Goal: Information Seeking & Learning: Find specific fact

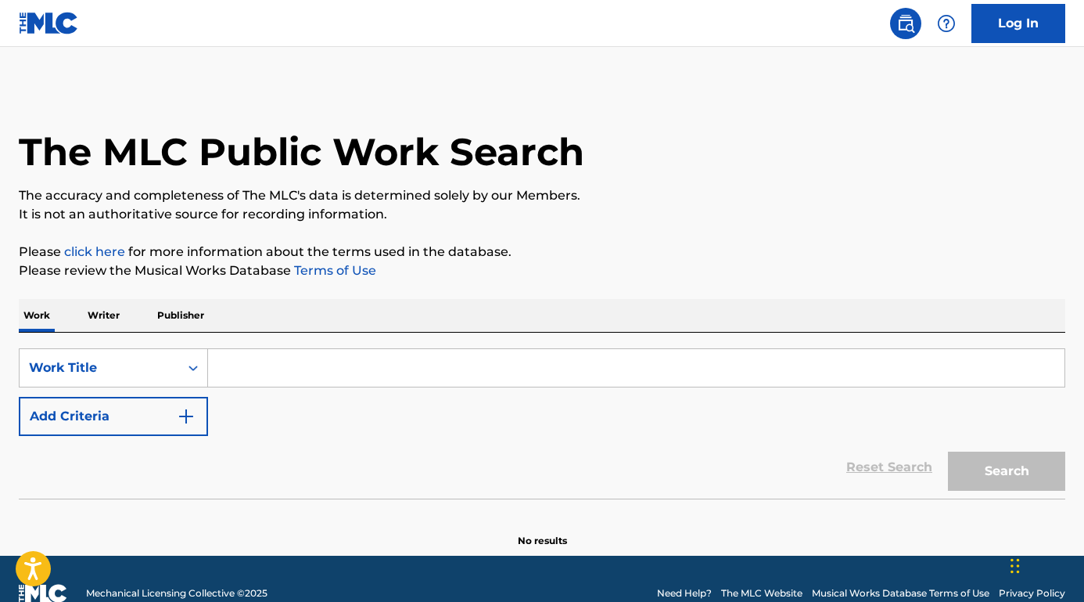
click at [333, 371] on input "Search Form" at bounding box center [636, 368] width 857 height 38
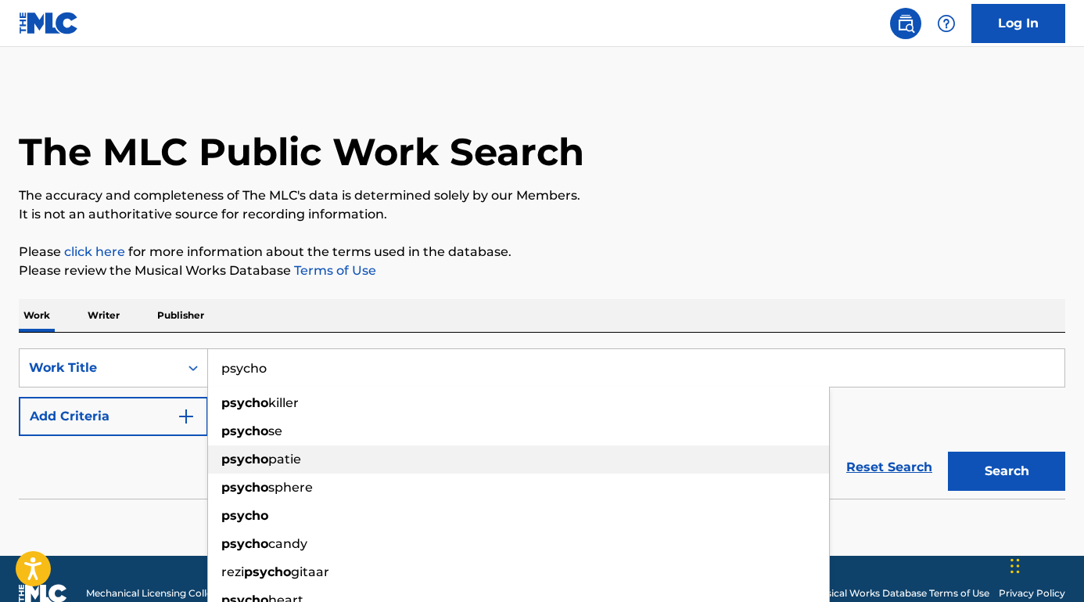
click at [241, 455] on strong "psycho" at bounding box center [244, 458] width 47 height 15
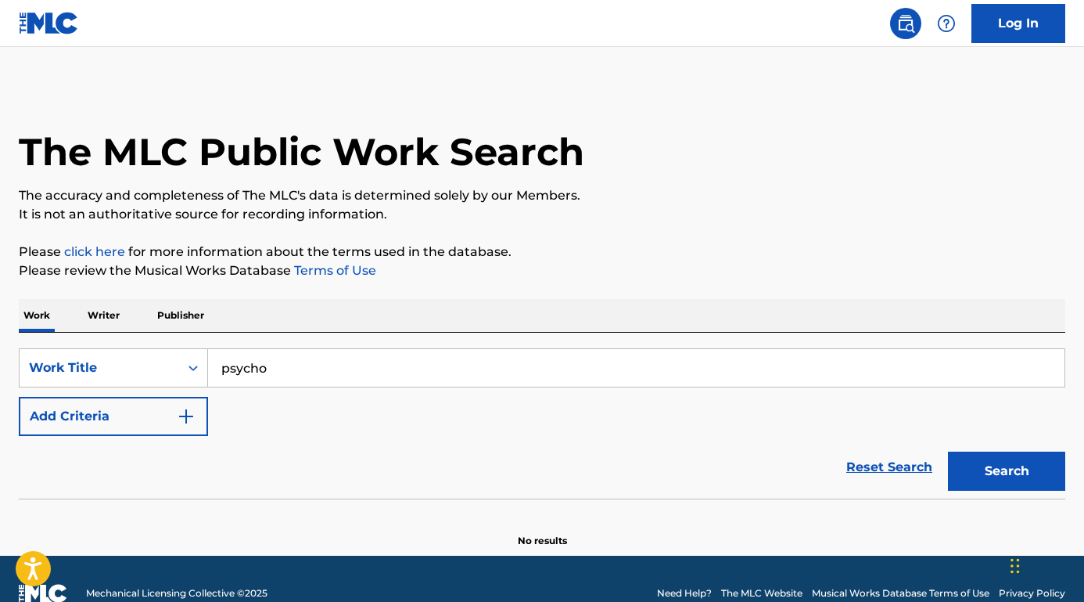
drag, startPoint x: 269, startPoint y: 367, endPoint x: 404, endPoint y: 372, distance: 134.7
click at [404, 372] on input "psycho" at bounding box center [636, 368] width 857 height 38
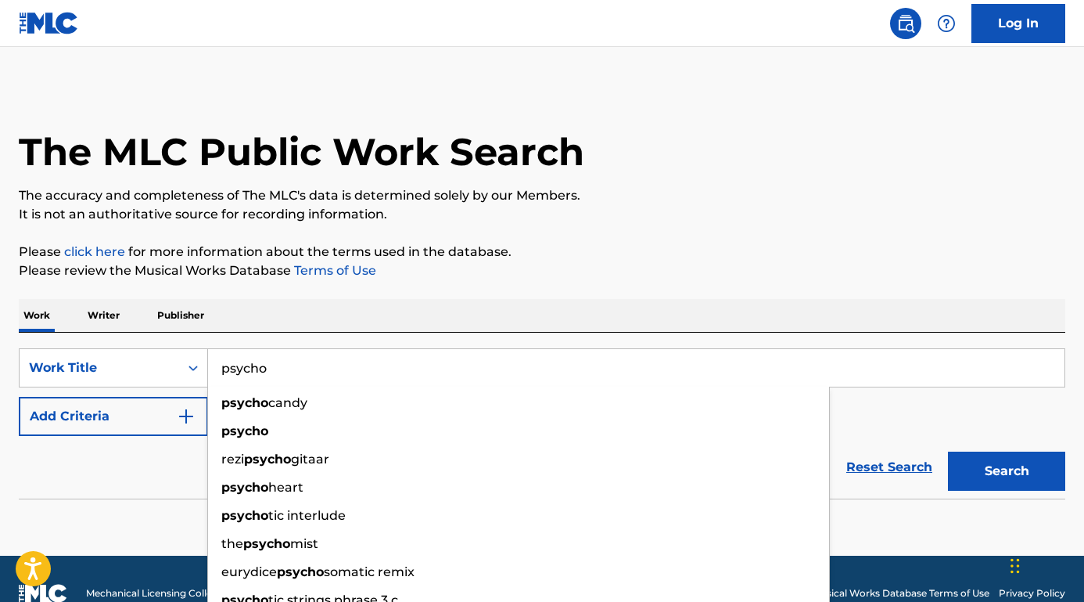
type input "psycho"
click at [159, 405] on button "Add Criteria" at bounding box center [113, 416] width 189 height 39
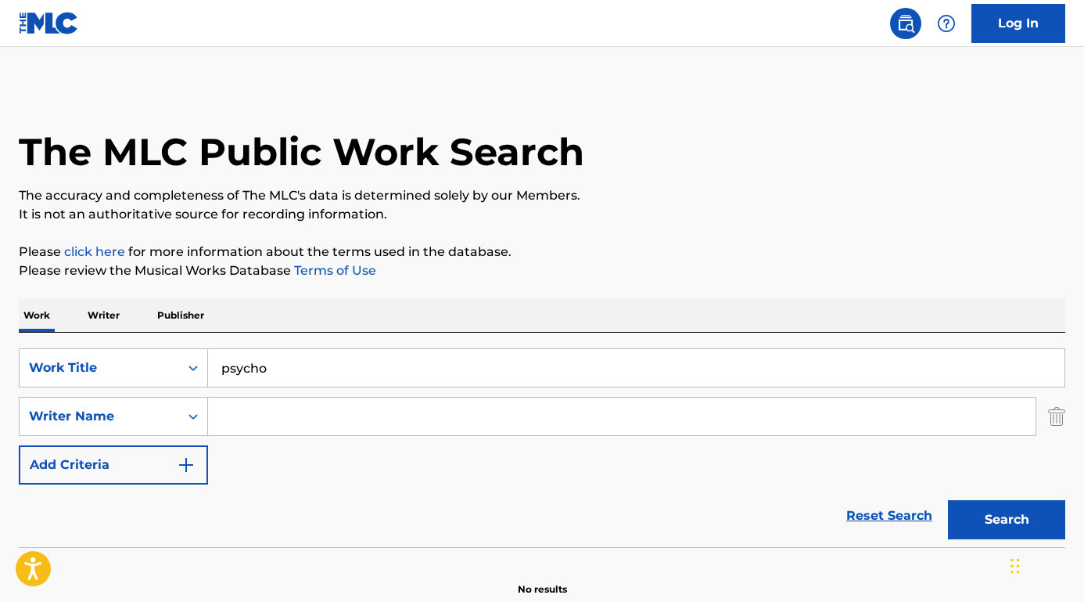
click at [250, 414] on input "Search Form" at bounding box center [622, 416] width 828 height 38
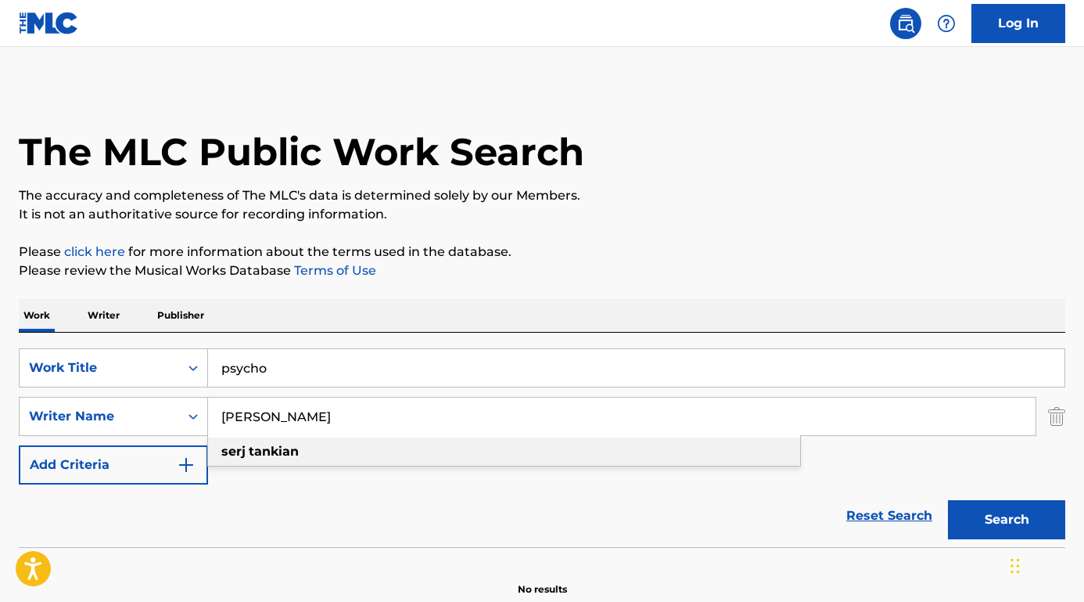
type input "[PERSON_NAME]"
click at [264, 455] on strong "tankian" at bounding box center [274, 451] width 50 height 15
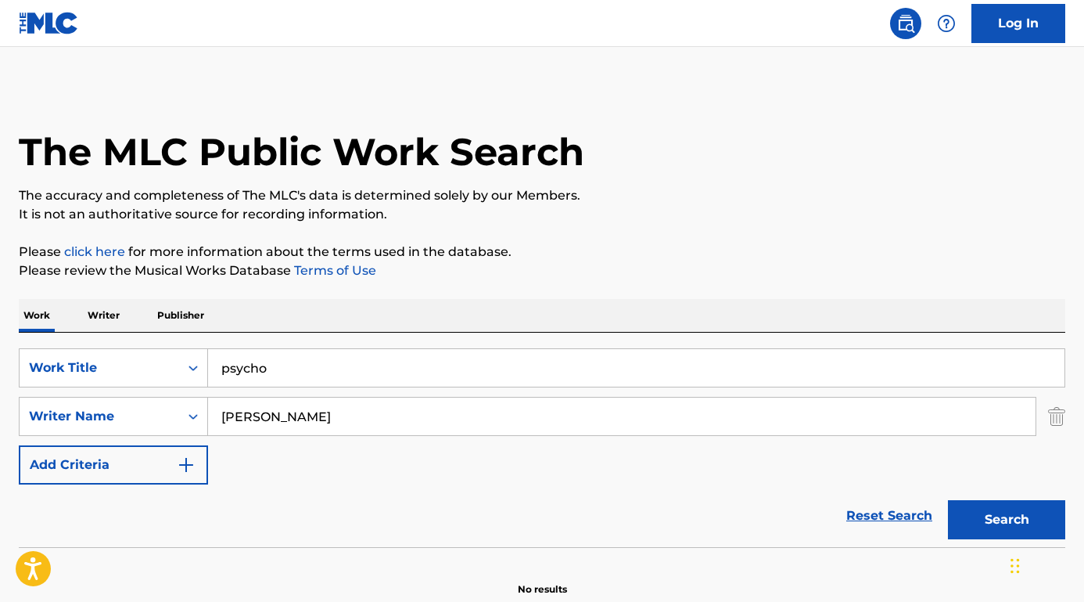
drag, startPoint x: 862, startPoint y: 447, endPoint x: 986, endPoint y: 502, distance: 135.5
click at [986, 502] on button "Search" at bounding box center [1006, 519] width 117 height 39
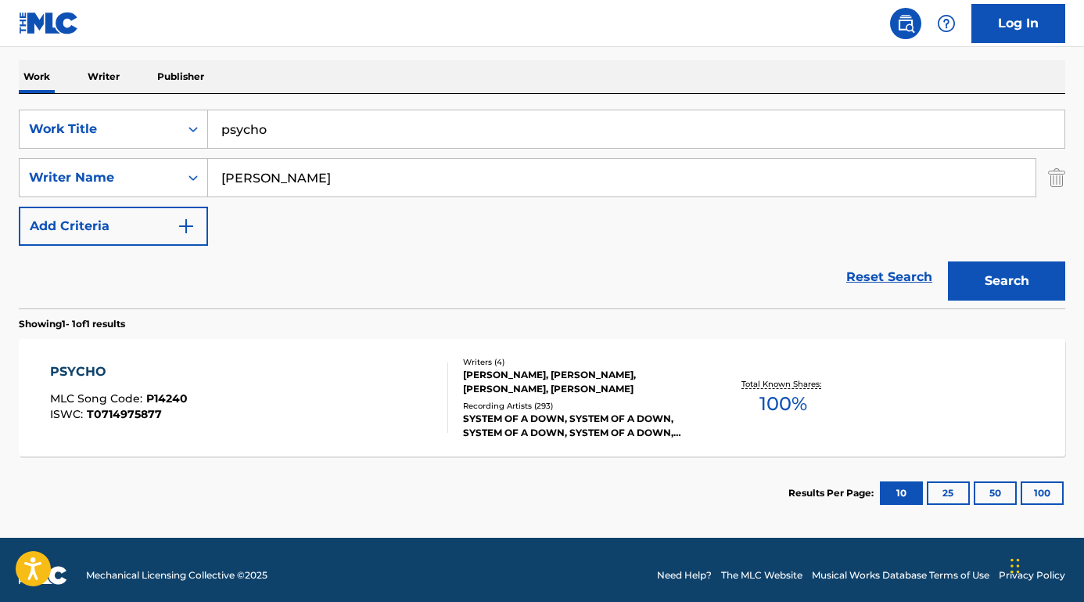
scroll to position [250, 0]
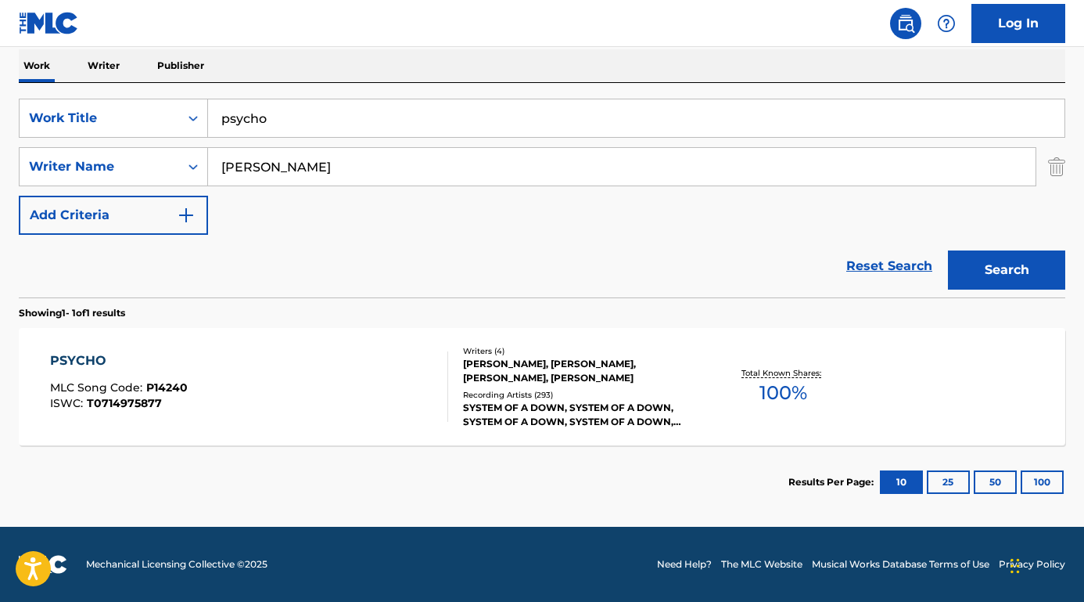
click at [88, 358] on div "PSYCHO" at bounding box center [119, 360] width 138 height 19
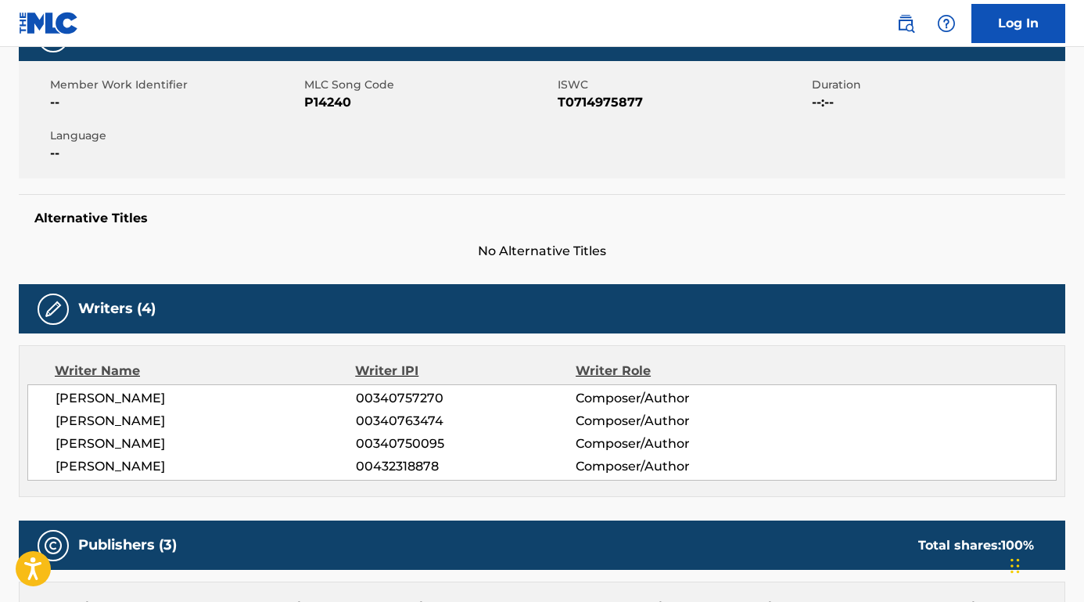
scroll to position [275, 0]
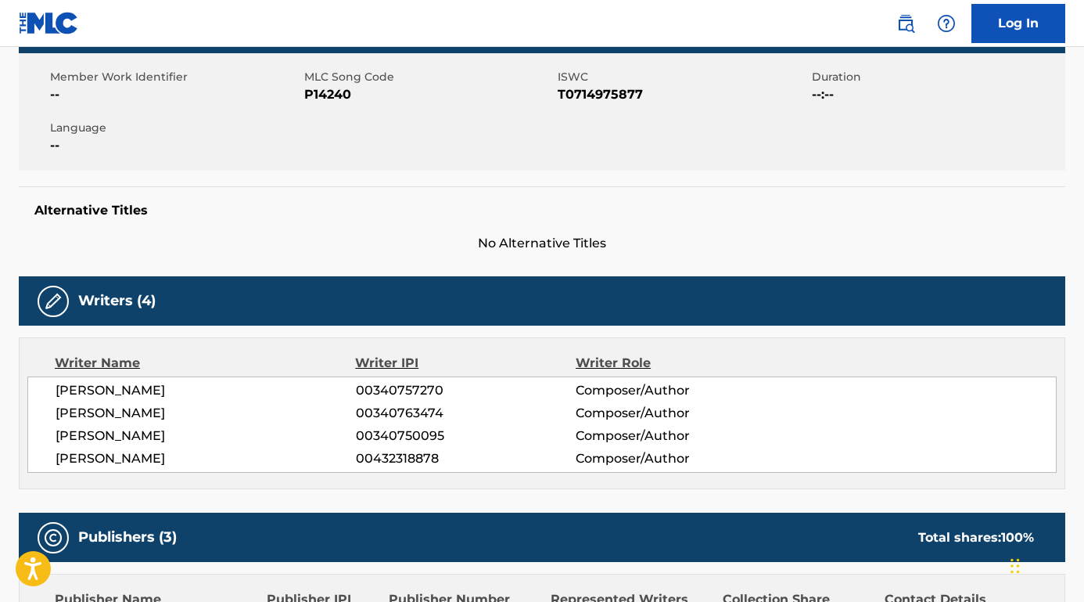
drag, startPoint x: 179, startPoint y: 391, endPoint x: 54, endPoint y: 391, distance: 125.2
click at [54, 391] on div "[PERSON_NAME] 00340757270 Composer/Author [PERSON_NAME] 00340763474 Composer/Au…" at bounding box center [542, 424] width 1030 height 96
copy span "[PERSON_NAME]"
drag, startPoint x: 178, startPoint y: 433, endPoint x: 39, endPoint y: 428, distance: 138.6
click at [31, 433] on div "[PERSON_NAME] 00340757270 Composer/Author [PERSON_NAME] 00340763474 Composer/Au…" at bounding box center [542, 424] width 1030 height 96
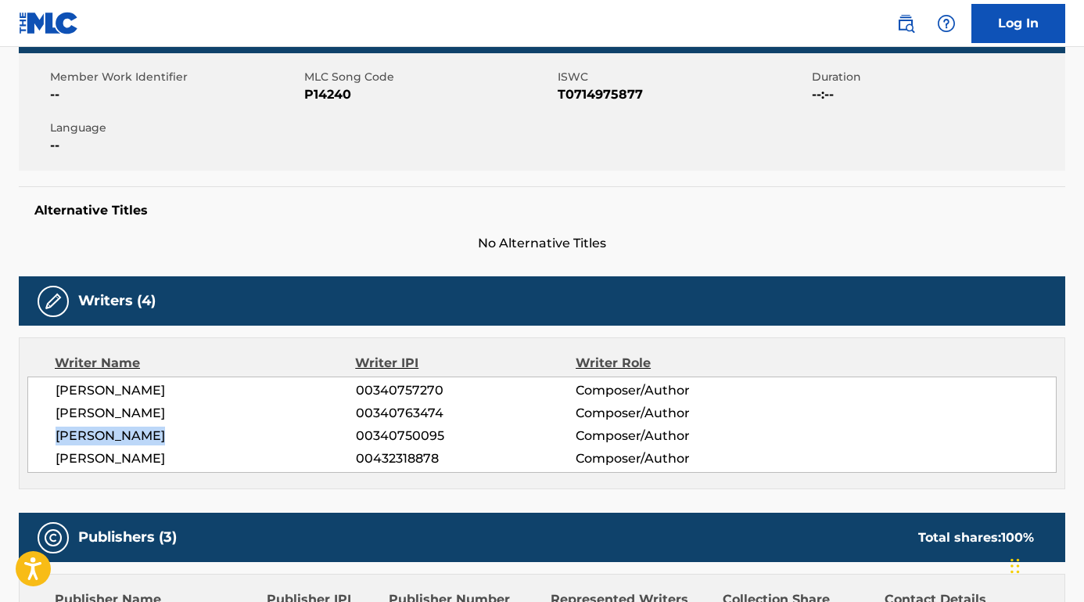
copy span "[PERSON_NAME]"
drag, startPoint x: 182, startPoint y: 453, endPoint x: 52, endPoint y: 458, distance: 130.0
click at [52, 458] on div "[PERSON_NAME] 00340757270 Composer/Author [PERSON_NAME] 00340763474 Composer/Au…" at bounding box center [542, 424] width 1030 height 96
copy span "[PERSON_NAME]"
click at [635, 95] on span "T0714975877" at bounding box center [683, 94] width 250 height 19
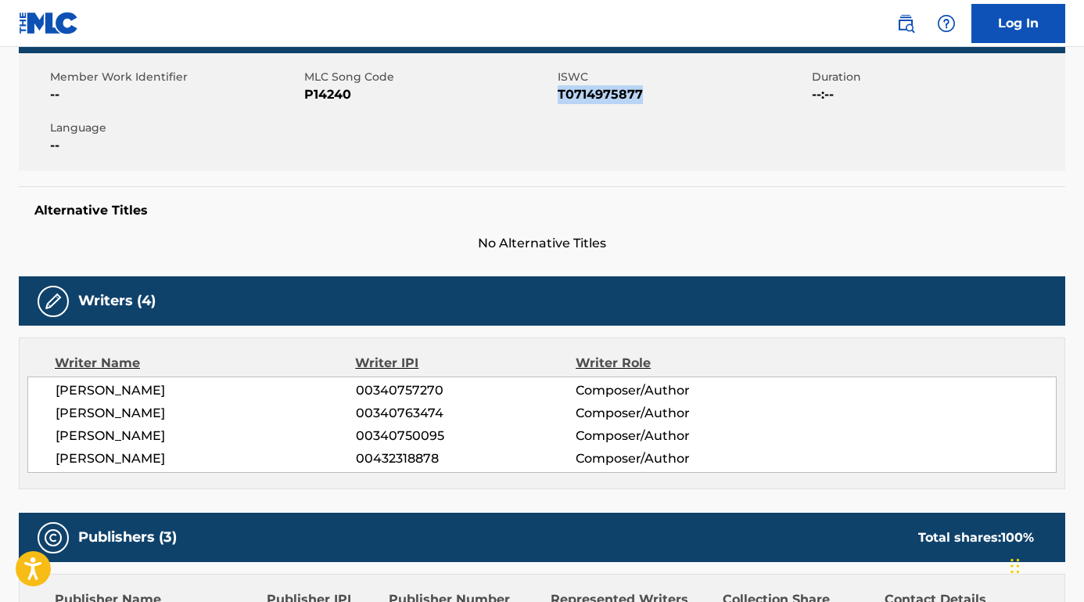
drag, startPoint x: 659, startPoint y: 95, endPoint x: 559, endPoint y: 96, distance: 100.2
click at [559, 96] on span "T0714975877" at bounding box center [683, 94] width 250 height 19
copy span "T0714975877"
drag, startPoint x: 368, startPoint y: 95, endPoint x: 303, endPoint y: 95, distance: 64.9
click at [303, 95] on div "Member Work Identifier -- MLC Song Code P14240 ISWC T0714975877 Duration --:-- …" at bounding box center [542, 111] width 1047 height 117
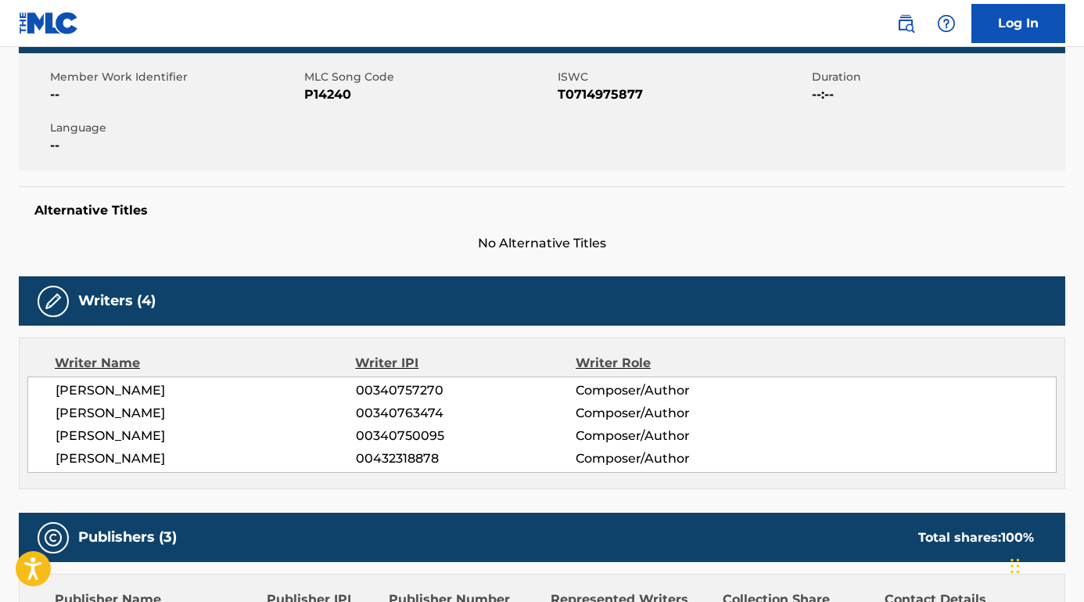
click at [311, 94] on span "P14240" at bounding box center [429, 94] width 250 height 19
drag, startPoint x: 359, startPoint y: 96, endPoint x: 305, endPoint y: 94, distance: 54.0
click at [305, 94] on span "P14240" at bounding box center [429, 94] width 250 height 19
copy span "P14240"
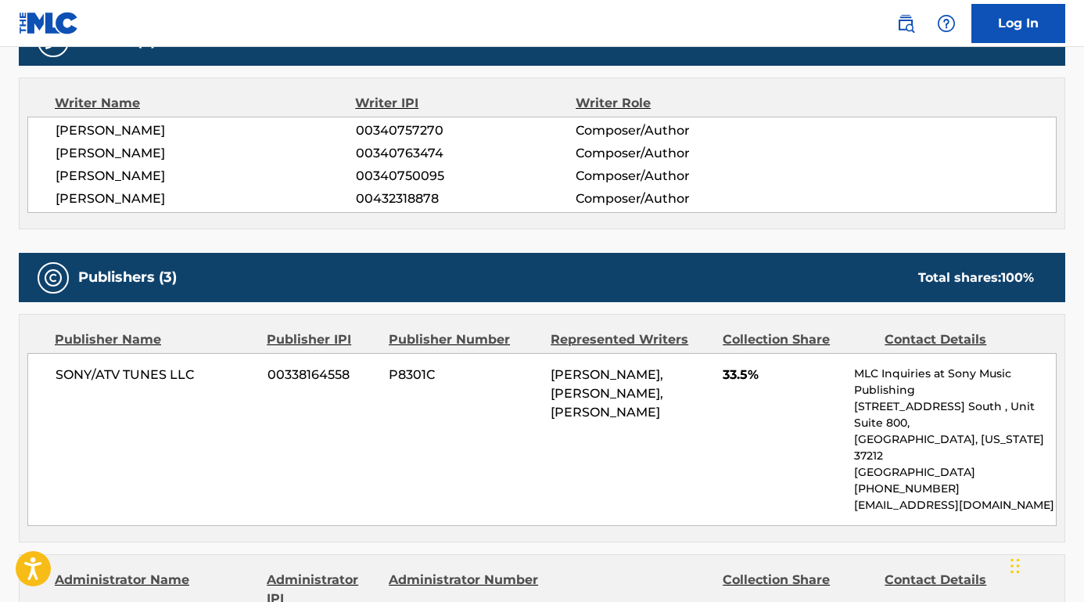
scroll to position [566, 0]
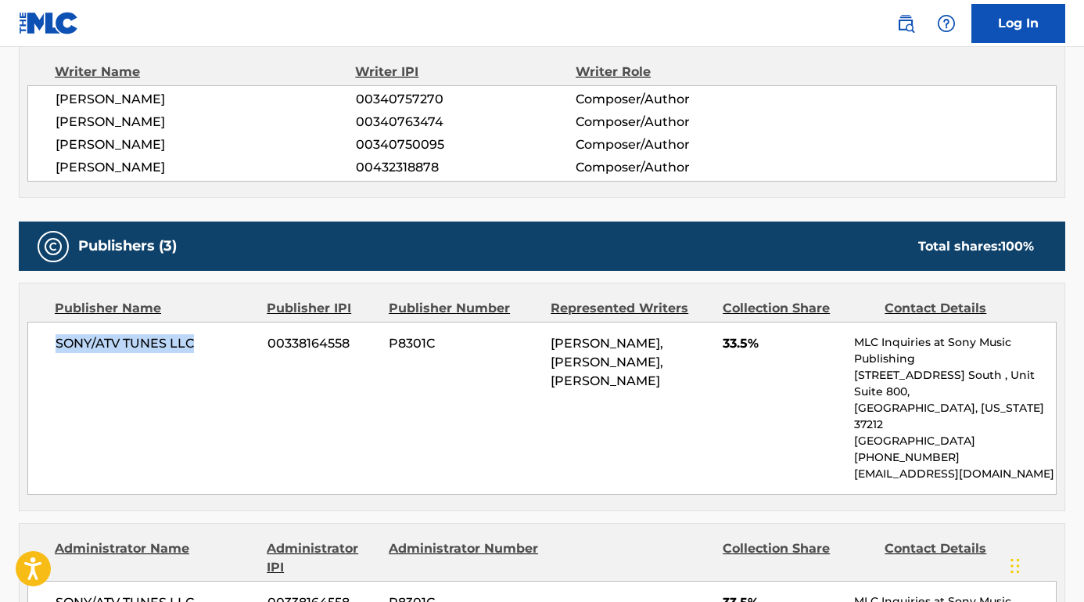
drag, startPoint x: 207, startPoint y: 337, endPoint x: 32, endPoint y: 340, distance: 174.5
click at [32, 340] on div "SONY/ATV TUNES LLC 00338164558 P8301C [PERSON_NAME], [PERSON_NAME], [PERSON_NAM…" at bounding box center [542, 408] width 1030 height 173
copy span "SONY/ATV TUNES LLC"
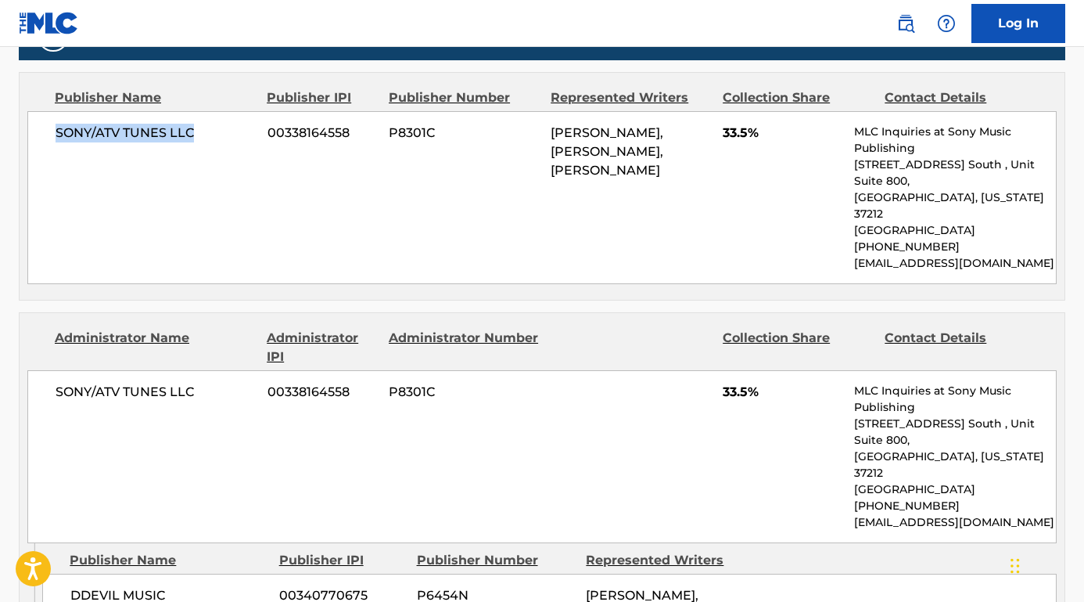
scroll to position [793, 0]
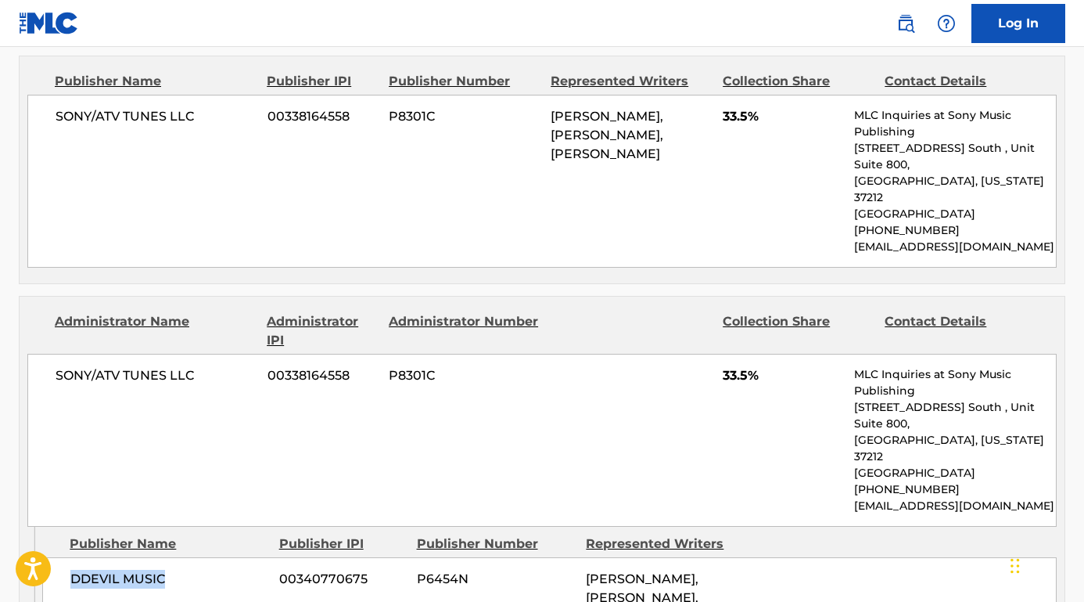
drag, startPoint x: 166, startPoint y: 545, endPoint x: 66, endPoint y: 544, distance: 100.2
click at [65, 557] on div "DDEVIL MUSIC 00340770675 P6454N [PERSON_NAME], [PERSON_NAME], [PERSON_NAME]" at bounding box center [549, 597] width 1015 height 81
copy span "DDEVIL MUSIC"
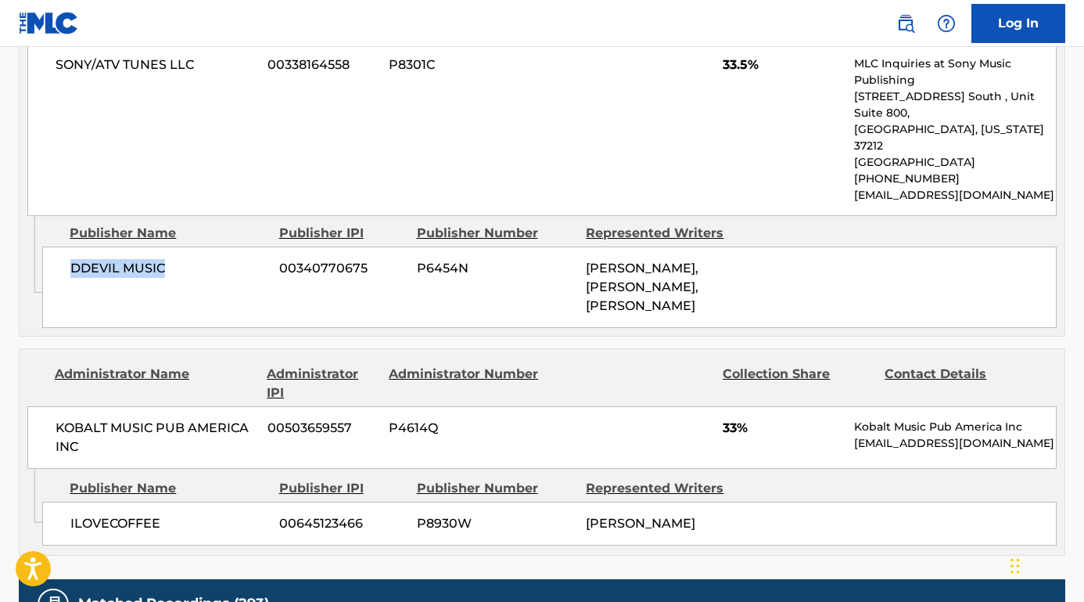
scroll to position [1188, 0]
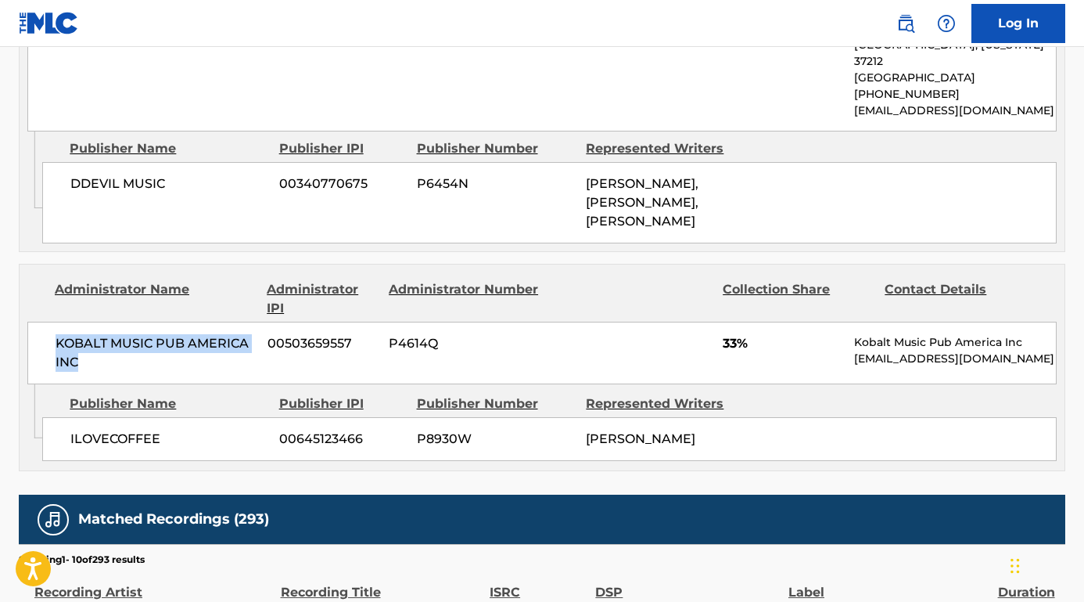
drag, startPoint x: 123, startPoint y: 318, endPoint x: 40, endPoint y: 309, distance: 83.4
click at [39, 322] on div "KOBALT MUSIC PUB AMERICA INC 00503659557 P4614Q 33% Kobalt Music Pub America In…" at bounding box center [542, 353] width 1030 height 63
copy span "KOBALT MUSIC PUB AMERICA INC"
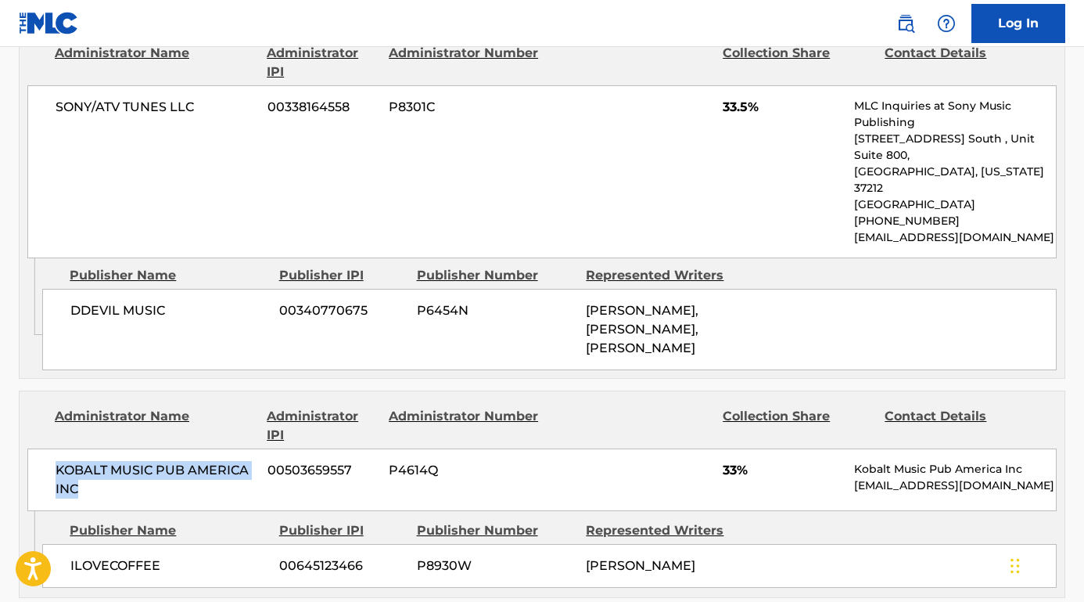
scroll to position [1128, 0]
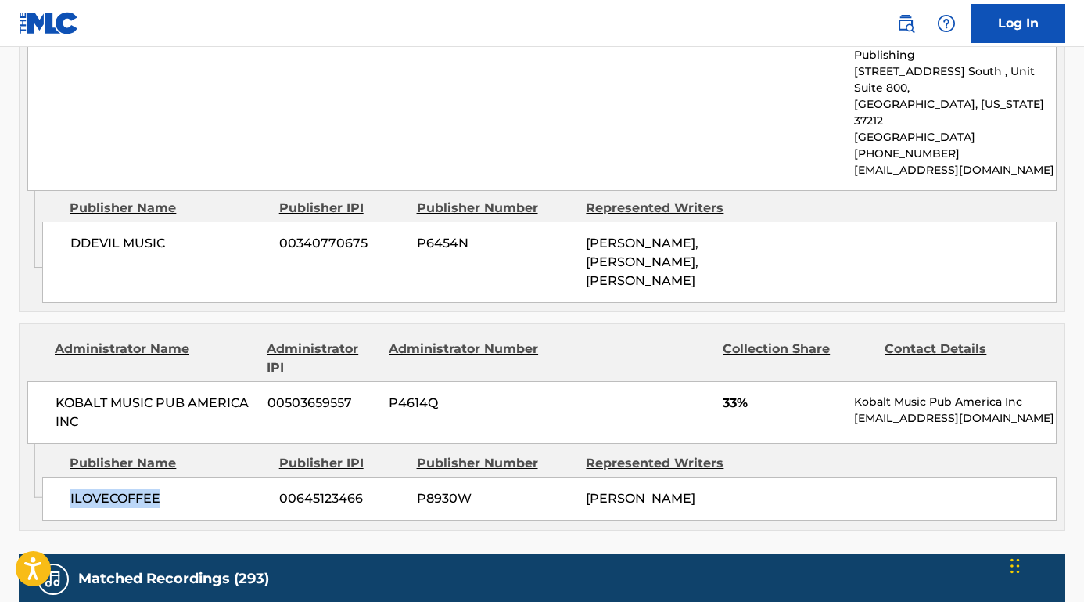
drag, startPoint x: 167, startPoint y: 473, endPoint x: 67, endPoint y: 468, distance: 101.0
click at [67, 477] on div "ILOVECOFFEE 00645123466 P8930W [PERSON_NAME]" at bounding box center [549, 499] width 1015 height 44
copy span "ILOVECOFFEE"
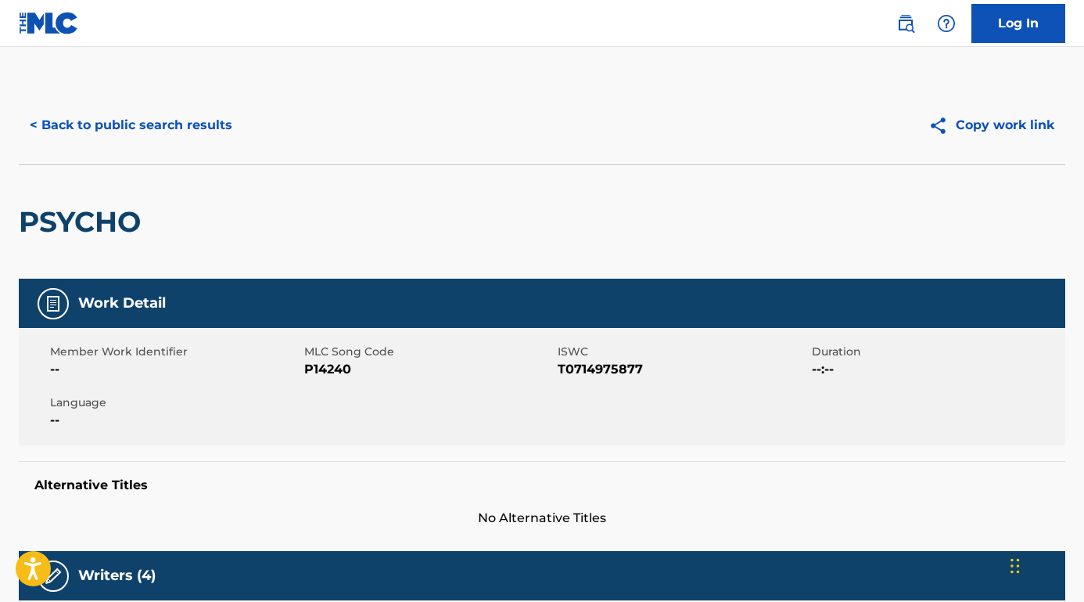
scroll to position [0, 0]
click at [216, 123] on button "< Back to public search results" at bounding box center [131, 125] width 225 height 39
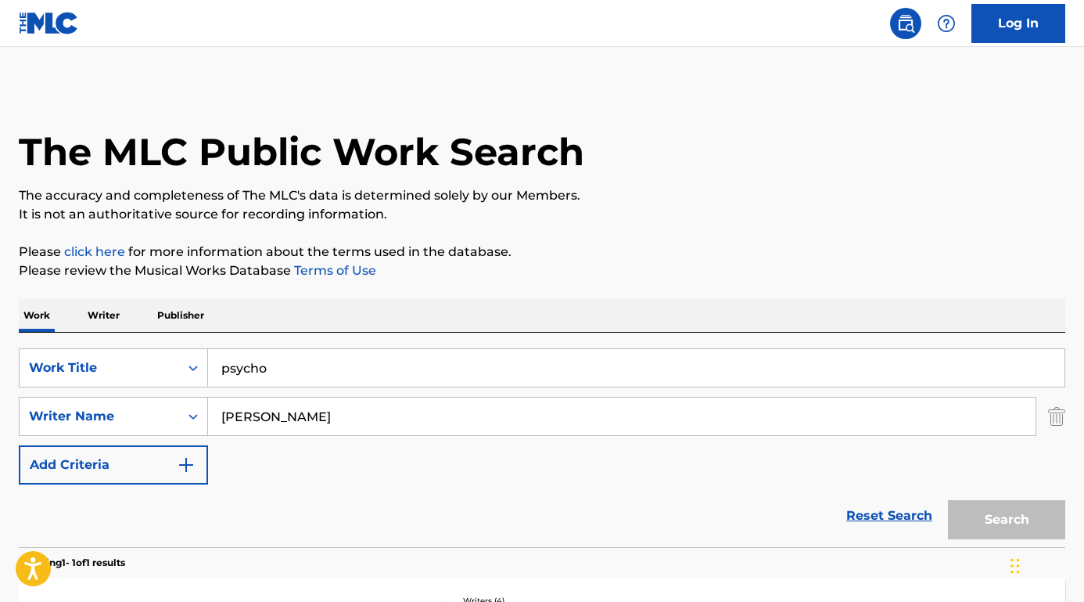
scroll to position [160, 0]
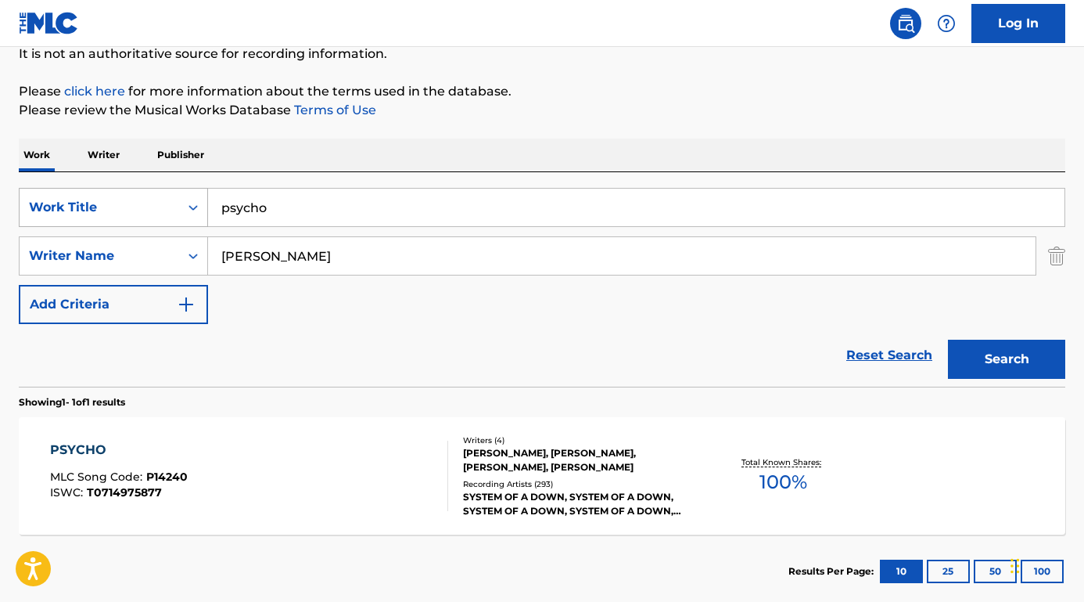
drag, startPoint x: 347, startPoint y: 209, endPoint x: 156, endPoint y: 207, distance: 190.9
click at [156, 207] on div "SearchWithCriteriae04e2145-0a3f-4d55-85ef-1f9f0227e376 Work Title psycho" at bounding box center [542, 207] width 1047 height 39
paste input "i don't know a thing about love"
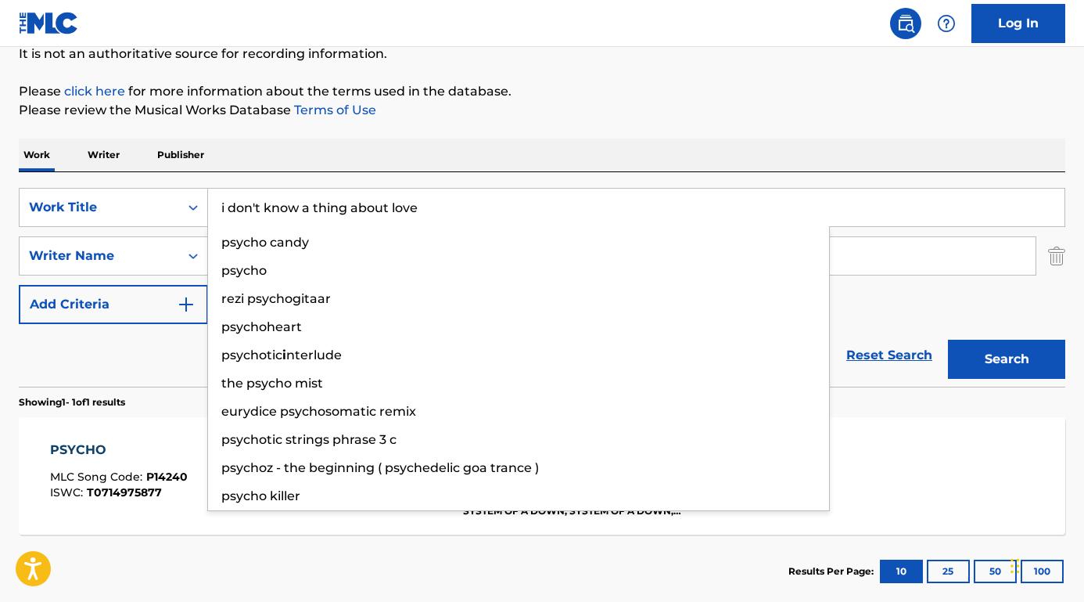
type input "i don't know a thing about love"
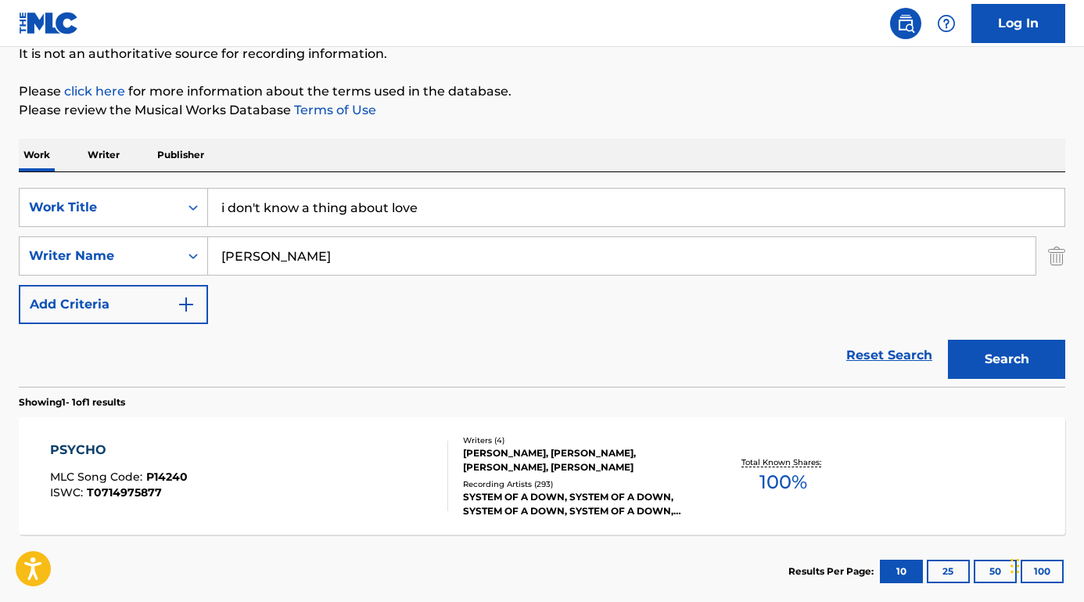
click at [318, 150] on div "Work Writer Publisher" at bounding box center [542, 154] width 1047 height 33
drag, startPoint x: 301, startPoint y: 254, endPoint x: 164, endPoint y: 253, distance: 136.9
click at [164, 253] on div "SearchWithCriteria16bf58c0-395a-4f31-9e5c-eb5a614b4916 Writer Name [PERSON_NAME…" at bounding box center [542, 255] width 1047 height 39
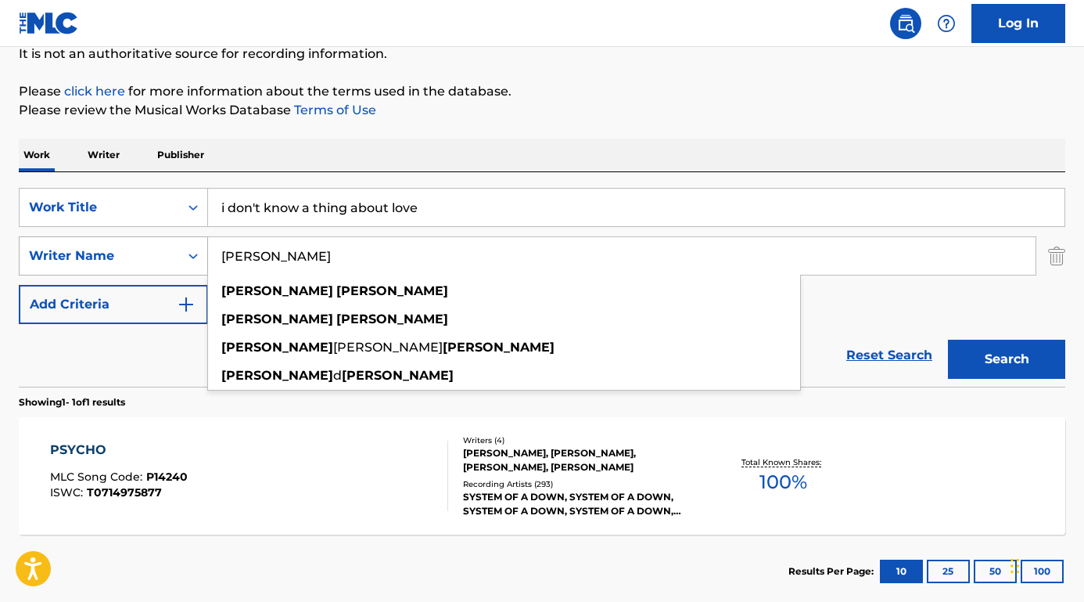
type input "[PERSON_NAME]"
click at [1007, 359] on button "Search" at bounding box center [1006, 359] width 117 height 39
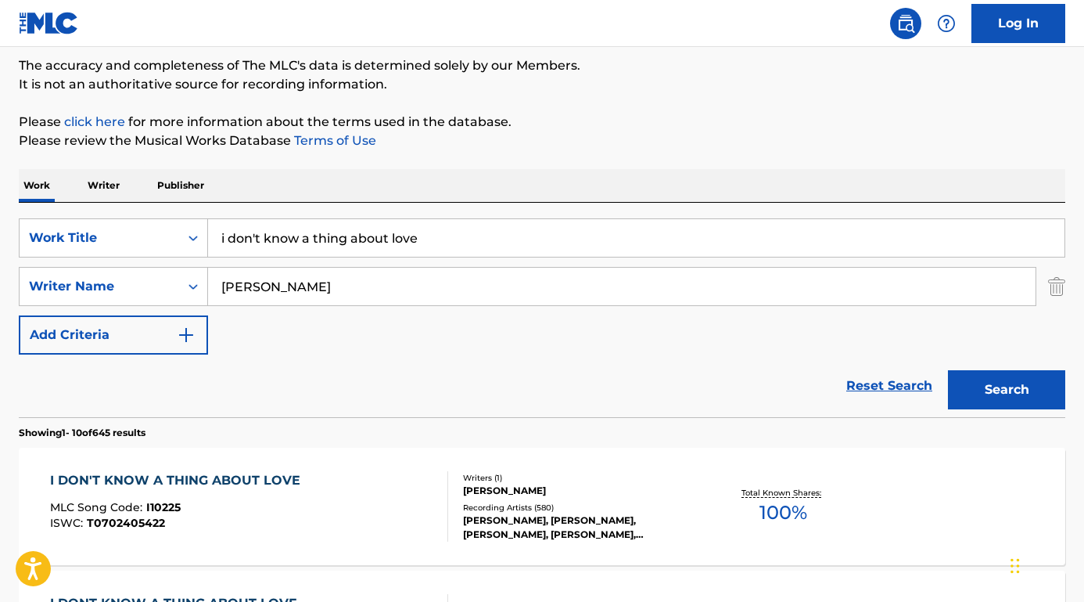
scroll to position [128, 0]
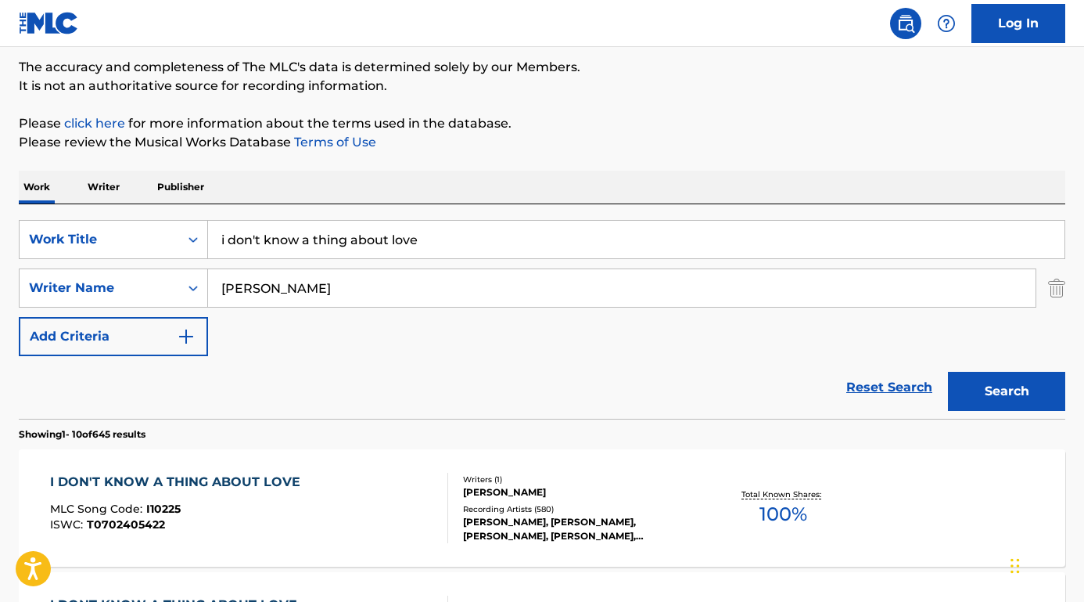
click at [199, 474] on div "I DON'T KNOW A THING ABOUT LOVE" at bounding box center [179, 482] width 258 height 19
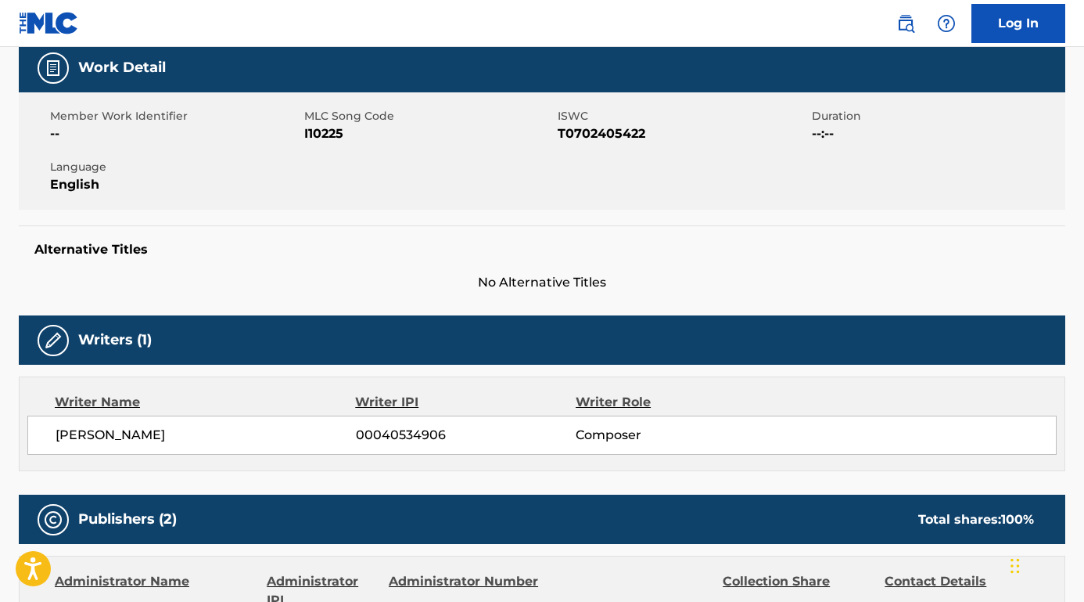
scroll to position [260, 0]
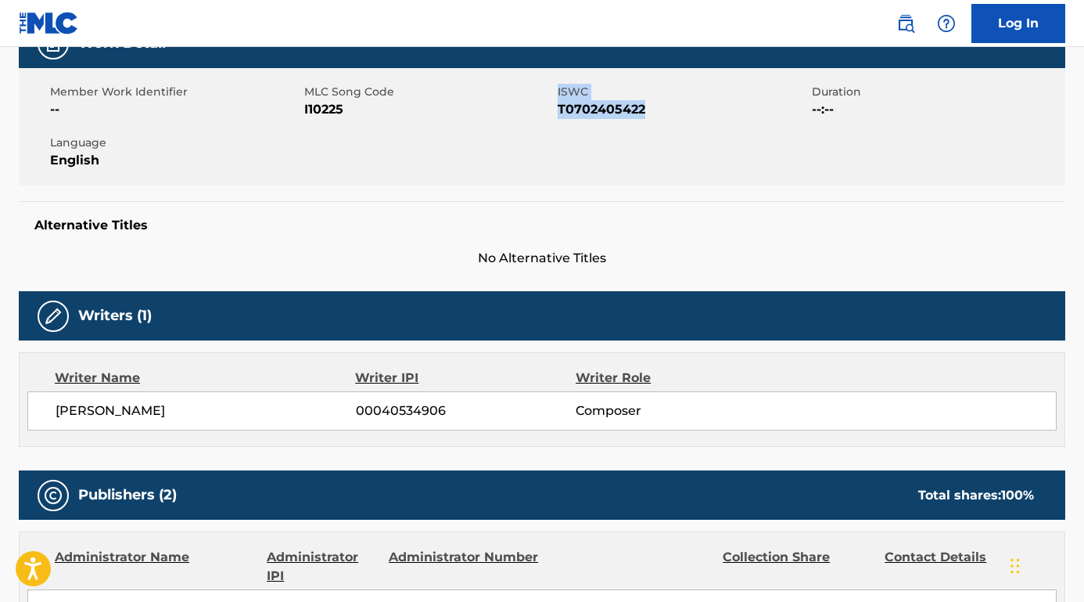
drag, startPoint x: 553, startPoint y: 112, endPoint x: 653, endPoint y: 113, distance: 99.4
click at [653, 113] on div "Member Work Identifier -- MLC Song Code I10225 ISWC T0702405422 Duration --:-- …" at bounding box center [542, 126] width 1047 height 117
copy div "ISWC T0702405422"
drag, startPoint x: 354, startPoint y: 111, endPoint x: 304, endPoint y: 112, distance: 50.1
click at [304, 112] on span "I10225" at bounding box center [429, 109] width 250 height 19
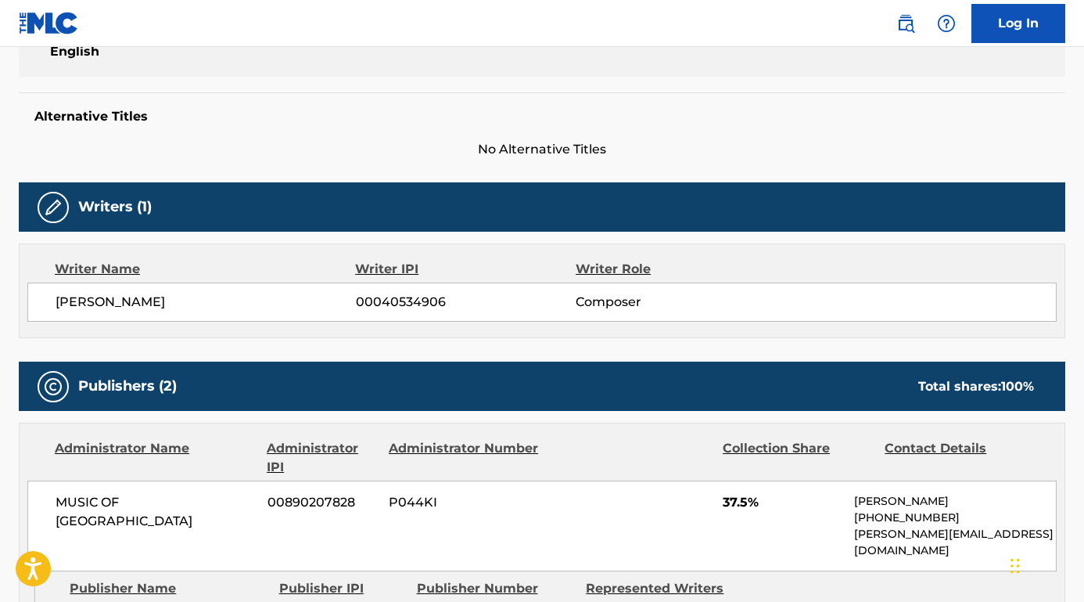
scroll to position [430, 0]
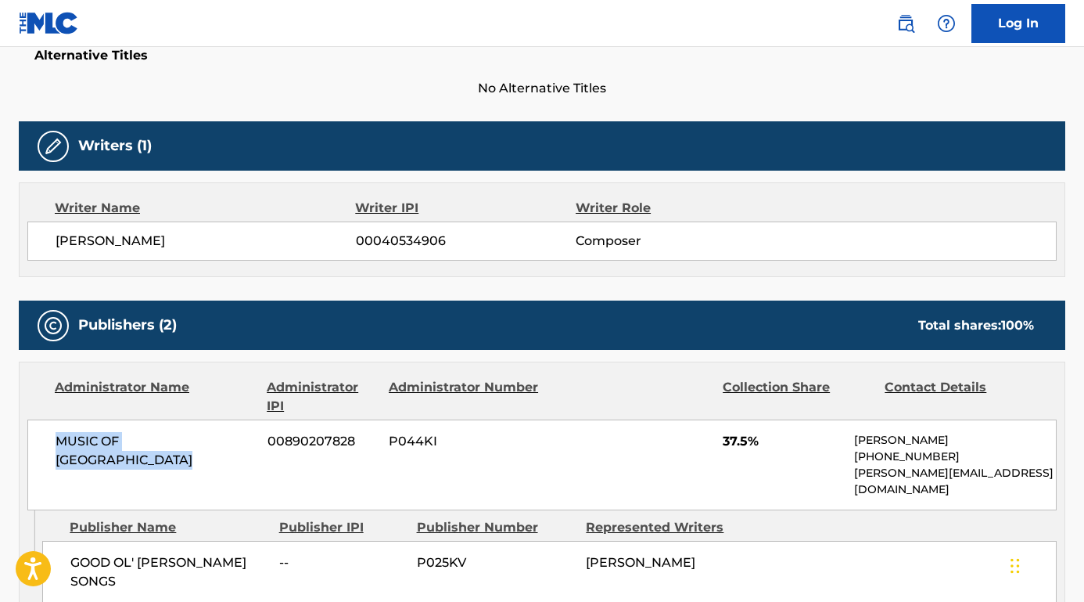
drag, startPoint x: 150, startPoint y: 462, endPoint x: 45, endPoint y: 439, distance: 107.3
click at [45, 439] on div "MUSIC OF TRAVELLERS HOLLOW 00890207828 P044KI 37.5% [PERSON_NAME] [PHONE_NUMBER…" at bounding box center [542, 464] width 1030 height 91
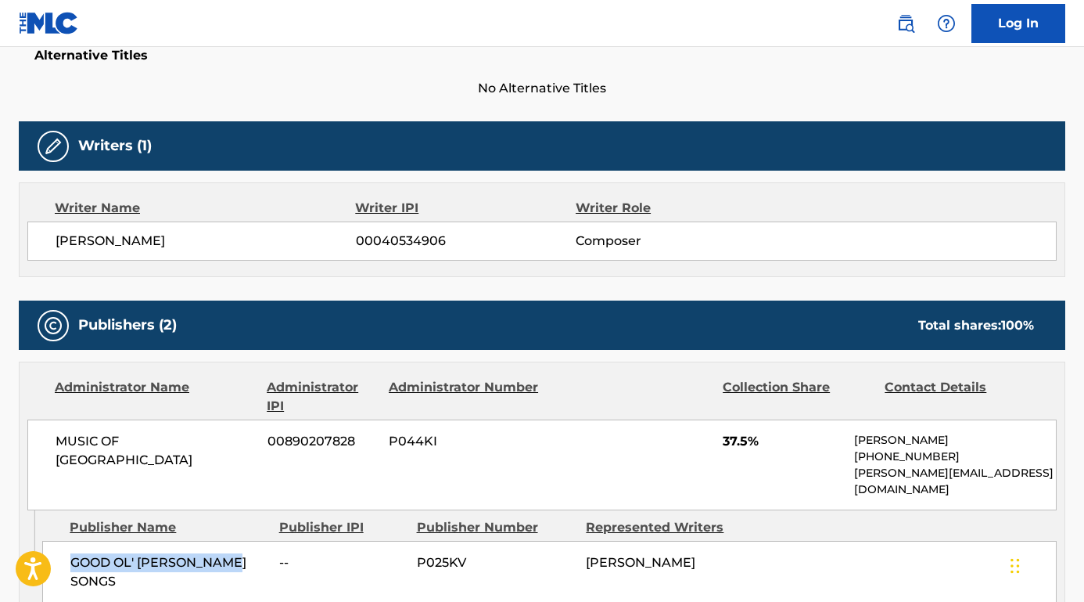
drag, startPoint x: 241, startPoint y: 545, endPoint x: 49, endPoint y: 545, distance: 192.5
click at [49, 545] on div "GOOD OL' [PERSON_NAME] SONGS -- P025KV [PERSON_NAME]" at bounding box center [549, 572] width 1015 height 63
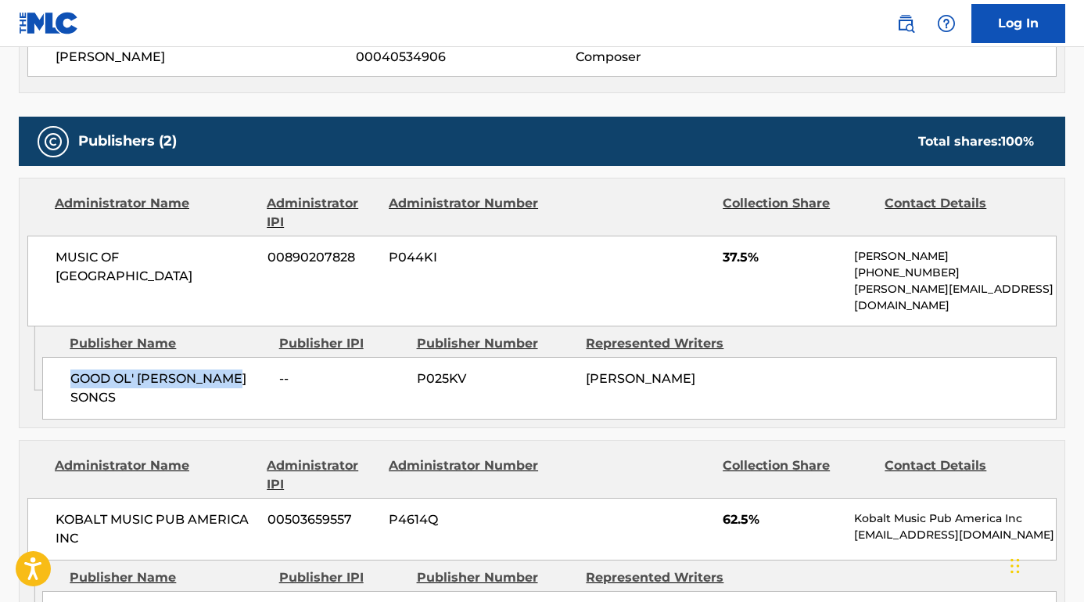
scroll to position [783, 0]
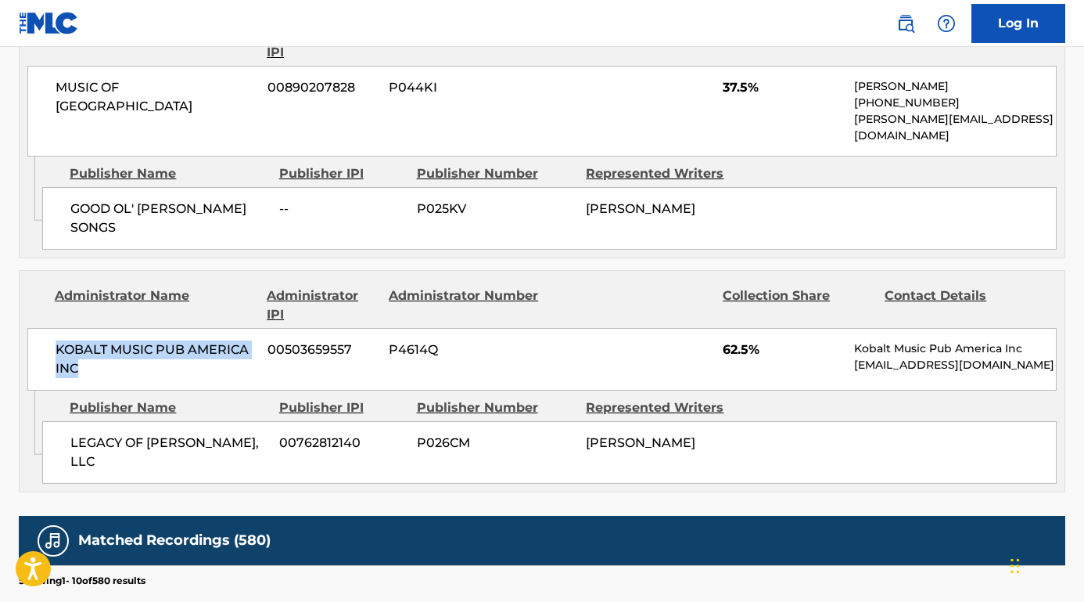
drag, startPoint x: 85, startPoint y: 344, endPoint x: 54, endPoint y: 308, distance: 47.7
click at [49, 328] on div "KOBALT MUSIC PUB AMERICA INC 00503659557 P4614Q 62.5% Kobalt Music Pub America …" at bounding box center [542, 359] width 1030 height 63
drag, startPoint x: 181, startPoint y: 430, endPoint x: 47, endPoint y: 423, distance: 134.0
click at [47, 423] on div "LEGACY OF [PERSON_NAME], LLC 00762812140 P026CM [PERSON_NAME]" at bounding box center [549, 452] width 1015 height 63
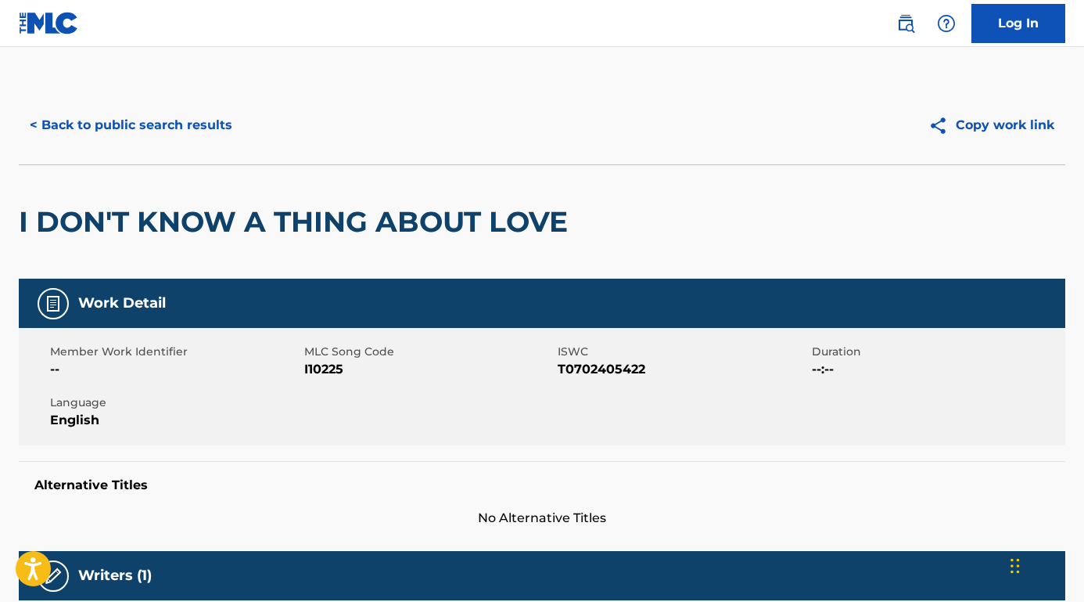
scroll to position [0, 0]
click at [210, 121] on button "< Back to public search results" at bounding box center [131, 125] width 225 height 39
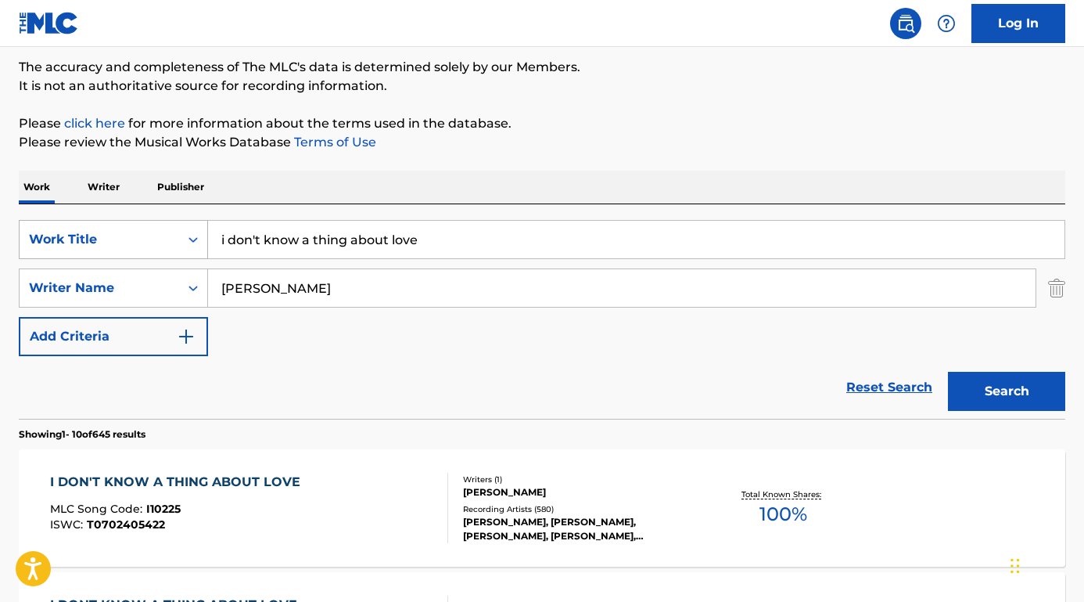
drag, startPoint x: 433, startPoint y: 251, endPoint x: 156, endPoint y: 239, distance: 276.5
click at [156, 239] on div "SearchWithCriteriae04e2145-0a3f-4d55-85ef-1f9f0227e376 Work Title i don't know …" at bounding box center [542, 239] width 1047 height 39
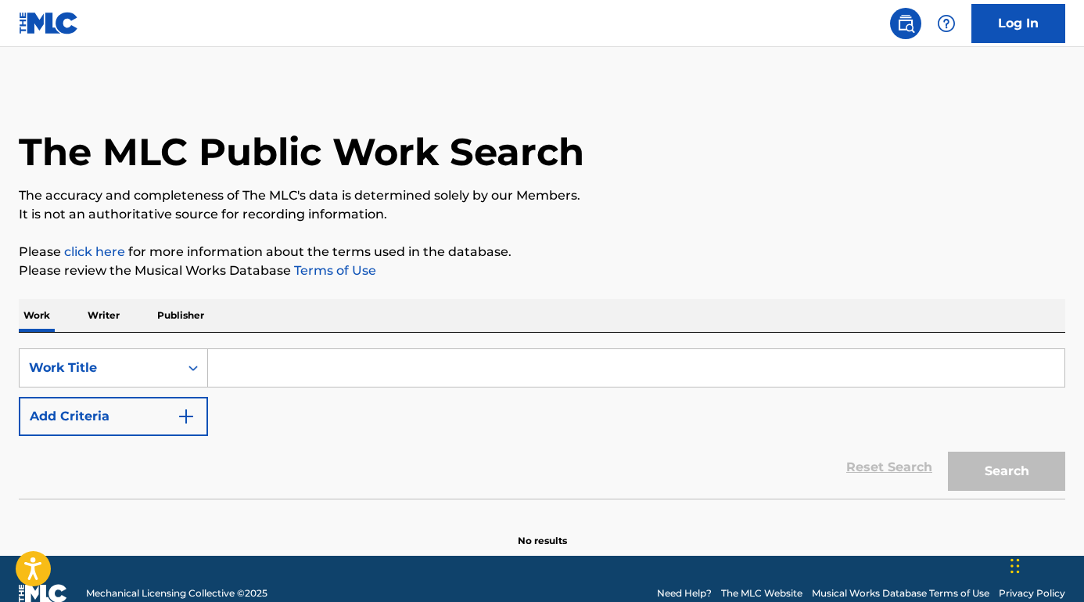
click at [369, 363] on input "Search Form" at bounding box center [636, 368] width 857 height 38
paste input "i don't know a thing about love"
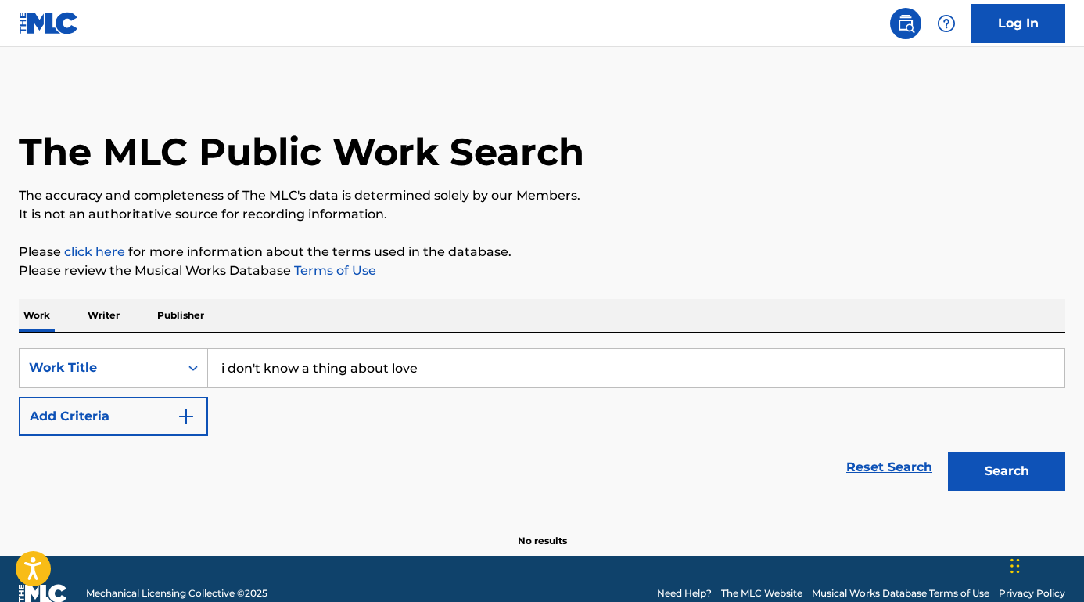
click at [396, 333] on div "SearchWithCriteria75abc8f0-4f31-4bc8-9240-31261cf07b59 Work Title i don't know …" at bounding box center [542, 416] width 1047 height 166
drag, startPoint x: 424, startPoint y: 364, endPoint x: 128, endPoint y: 367, distance: 295.8
click at [128, 367] on div "SearchWithCriteria75abc8f0-4f31-4bc8-9240-31261cf07b59 Work Title i don't know …" at bounding box center [542, 367] width 1047 height 39
paste input "[PERSON_NAME] You're No Different (To Me)"
drag, startPoint x: 320, startPoint y: 369, endPoint x: 206, endPoint y: 369, distance: 114.2
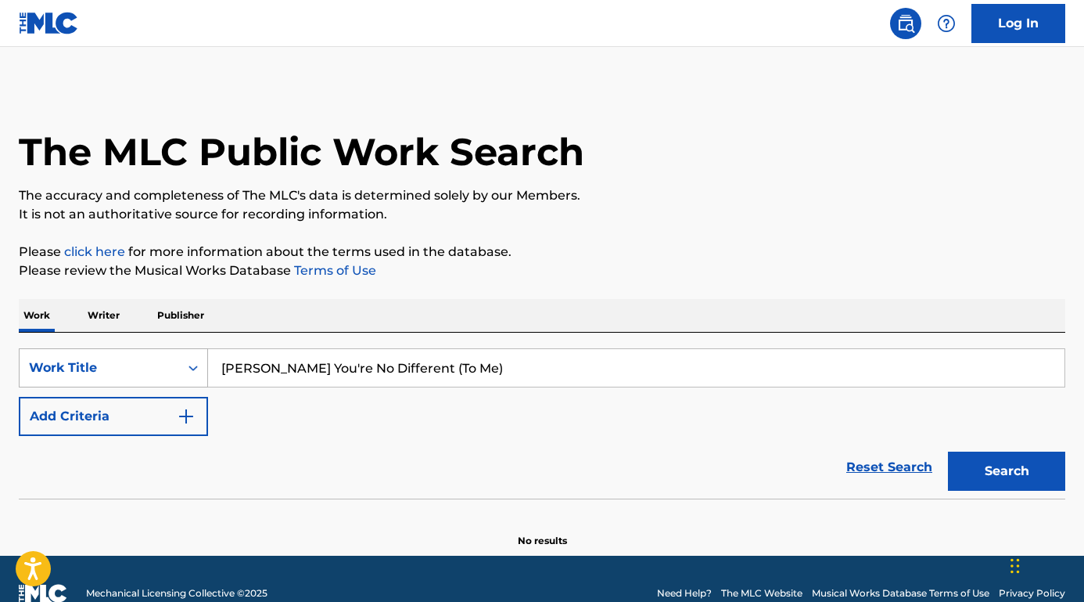
click at [206, 369] on div "SearchWithCriteria75abc8f0-4f31-4bc8-9240-31261cf07b59 Work Title [PERSON_NAME]…" at bounding box center [542, 367] width 1047 height 39
type input "You're No Different (To Me)"
click at [147, 419] on button "Add Criteria" at bounding box center [113, 416] width 189 height 39
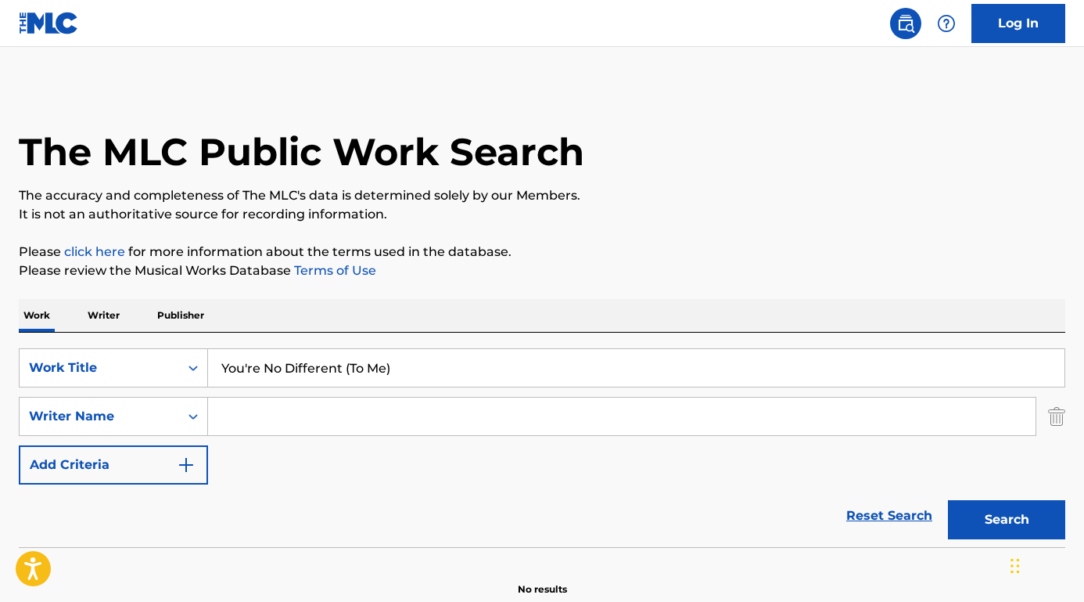
click at [245, 414] on input "Search Form" at bounding box center [622, 416] width 828 height 38
paste input "[PERSON_NAME]"
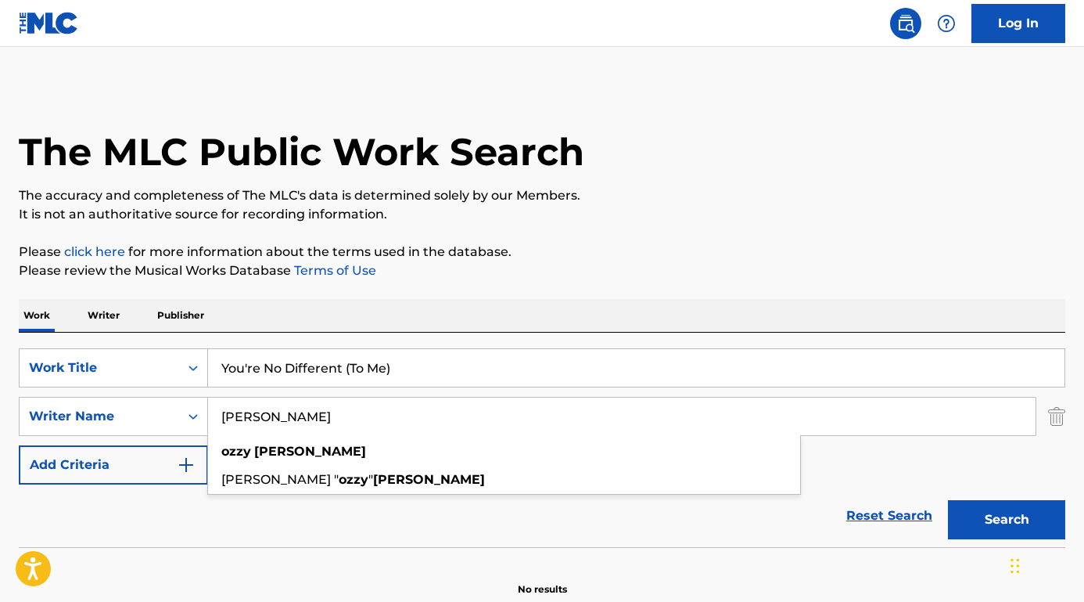
type input "[PERSON_NAME]"
click at [1007, 520] on button "Search" at bounding box center [1006, 519] width 117 height 39
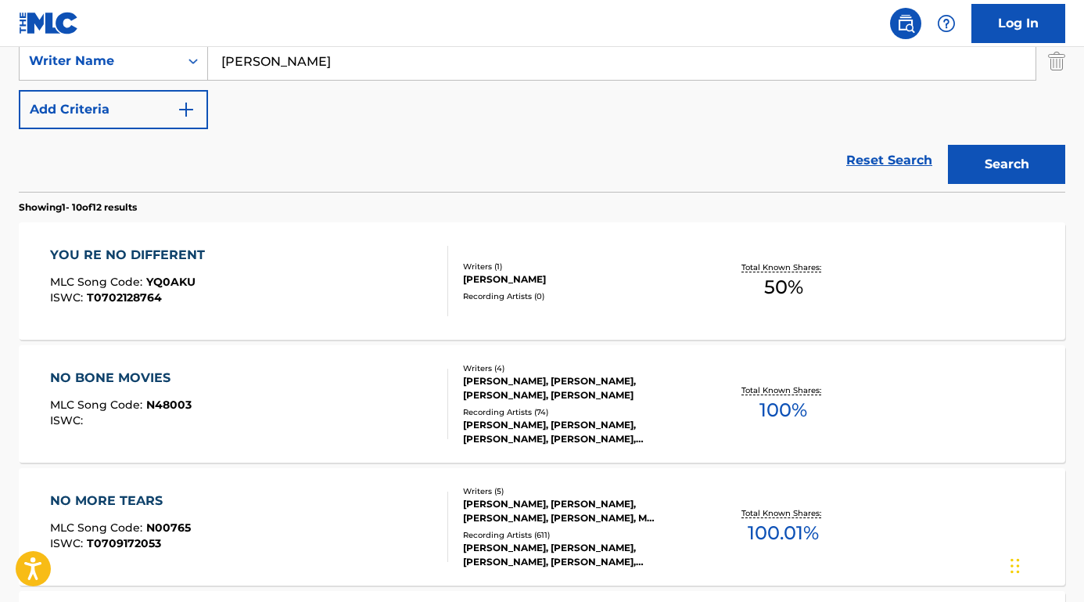
scroll to position [382, 0]
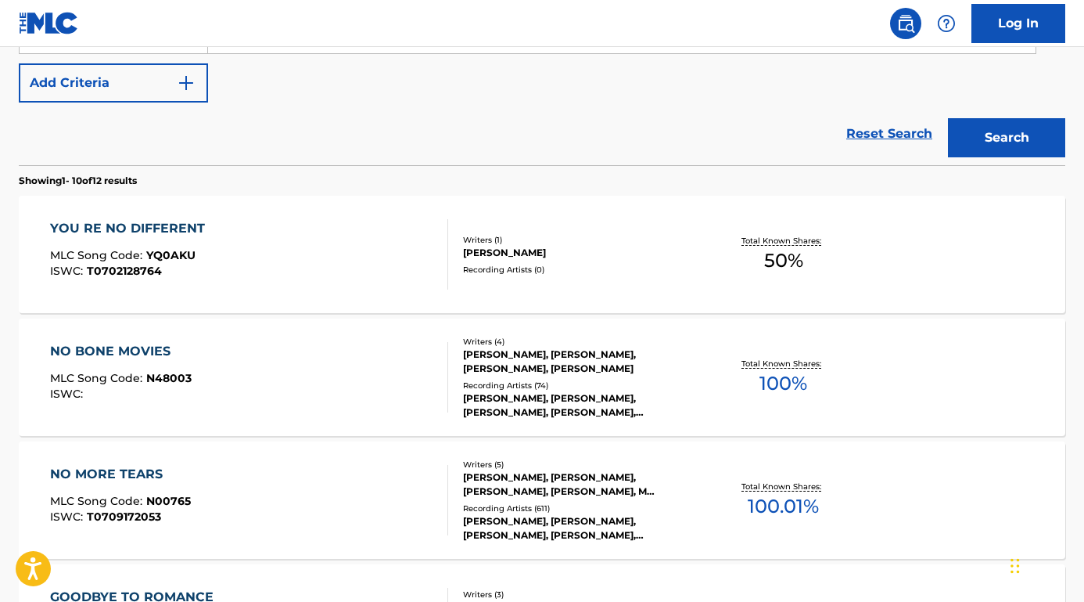
click at [165, 227] on div "YOU RE NO DIFFERENT" at bounding box center [131, 228] width 163 height 19
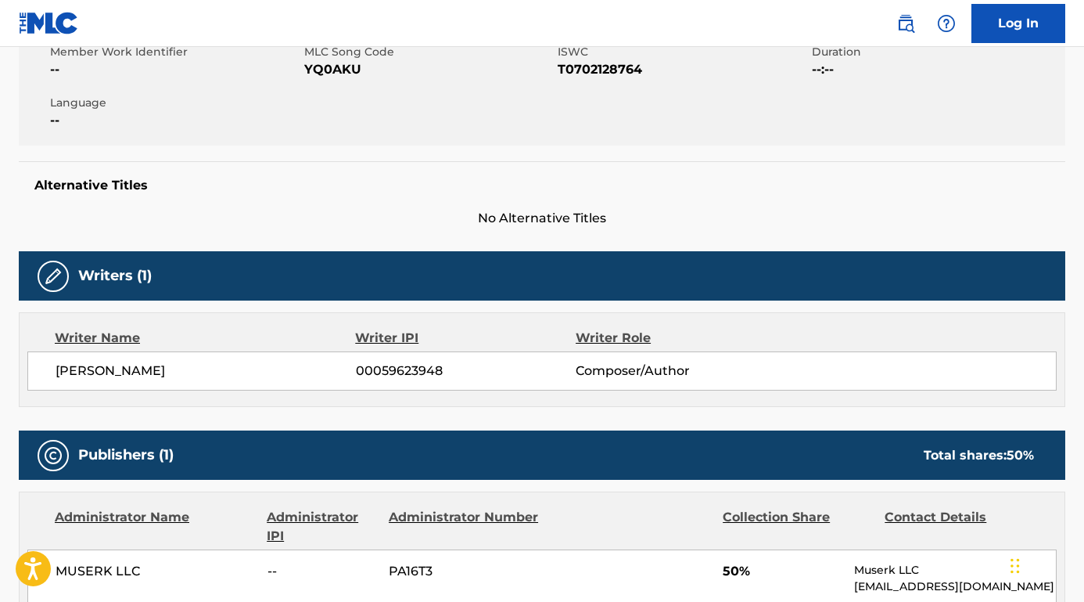
scroll to position [408, 0]
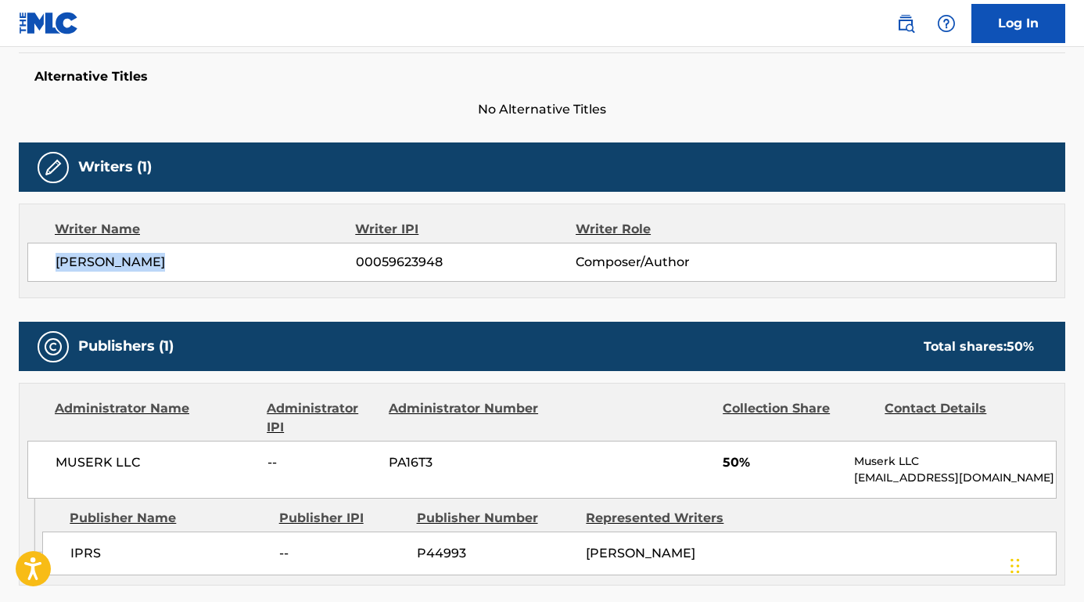
drag, startPoint x: 169, startPoint y: 262, endPoint x: 21, endPoint y: 261, distance: 147.9
click at [21, 261] on div "Writer Name Writer IPI Writer Role OZZY OSBOURNE 00059623948 Composer/Author" at bounding box center [542, 250] width 1047 height 95
copy span "OZZY OSBOURNE"
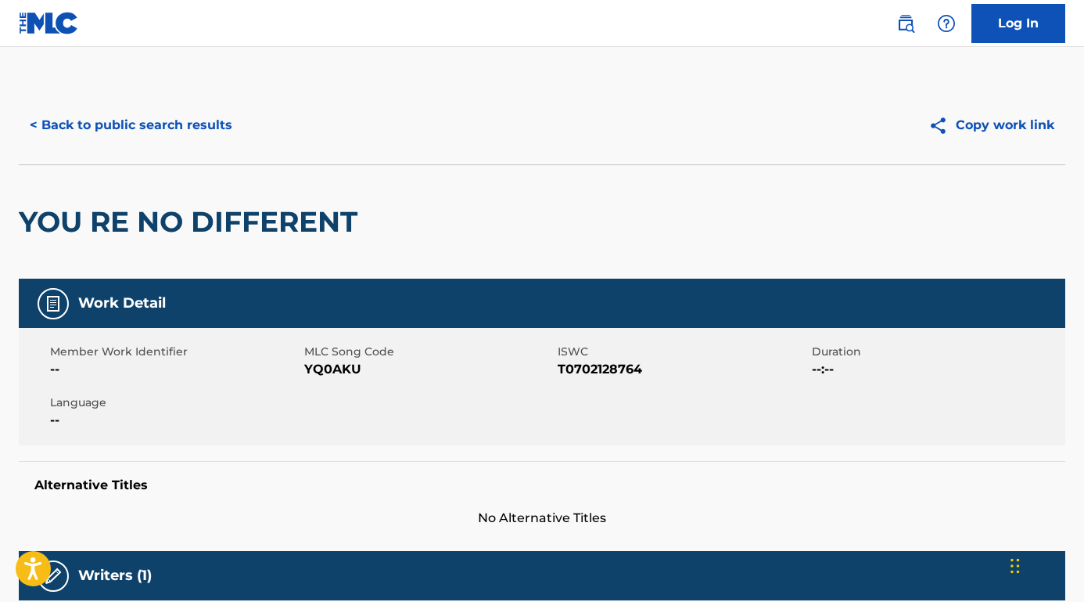
scroll to position [0, 0]
click at [214, 120] on button "< Back to public search results" at bounding box center [131, 125] width 225 height 39
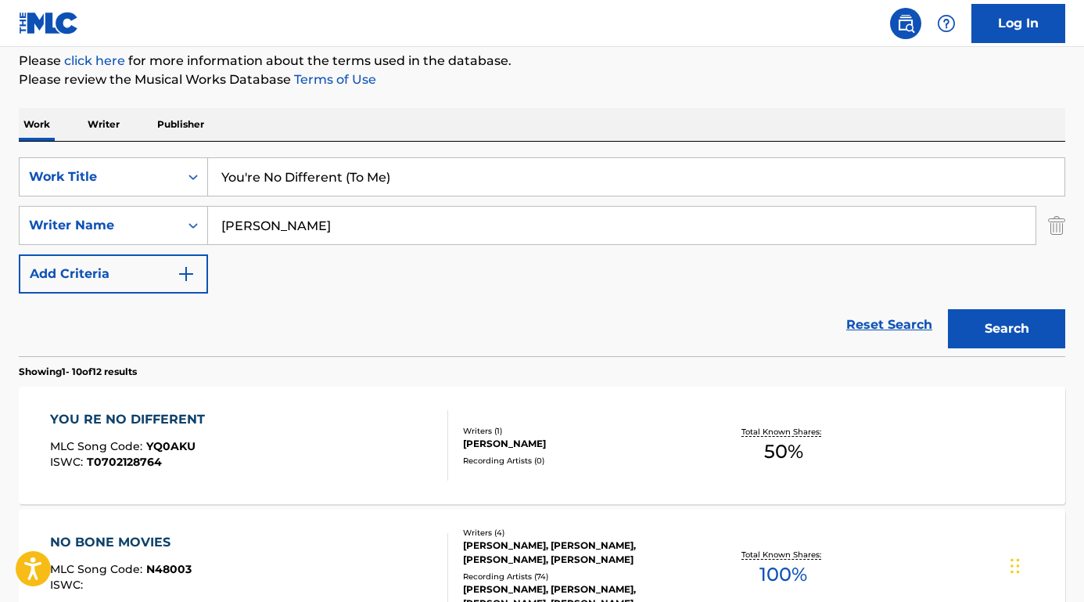
scroll to position [81, 0]
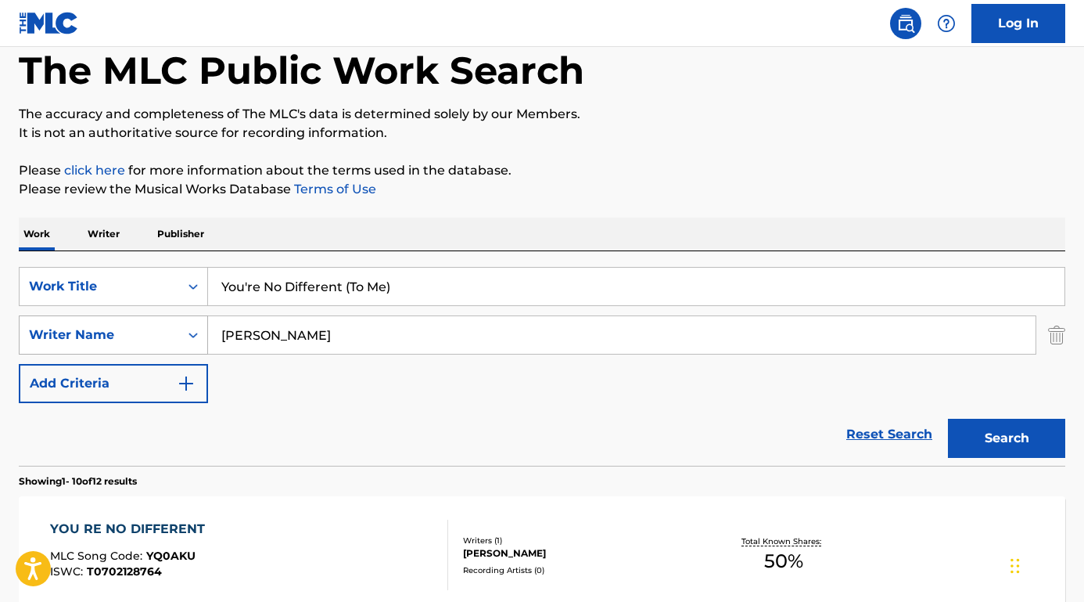
drag, startPoint x: 329, startPoint y: 344, endPoint x: 160, endPoint y: 331, distance: 168.8
click at [161, 331] on div "SearchWithCriteriaa2b1ecf5-0857-481b-85d8-1709ac40e175 Writer Name Ozzy Osbourne" at bounding box center [542, 334] width 1047 height 39
paste input "Mitch Allan"
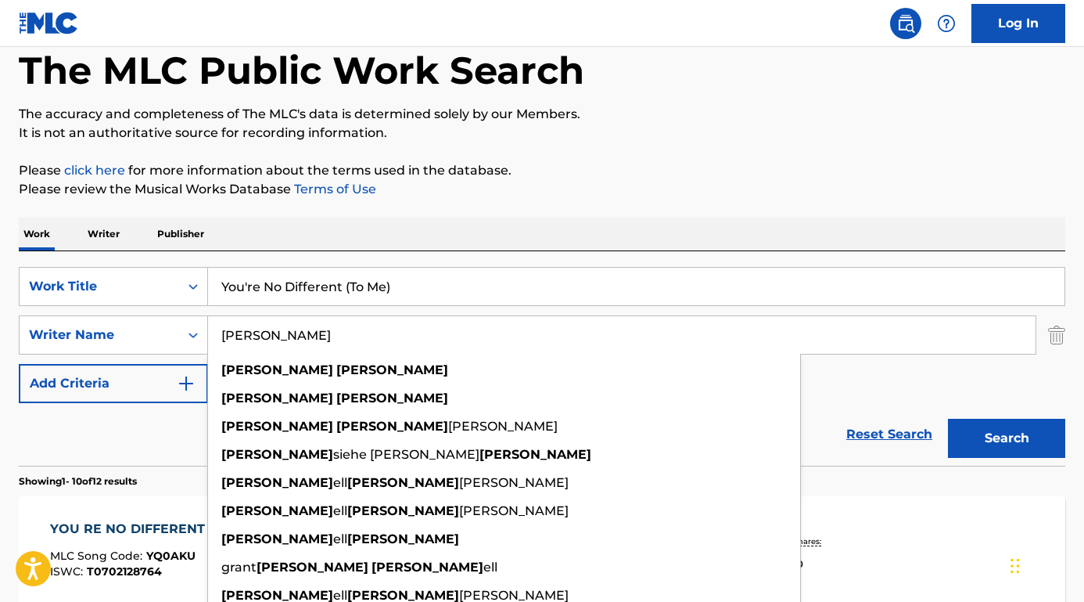
type input "Mitch Allan"
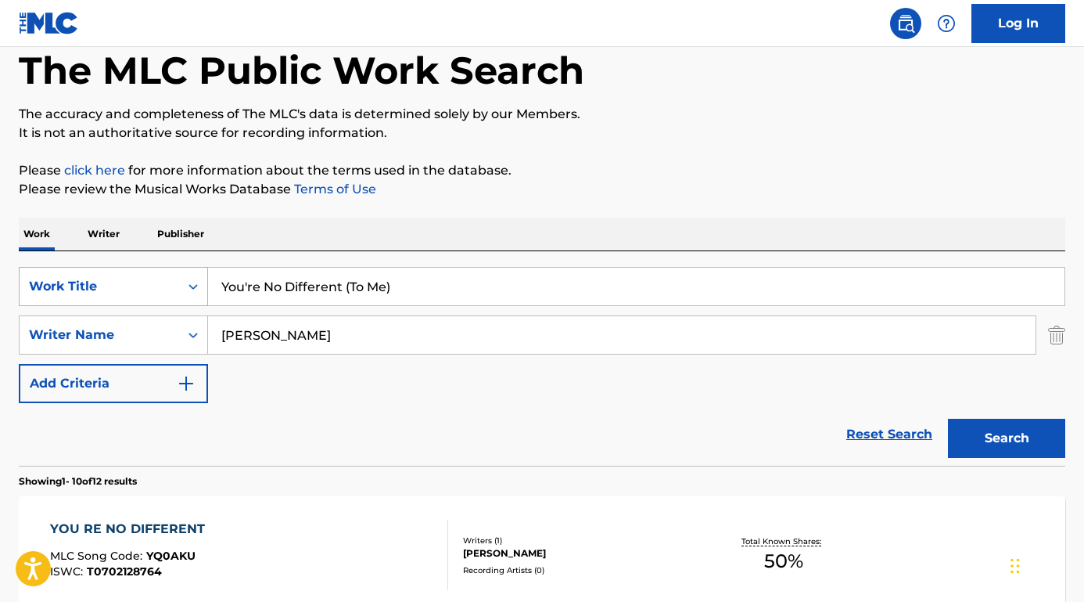
drag, startPoint x: 409, startPoint y: 290, endPoint x: 156, endPoint y: 290, distance: 253.5
click at [156, 290] on div "SearchWithCriteria75abc8f0-4f31-4bc8-9240-31261cf07b59 Work Title You're No Dif…" at bounding box center [542, 286] width 1047 height 39
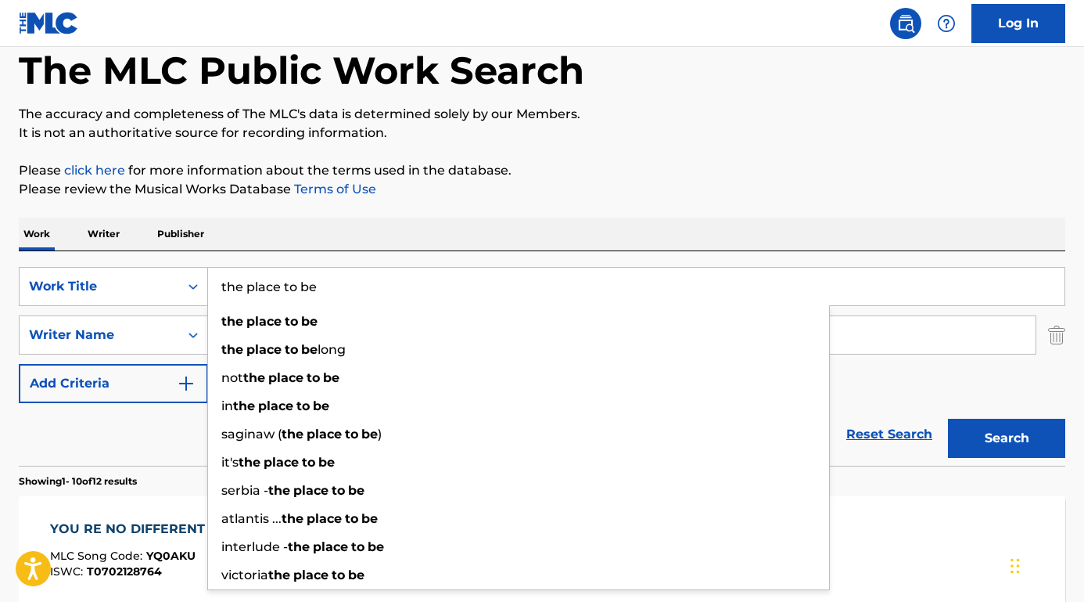
type input "the place to be"
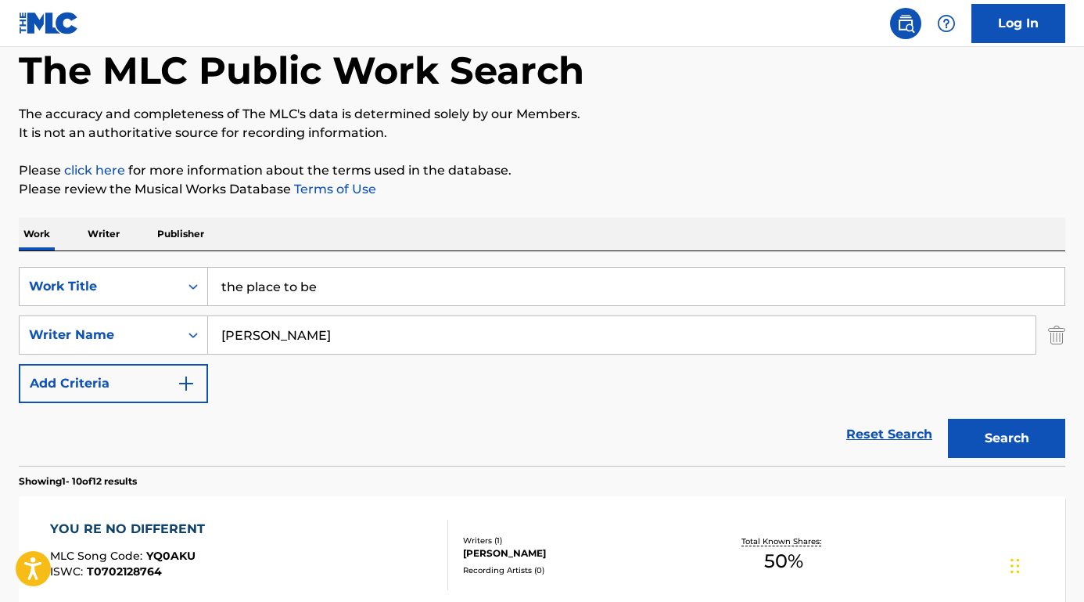
click at [125, 450] on div "Reset Search Search" at bounding box center [542, 434] width 1047 height 63
click at [1012, 441] on button "Search" at bounding box center [1006, 438] width 117 height 39
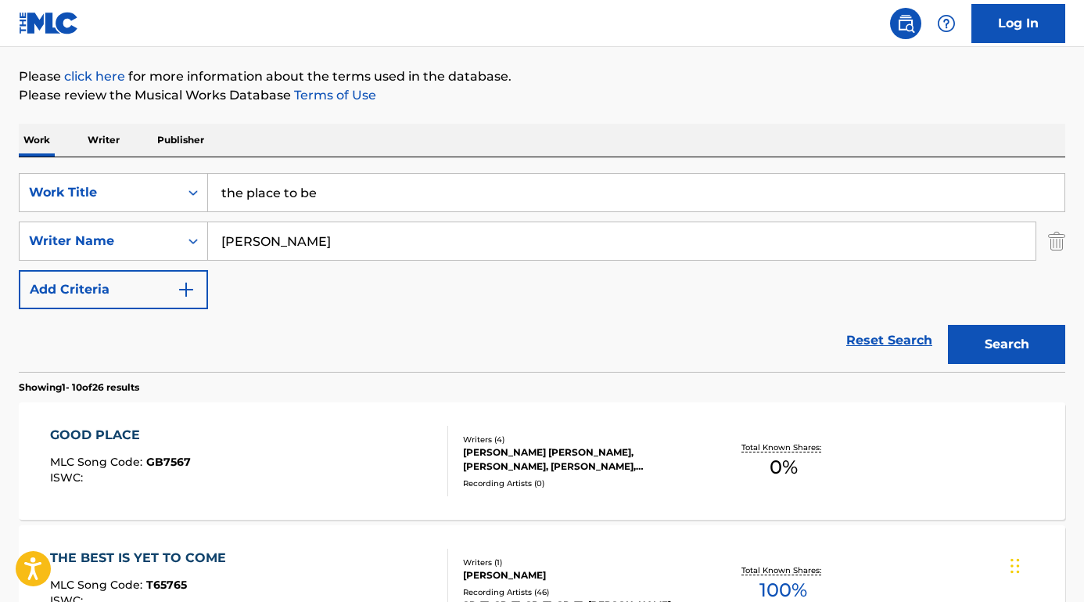
scroll to position [182, 0]
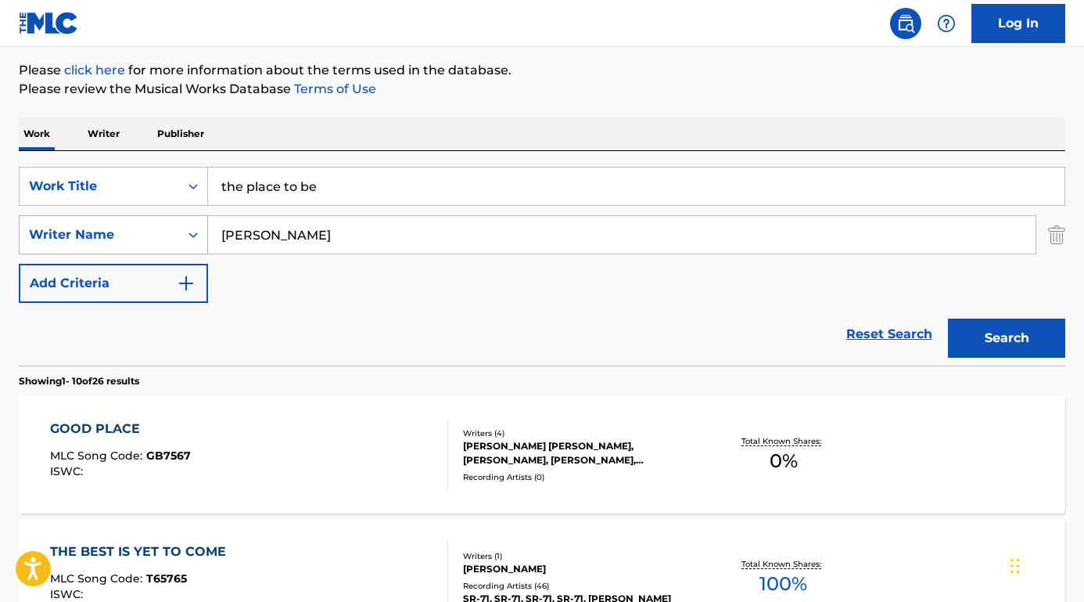
drag, startPoint x: 260, startPoint y: 236, endPoint x: 103, endPoint y: 218, distance: 157.5
click at [103, 218] on div "SearchWithCriteriaa2b1ecf5-0857-481b-85d8-1709ac40e175 Writer Name Mitch Allan" at bounding box center [542, 234] width 1047 height 39
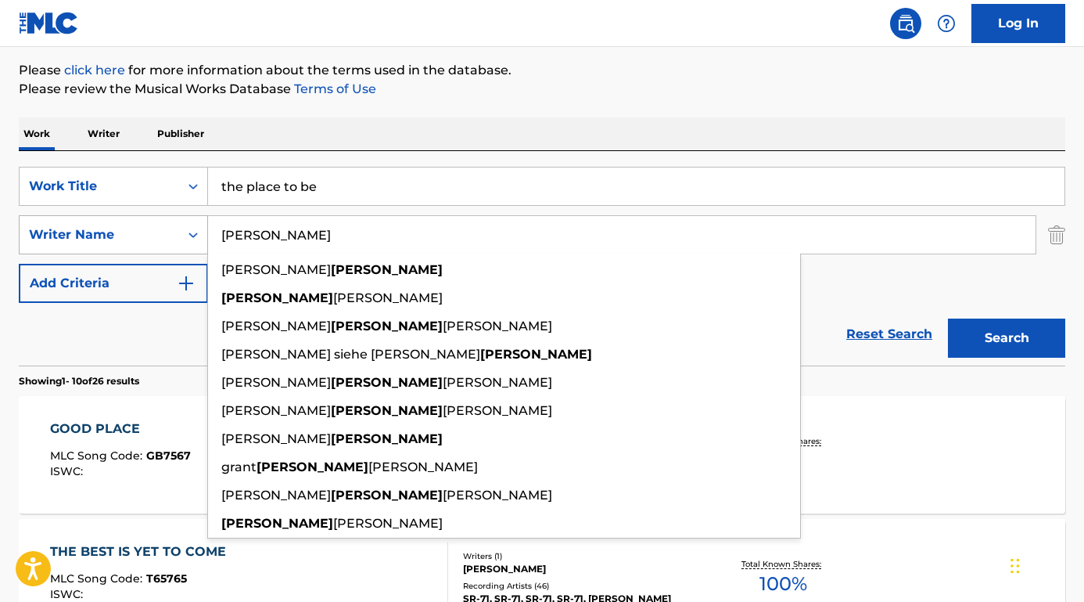
click at [1007, 338] on button "Search" at bounding box center [1006, 337] width 117 height 39
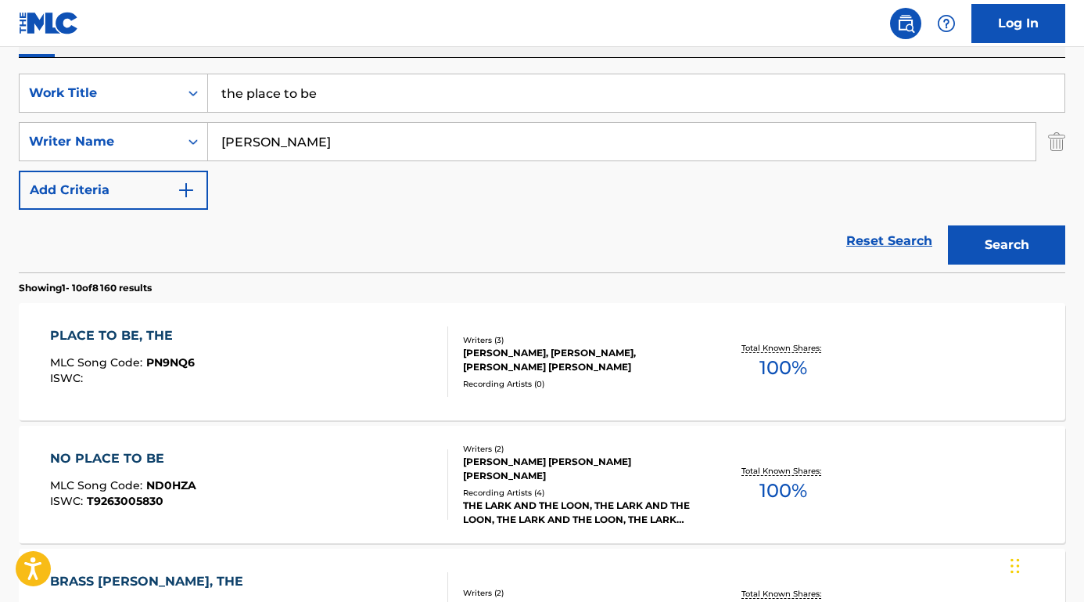
scroll to position [281, 0]
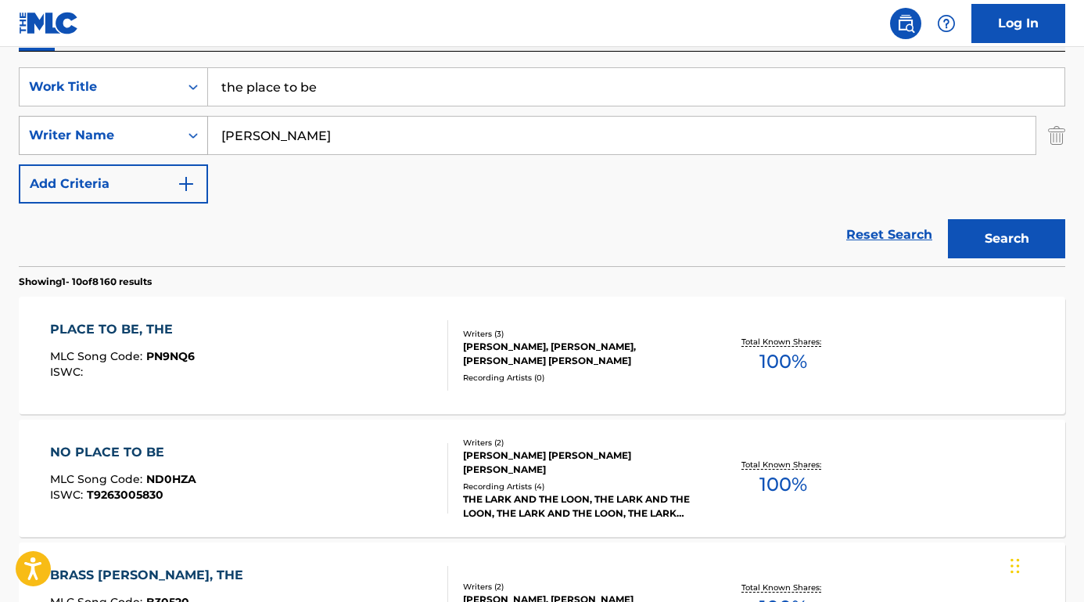
drag, startPoint x: 274, startPoint y: 141, endPoint x: 200, endPoint y: 141, distance: 74.3
click at [200, 141] on div "SearchWithCriteriaa2b1ecf5-0857-481b-85d8-1709ac40e175 Writer Name Allan" at bounding box center [542, 135] width 1047 height 39
paste input "Zarlenga"
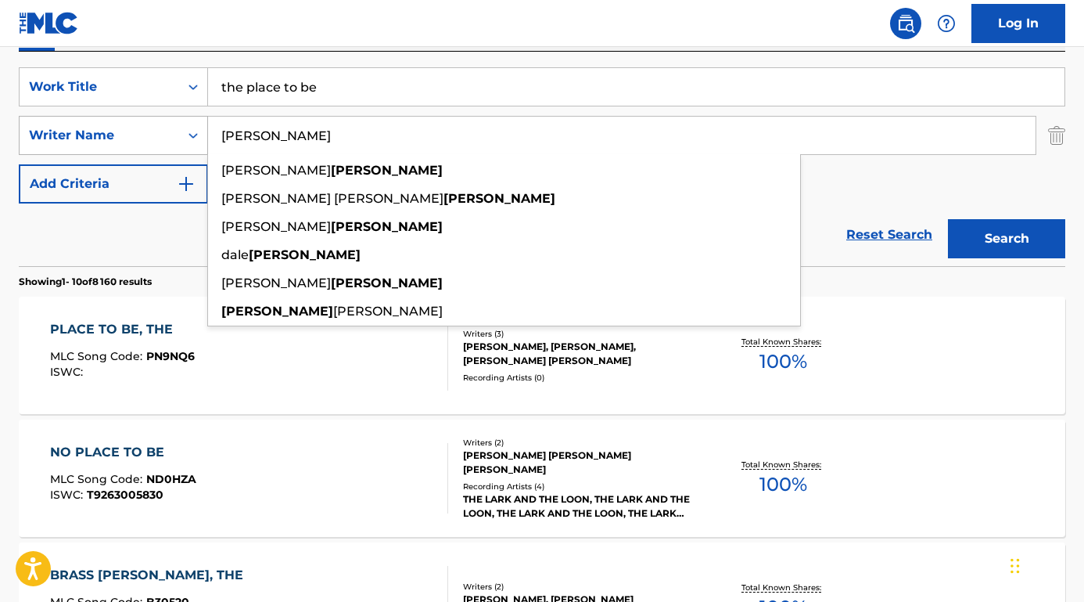
type input "Zarlenga"
click at [1007, 239] on button "Search" at bounding box center [1006, 238] width 117 height 39
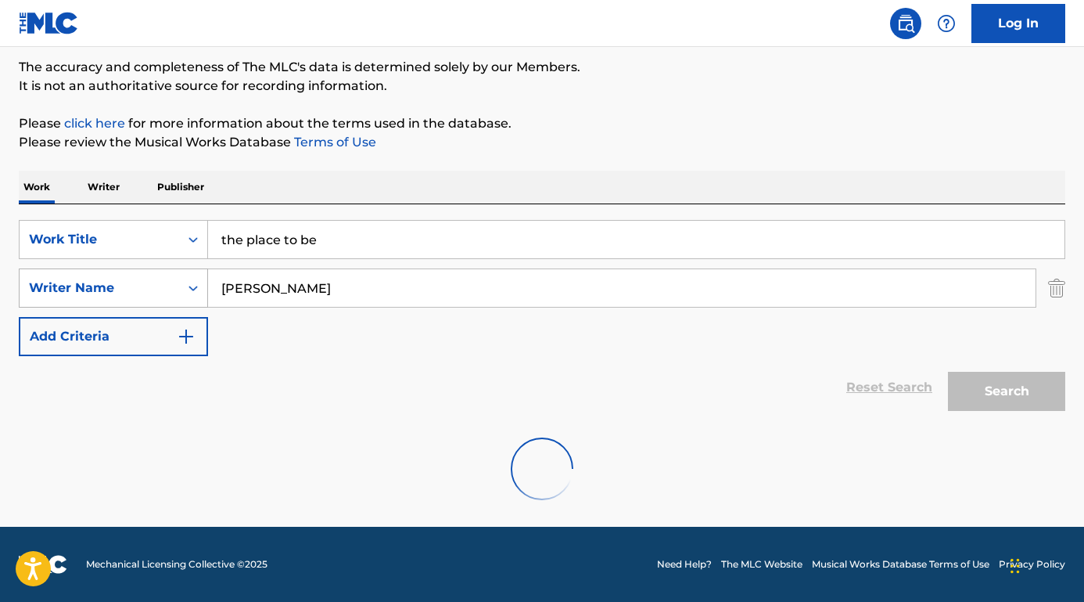
scroll to position [128, 0]
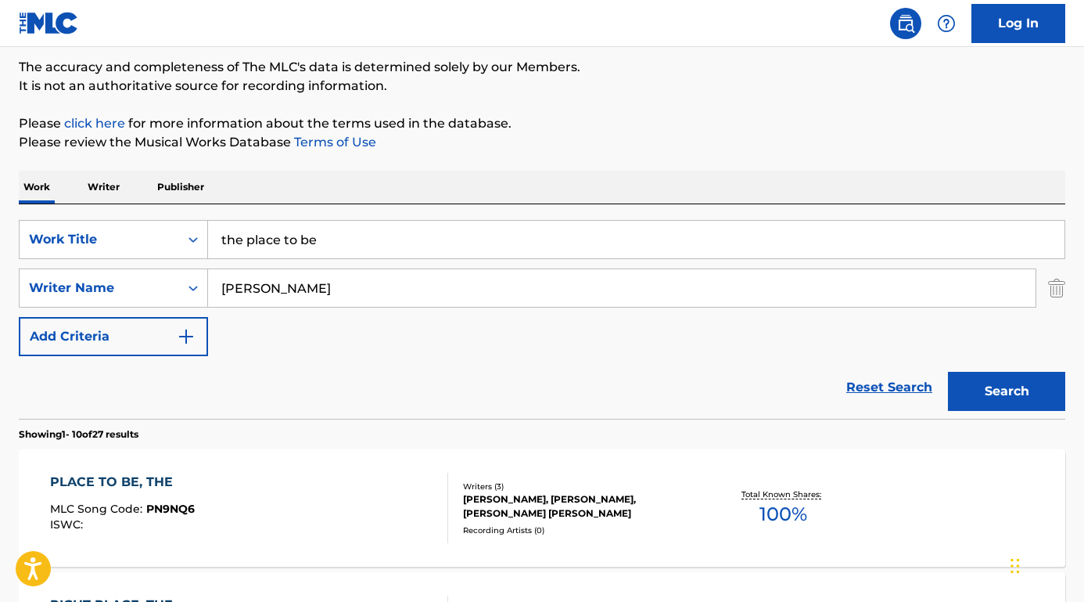
click at [147, 486] on div "PLACE TO BE, THE" at bounding box center [122, 482] width 145 height 19
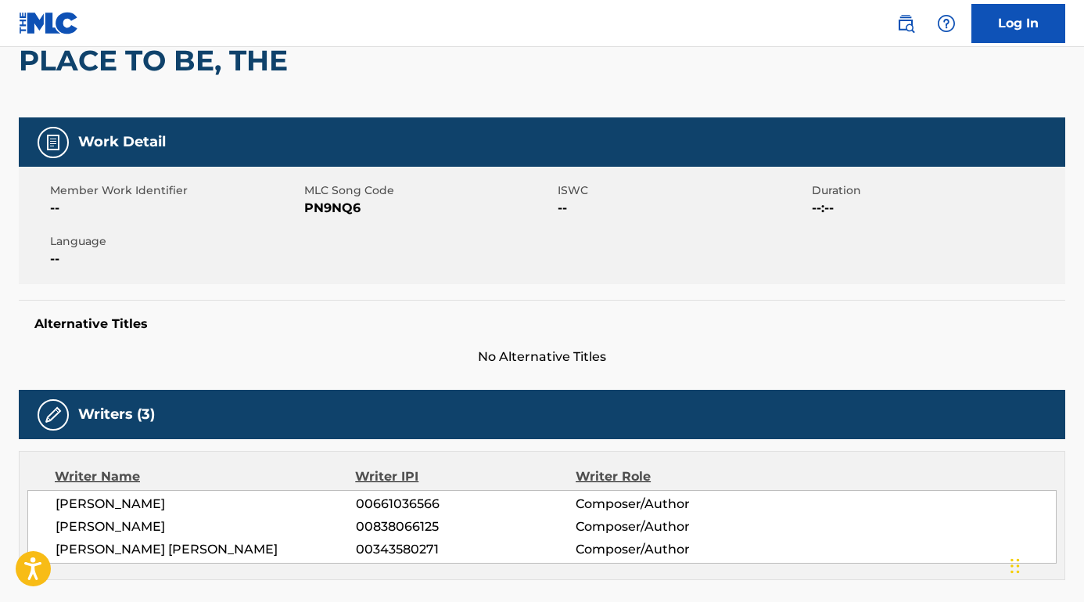
scroll to position [260, 0]
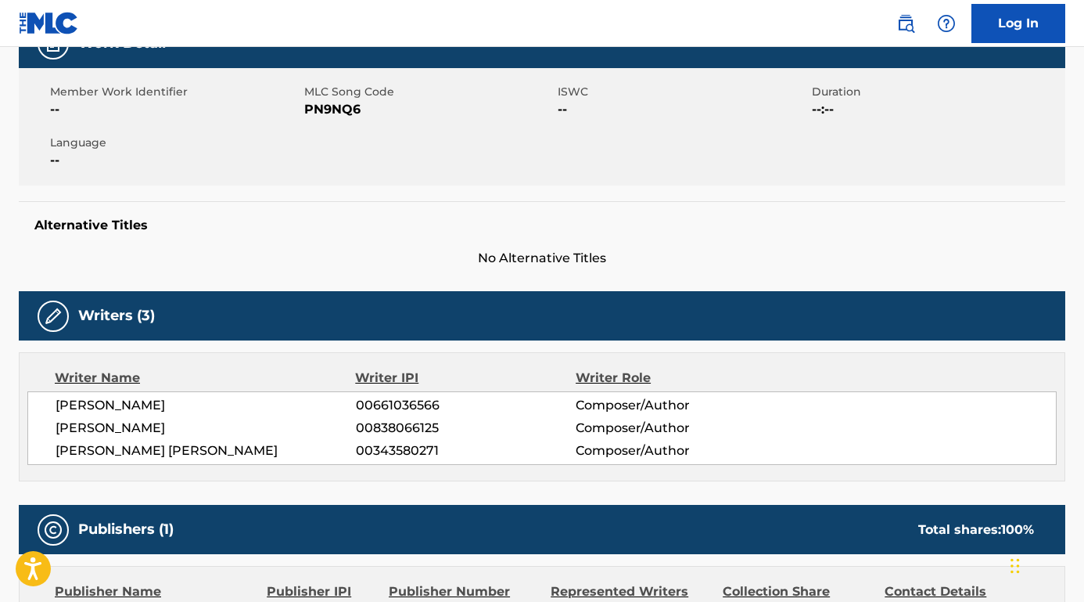
drag, startPoint x: 166, startPoint y: 404, endPoint x: 46, endPoint y: 404, distance: 119.7
click at [46, 404] on div "CHANTRY JOHNSON 00661036566 Composer/Author MICHELLE RENEE ZARLENGA 00838066125…" at bounding box center [542, 428] width 1030 height 74
copy span "CHANTRY JOHNSON"
drag, startPoint x: 262, startPoint y: 424, endPoint x: 50, endPoint y: 430, distance: 212.1
click at [50, 430] on div "CHANTRY JOHNSON 00661036566 Composer/Author MICHELLE RENEE ZARLENGA 00838066125…" at bounding box center [542, 428] width 1030 height 74
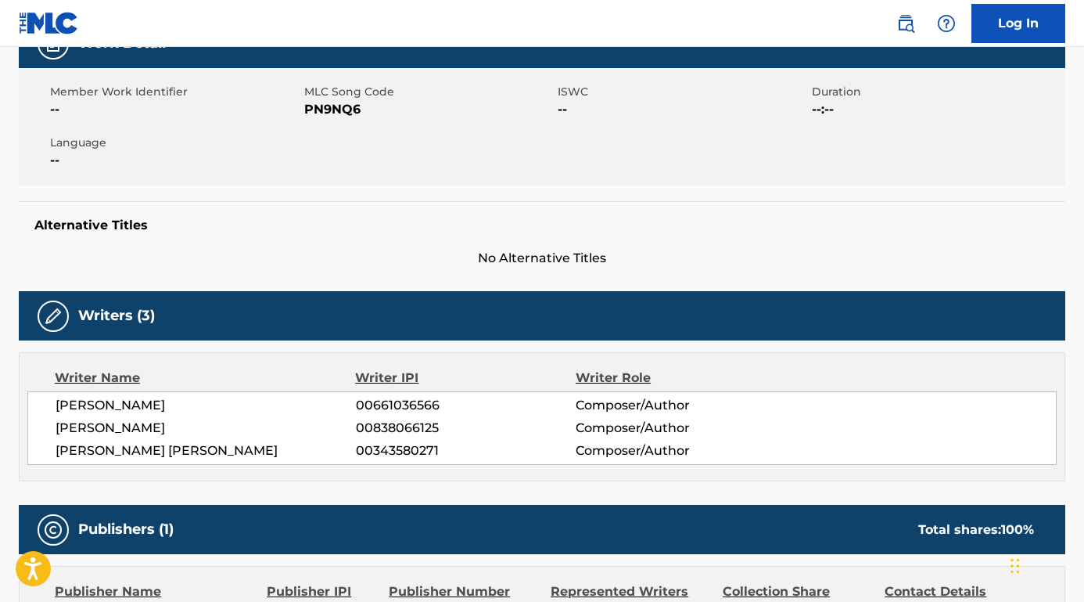
copy span "MICHELLE RENEE ZARLENGA"
drag, startPoint x: 227, startPoint y: 455, endPoint x: 30, endPoint y: 454, distance: 197.2
click at [30, 454] on div "CHANTRY JOHNSON 00661036566 Composer/Author MICHELLE RENEE ZARLENGA 00838066125…" at bounding box center [542, 428] width 1030 height 74
copy span "MITCHELL ALLAN SCHERR"
drag, startPoint x: 369, startPoint y: 113, endPoint x: 309, endPoint y: 110, distance: 59.5
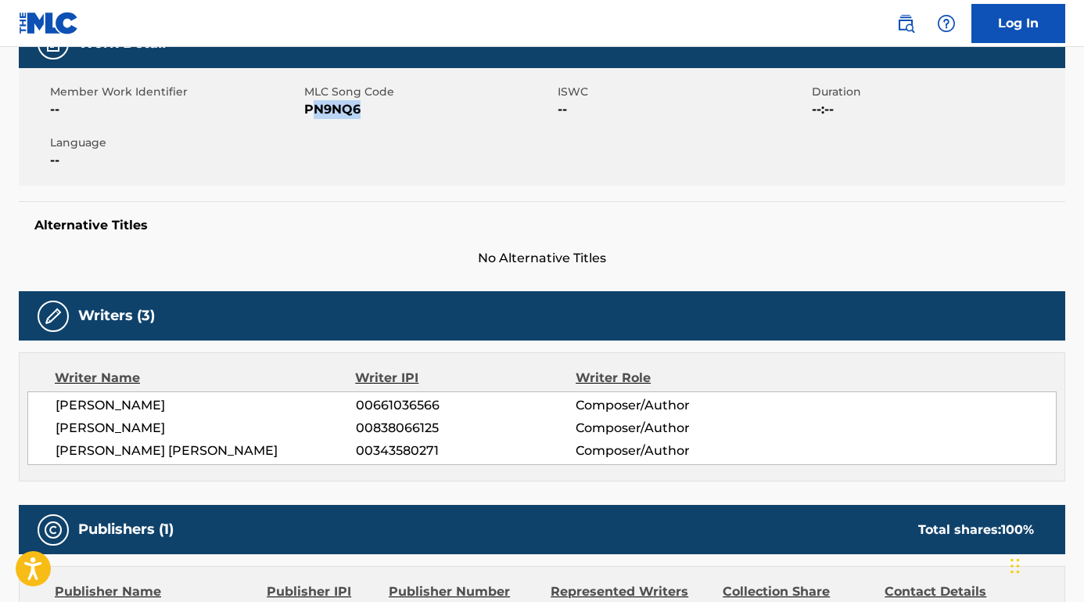
click at [309, 110] on span "PN9NQ6" at bounding box center [429, 109] width 250 height 19
copy span "N9NQ6"
copy span "PN9NQ6"
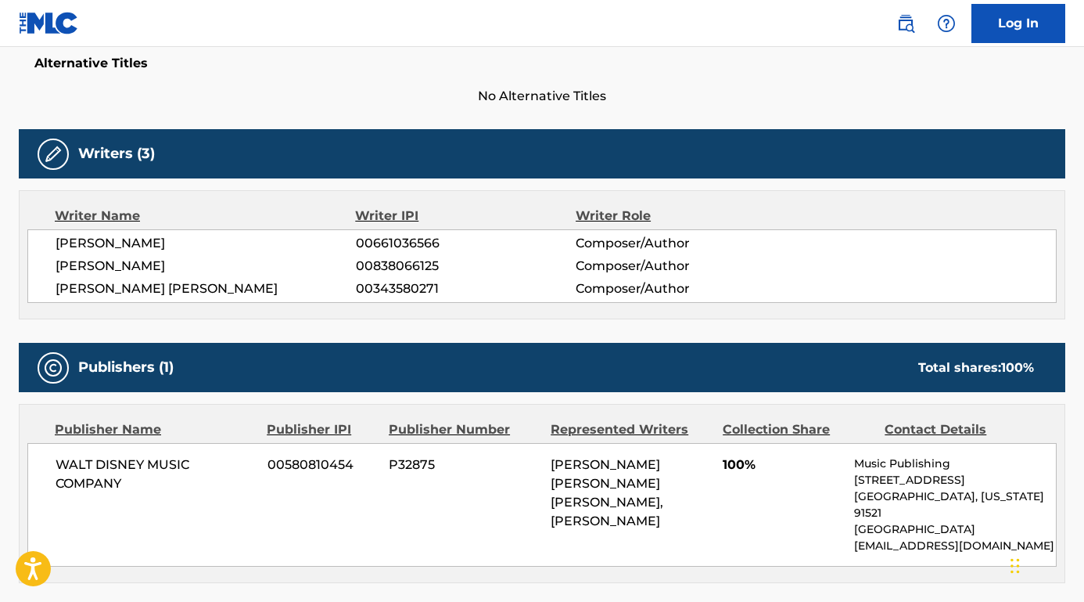
scroll to position [531, 0]
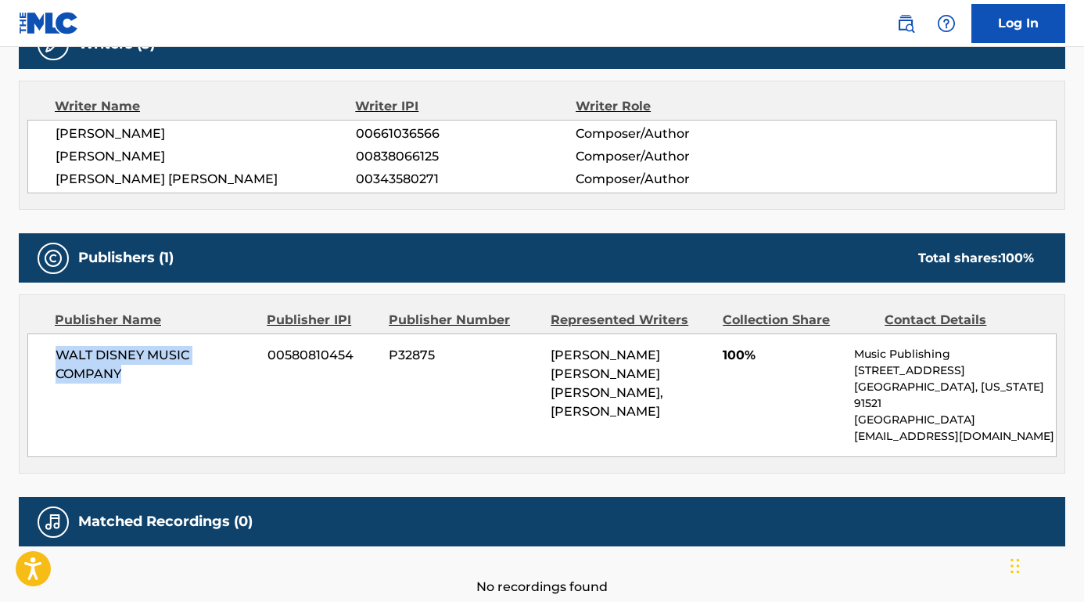
drag, startPoint x: 160, startPoint y: 365, endPoint x: 34, endPoint y: 350, distance: 126.9
click at [34, 350] on div "WALT DISNEY MUSIC COMPANY 00580810454 P32875 MITCHELL ALLAN SCHERR, MICHELLE RE…" at bounding box center [542, 395] width 1030 height 124
copy span "WALT DISNEY MUSIC COMPANY"
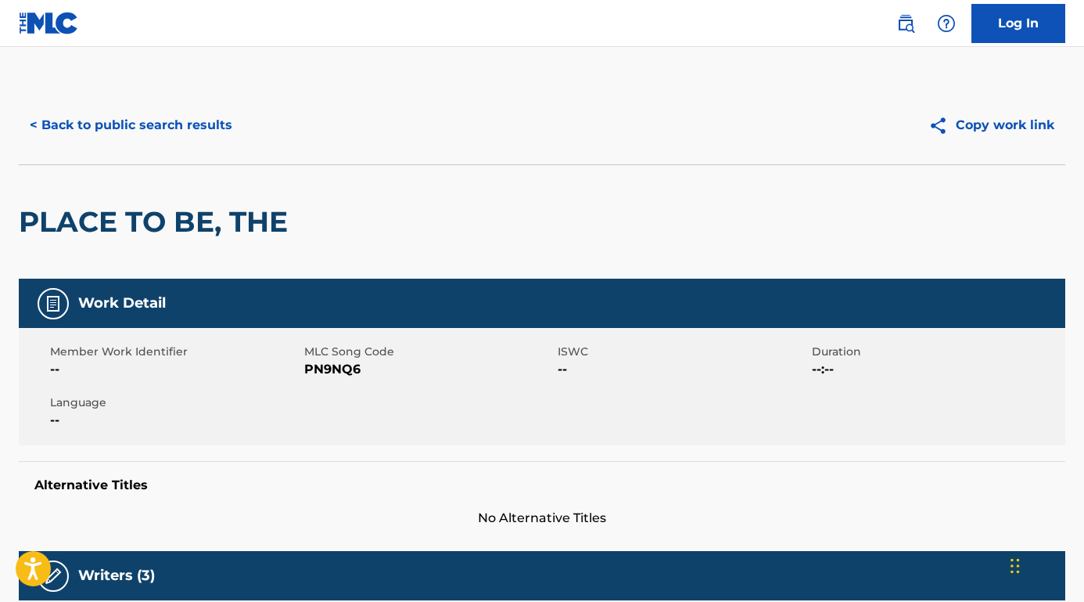
scroll to position [0, 0]
click at [178, 117] on button "< Back to public search results" at bounding box center [131, 125] width 225 height 39
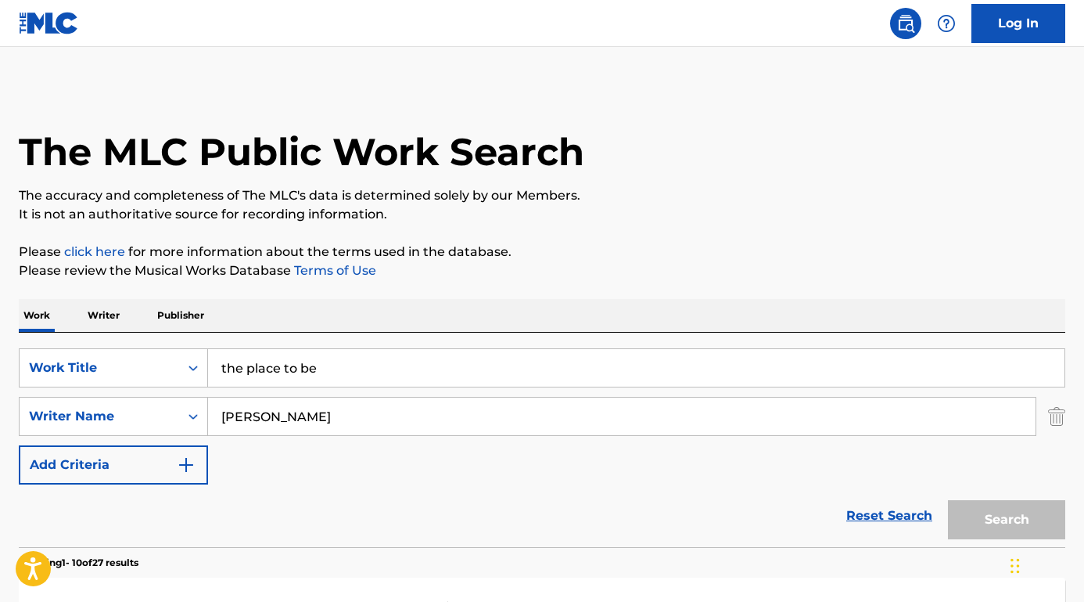
scroll to position [128, 0]
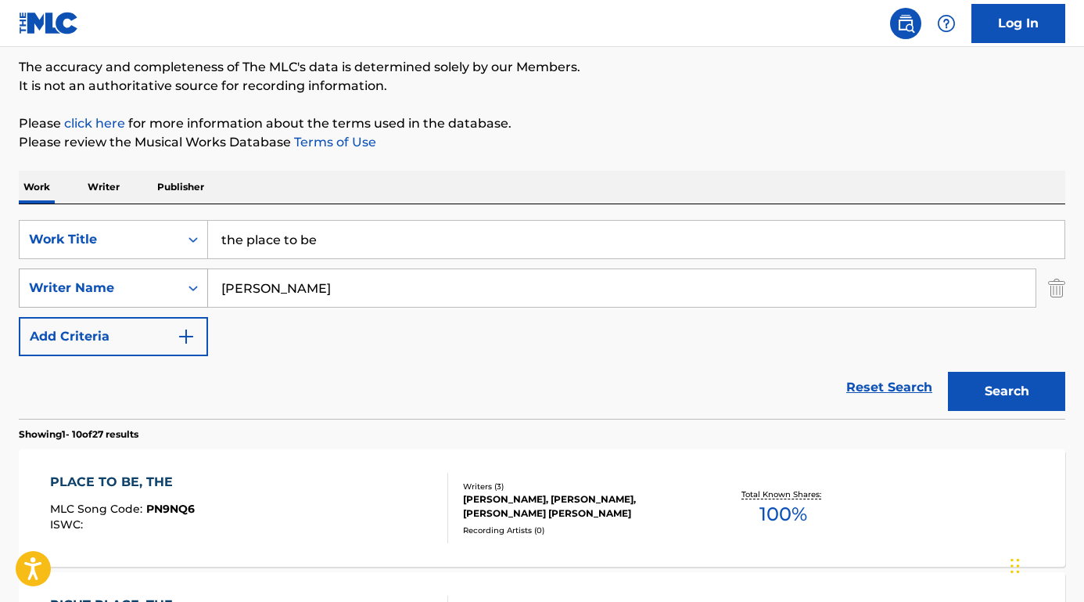
drag, startPoint x: 290, startPoint y: 293, endPoint x: 171, endPoint y: 293, distance: 118.2
click at [171, 293] on div "SearchWithCriteriaa2b1ecf5-0857-481b-85d8-1709ac40e175 Writer Name Zarlenga" at bounding box center [542, 287] width 1047 height 39
drag, startPoint x: 340, startPoint y: 246, endPoint x: 172, endPoint y: 237, distance: 167.7
click at [172, 237] on div "SearchWithCriteria75abc8f0-4f31-4bc8-9240-31261cf07b59 Work Title the place to …" at bounding box center [542, 239] width 1047 height 39
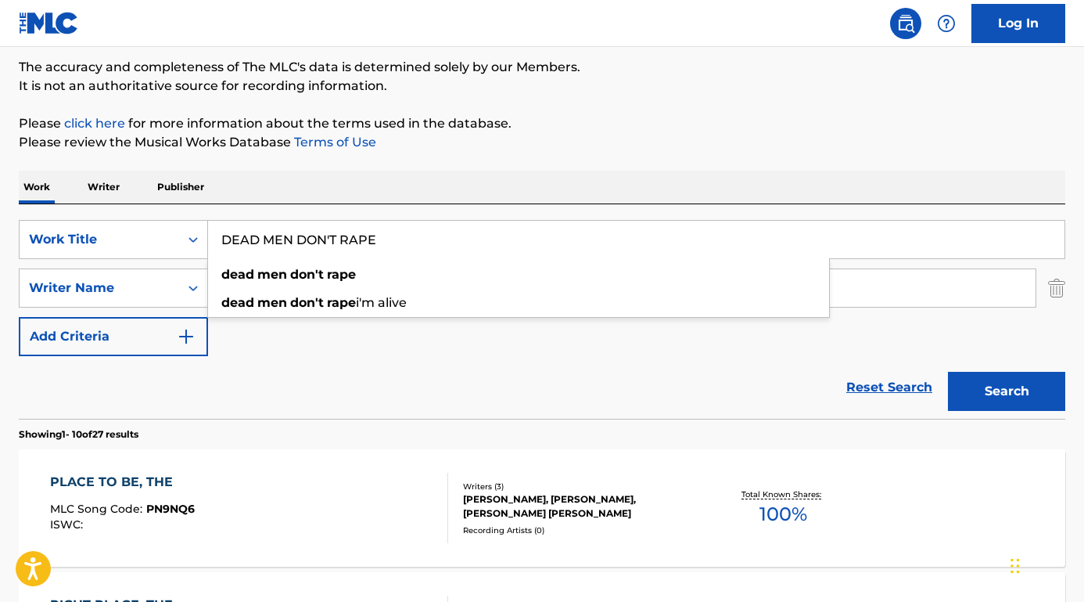
type input "DEAD MEN DON'T RAPE"
click at [257, 405] on div "Reset Search Search" at bounding box center [542, 387] width 1047 height 63
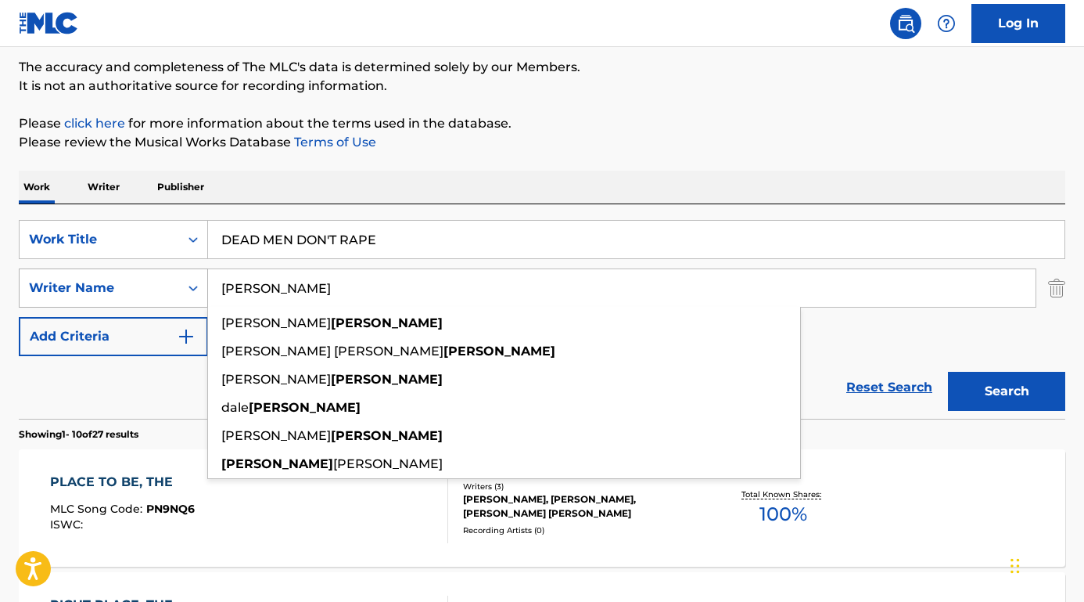
drag, startPoint x: 339, startPoint y: 289, endPoint x: 174, endPoint y: 286, distance: 165.1
click at [174, 286] on div "SearchWithCriteriaa2b1ecf5-0857-481b-85d8-1709ac40e175 Writer Name Zarlenga bri…" at bounding box center [542, 287] width 1047 height 39
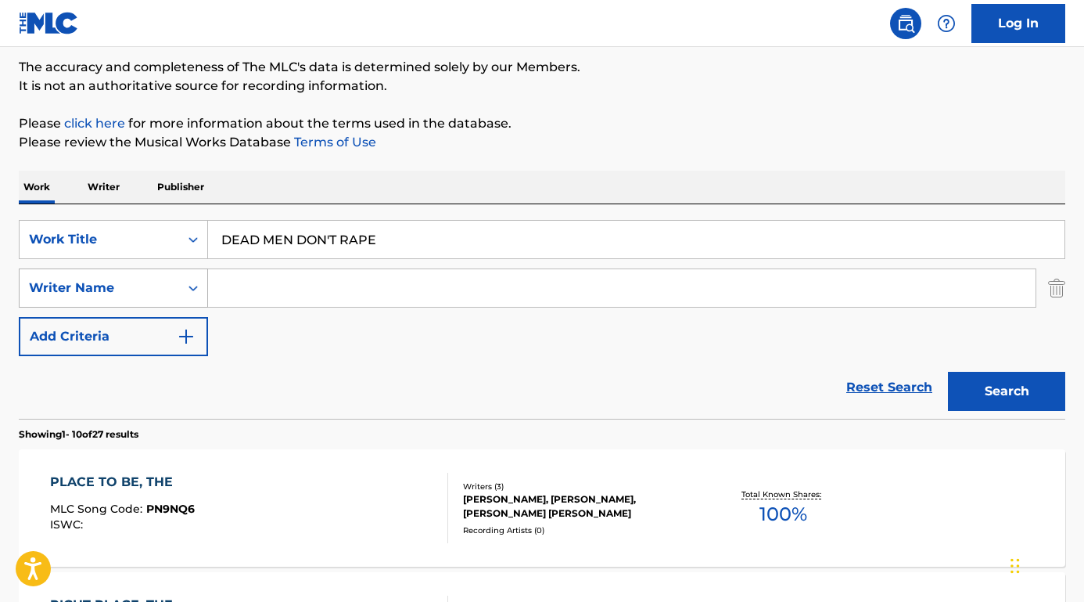
click at [1007, 391] on button "Search" at bounding box center [1006, 391] width 117 height 39
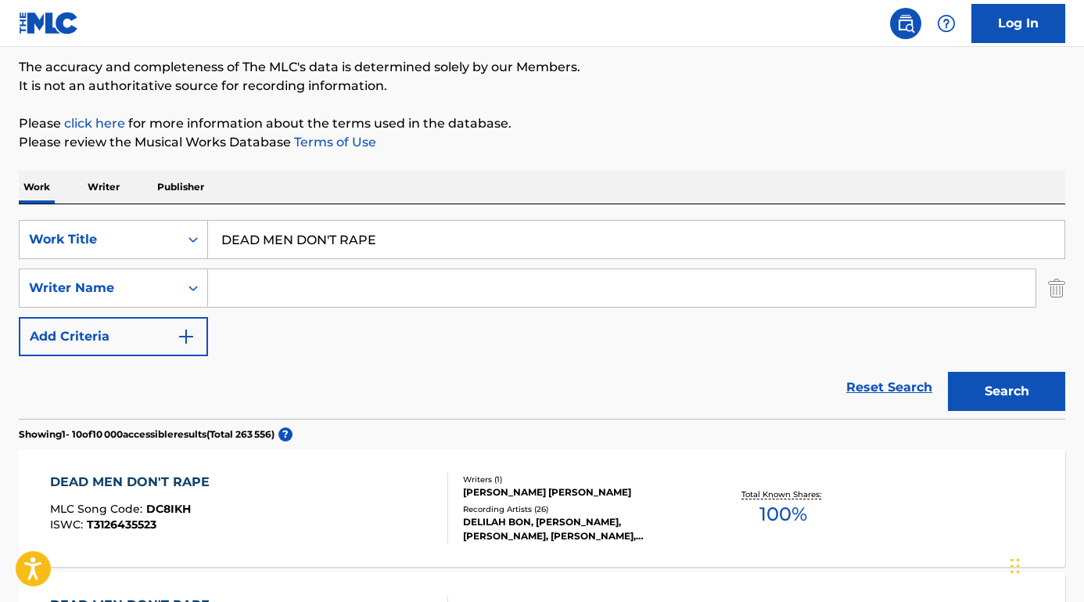
click at [169, 482] on div "DEAD MEN DON'T RAPE" at bounding box center [133, 482] width 167 height 19
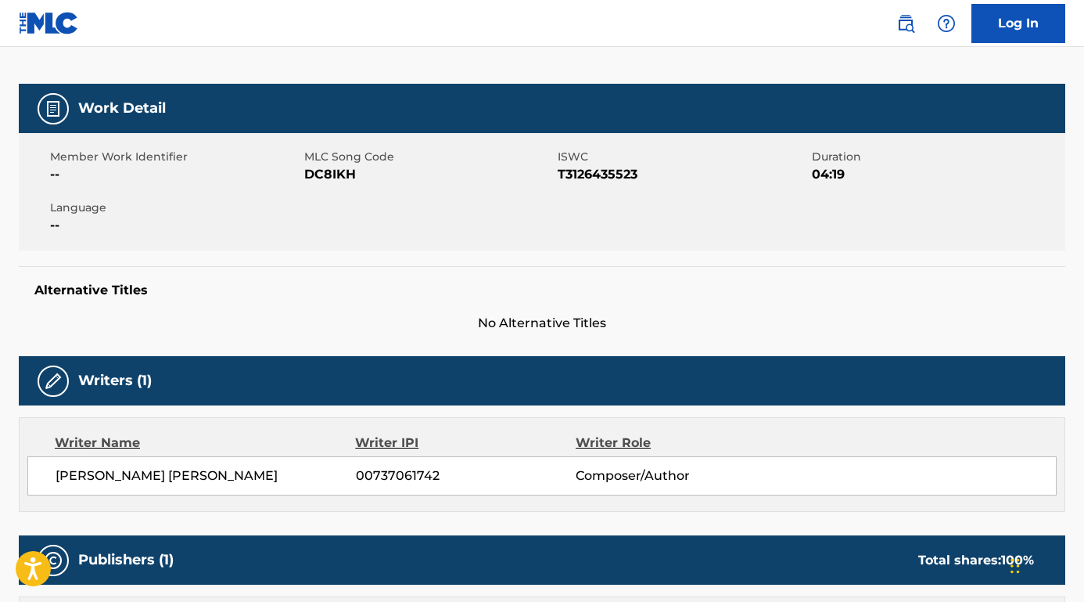
scroll to position [313, 0]
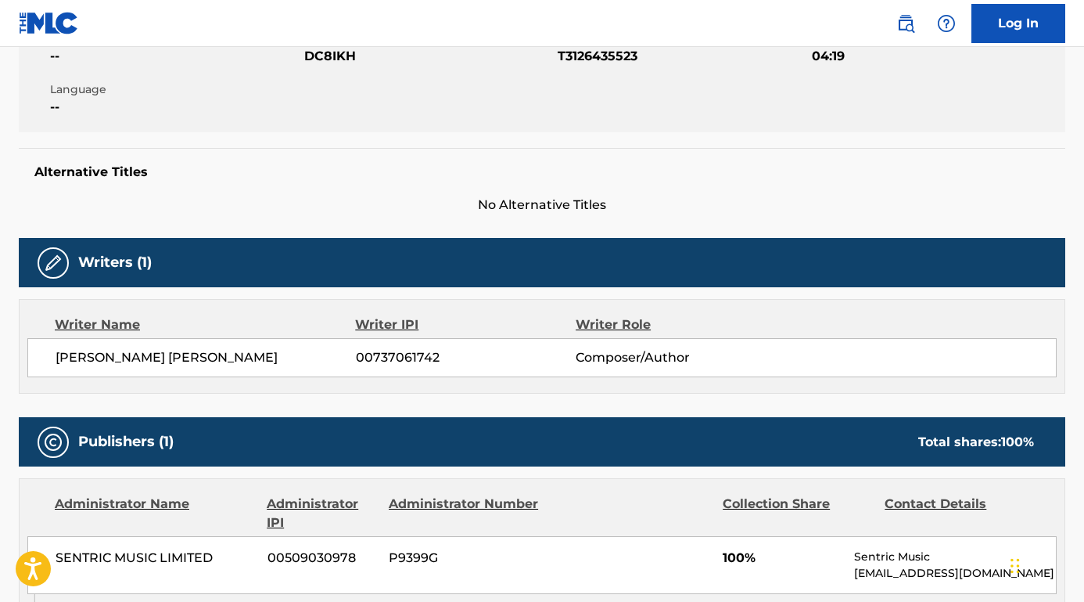
drag, startPoint x: 293, startPoint y: 354, endPoint x: 0, endPoint y: 362, distance: 292.7
click at [0, 362] on div "< Back to public search results Copy work link DEAD MEN DON'T RAPE Work Detail …" at bounding box center [542, 525] width 1084 height 1505
copy span "LAUREN ELIZABETH ELEANOR TATE"
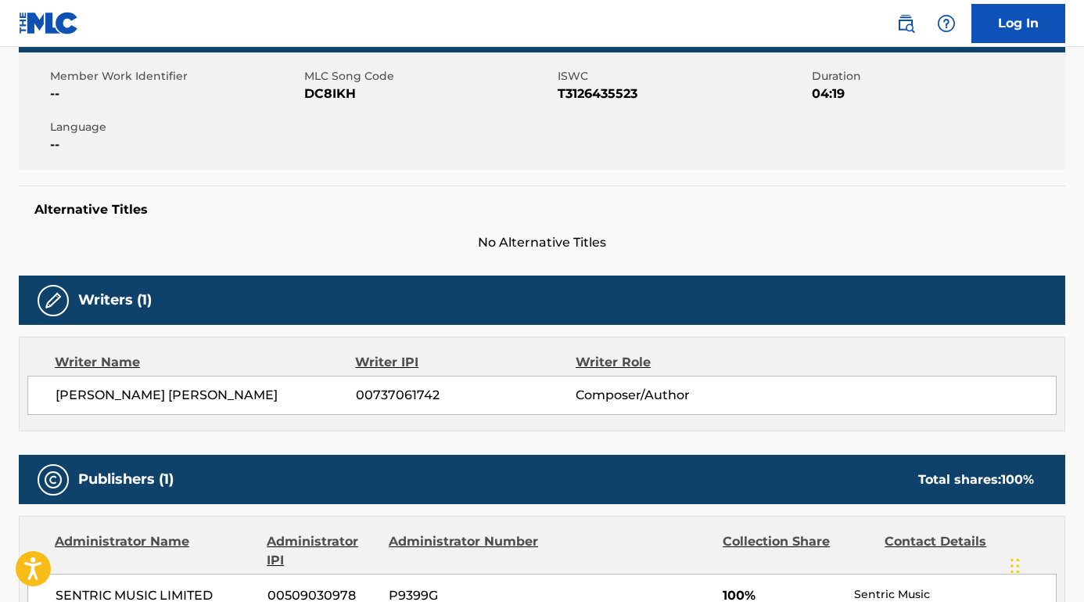
scroll to position [232, 0]
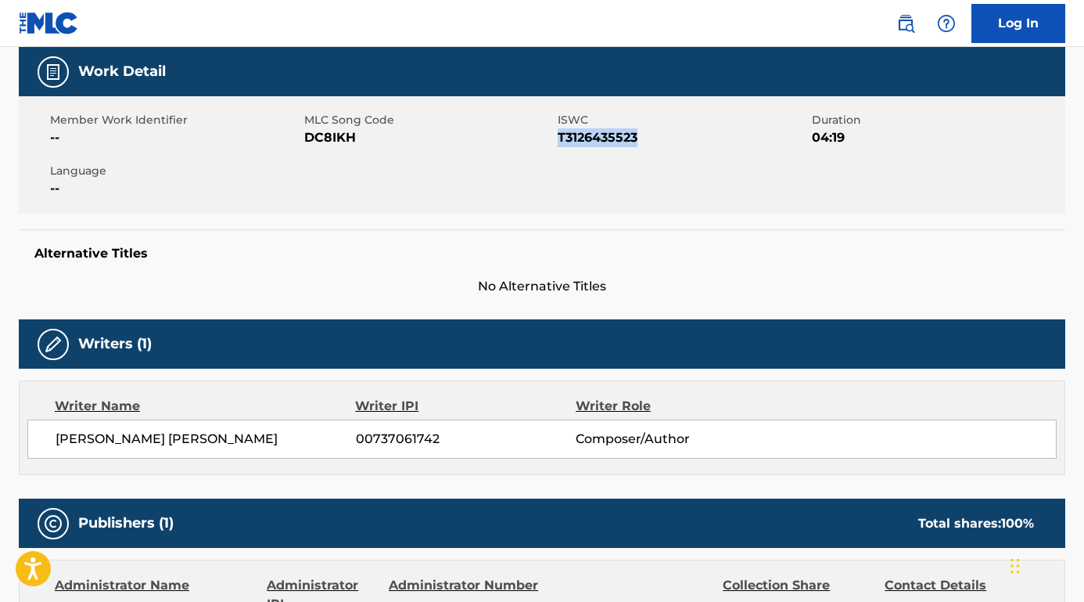
drag, startPoint x: 655, startPoint y: 133, endPoint x: 559, endPoint y: 137, distance: 95.5
click at [559, 137] on span "T3126435523" at bounding box center [683, 137] width 250 height 19
copy span "T3126435523"
drag, startPoint x: 375, startPoint y: 141, endPoint x: 304, endPoint y: 140, distance: 70.4
click at [304, 140] on span "DC8IKH" at bounding box center [429, 137] width 250 height 19
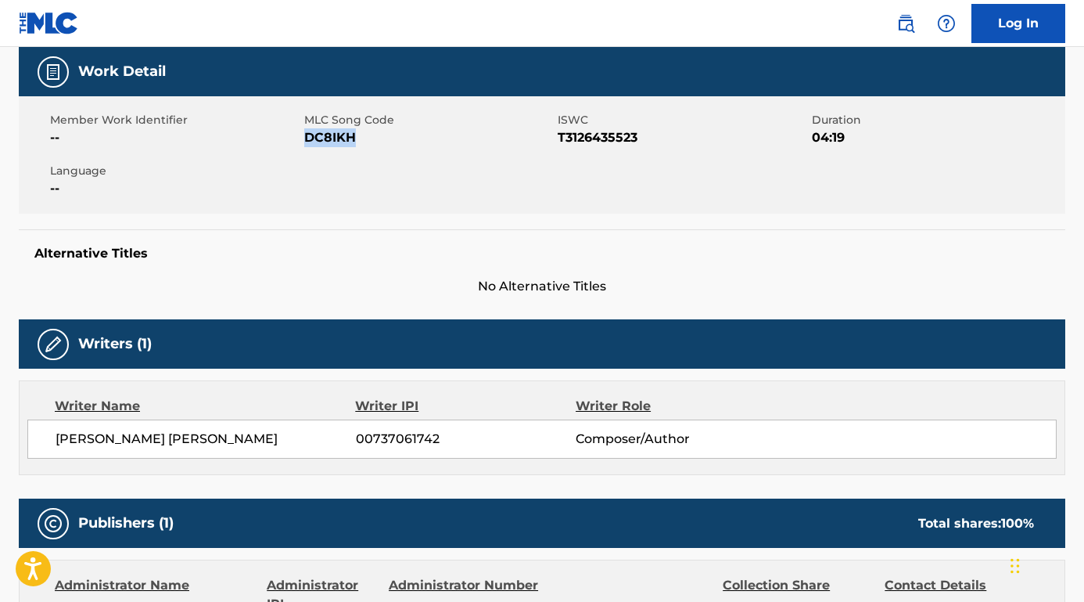
copy span "DC8IKH"
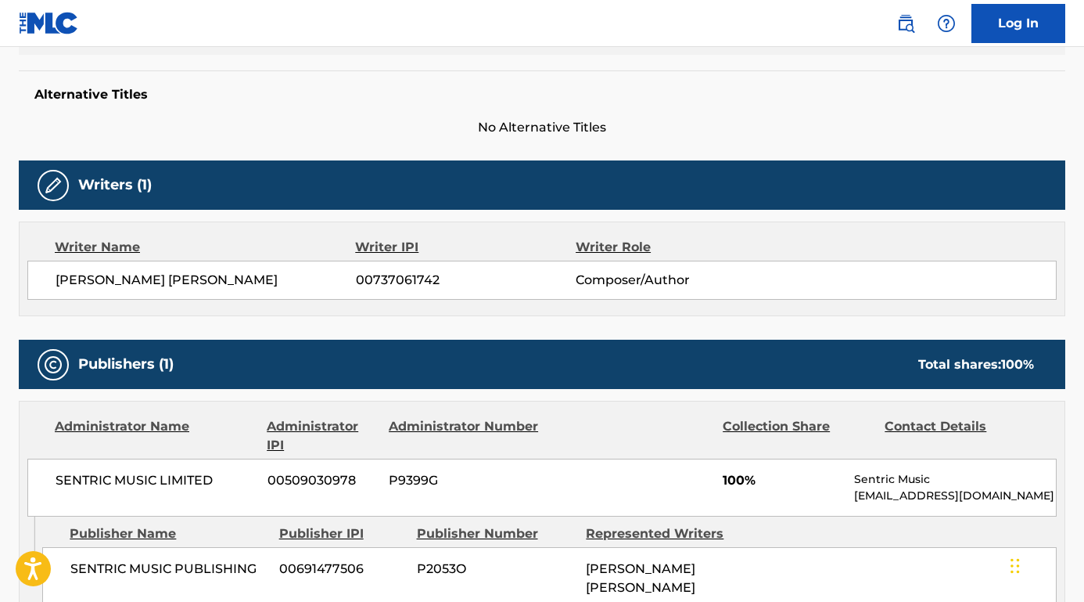
scroll to position [446, 0]
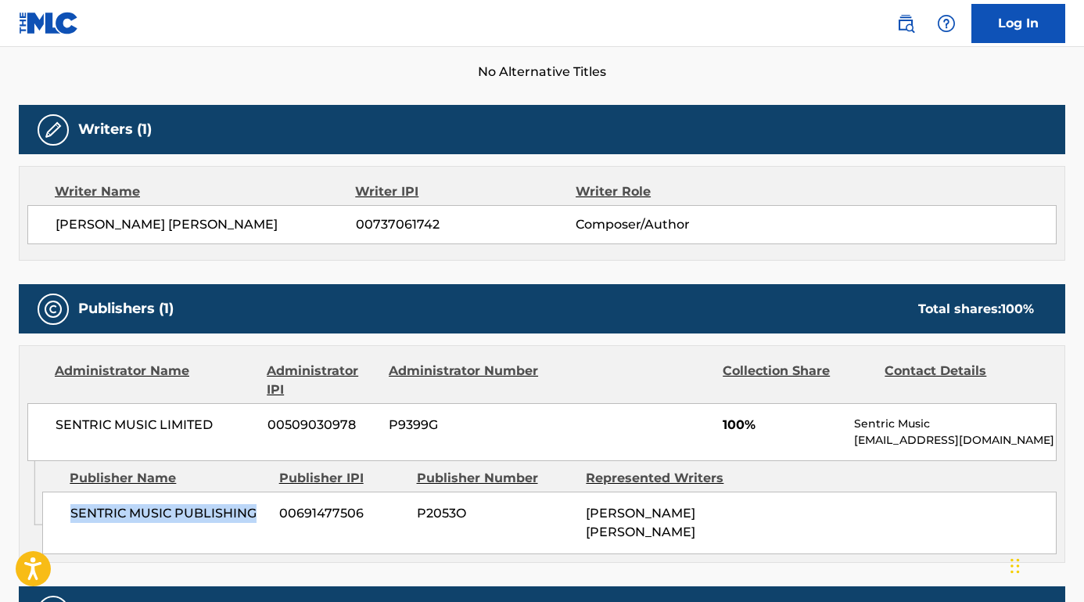
drag, startPoint x: 259, startPoint y: 513, endPoint x: 55, endPoint y: 512, distance: 204.2
click at [55, 512] on div "SENTRIC MUSIC PUBLISHING 00691477506 P2053O LAUREN ELIZABETH ELEANOR TATE" at bounding box center [549, 522] width 1015 height 63
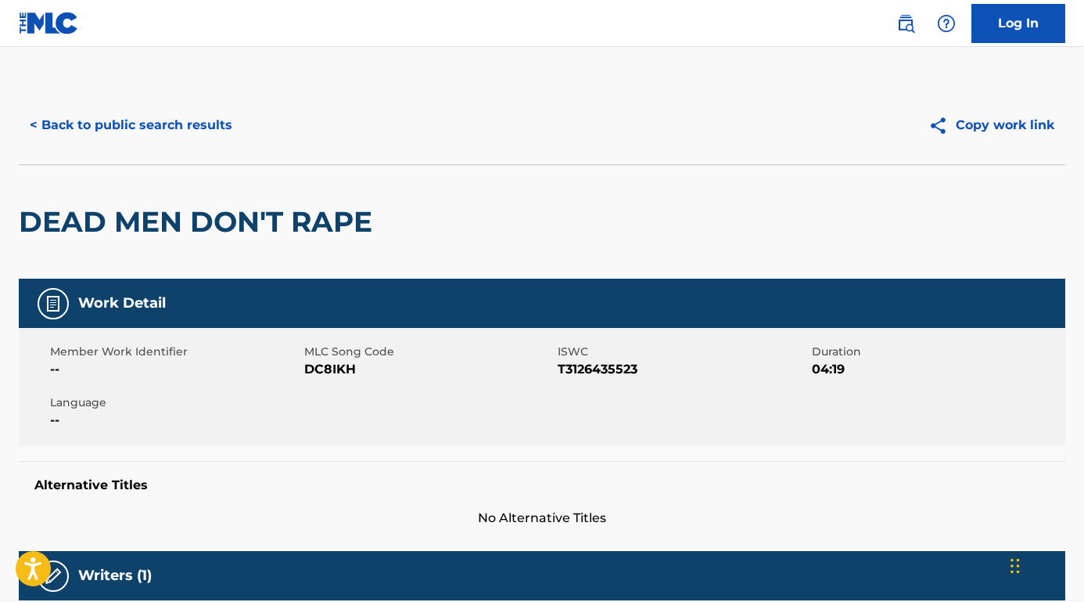
scroll to position [0, 0]
click at [167, 124] on button "< Back to public search results" at bounding box center [131, 125] width 225 height 39
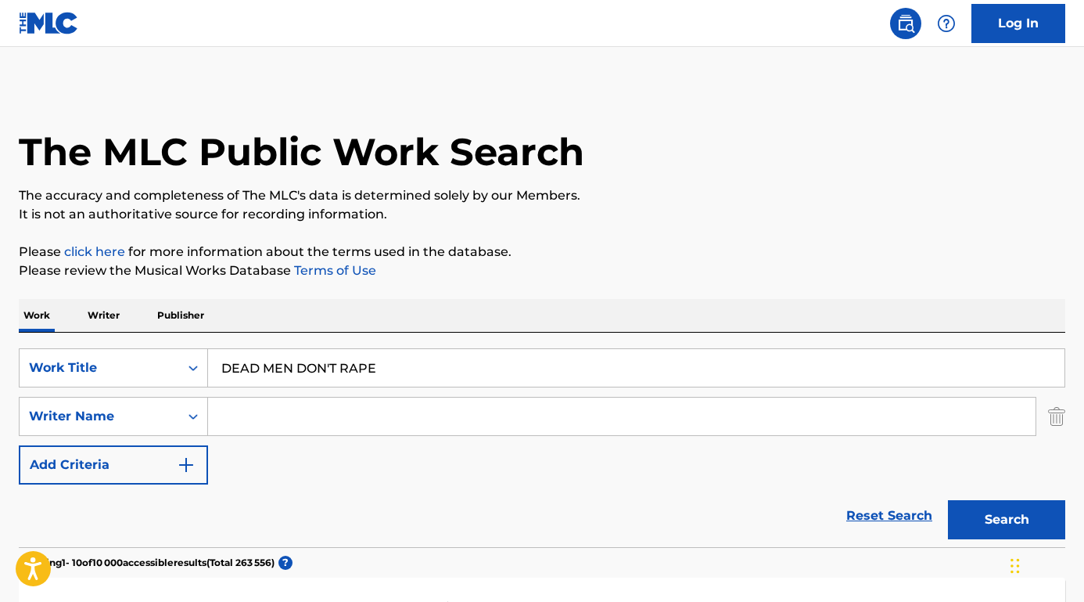
scroll to position [128, 0]
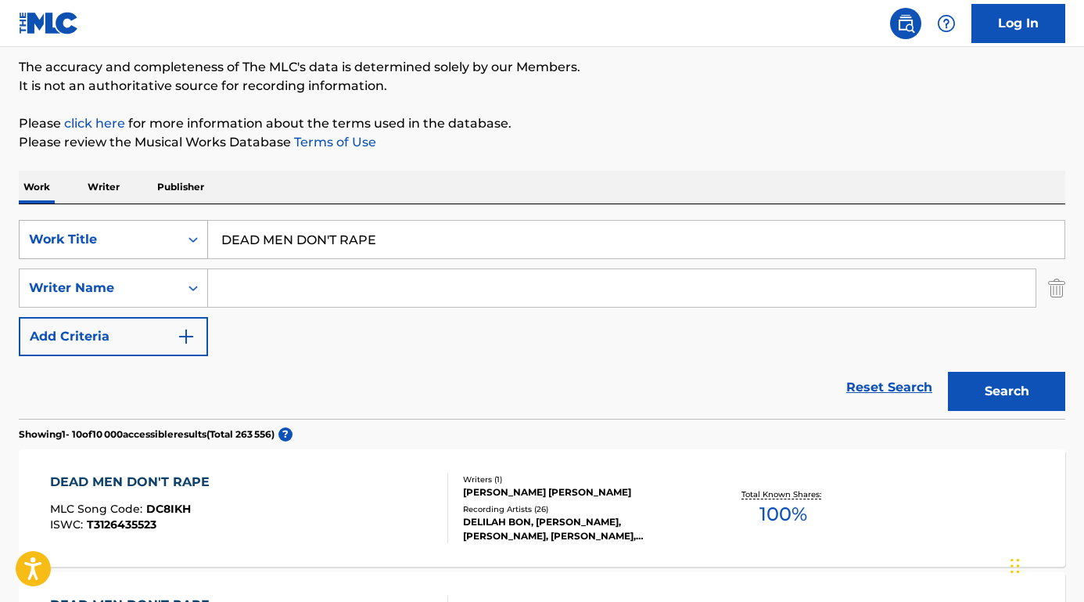
drag, startPoint x: 397, startPoint y: 241, endPoint x: 154, endPoint y: 238, distance: 242.6
click at [154, 238] on div "SearchWithCriteria75abc8f0-4f31-4bc8-9240-31261cf07b59 Work Title DEAD MEN DON'…" at bounding box center [542, 239] width 1047 height 39
paste input "cesare cremonini marmellata #25"
drag, startPoint x: 334, startPoint y: 242, endPoint x: 179, endPoint y: 239, distance: 155.0
click at [179, 239] on div "SearchWithCriteria75abc8f0-4f31-4bc8-9240-31261cf07b59 Work Title cesare cremon…" at bounding box center [542, 239] width 1047 height 39
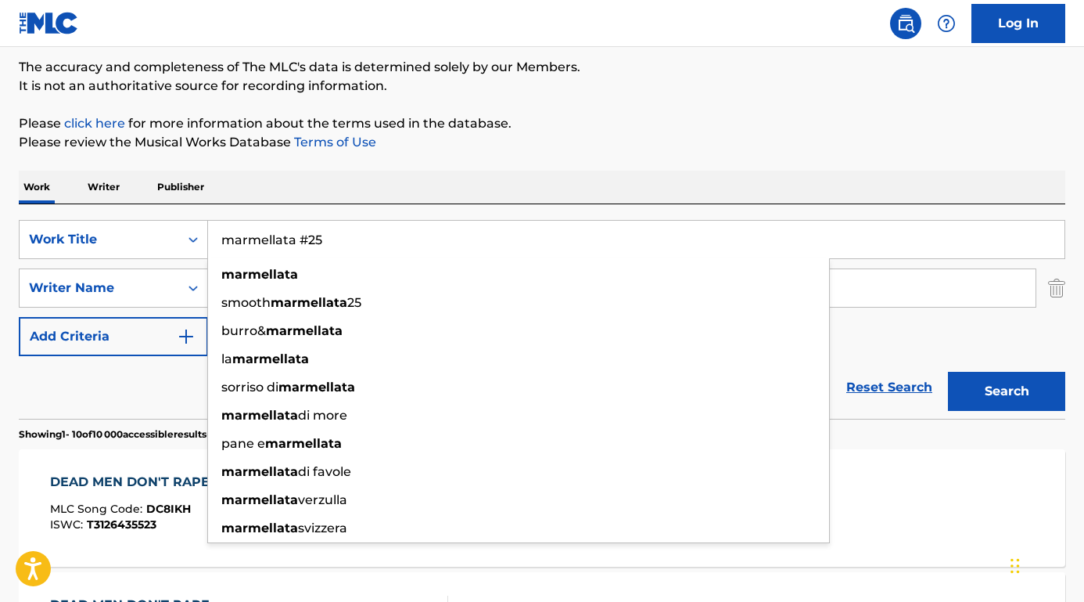
type input "marmellata #25"
click at [182, 384] on div "Reset Search Search" at bounding box center [542, 387] width 1047 height 63
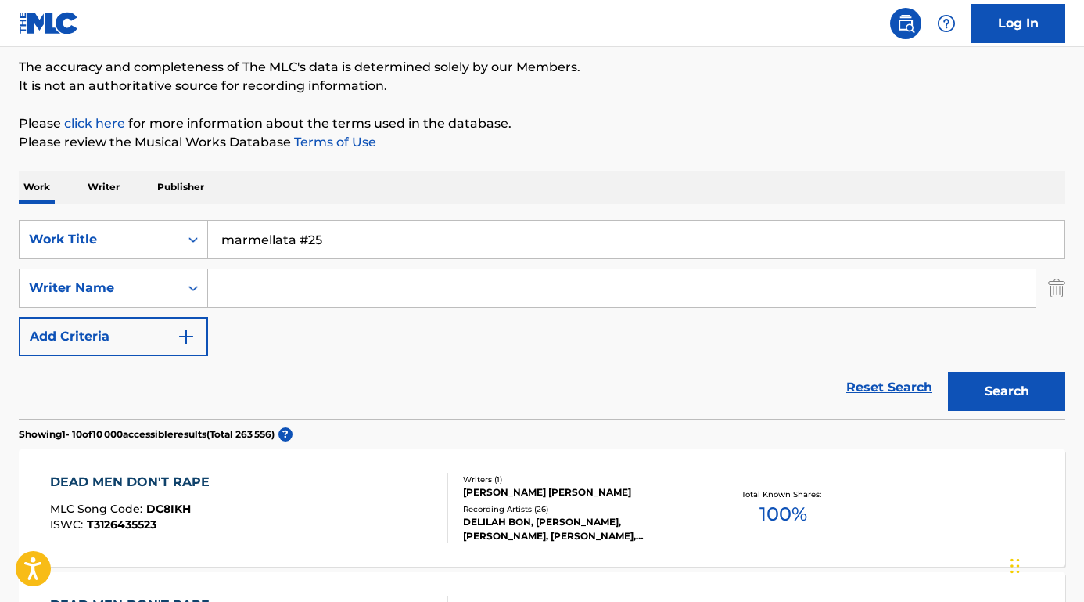
click at [268, 297] on input "Search Form" at bounding box center [622, 288] width 828 height 38
paste input "cesare cremonini"
type input "cesare cremonini"
click at [1007, 391] on button "Search" at bounding box center [1006, 391] width 117 height 39
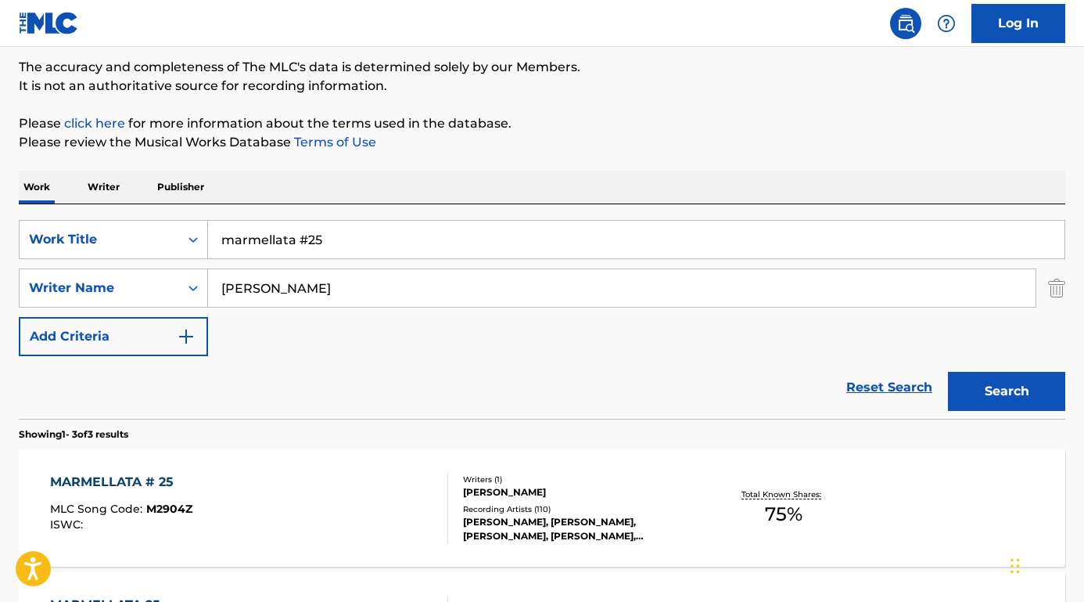
click at [113, 477] on div "MARMELLATA # 25" at bounding box center [121, 482] width 142 height 19
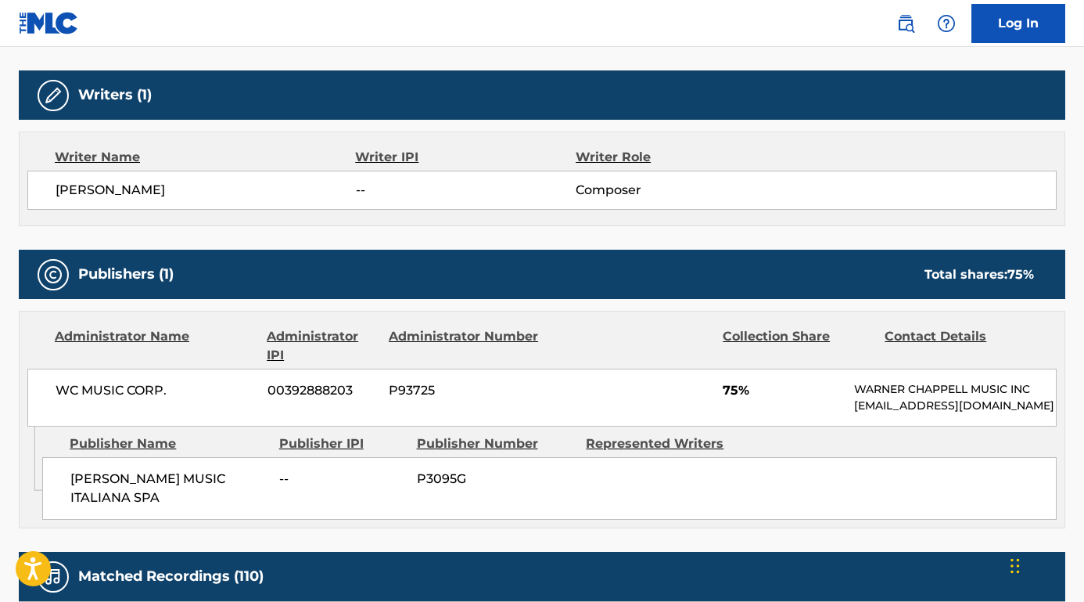
scroll to position [531, 0]
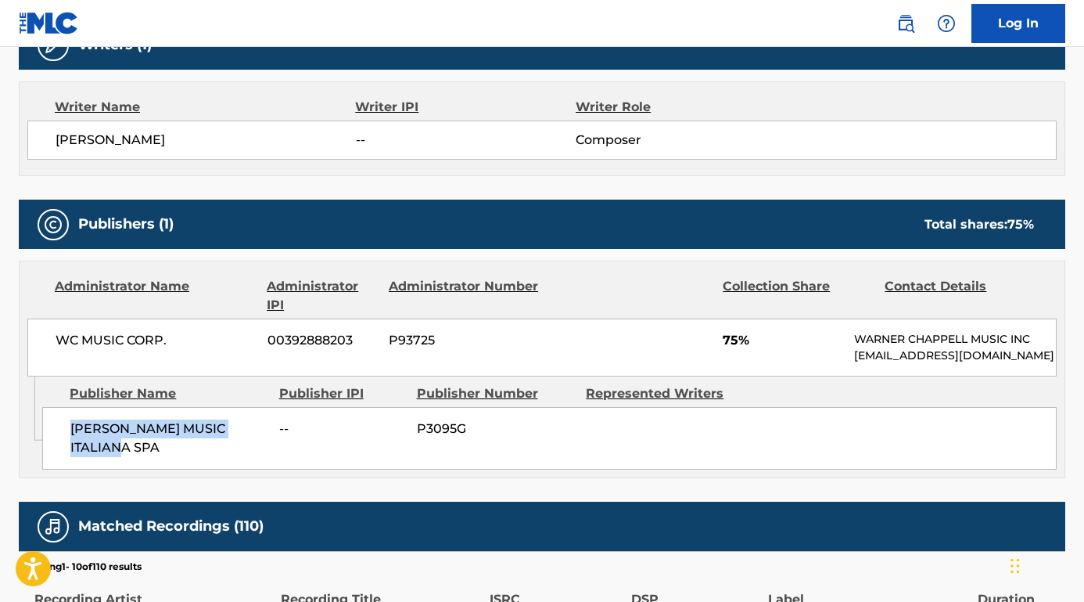
drag, startPoint x: 114, startPoint y: 463, endPoint x: 53, endPoint y: 444, distance: 63.9
click at [53, 443] on div "CHAPPELL MUSIC ITALIANA SPA -- P3095G" at bounding box center [549, 438] width 1015 height 63
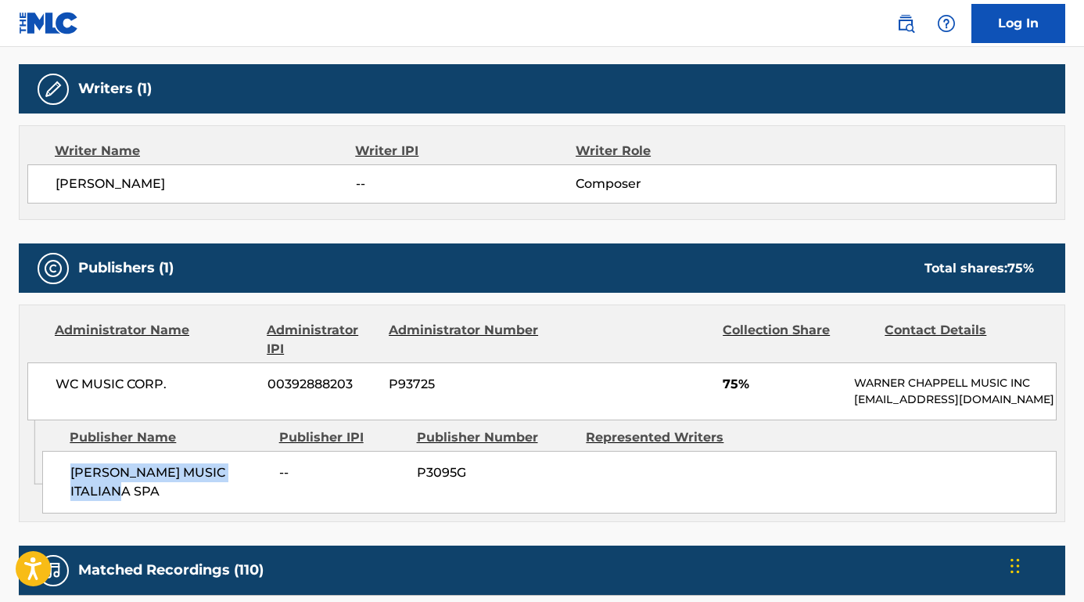
scroll to position [431, 0]
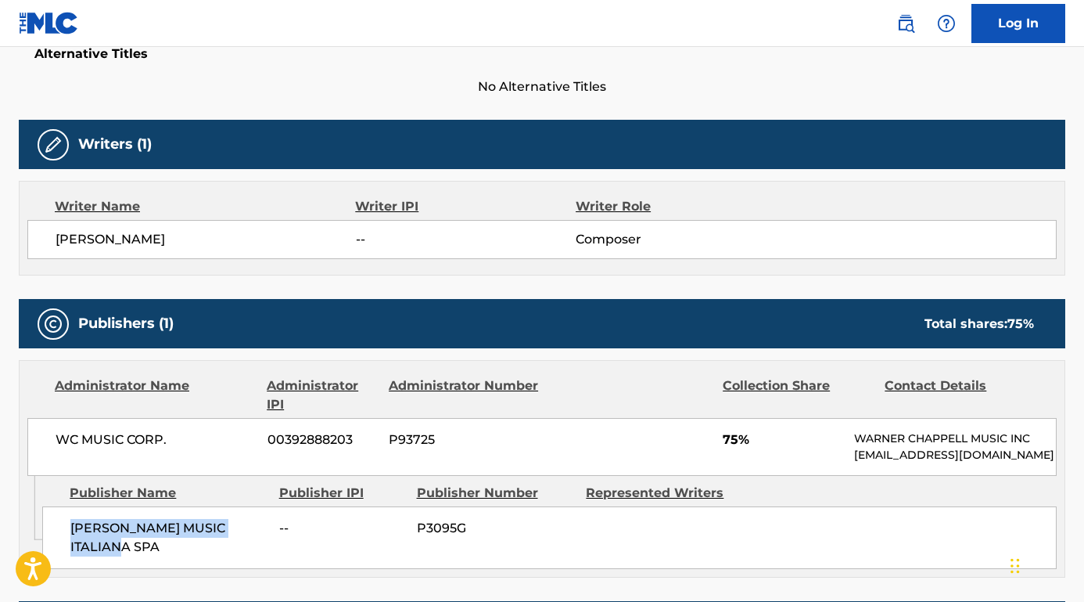
drag, startPoint x: 203, startPoint y: 242, endPoint x: 40, endPoint y: 240, distance: 163.5
click at [40, 240] on div "CESARE CREMONINI -- Composer" at bounding box center [542, 239] width 1030 height 39
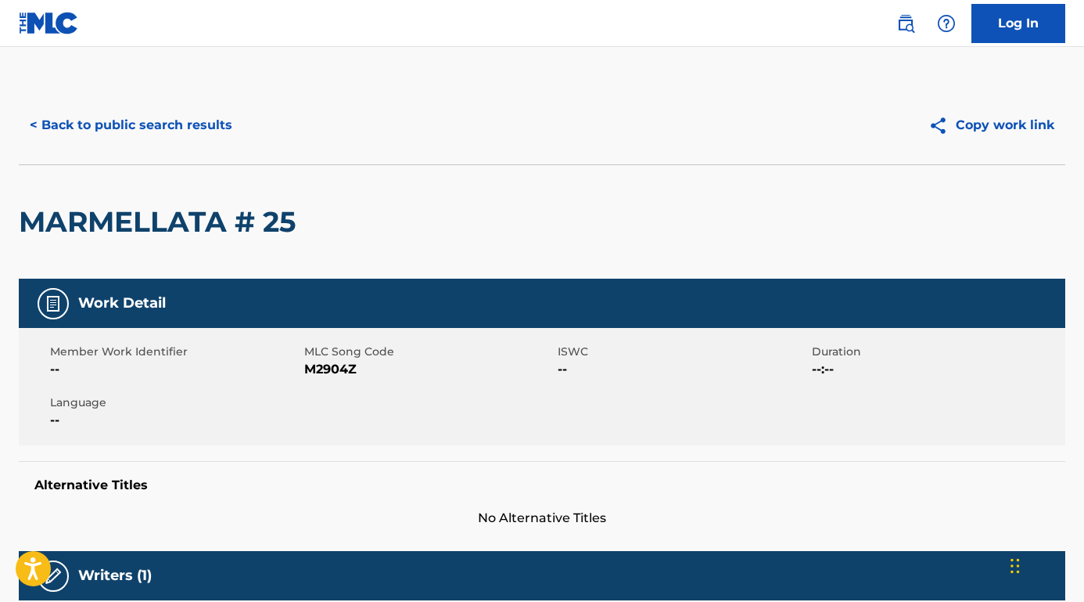
scroll to position [0, 0]
click at [221, 127] on button "< Back to public search results" at bounding box center [131, 125] width 225 height 39
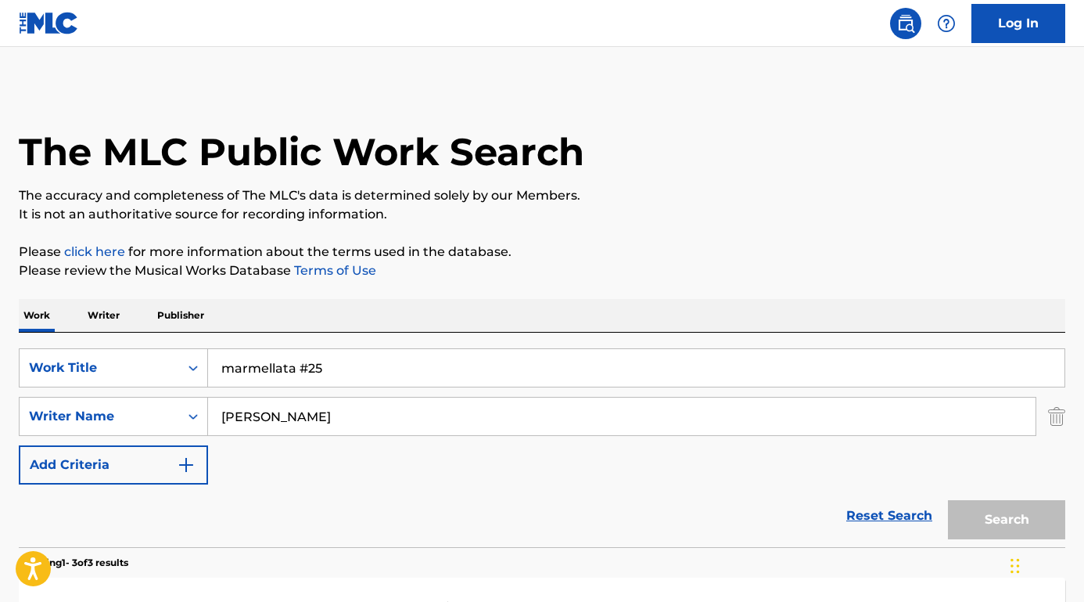
scroll to position [128, 0]
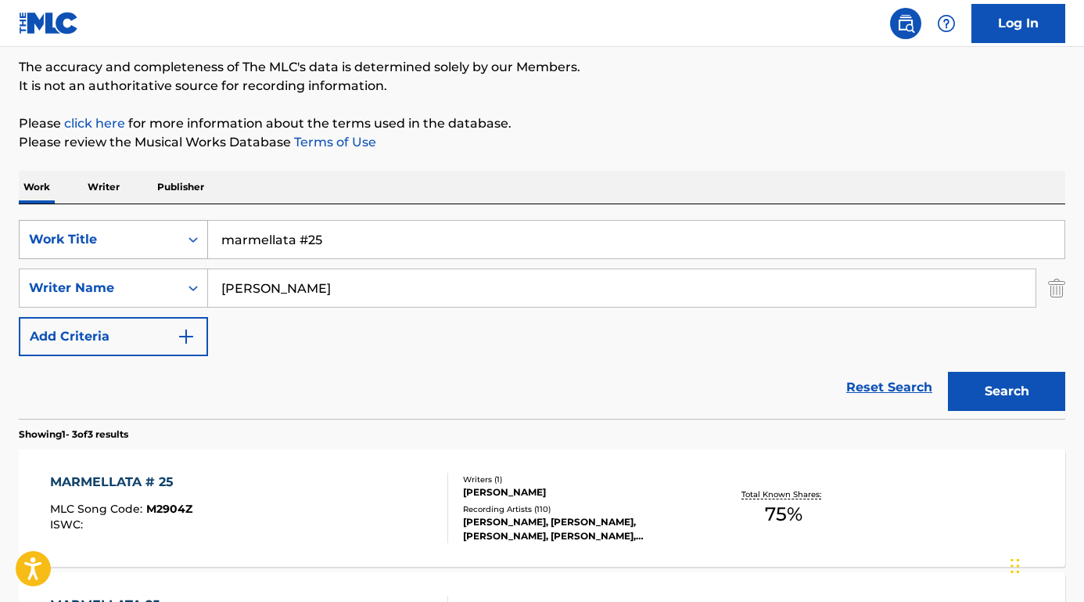
drag, startPoint x: 358, startPoint y: 236, endPoint x: 161, endPoint y: 231, distance: 196.5
click at [161, 231] on div "SearchWithCriteria75abc8f0-4f31-4bc8-9240-31261cf07b59 Work Title marmellata #25" at bounding box center [542, 239] width 1047 height 39
type input "O"
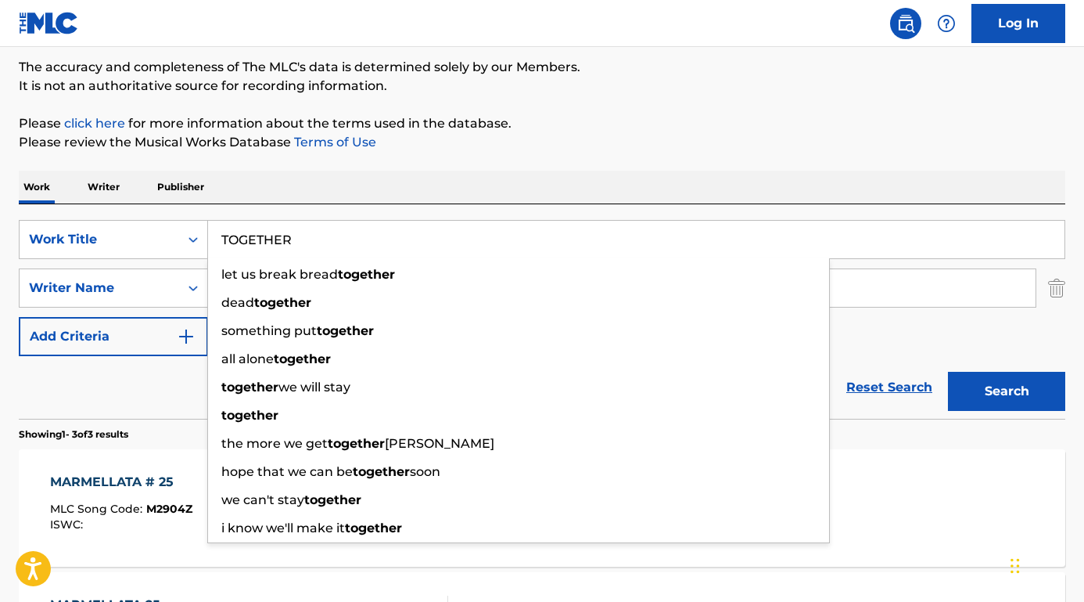
type input "TOGETHER"
click at [110, 379] on div "Reset Search Search" at bounding box center [542, 387] width 1047 height 63
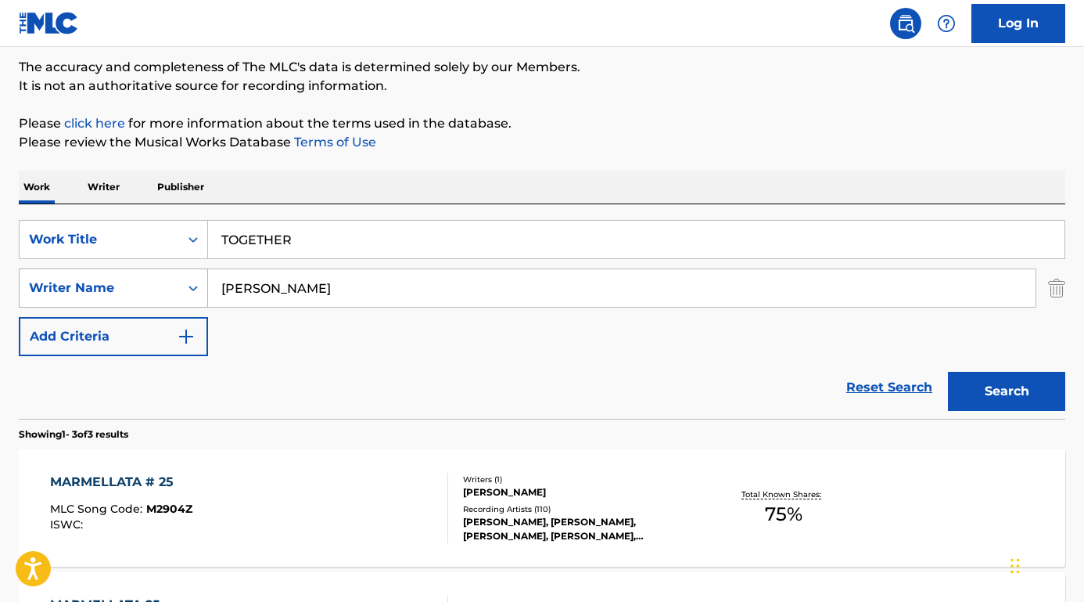
drag, startPoint x: 357, startPoint y: 291, endPoint x: 85, endPoint y: 273, distance: 272.9
click at [85, 273] on div "SearchWithCriteriaa2b1ecf5-0857-481b-85d8-1709ac40e175 Writer Name cesare cremo…" at bounding box center [542, 287] width 1047 height 39
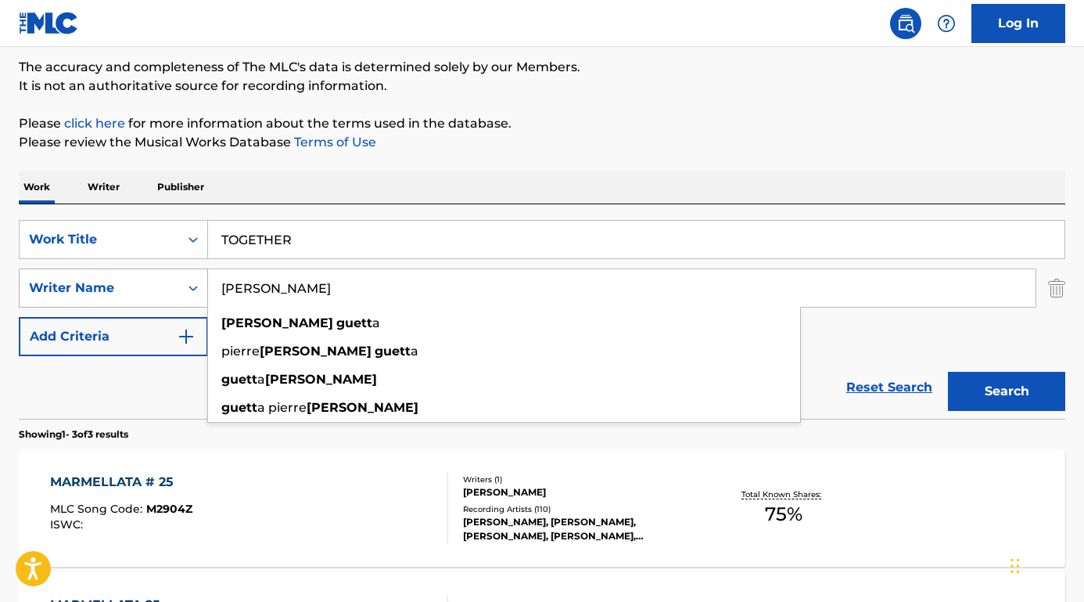
type input "DAVID GUETTA"
click at [1007, 391] on button "Search" at bounding box center [1006, 391] width 117 height 39
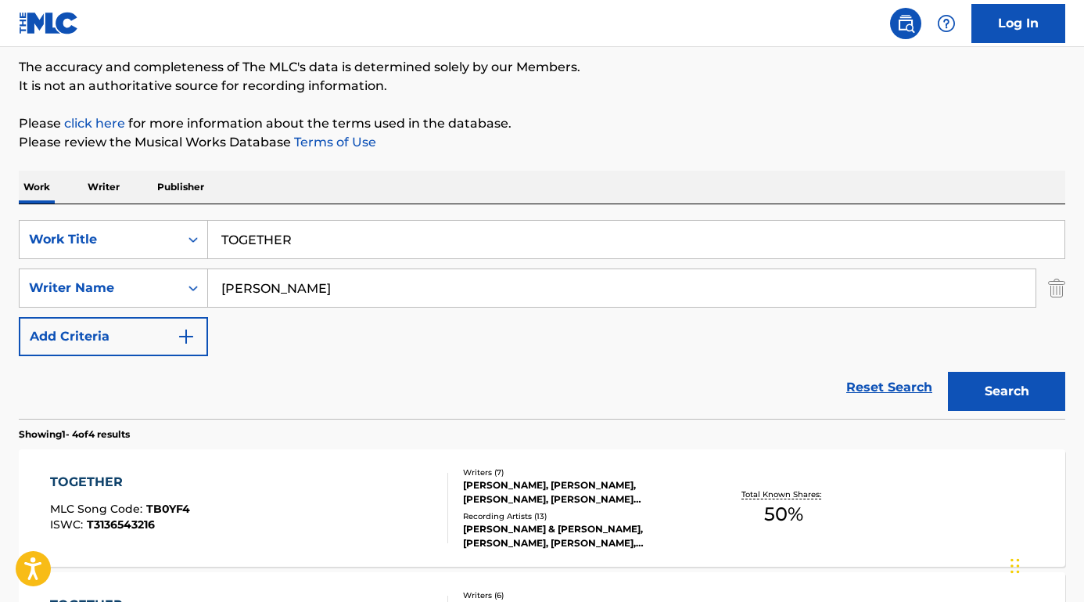
click at [106, 480] on div "TOGETHER" at bounding box center [120, 482] width 140 height 19
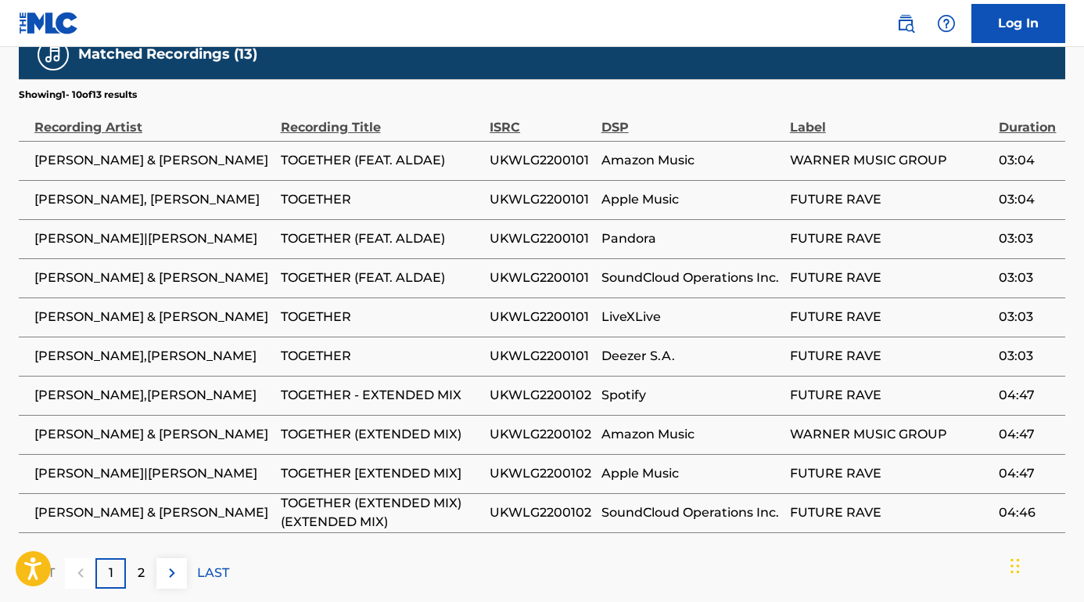
scroll to position [2052, 0]
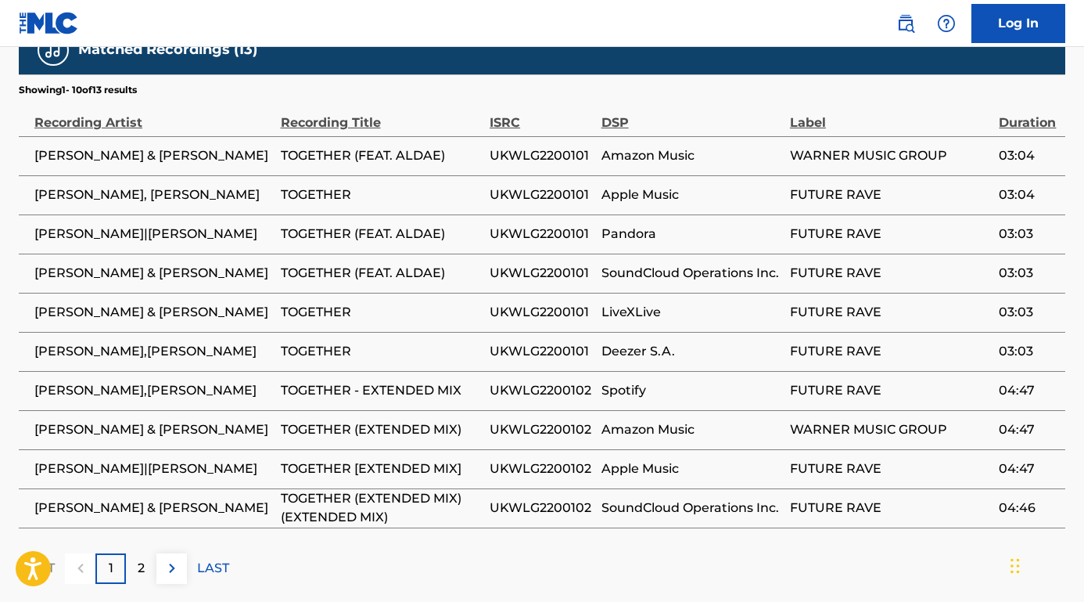
click at [138, 577] on p "2" at bounding box center [141, 568] width 7 height 19
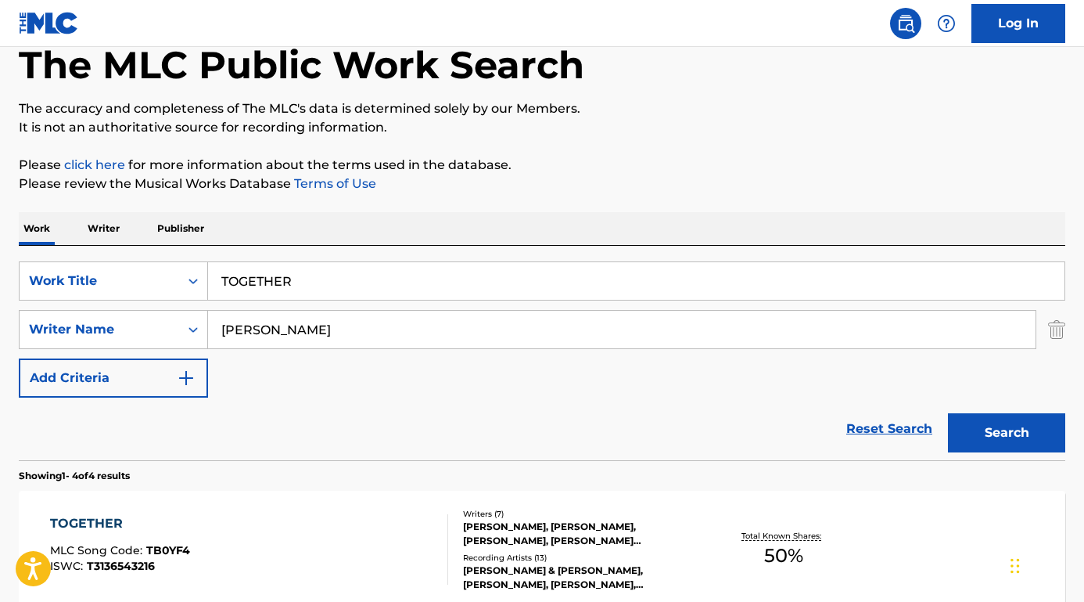
scroll to position [38, 0]
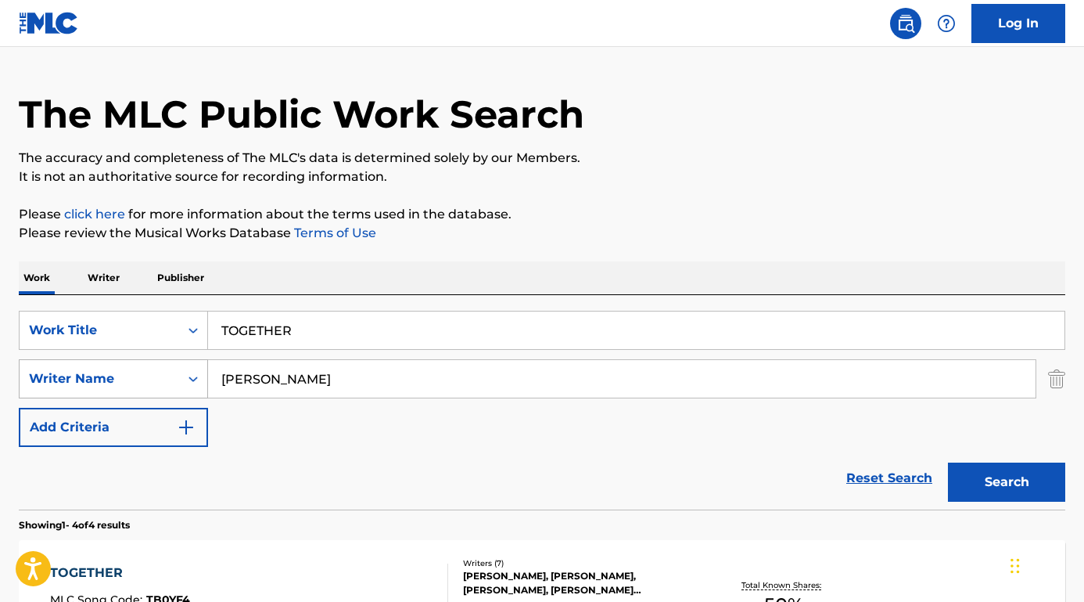
drag, startPoint x: 317, startPoint y: 380, endPoint x: 192, endPoint y: 380, distance: 124.4
click at [192, 380] on div "SearchWithCriteriaa2b1ecf5-0857-481b-85d8-1709ac40e175 Writer Name DAVID GUETTA" at bounding box center [542, 378] width 1047 height 39
paste input "Reznikov"
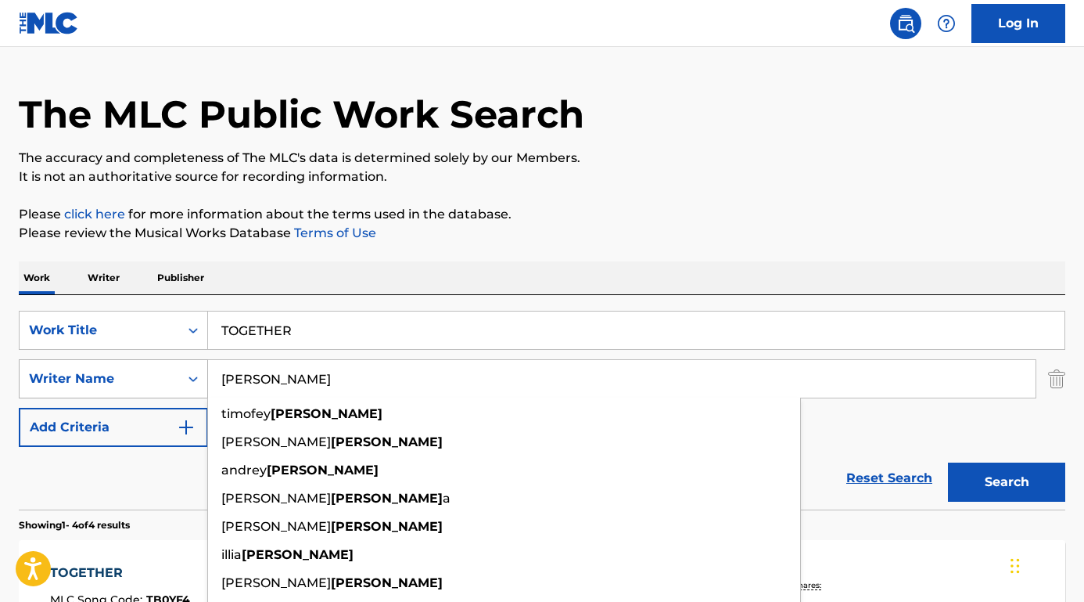
click at [1007, 482] on button "Search" at bounding box center [1006, 481] width 117 height 39
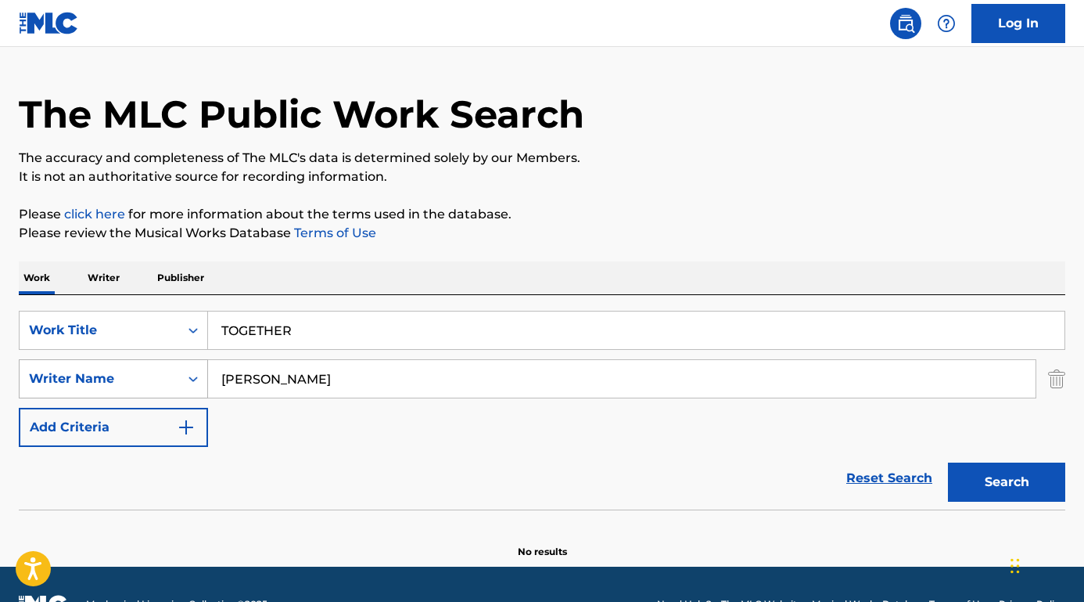
drag, startPoint x: 296, startPoint y: 383, endPoint x: 188, endPoint y: 379, distance: 108.1
click at [188, 379] on div "SearchWithCriteriaa2b1ecf5-0857-481b-85d8-1709ac40e175 Writer Name Reznikov" at bounding box center [542, 378] width 1047 height 39
click at [113, 461] on div "Reset Search Search" at bounding box center [542, 478] width 1047 height 63
click at [1002, 483] on button "Search" at bounding box center [1006, 481] width 117 height 39
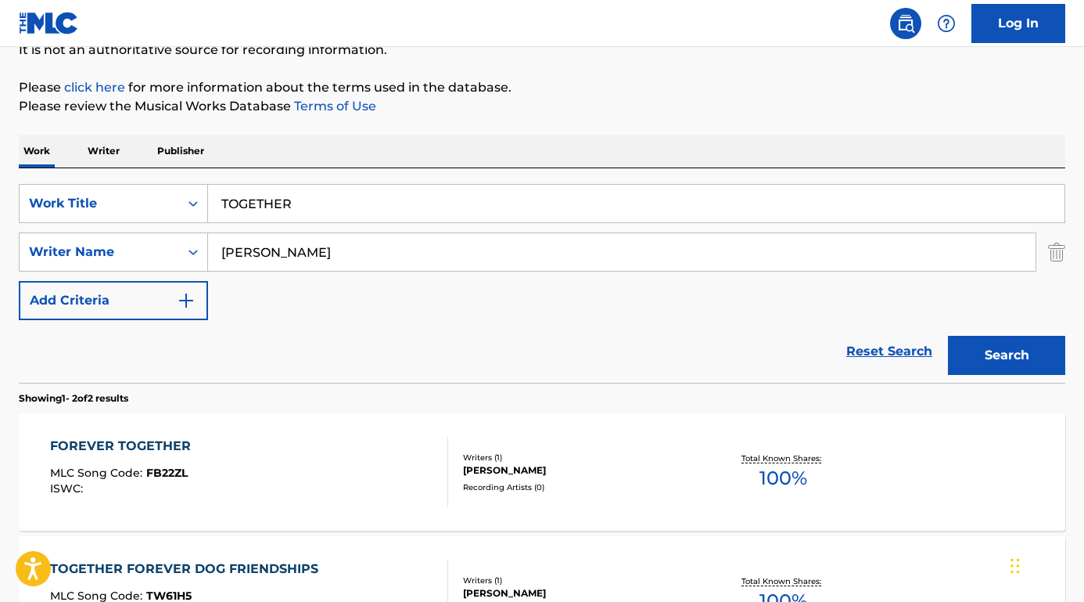
scroll to position [166, 0]
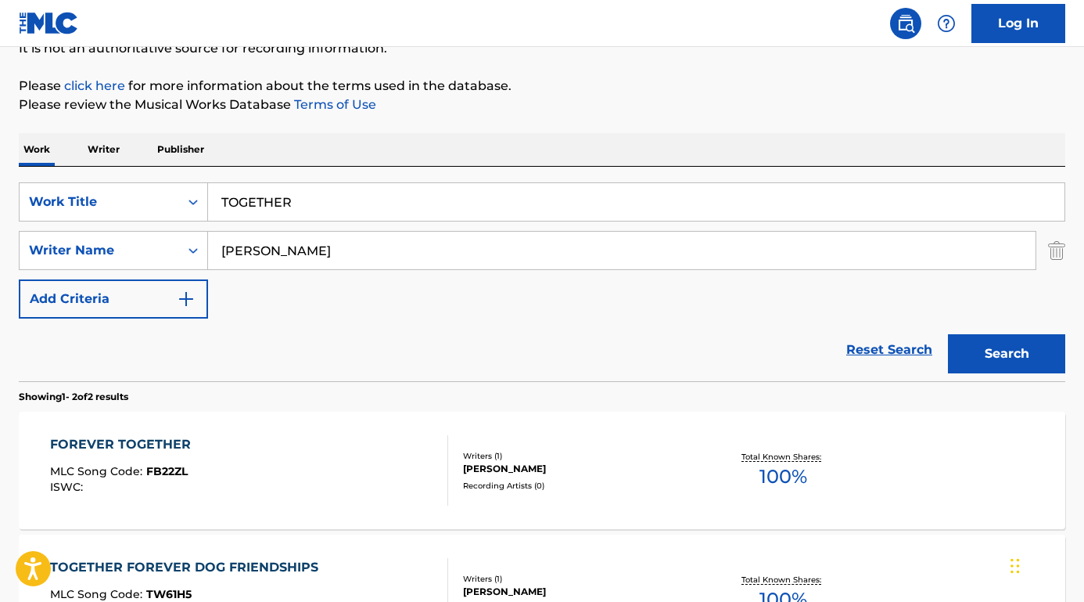
click at [223, 248] on input "STEINMAN" at bounding box center [622, 251] width 828 height 38
click at [1007, 354] on button "Search" at bounding box center [1006, 353] width 117 height 39
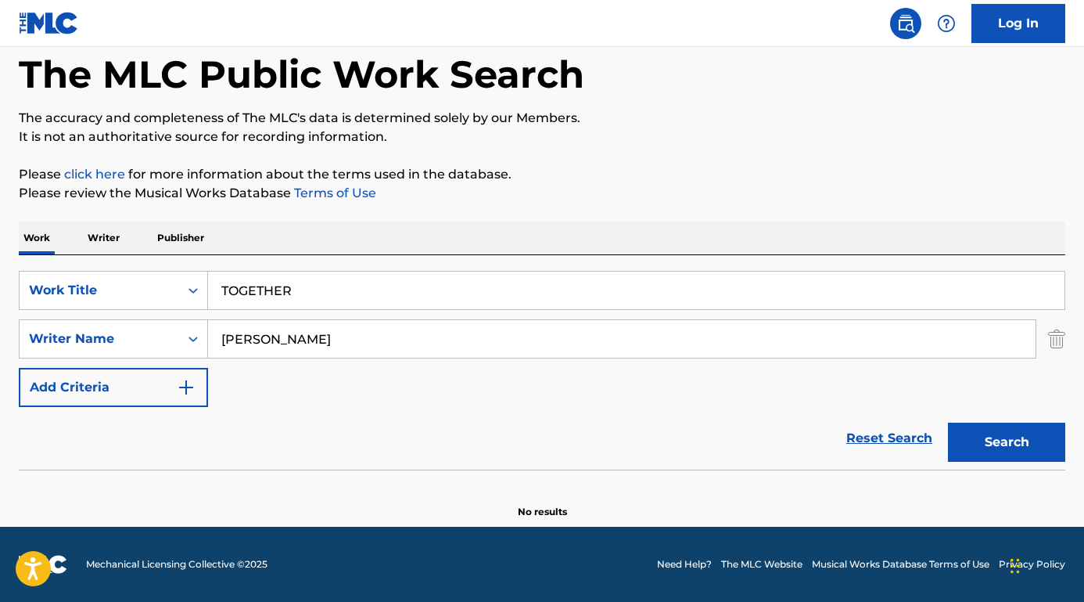
scroll to position [77, 0]
drag, startPoint x: 333, startPoint y: 329, endPoint x: 400, endPoint y: 343, distance: 68.6
click at [400, 343] on input "JIM STEINMAN" at bounding box center [622, 339] width 828 height 38
paste input "acobus Van Raaijen"
type input "Jacobus Van Raaijen"
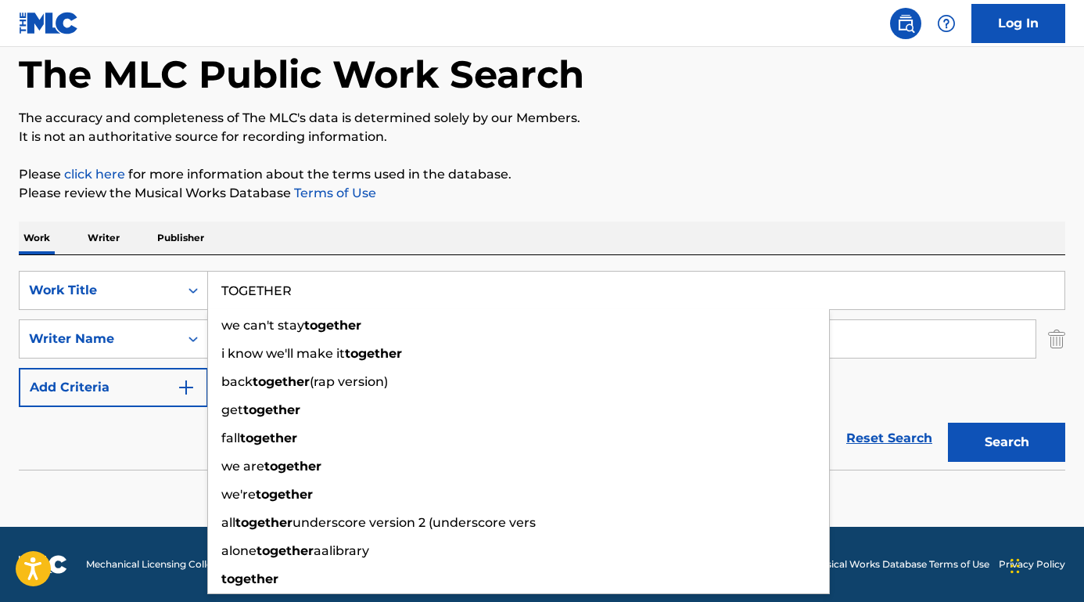
drag, startPoint x: 316, startPoint y: 294, endPoint x: 210, endPoint y: 290, distance: 106.5
click at [210, 290] on input "TOGETHER" at bounding box center [636, 291] width 857 height 38
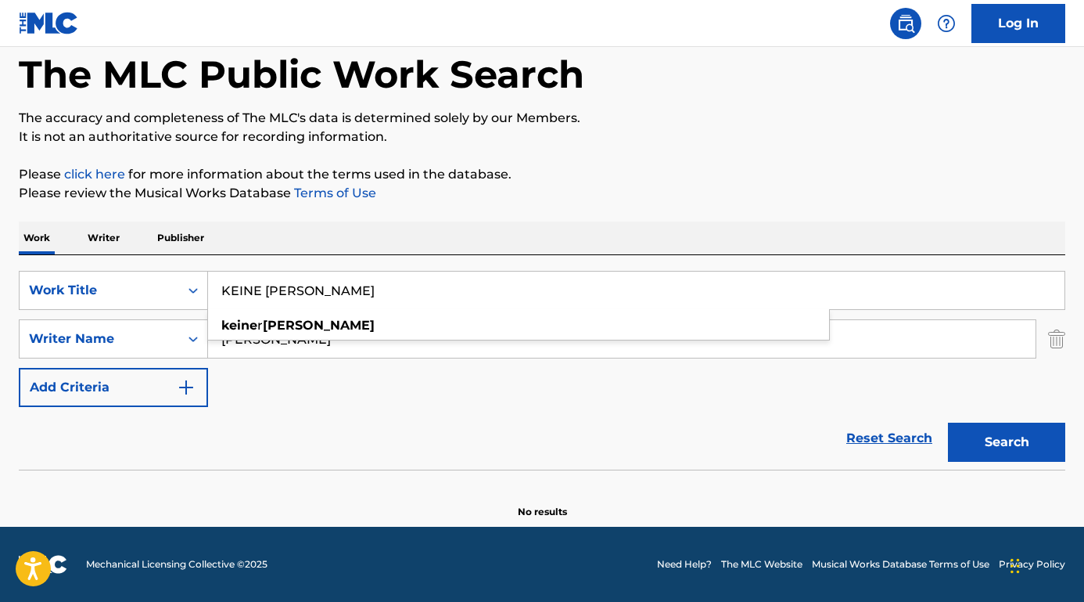
type input "KEINE VOGEL"
click at [1007, 442] on button "Search" at bounding box center [1006, 442] width 117 height 39
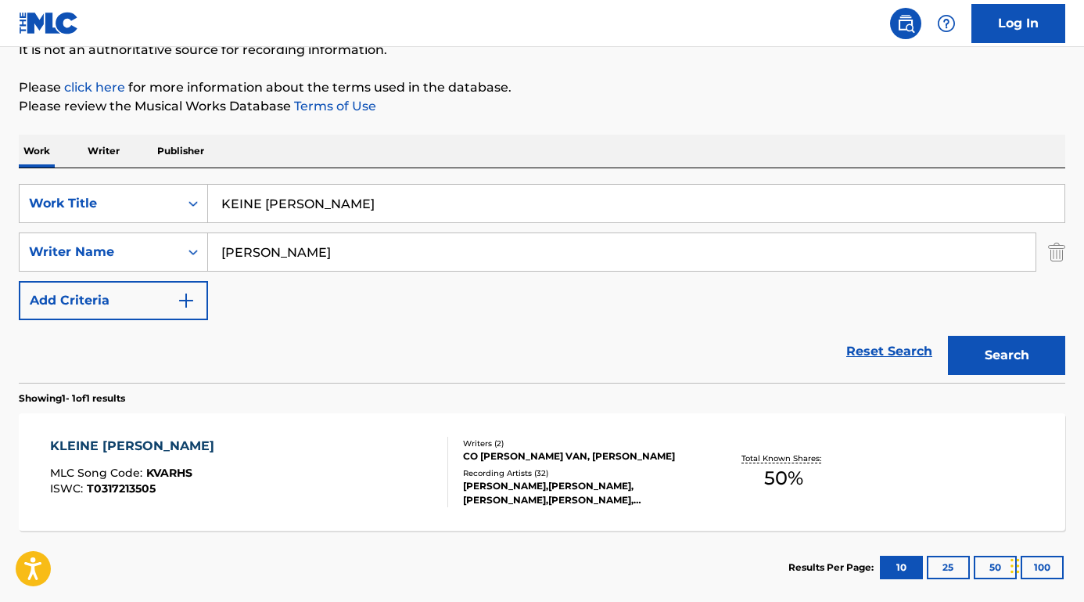
scroll to position [170, 0]
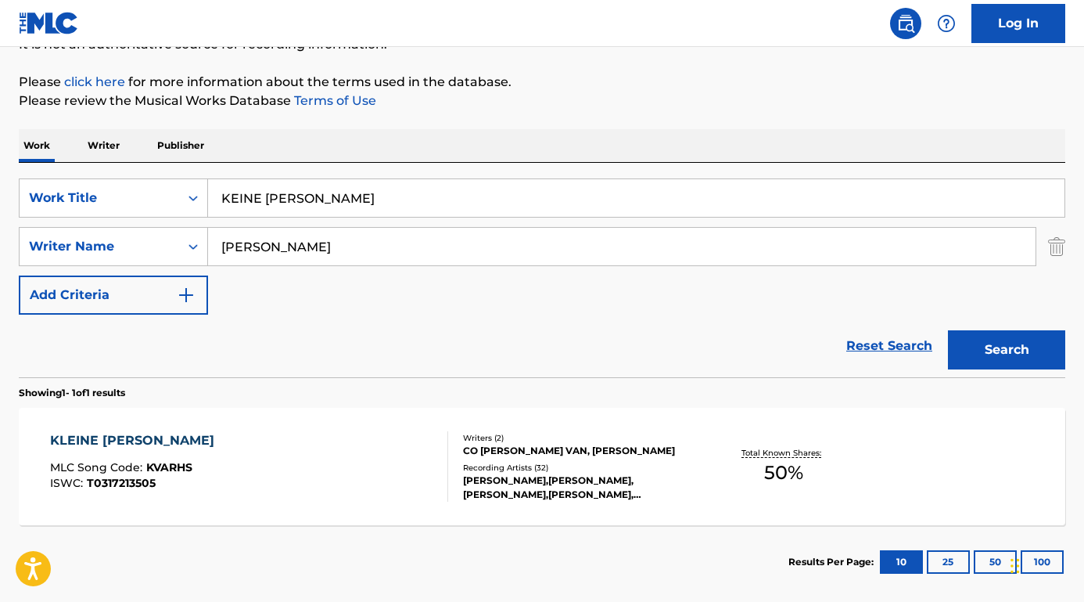
click at [112, 437] on div "KLEINE VOGEL" at bounding box center [136, 440] width 172 height 19
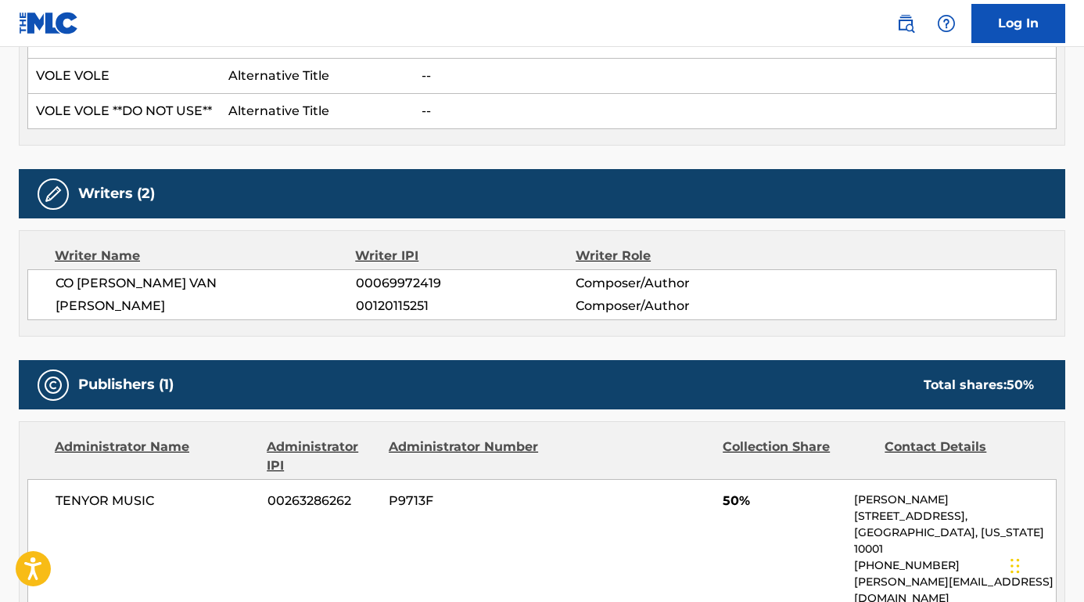
scroll to position [629, 0]
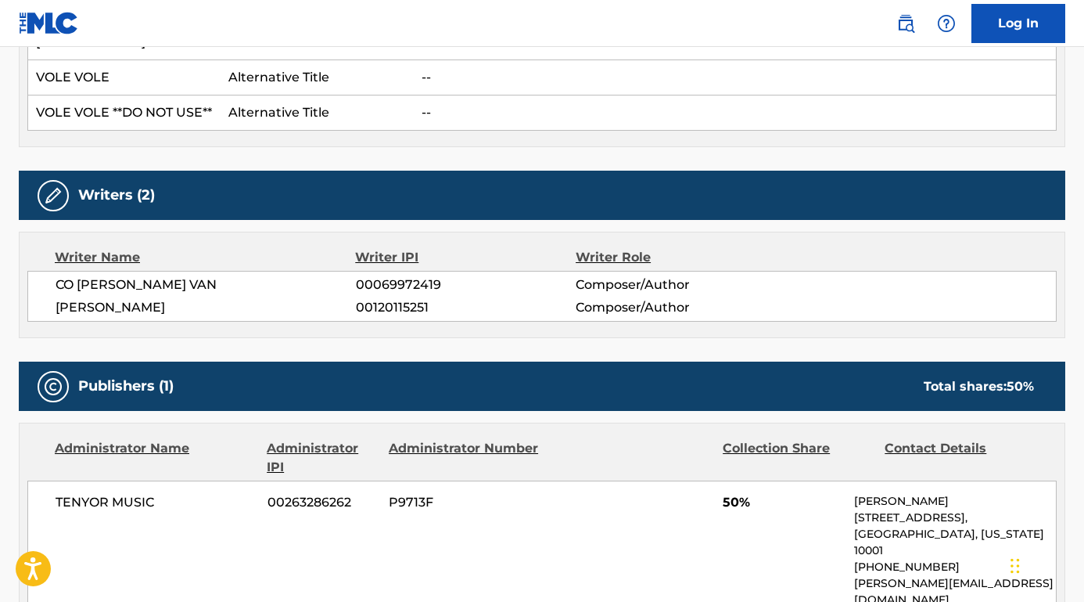
drag, startPoint x: 247, startPoint y: 268, endPoint x: 80, endPoint y: 264, distance: 167.5
click at [80, 275] on span "CO JACOBUS RAAIJEN VAN" at bounding box center [206, 284] width 300 height 19
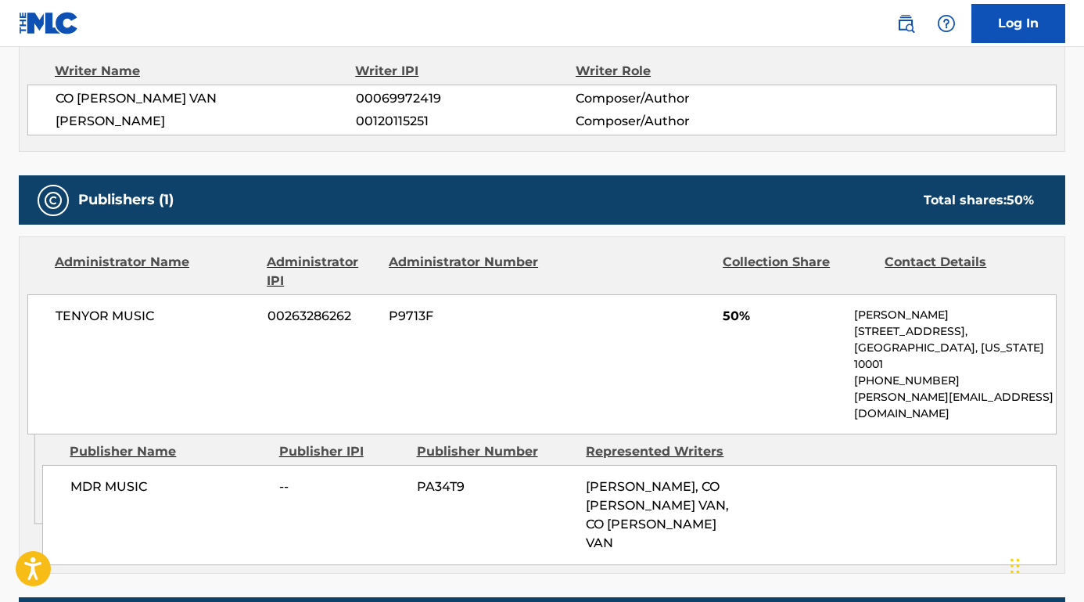
scroll to position [833, 0]
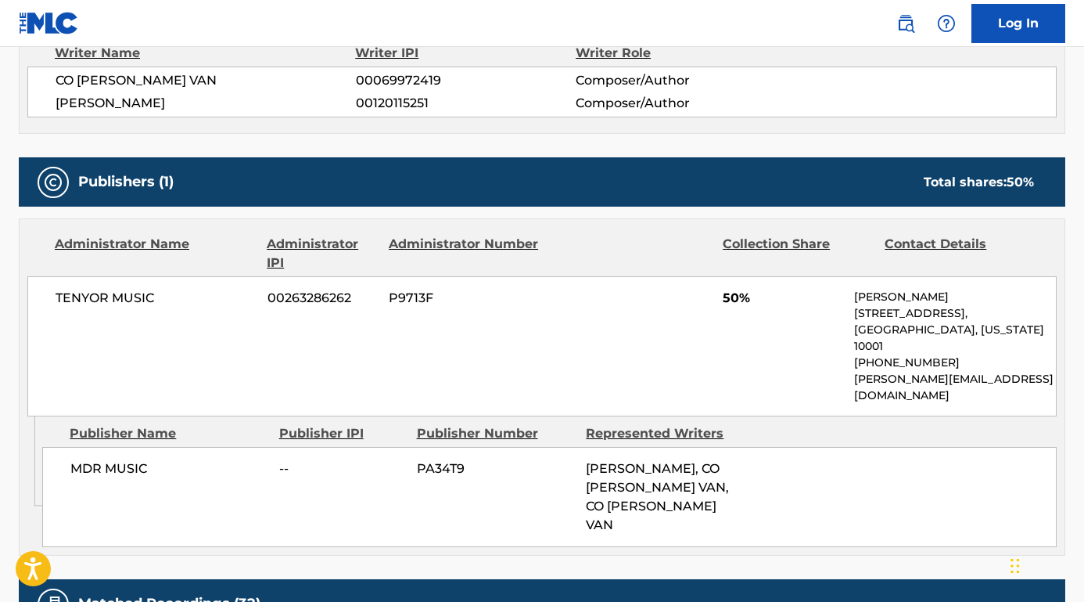
click at [703, 0] on nav "Log In" at bounding box center [542, 23] width 1084 height 47
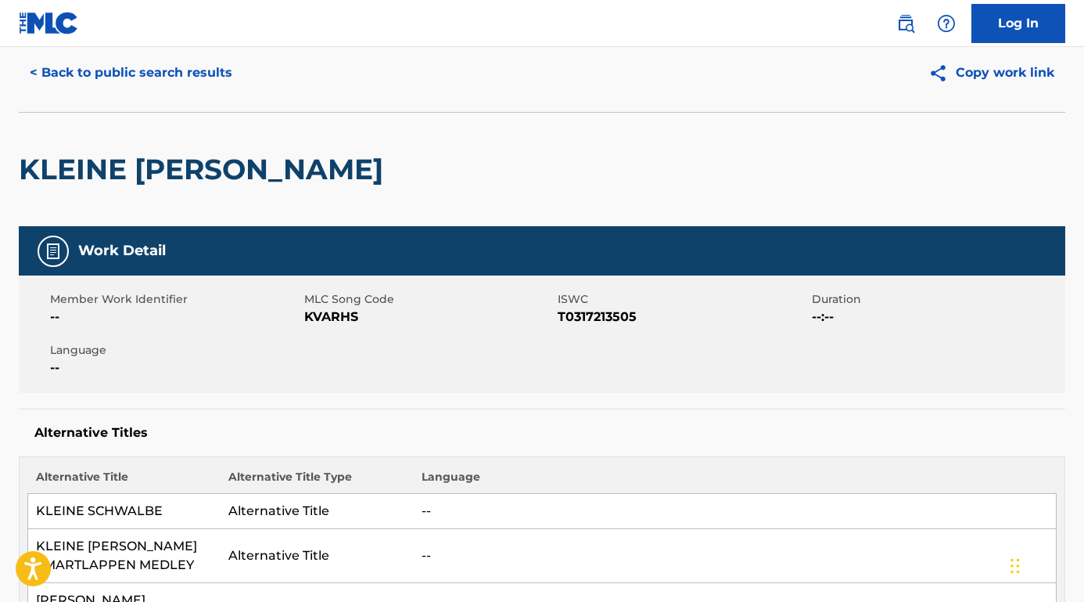
click at [178, 77] on button "< Back to public search results" at bounding box center [131, 72] width 225 height 39
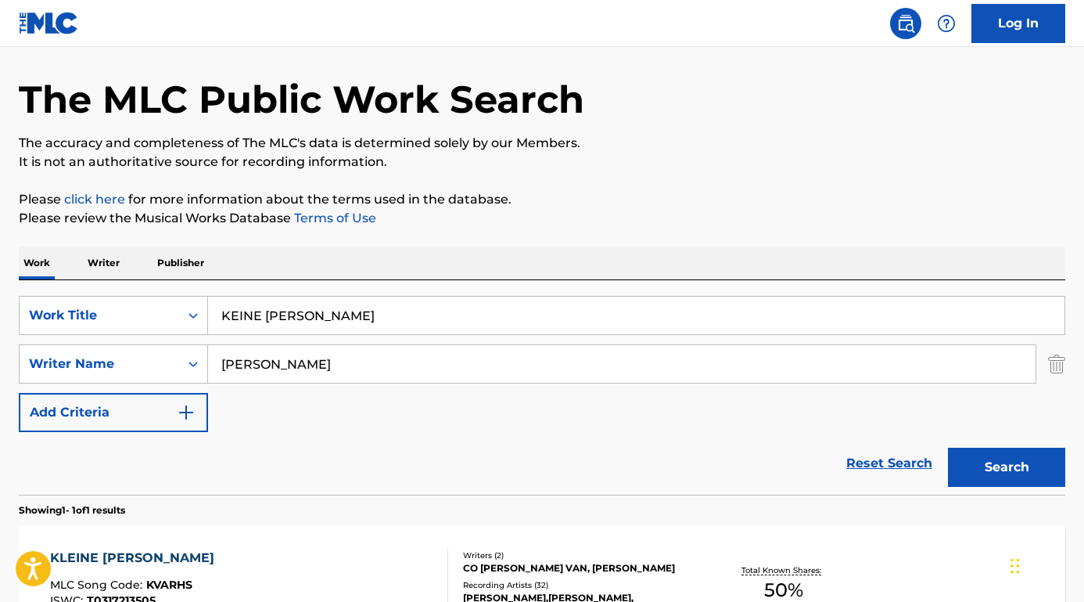
scroll to position [160, 0]
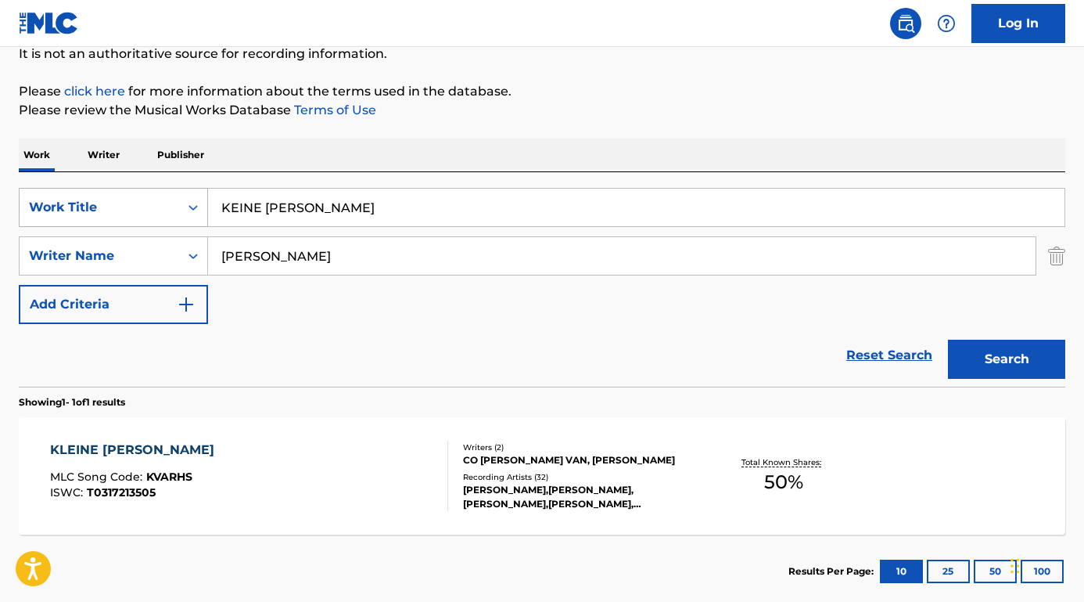
drag, startPoint x: 372, startPoint y: 216, endPoint x: 207, endPoint y: 209, distance: 165.3
click at [207, 208] on div "SearchWithCriteria75abc8f0-4f31-4bc8-9240-31261cf07b59 Work Title KEINE VOGEL" at bounding box center [542, 207] width 1047 height 39
paste input "bonde do brunão"
type input "bonde do brunão"
click at [329, 136] on div "The MLC Public Work Search The accuracy and completeness of The MLC's data is d…" at bounding box center [542, 267] width 1084 height 682
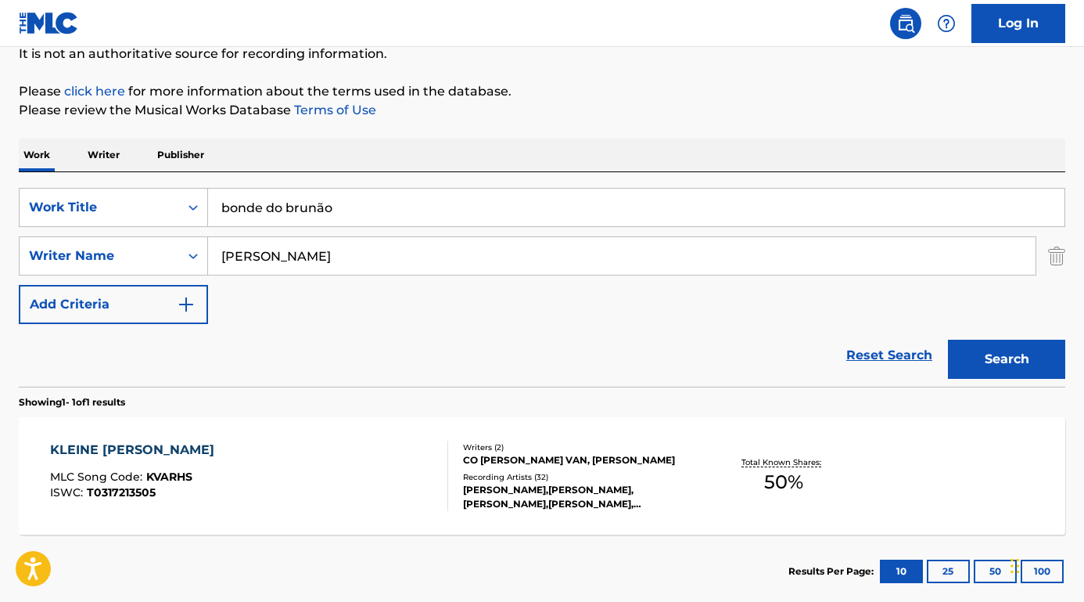
drag, startPoint x: 340, startPoint y: 250, endPoint x: 215, endPoint y: 249, distance: 125.2
click at [215, 249] on input "Jacobus Van Raaijen" at bounding box center [622, 256] width 828 height 38
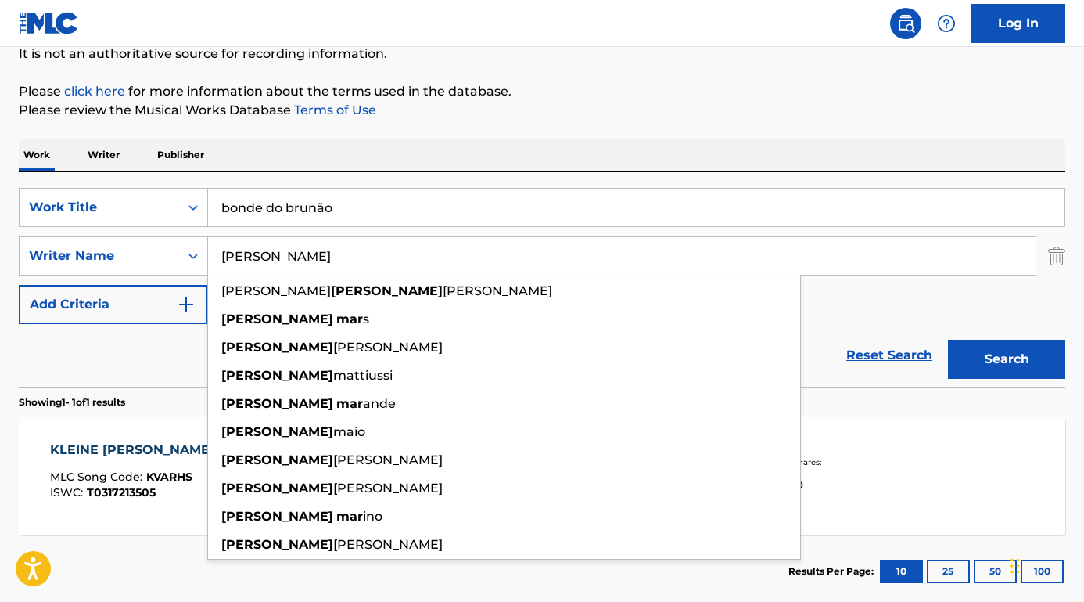
type input "BRUNO MARS"
click at [1007, 359] on button "Search" at bounding box center [1006, 359] width 117 height 39
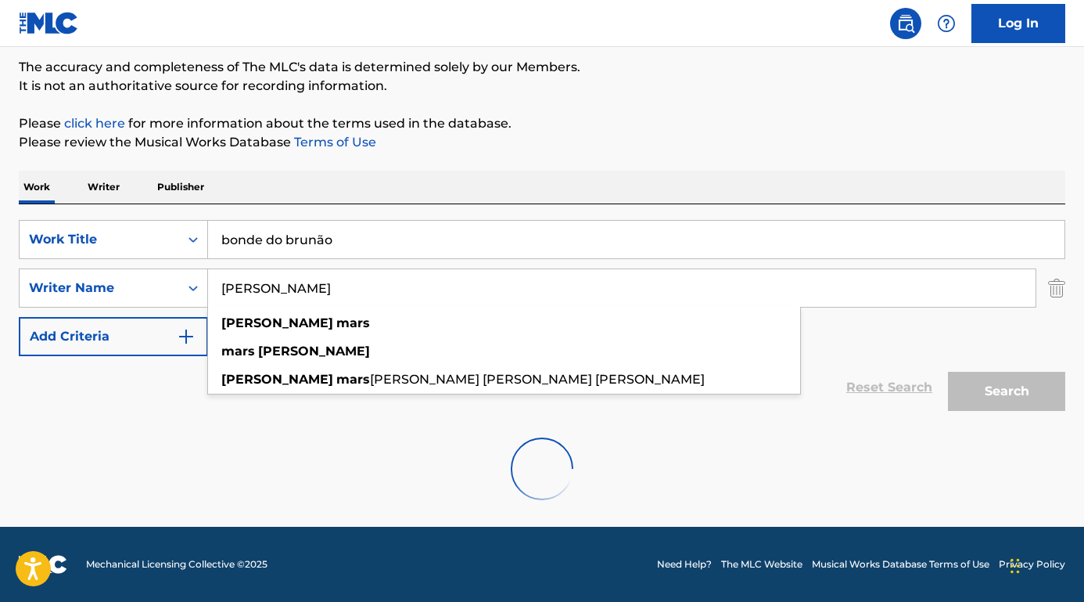
scroll to position [77, 0]
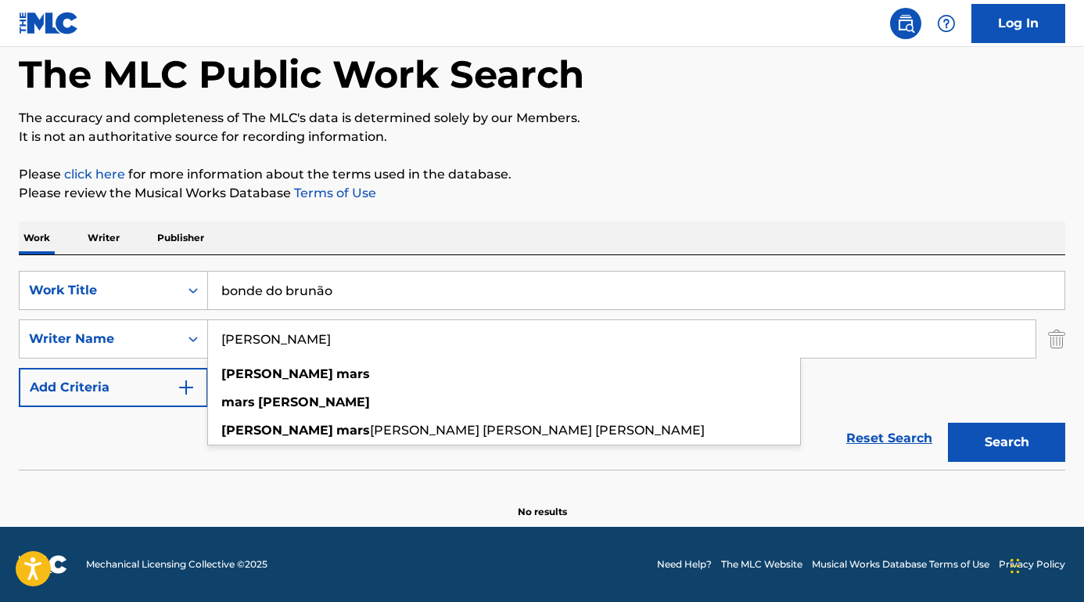
click at [214, 506] on section "No results" at bounding box center [542, 498] width 1047 height 41
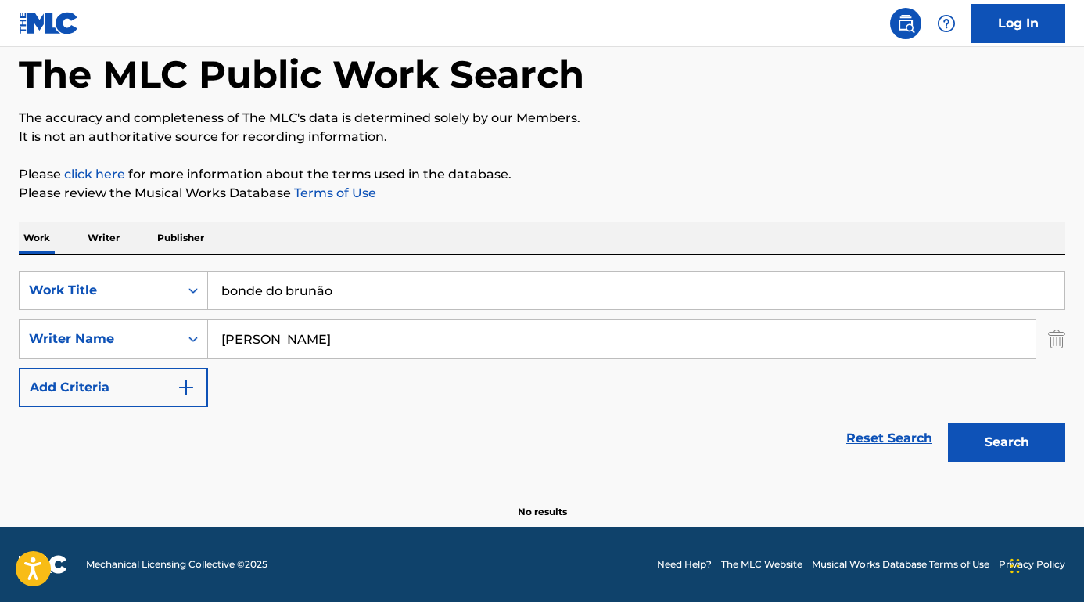
click at [973, 437] on button "Search" at bounding box center [1006, 442] width 117 height 39
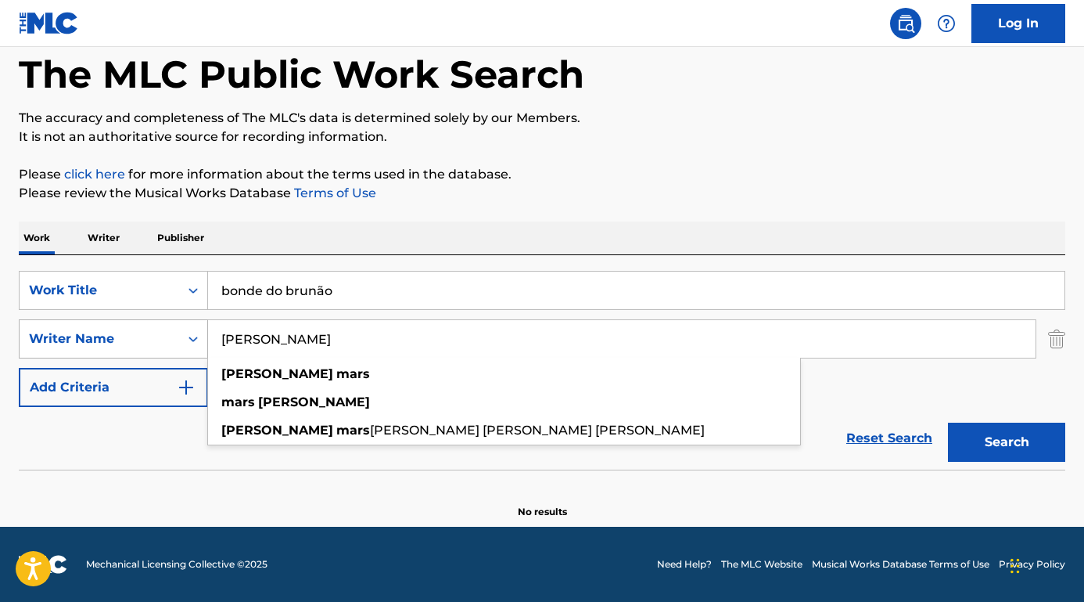
drag, startPoint x: 325, startPoint y: 338, endPoint x: 124, endPoint y: 338, distance: 201.1
click at [124, 338] on div "SearchWithCriteriaa2b1ecf5-0857-481b-85d8-1709ac40e175 Writer Name BRUNO MARS b…" at bounding box center [542, 338] width 1047 height 39
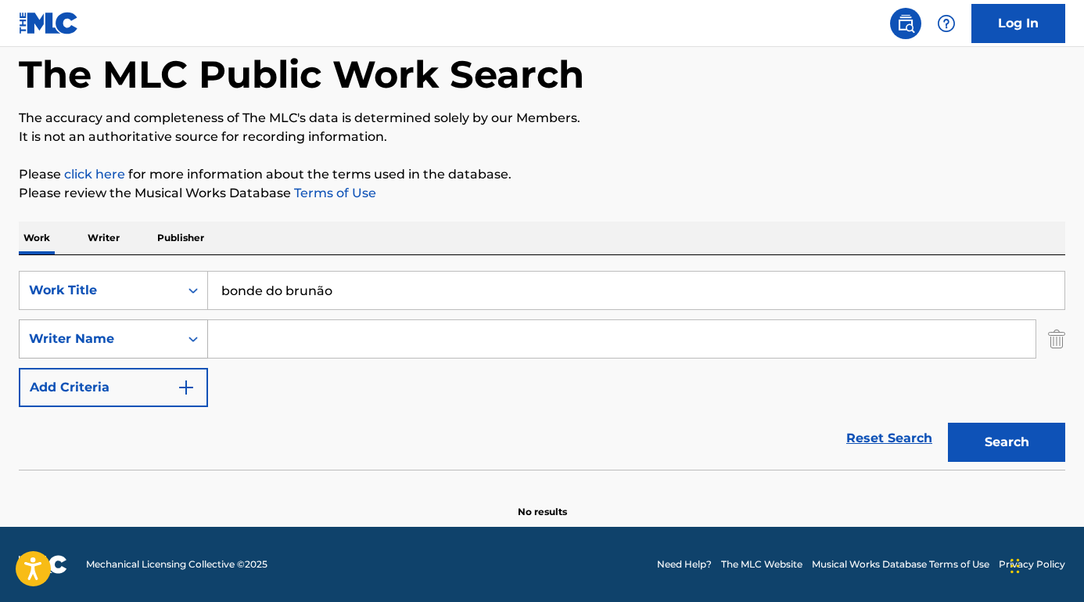
click at [1007, 442] on button "Search" at bounding box center [1006, 442] width 117 height 39
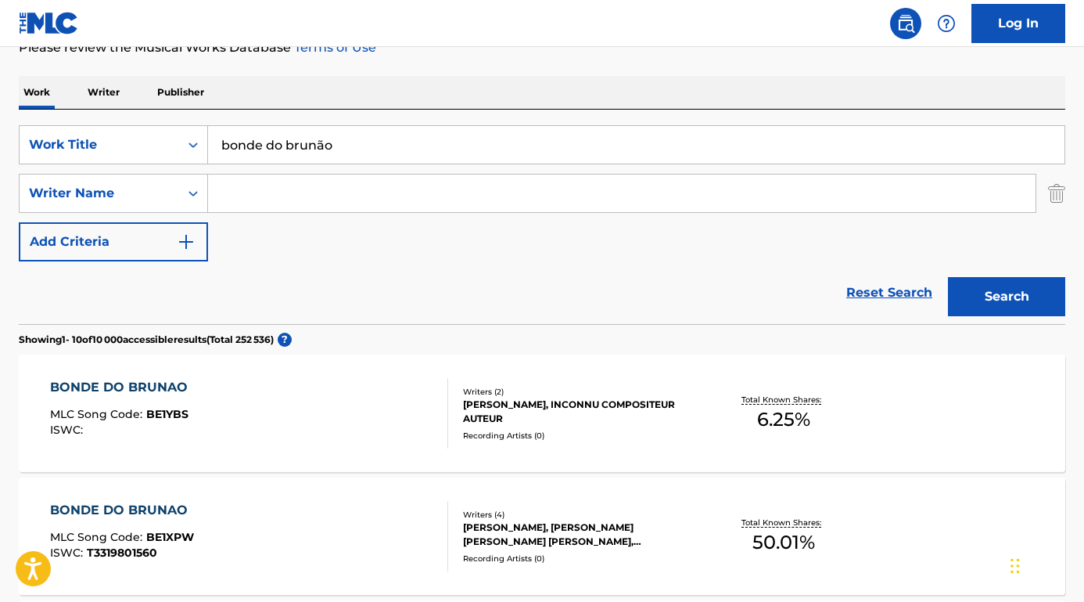
scroll to position [225, 0]
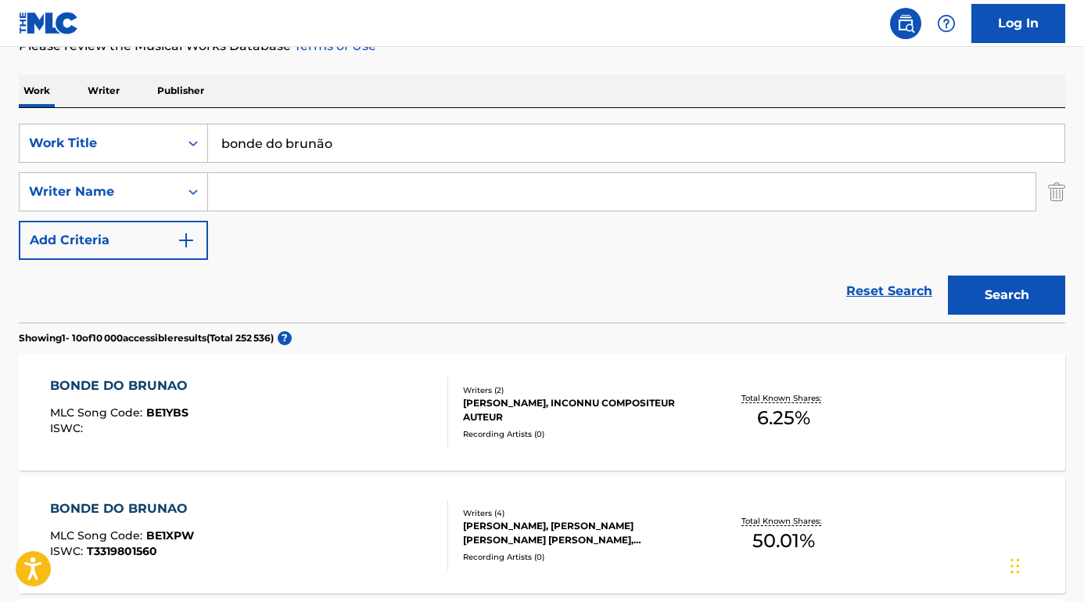
click at [94, 505] on div "BONDE DO BRUNAO" at bounding box center [123, 508] width 146 height 19
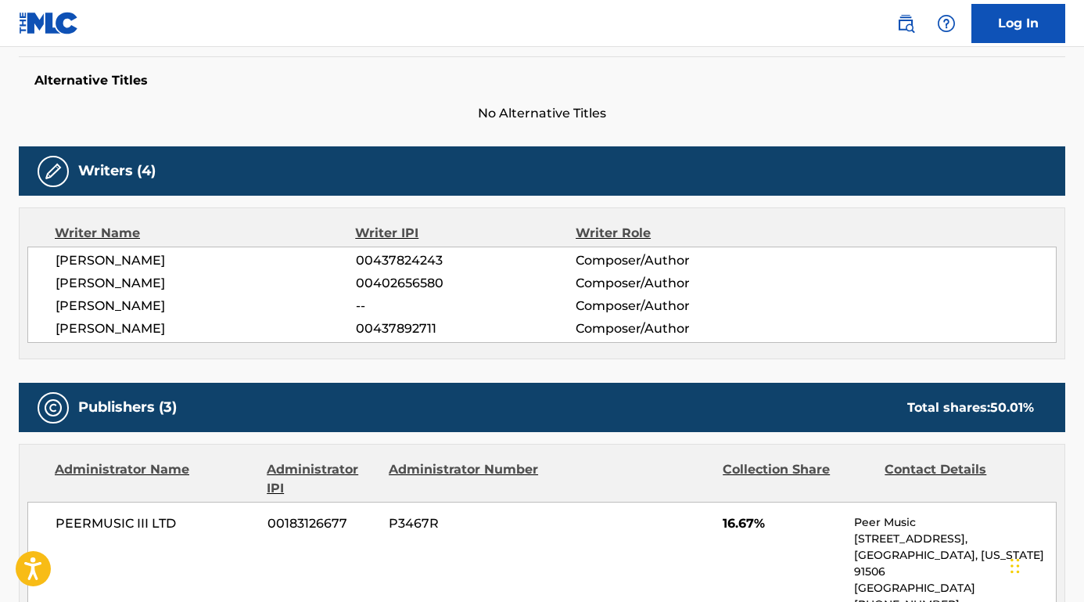
scroll to position [410, 0]
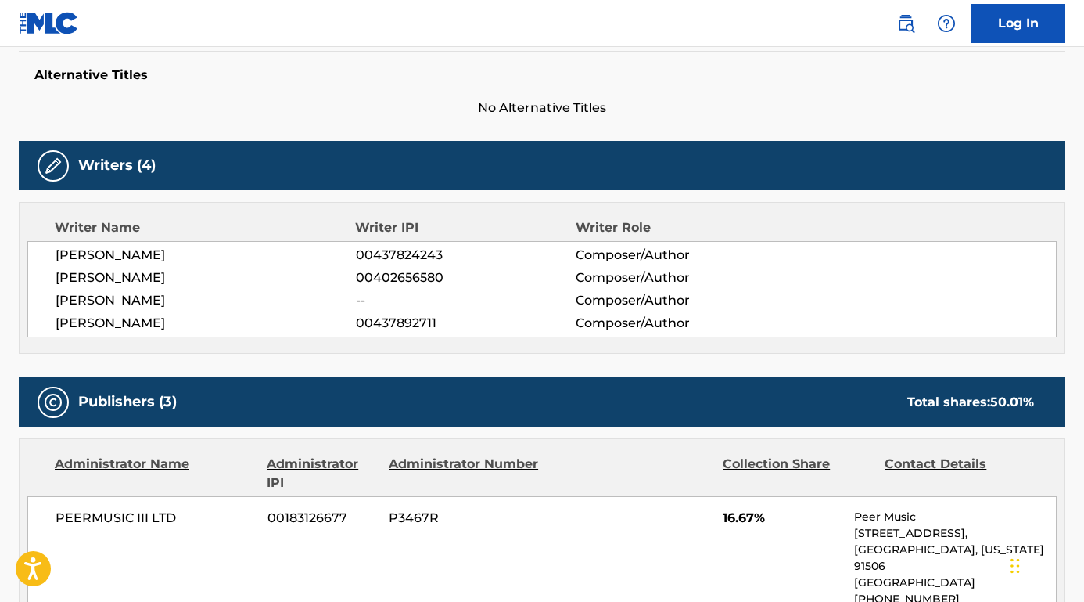
drag, startPoint x: 232, startPoint y: 306, endPoint x: 52, endPoint y: 303, distance: 180.8
click at [52, 303] on div "JEREMY L REEVES 00437824243 Composer/Author JONATHAN JAMES YIP 00402656580 Comp…" at bounding box center [542, 289] width 1030 height 96
drag, startPoint x: 167, startPoint y: 329, endPoint x: 50, endPoint y: 329, distance: 116.6
click at [50, 329] on div "JEREMY L REEVES 00437824243 Composer/Author JONATHAN JAMES YIP 00402656580 Comp…" at bounding box center [542, 289] width 1030 height 96
drag, startPoint x: 203, startPoint y: 281, endPoint x: 23, endPoint y: 281, distance: 180.0
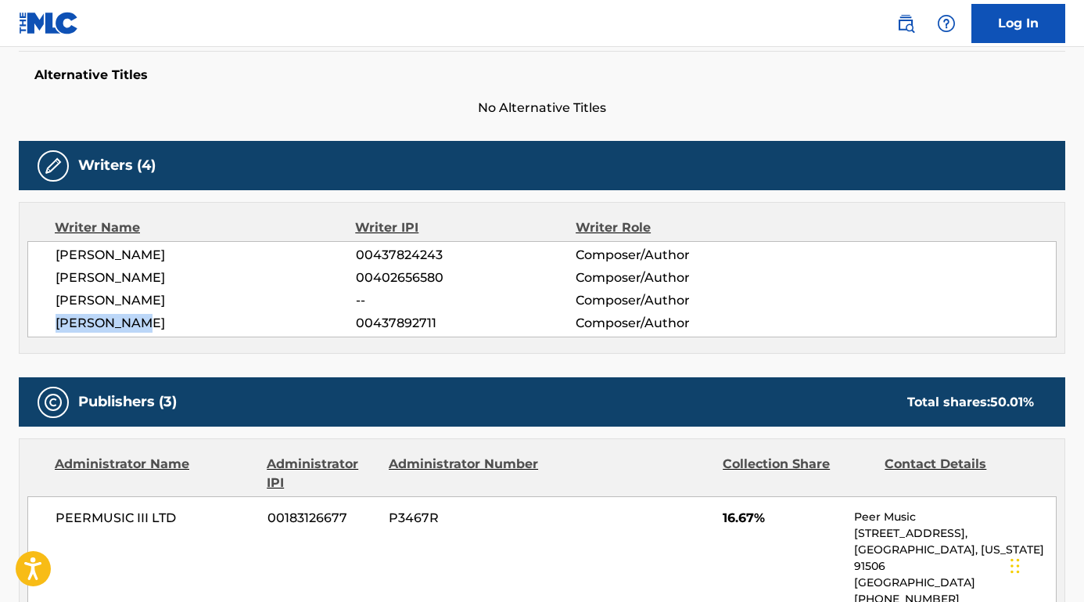
click at [23, 281] on div "Writer Name Writer IPI Writer Role JEREMY L REEVES 00437824243 Composer/Author …" at bounding box center [542, 278] width 1047 height 152
drag, startPoint x: 174, startPoint y: 257, endPoint x: 54, endPoint y: 257, distance: 120.5
click at [54, 257] on div "JEREMY L REEVES 00437824243 Composer/Author JONATHAN JAMES YIP 00402656580 Comp…" at bounding box center [542, 289] width 1030 height 96
drag, startPoint x: 187, startPoint y: 516, endPoint x: 13, endPoint y: 515, distance: 174.5
click at [13, 515] on div "< Back to public search results Copy work link BONDE DO BRUNAO Work Detail Memb…" at bounding box center [542, 581] width 1084 height 1811
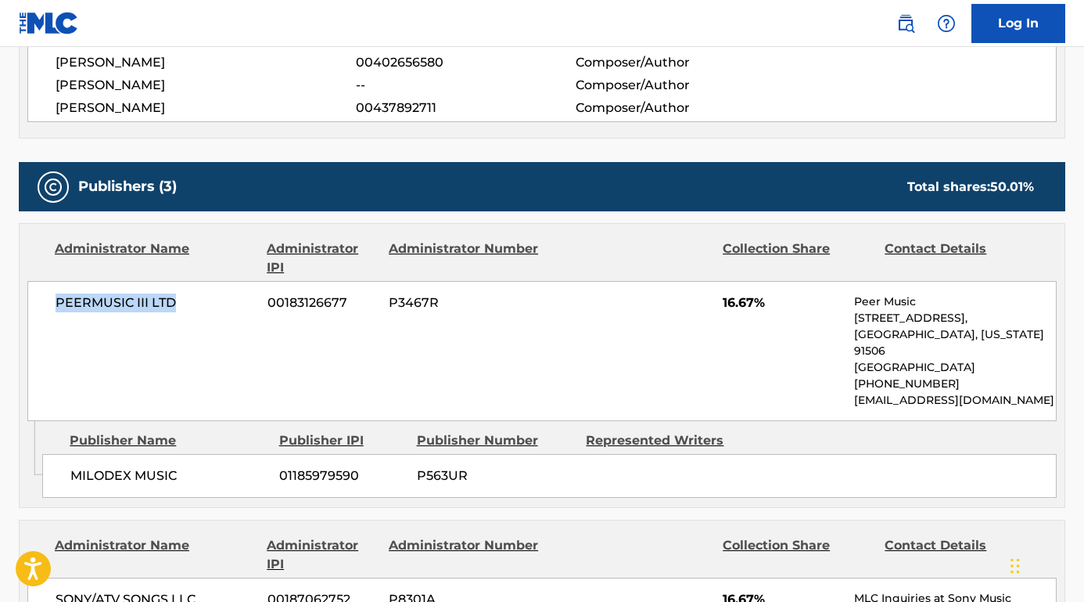
scroll to position [815, 0]
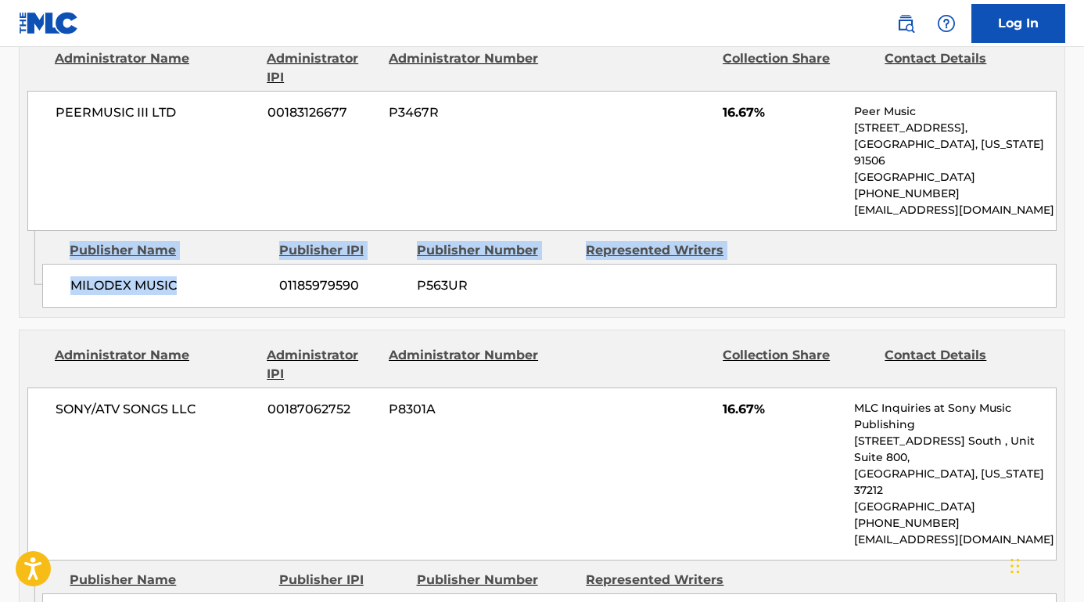
drag, startPoint x: 197, startPoint y: 279, endPoint x: 27, endPoint y: 275, distance: 169.8
click at [27, 275] on div "Admin Original Publisher Connecting Line Publisher Name Publisher IPI Publisher…" at bounding box center [542, 274] width 1045 height 86
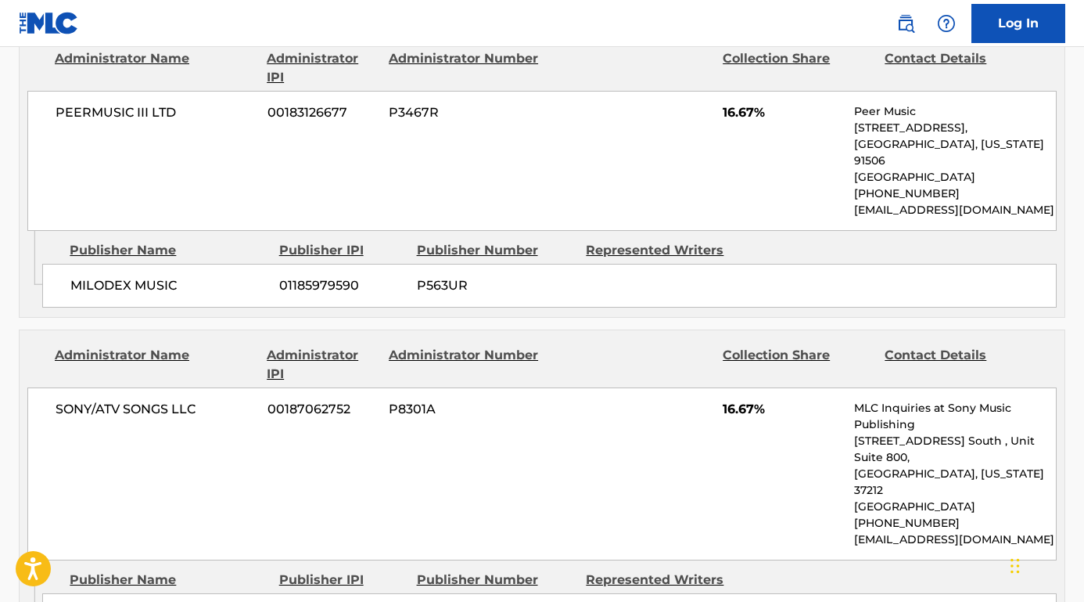
click at [219, 279] on span "MILODEX MUSIC" at bounding box center [168, 285] width 197 height 19
drag, startPoint x: 196, startPoint y: 282, endPoint x: 63, endPoint y: 281, distance: 133.0
click at [63, 281] on div "MILODEX MUSIC 01185979590 P563UR" at bounding box center [549, 286] width 1015 height 44
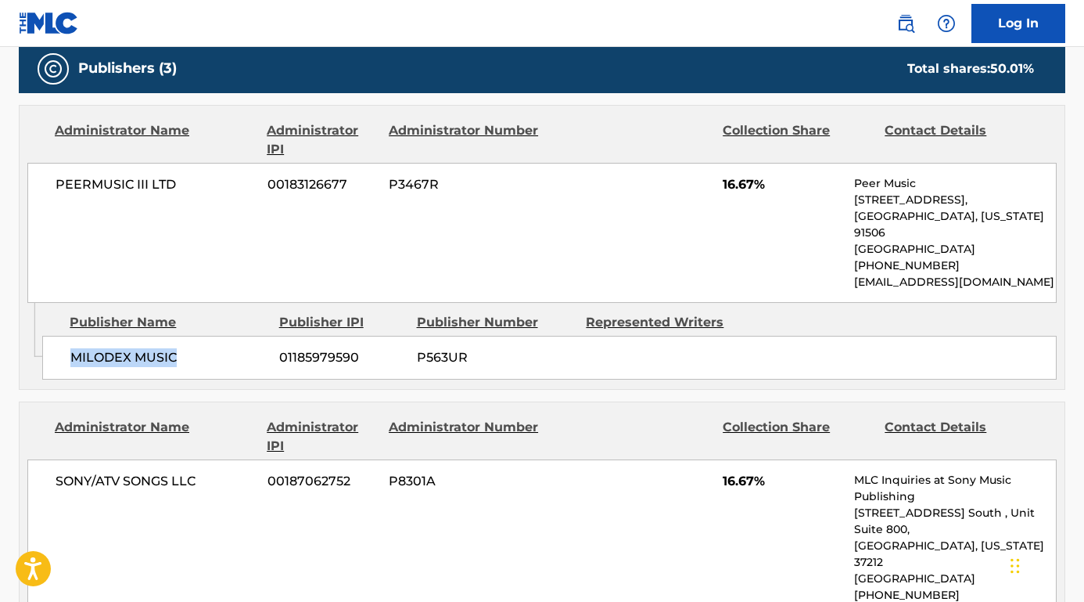
scroll to position [807, 0]
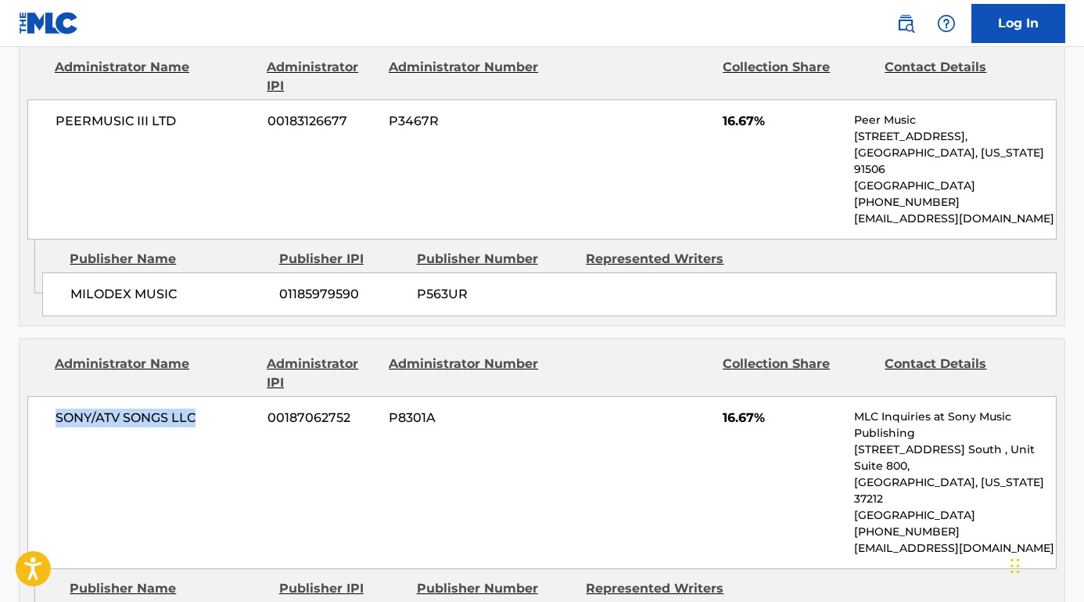
drag, startPoint x: 203, startPoint y: 415, endPoint x: 34, endPoint y: 414, distance: 169.8
click at [34, 414] on div "SONY/ATV SONGS LLC 00187062752 P8301A 16.67% MLC Inquiries at Sony Music Publis…" at bounding box center [542, 482] width 1030 height 173
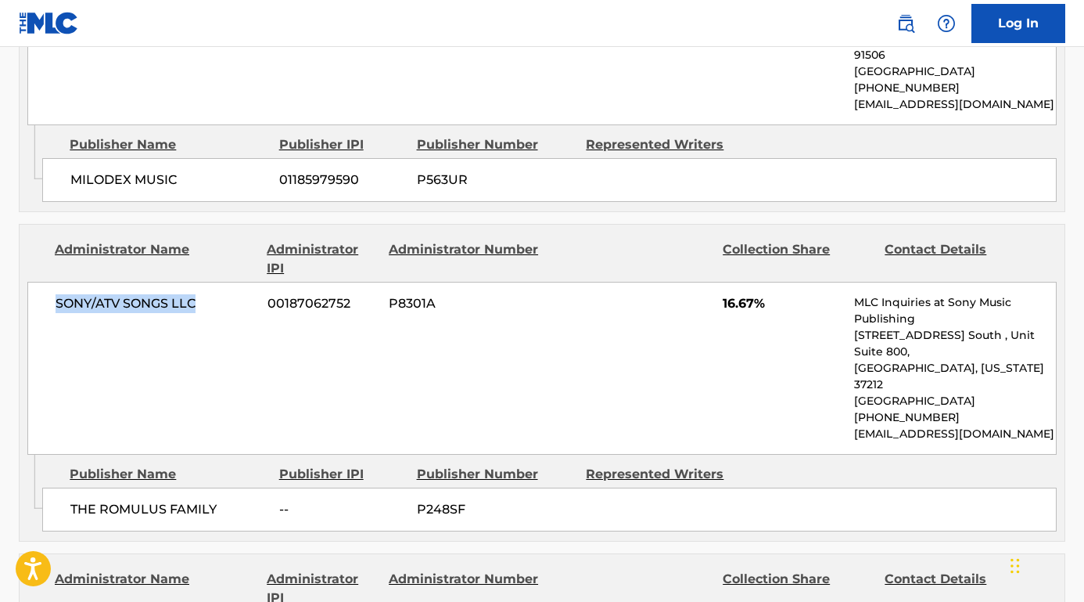
scroll to position [948, 0]
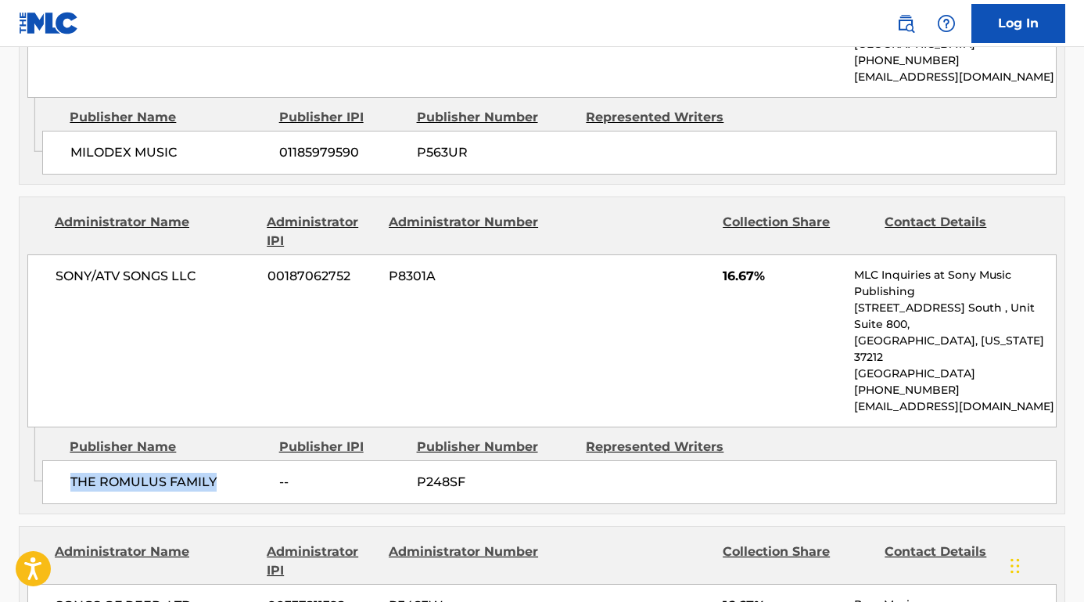
drag, startPoint x: 217, startPoint y: 462, endPoint x: 46, endPoint y: 463, distance: 170.6
click at [46, 463] on div "THE ROMULUS FAMILY -- P248SF" at bounding box center [549, 482] width 1015 height 44
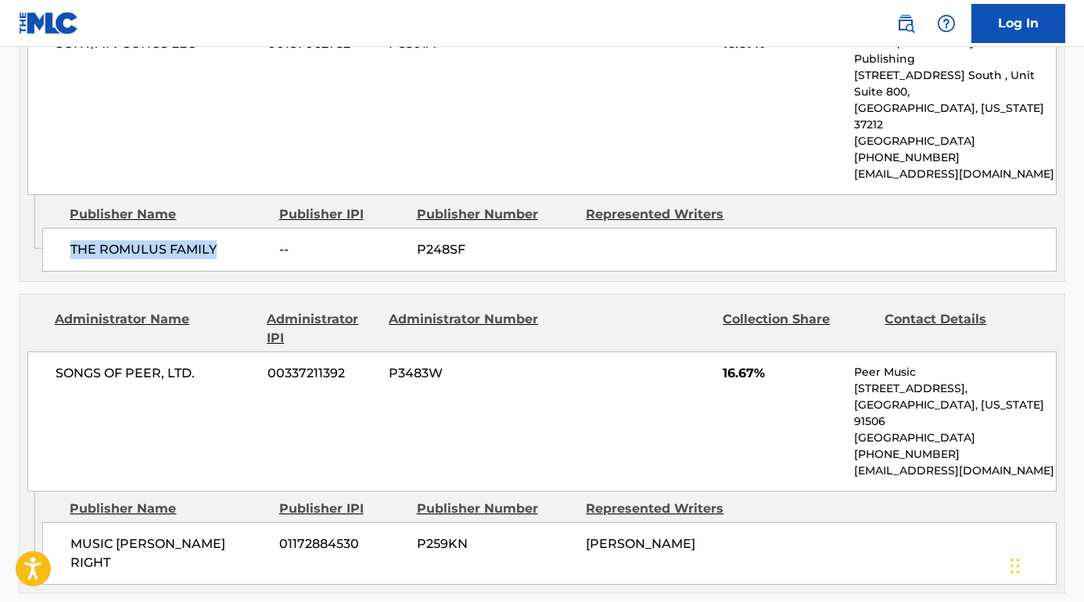
scroll to position [1206, 0]
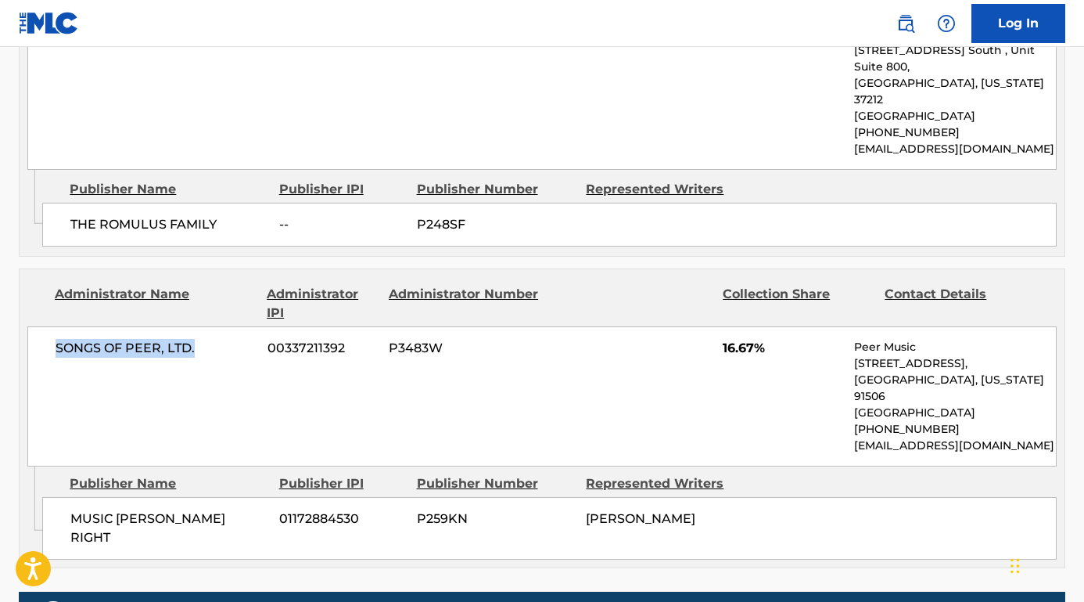
drag, startPoint x: 206, startPoint y: 330, endPoint x: 3, endPoint y: 331, distance: 202.7
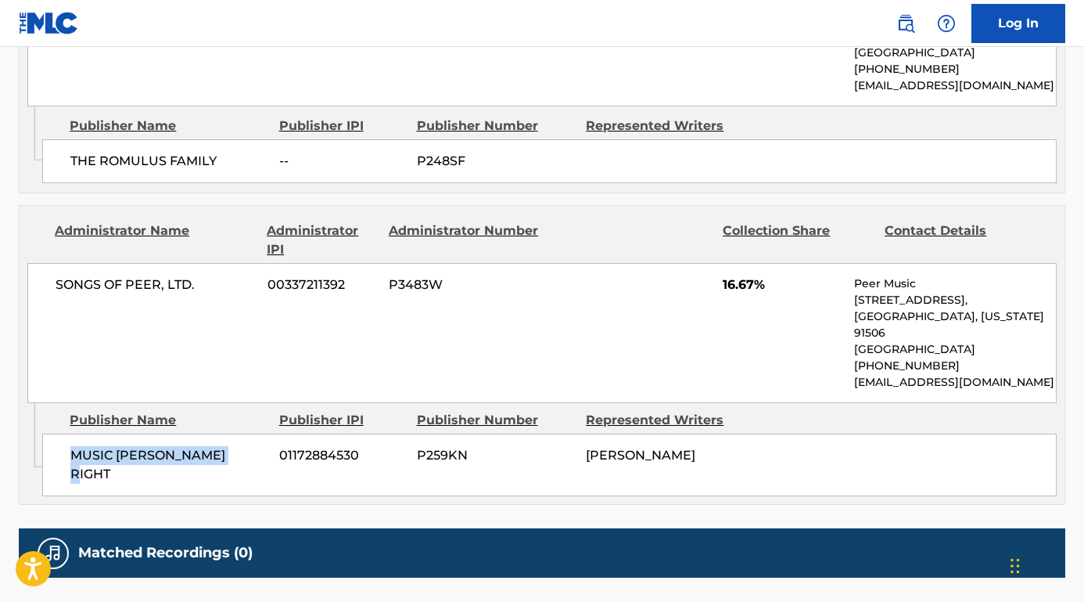
drag, startPoint x: 239, startPoint y: 433, endPoint x: 51, endPoint y: 433, distance: 187.8
click at [51, 433] on div "MUSIC MAED JESS RIGHT 01172884530 P259KN JEREMY L REEVES" at bounding box center [549, 464] width 1015 height 63
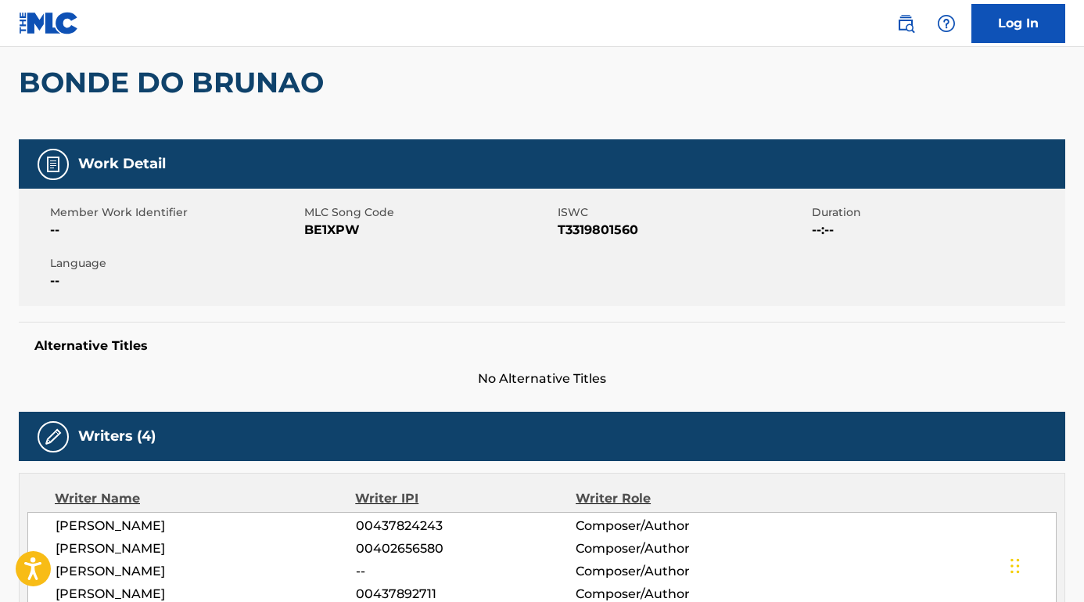
scroll to position [79, 0]
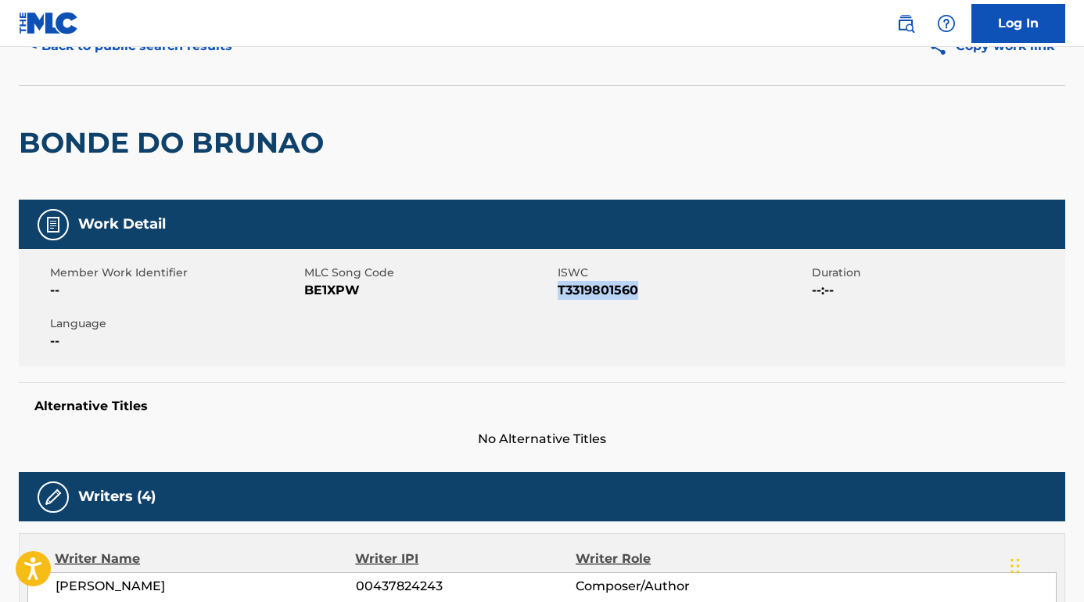
drag, startPoint x: 656, startPoint y: 289, endPoint x: 558, endPoint y: 294, distance: 98.7
click at [558, 294] on span "T3319801560" at bounding box center [683, 290] width 250 height 19
click at [637, 0] on nav "Log In" at bounding box center [542, 23] width 1084 height 47
drag, startPoint x: 378, startPoint y: 298, endPoint x: 305, endPoint y: 295, distance: 72.8
click at [305, 294] on span "BE1XPW" at bounding box center [429, 290] width 250 height 19
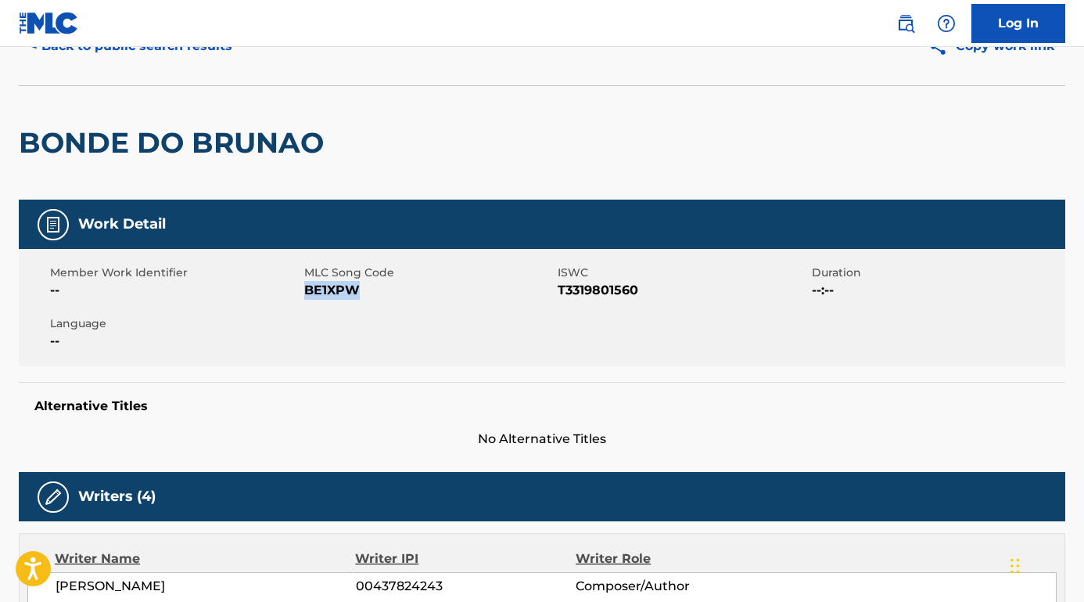
click at [223, 48] on button "< Back to public search results" at bounding box center [131, 46] width 225 height 39
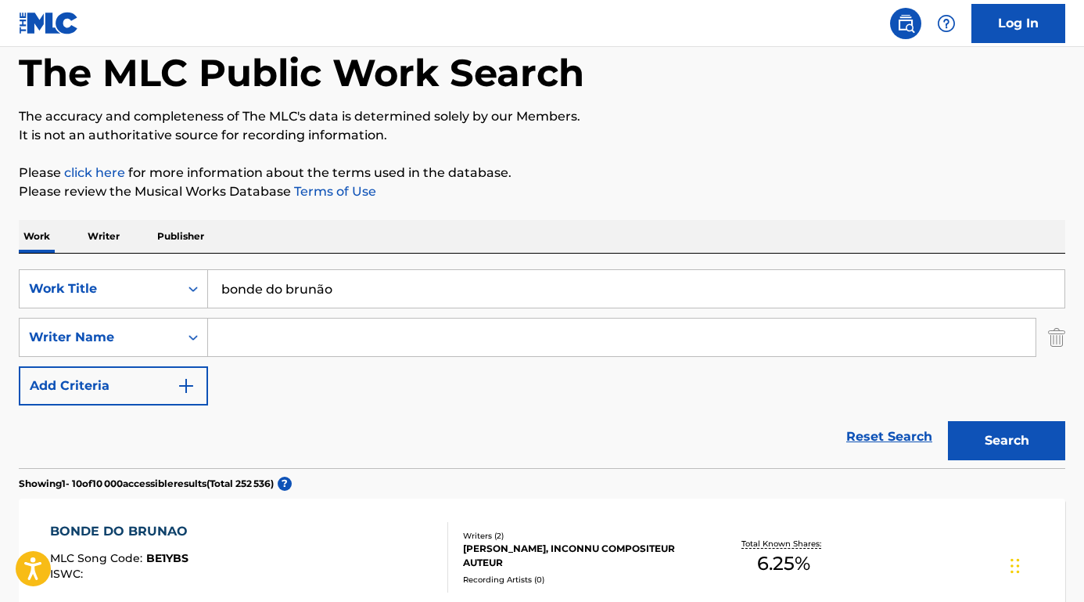
scroll to position [225, 0]
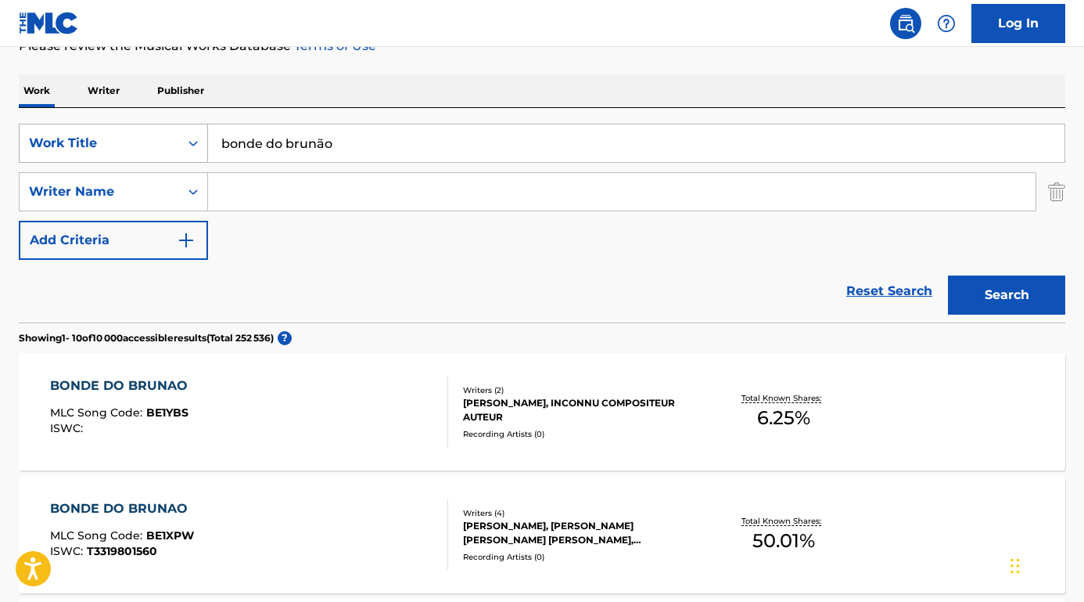
drag, startPoint x: 342, startPoint y: 149, endPoint x: 154, endPoint y: 149, distance: 187.8
click at [154, 149] on div "SearchWithCriteria75abc8f0-4f31-4bc8-9240-31261cf07b59 Work Title bonde do brun…" at bounding box center [542, 143] width 1047 height 39
paste input "Zach Bryan Madeline"
drag, startPoint x: 297, startPoint y: 144, endPoint x: 162, endPoint y: 142, distance: 135.4
click at [161, 142] on div "SearchWithCriteria75abc8f0-4f31-4bc8-9240-31261cf07b59 Work Title Zach Bryan Ma…" at bounding box center [542, 143] width 1047 height 39
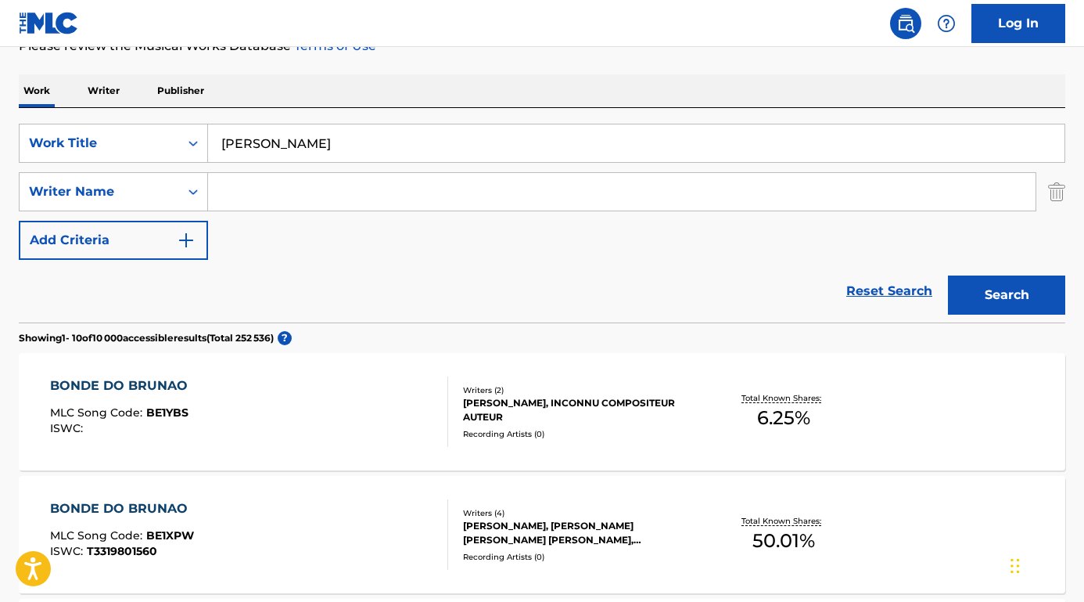
type input "Madeline"
click at [271, 88] on div "Work Writer Publisher" at bounding box center [542, 90] width 1047 height 33
click at [261, 200] on input "Search Form" at bounding box center [622, 192] width 828 height 38
paste input "Zach Bryan"
click at [1007, 295] on button "Search" at bounding box center [1006, 294] width 117 height 39
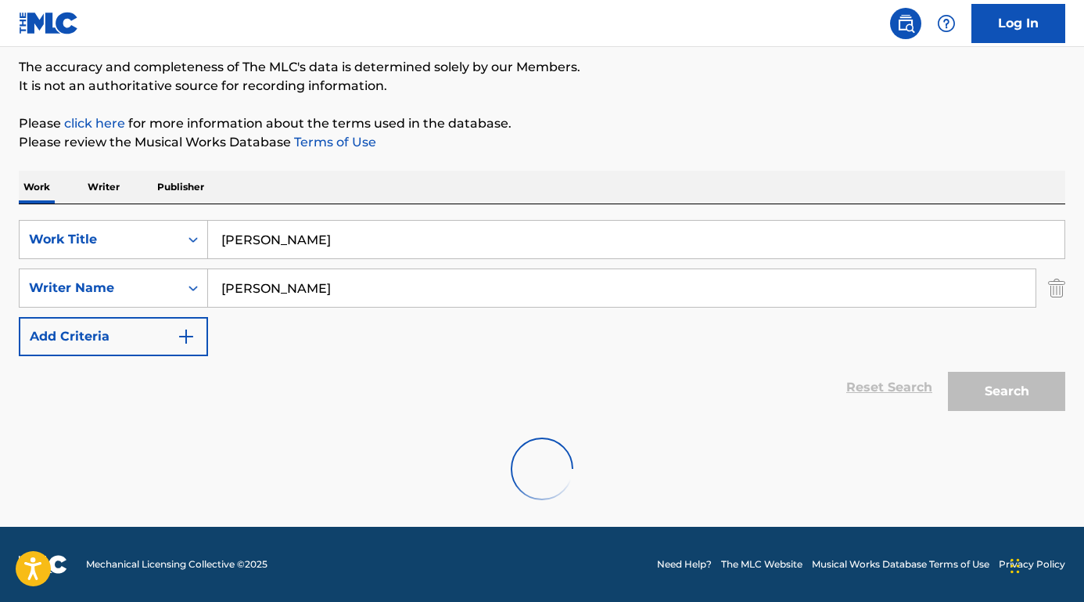
scroll to position [77, 0]
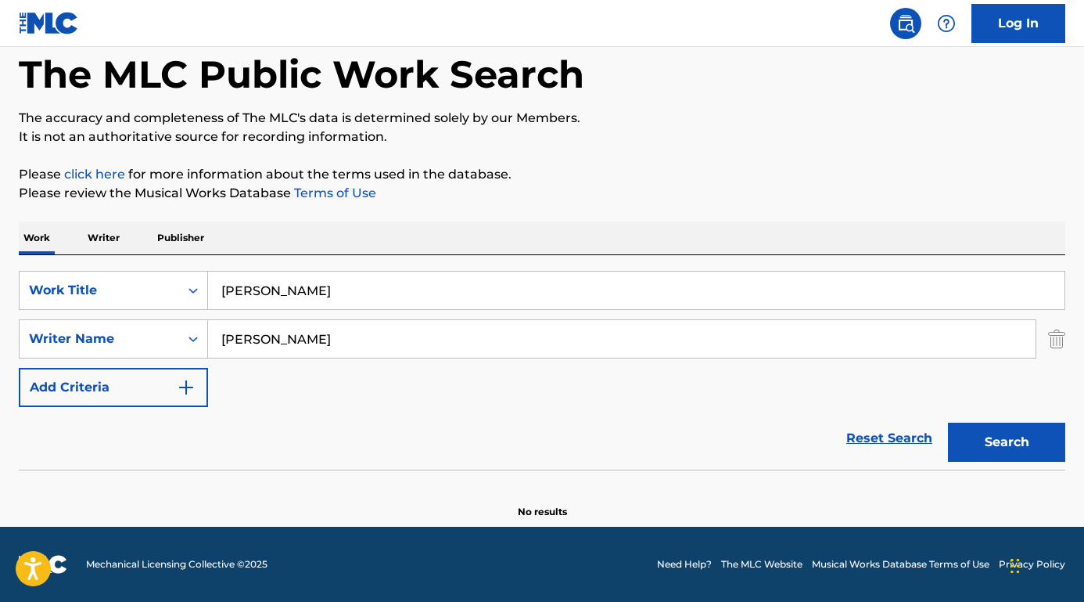
click at [305, 344] on input "Zach Bryan" at bounding box center [622, 339] width 828 height 38
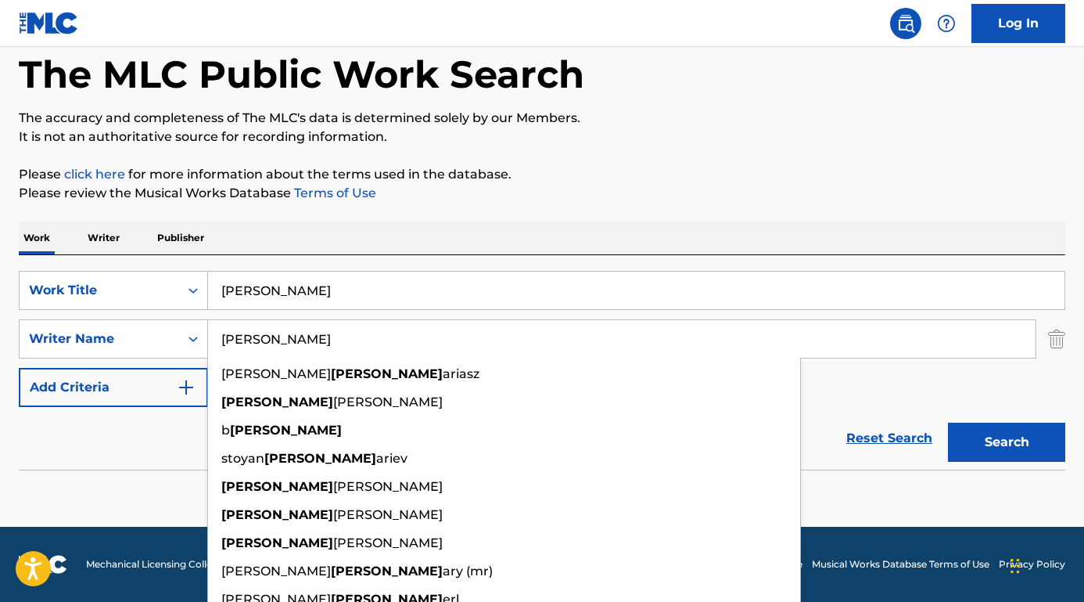
click at [1007, 442] on button "Search" at bounding box center [1006, 442] width 117 height 39
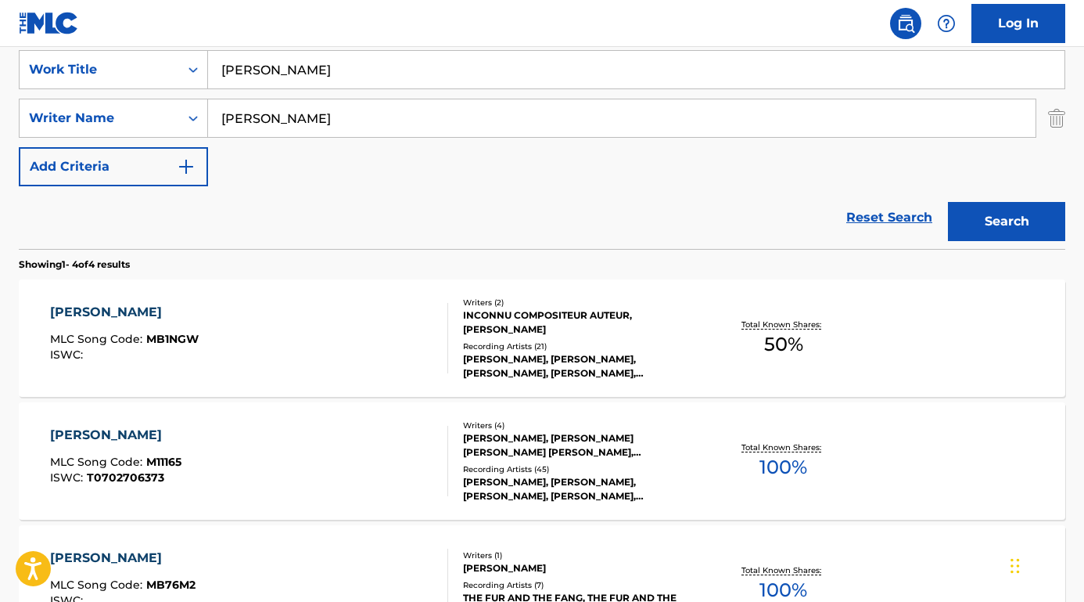
scroll to position [138, 0]
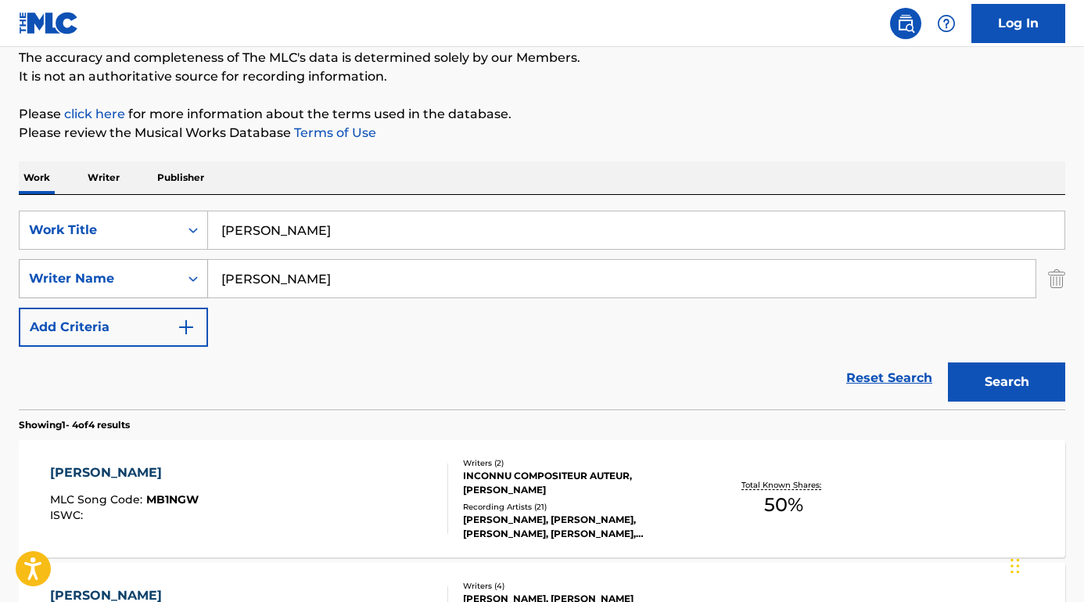
drag, startPoint x: 274, startPoint y: 279, endPoint x: 180, endPoint y: 278, distance: 93.9
click at [180, 278] on div "SearchWithCriteriaa2b1ecf5-0857-481b-85d8-1709ac40e175 Writer Name Zach" at bounding box center [542, 278] width 1047 height 39
paste input "Bryan"
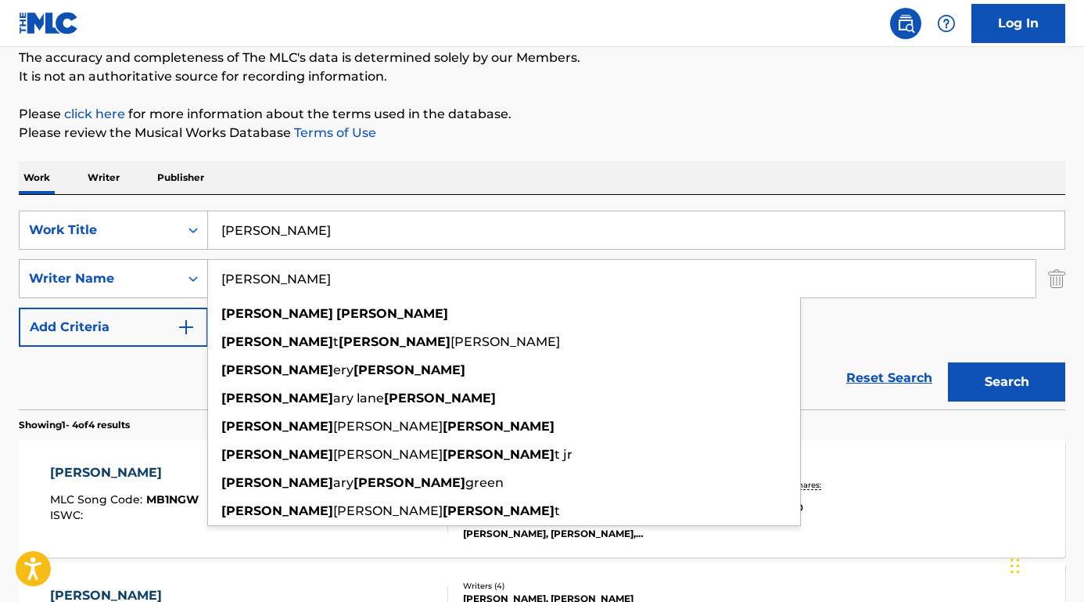
drag, startPoint x: 260, startPoint y: 277, endPoint x: 175, endPoint y: 272, distance: 84.6
click at [175, 272] on div "SearchWithCriteriaa2b1ecf5-0857-481b-85d8-1709ac40e175 Writer Name Zach Bryan z…" at bounding box center [542, 278] width 1047 height 39
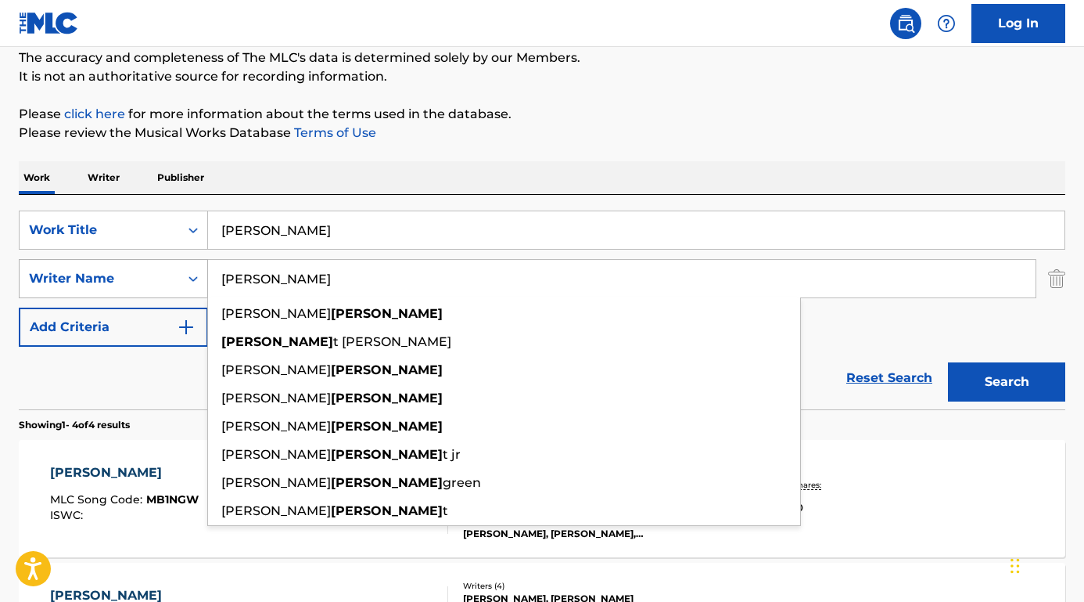
type input "Bryan"
click at [1007, 382] on button "Search" at bounding box center [1006, 381] width 117 height 39
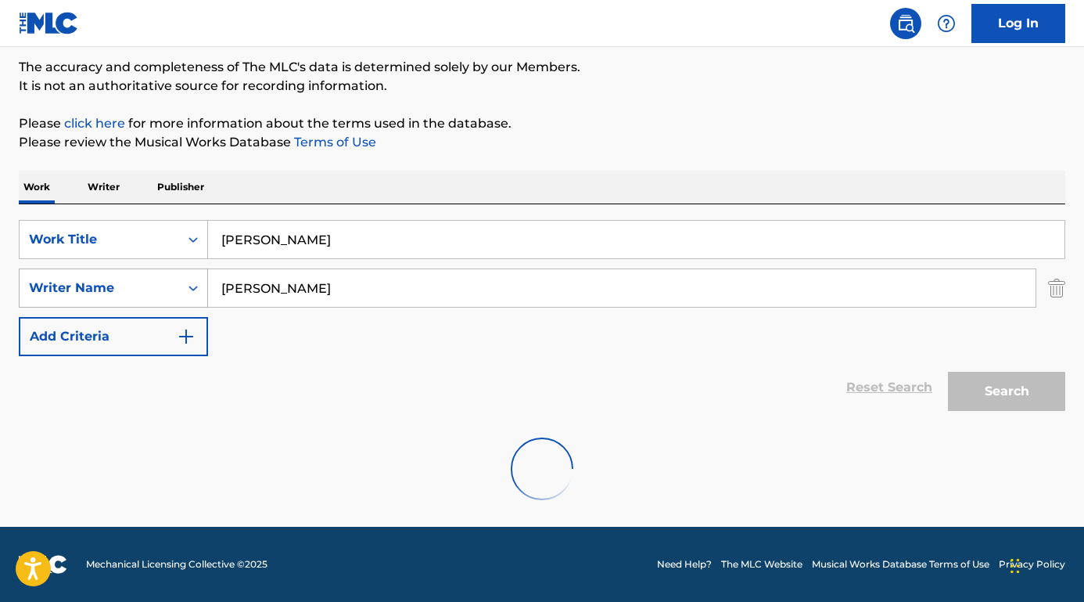
scroll to position [128, 0]
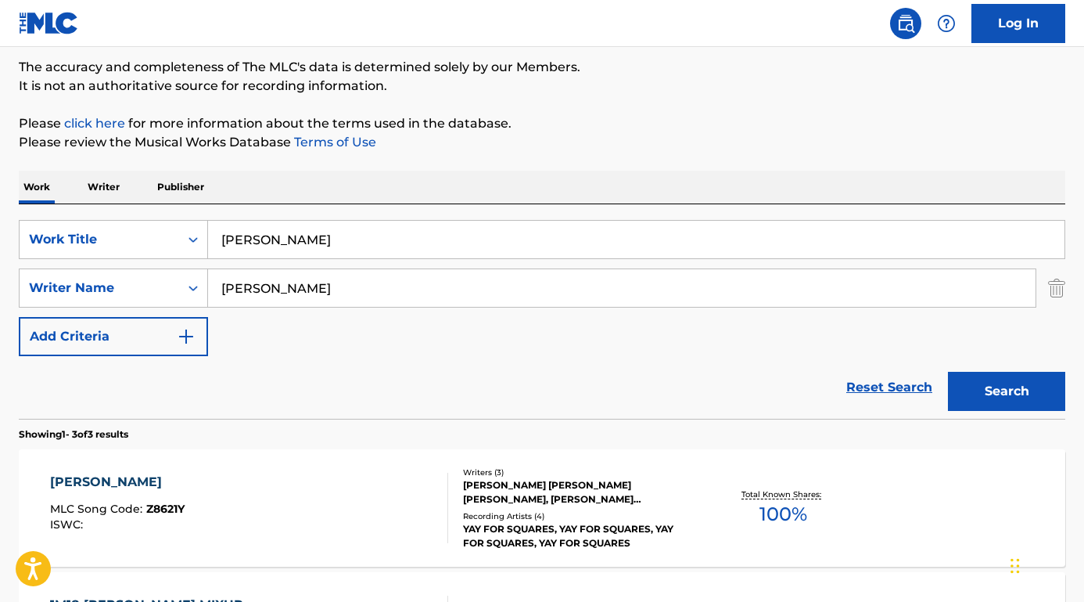
click at [92, 481] on div "MADELINE" at bounding box center [117, 482] width 135 height 19
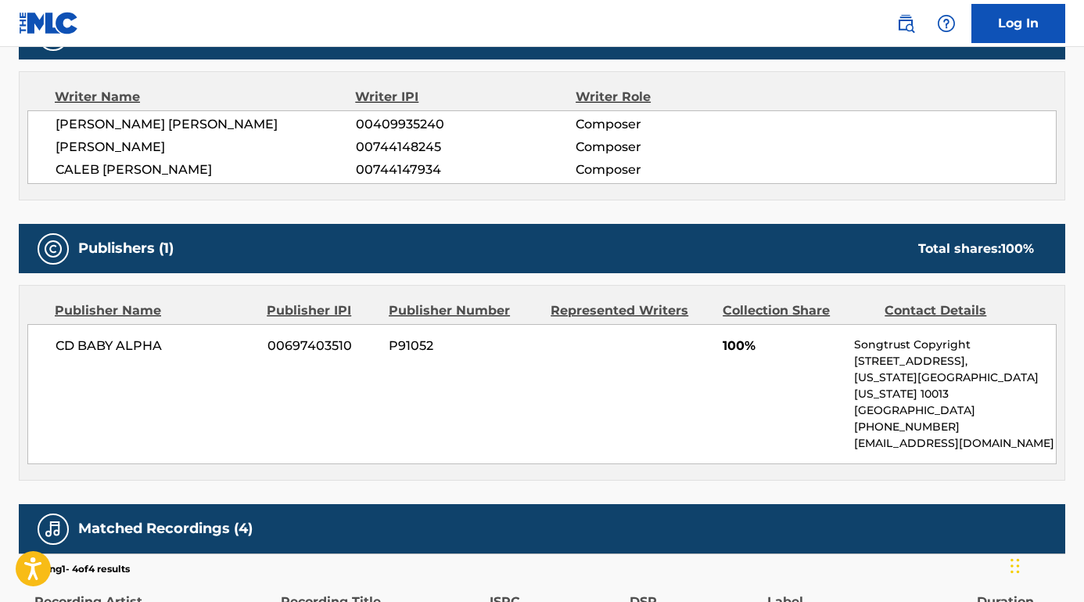
scroll to position [549, 0]
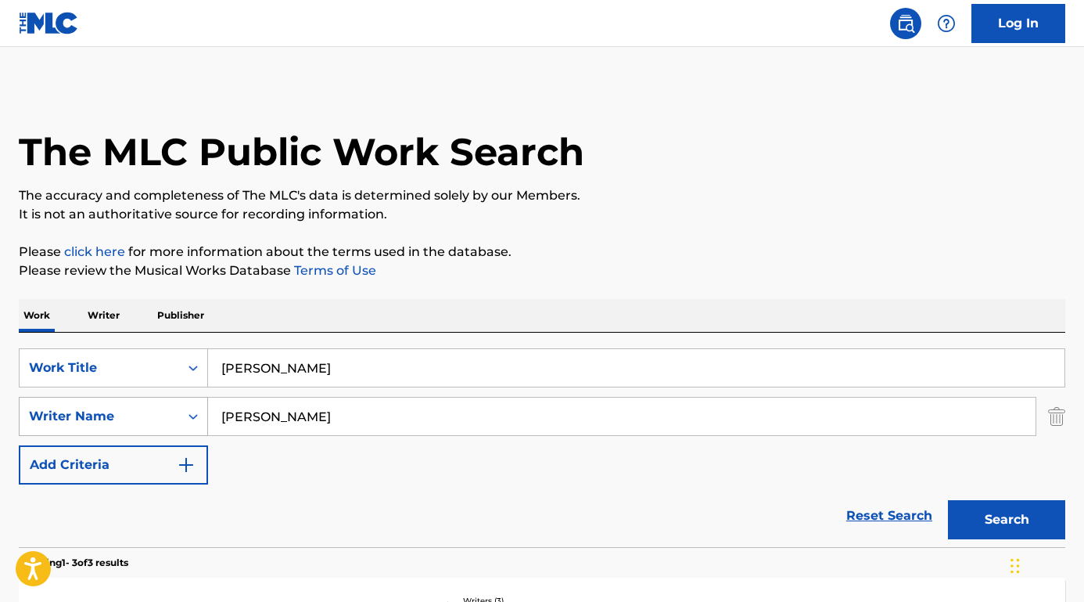
drag, startPoint x: 283, startPoint y: 415, endPoint x: 189, endPoint y: 415, distance: 93.9
click at [189, 415] on div "SearchWithCriteriaa2b1ecf5-0857-481b-85d8-1709ac40e175 Writer Name Bryan" at bounding box center [542, 416] width 1047 height 39
paste input "Zachary Lane Bryan"
type input "Zachary Lane Bryan"
click at [1007, 520] on button "Search" at bounding box center [1006, 519] width 117 height 39
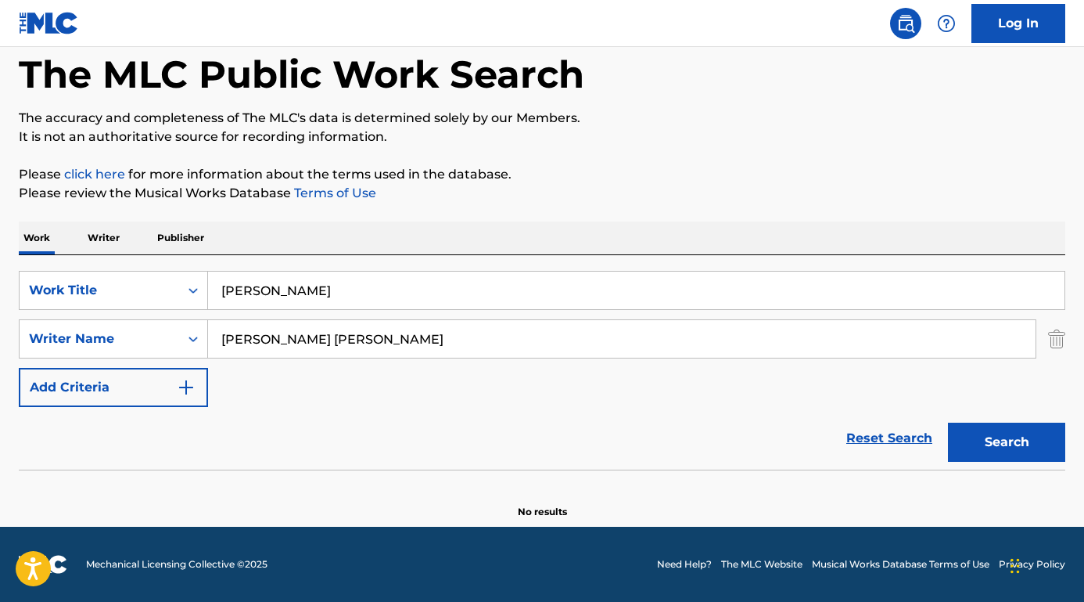
scroll to position [77, 0]
drag, startPoint x: 356, startPoint y: 340, endPoint x: 176, endPoint y: 339, distance: 180.0
click at [176, 339] on div "SearchWithCriteriaa2b1ecf5-0857-481b-85d8-1709ac40e175 Writer Name Zachary Lane…" at bounding box center [542, 338] width 1047 height 39
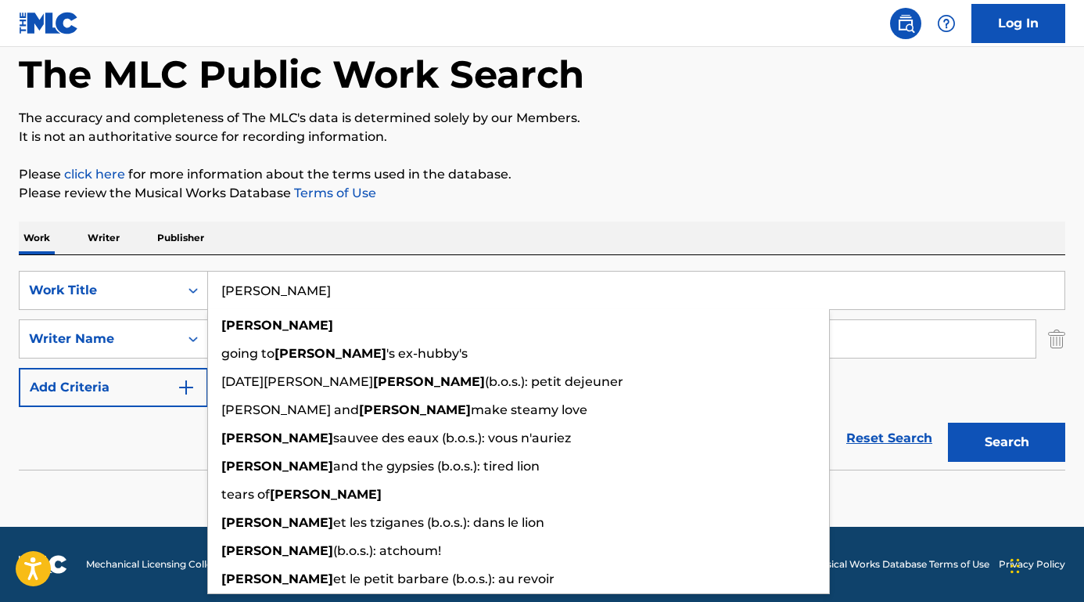
drag, startPoint x: 340, startPoint y: 281, endPoint x: 370, endPoint y: 297, distance: 34.0
click at [370, 297] on input "Madeline" at bounding box center [636, 291] width 857 height 38
paste input "wimpernschlag"
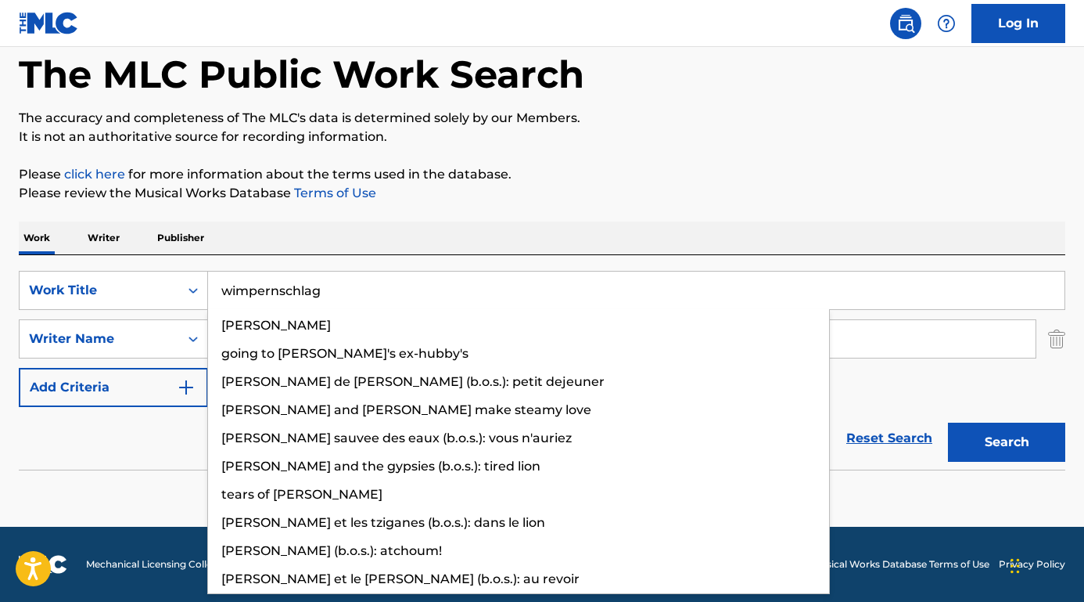
type input "wimpernschlag"
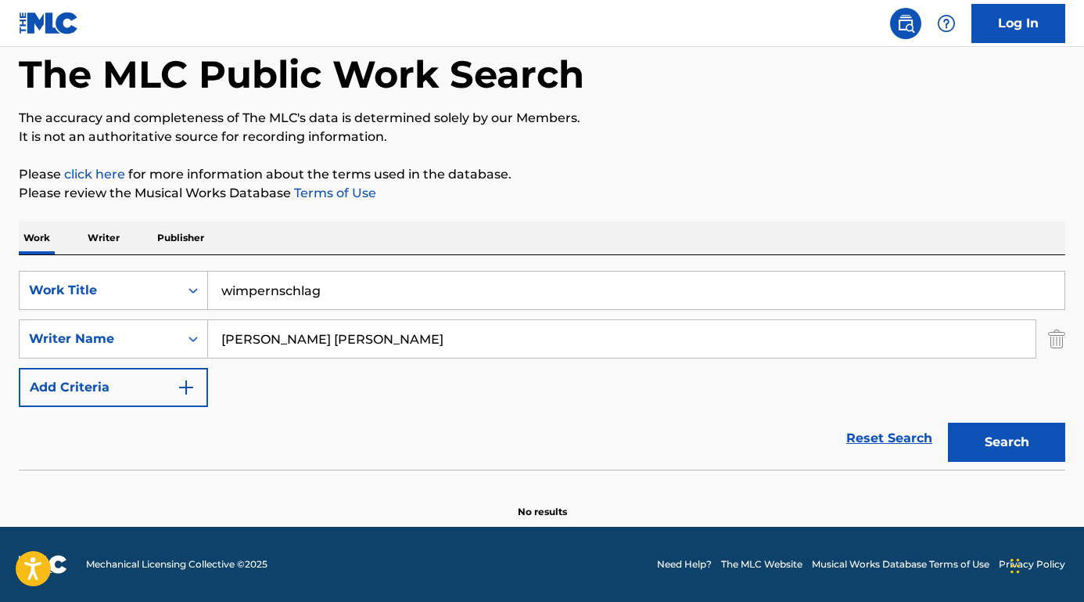
click at [402, 225] on div "Work Writer Publisher" at bounding box center [542, 237] width 1047 height 33
drag, startPoint x: 394, startPoint y: 339, endPoint x: 203, endPoint y: 338, distance: 190.9
click at [203, 338] on div "SearchWithCriteriaa2b1ecf5-0857-481b-85d8-1709ac40e175 Writer Name Zachary Lane…" at bounding box center [542, 338] width 1047 height 39
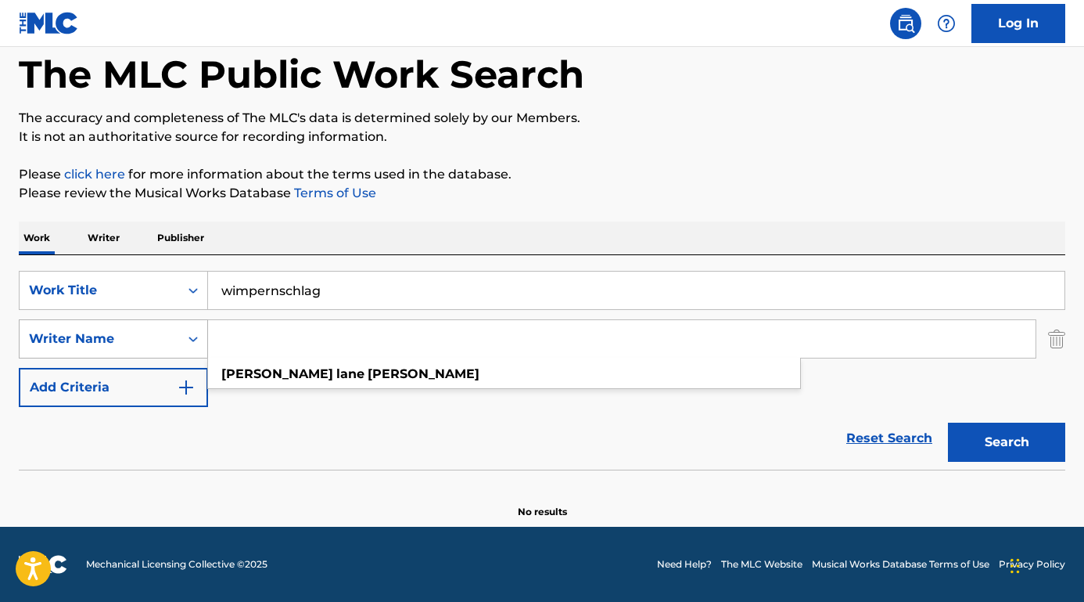
click at [1007, 442] on button "Search" at bounding box center [1006, 442] width 117 height 39
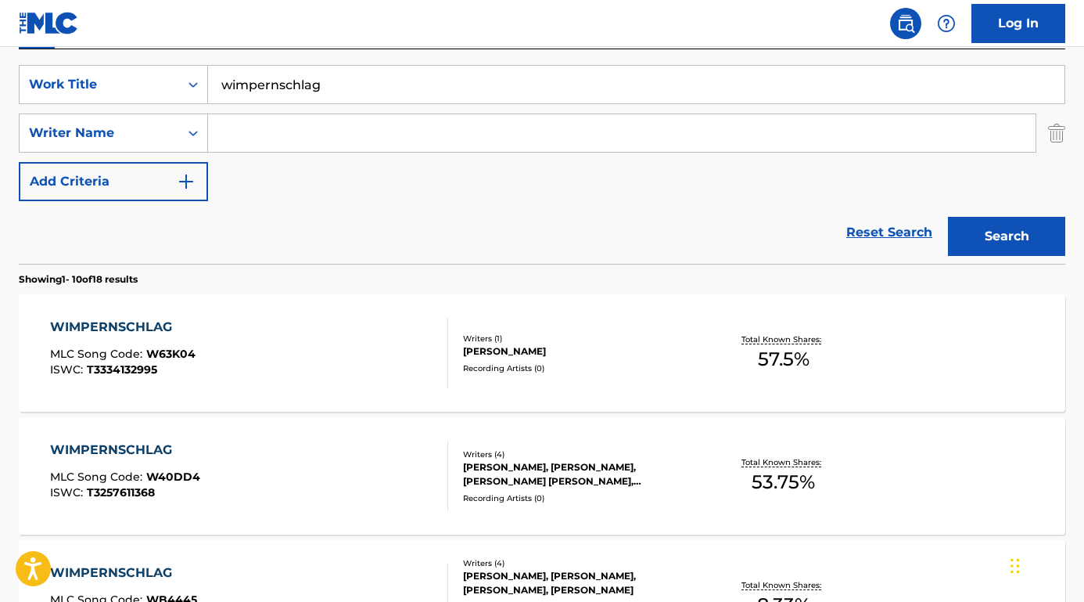
scroll to position [286, 0]
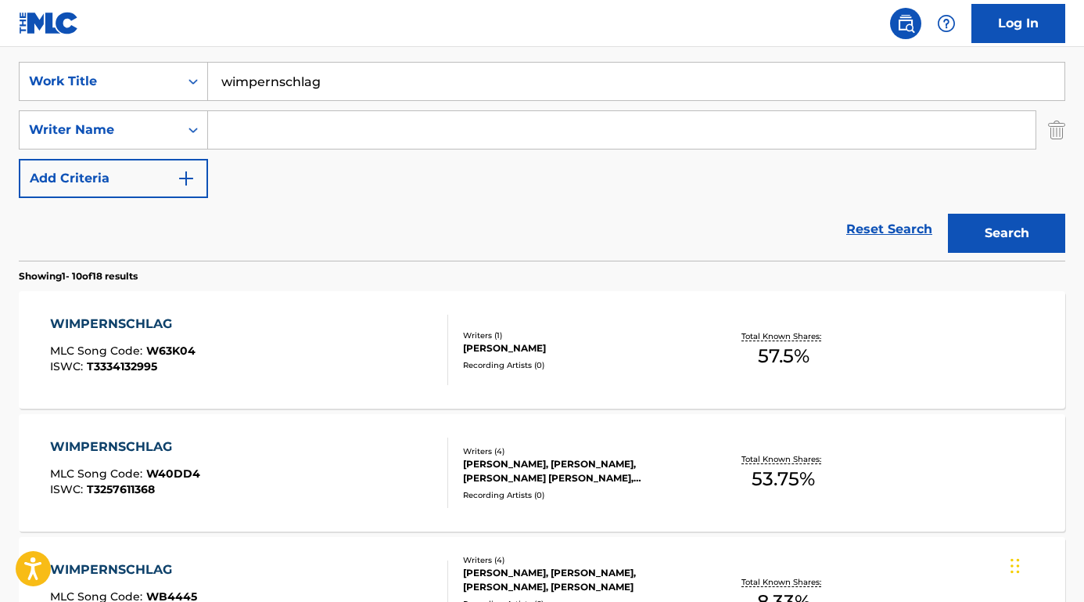
click at [156, 451] on div "WIMPERNSCHLAG" at bounding box center [125, 446] width 150 height 19
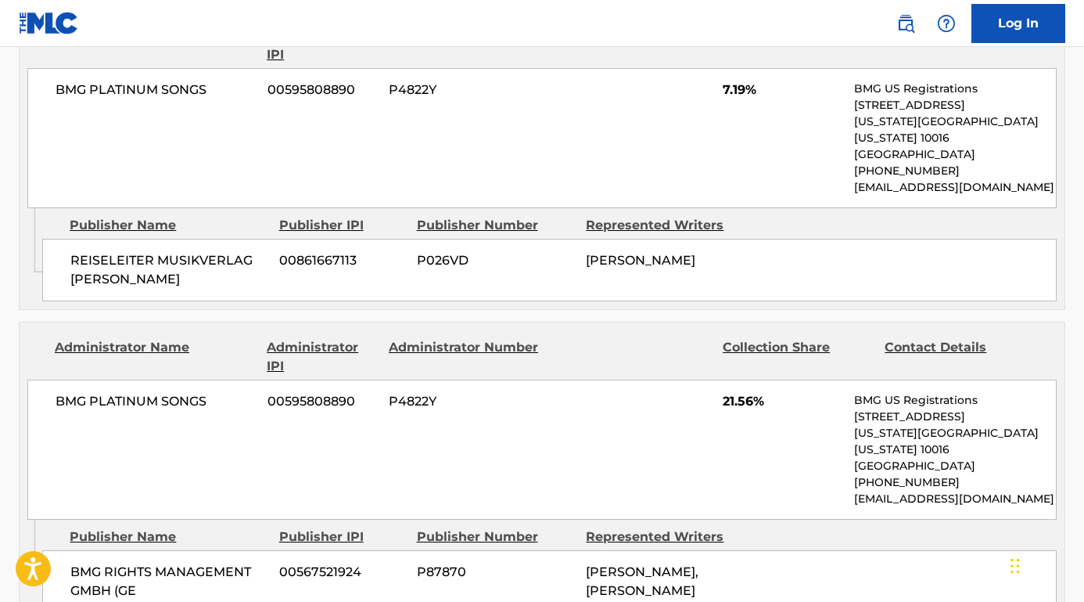
scroll to position [413, 0]
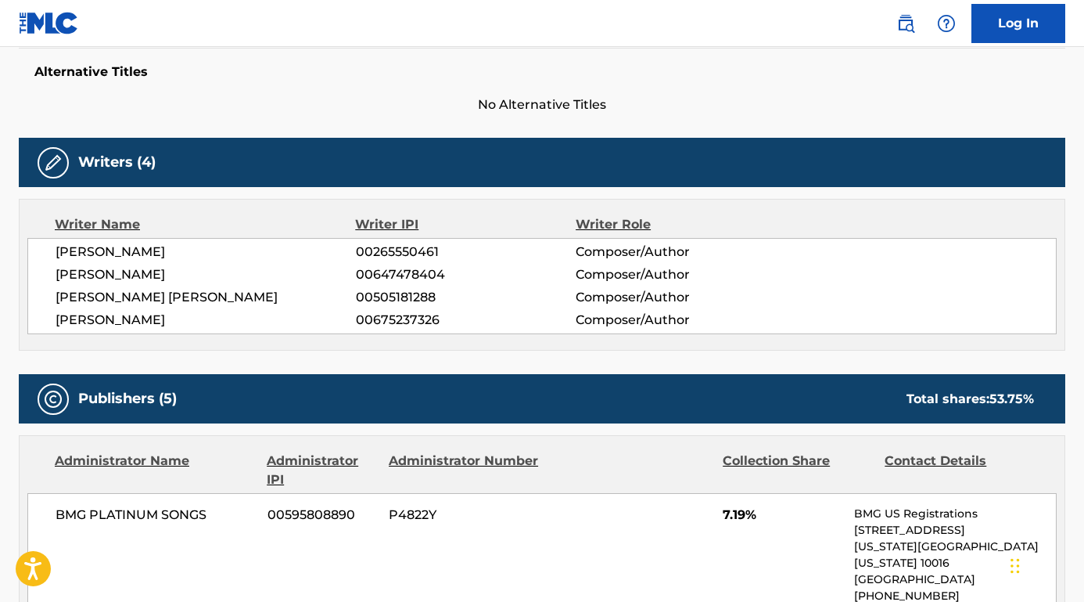
drag, startPoint x: 225, startPoint y: 251, endPoint x: 56, endPoint y: 251, distance: 169.0
click at [56, 251] on span "ALEXANDER ZUCKOWSKI" at bounding box center [206, 252] width 300 height 19
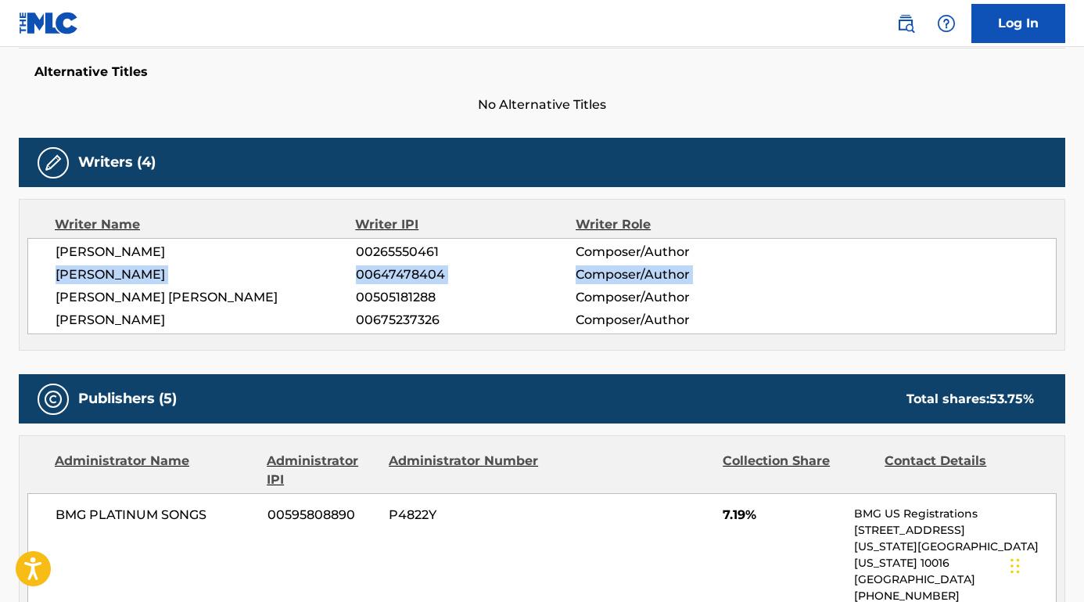
drag, startPoint x: 196, startPoint y: 286, endPoint x: 49, endPoint y: 276, distance: 147.5
click at [49, 276] on div "ALEXANDER ZUCKOWSKI 00265550461 Composer/Author STEFFEN GRAEF 00647478404 Compo…" at bounding box center [542, 286] width 1030 height 96
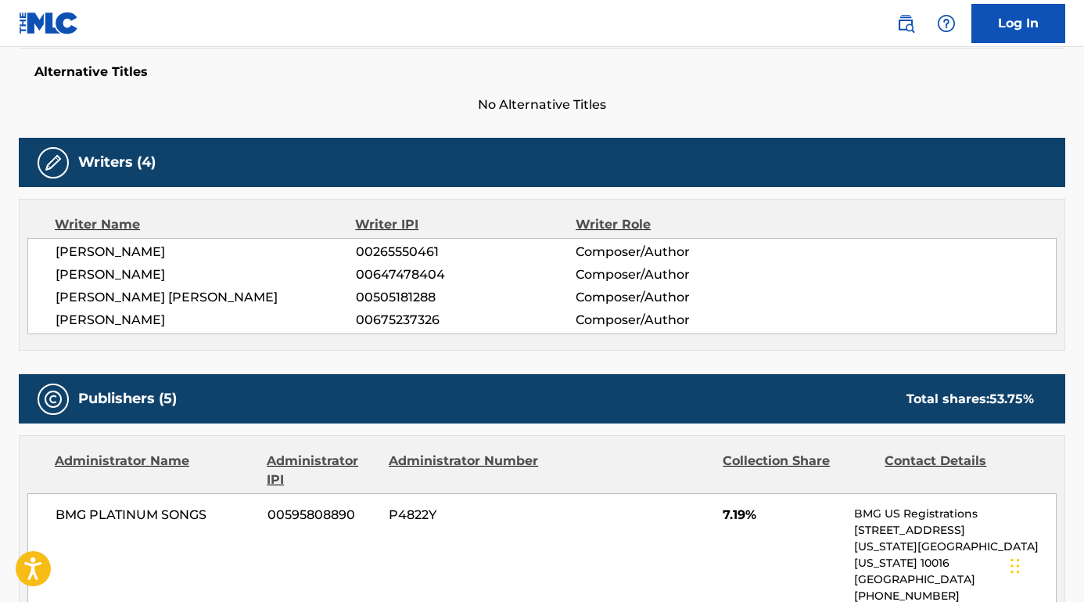
click at [105, 273] on span "STEFFEN GRAEF" at bounding box center [206, 274] width 300 height 19
click at [149, 277] on span "STEFFEN GRAEF" at bounding box center [206, 274] width 300 height 19
drag, startPoint x: 179, startPoint y: 276, endPoint x: 56, endPoint y: 275, distance: 123.6
click at [56, 275] on span "STEFFEN GRAEF" at bounding box center [206, 274] width 300 height 19
drag, startPoint x: 259, startPoint y: 298, endPoint x: 97, endPoint y: 252, distance: 168.4
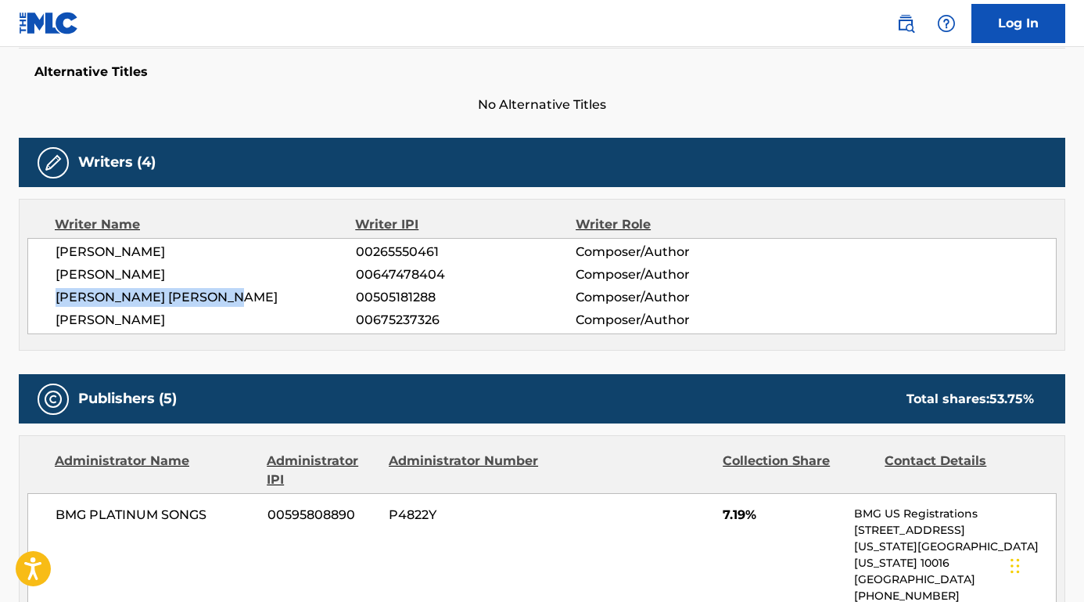
click at [51, 298] on div "ALEXANDER ZUCKOWSKI 00265550461 Composer/Author STEFFEN GRAEF 00647478404 Compo…" at bounding box center [542, 286] width 1030 height 96
drag, startPoint x: 168, startPoint y: 316, endPoint x: 168, endPoint y: 244, distance: 72.0
click at [56, 316] on span "MAX GIESINGER" at bounding box center [206, 320] width 300 height 19
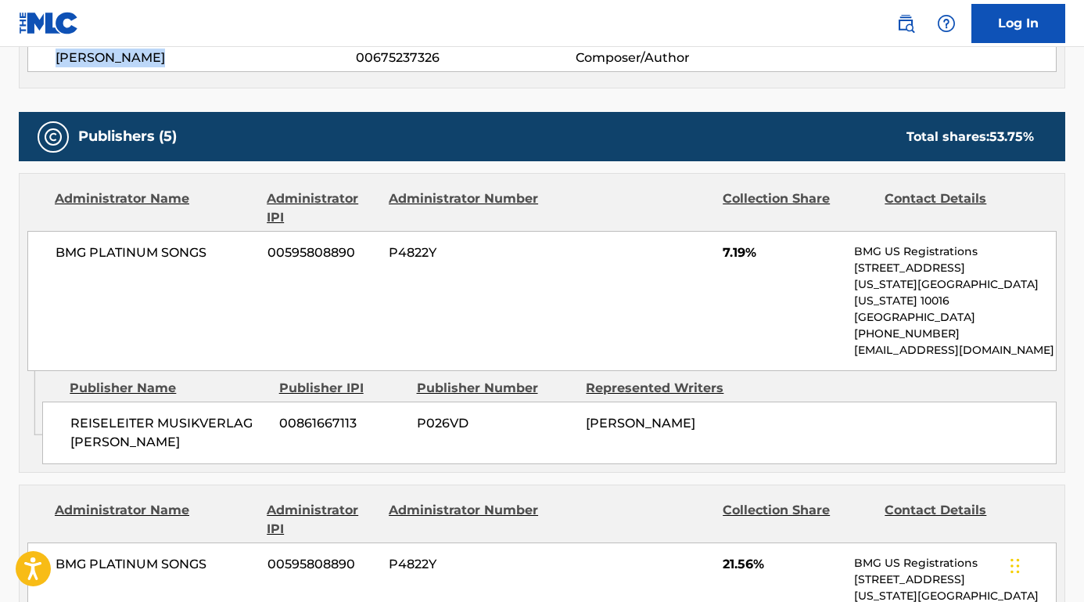
scroll to position [718, 0]
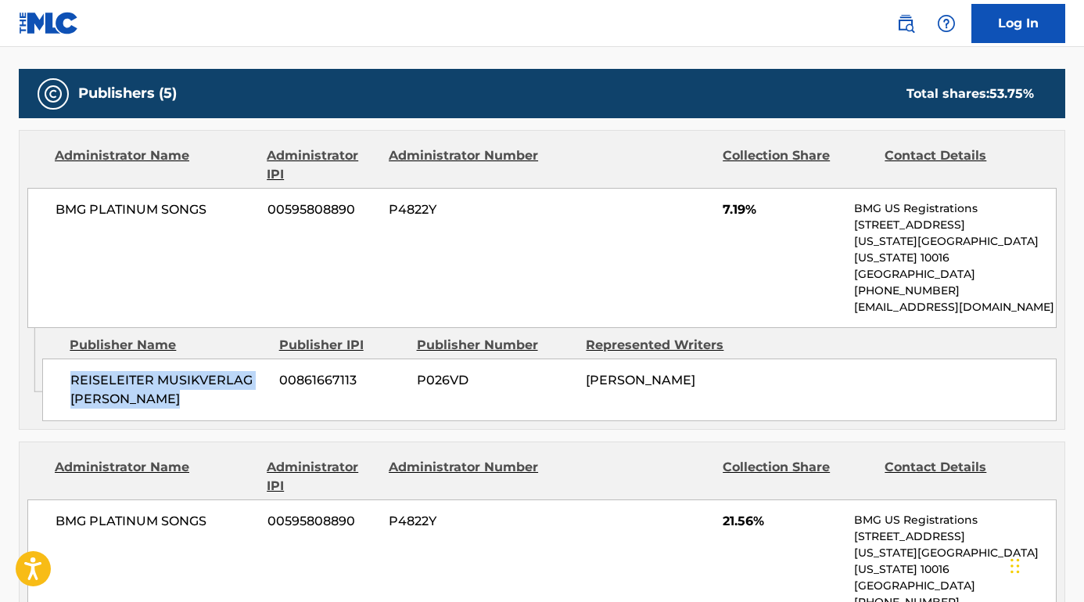
drag, startPoint x: 185, startPoint y: 379, endPoint x: 64, endPoint y: 355, distance: 122.9
click at [64, 358] on div "REISELEITER MUSIKVERLAG STEFFEN GRAEF 00861667113 P026VD STEFFEN GRAEF" at bounding box center [549, 389] width 1015 height 63
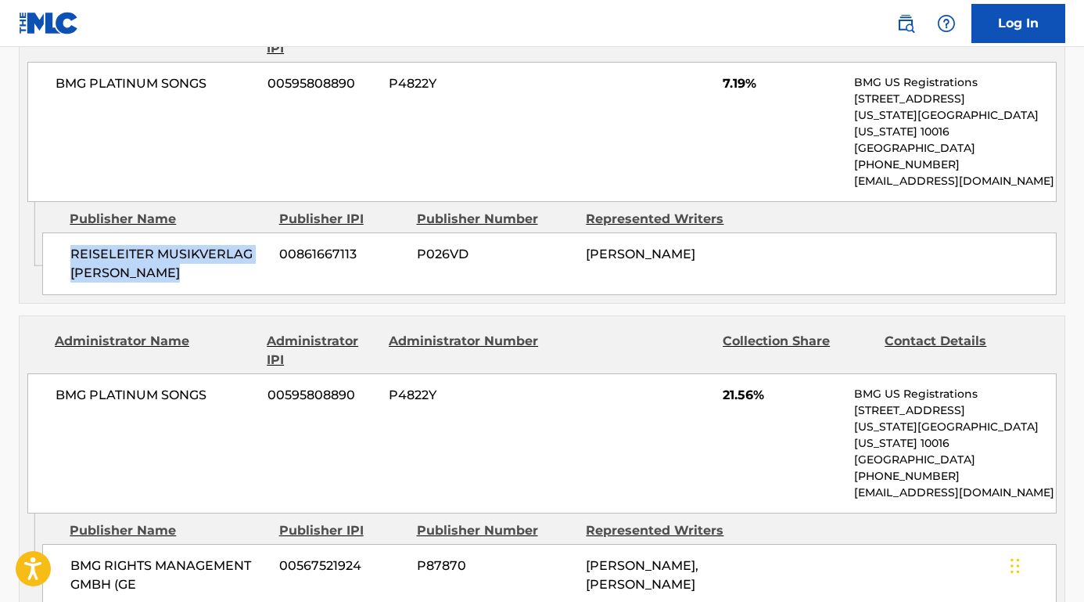
scroll to position [959, 0]
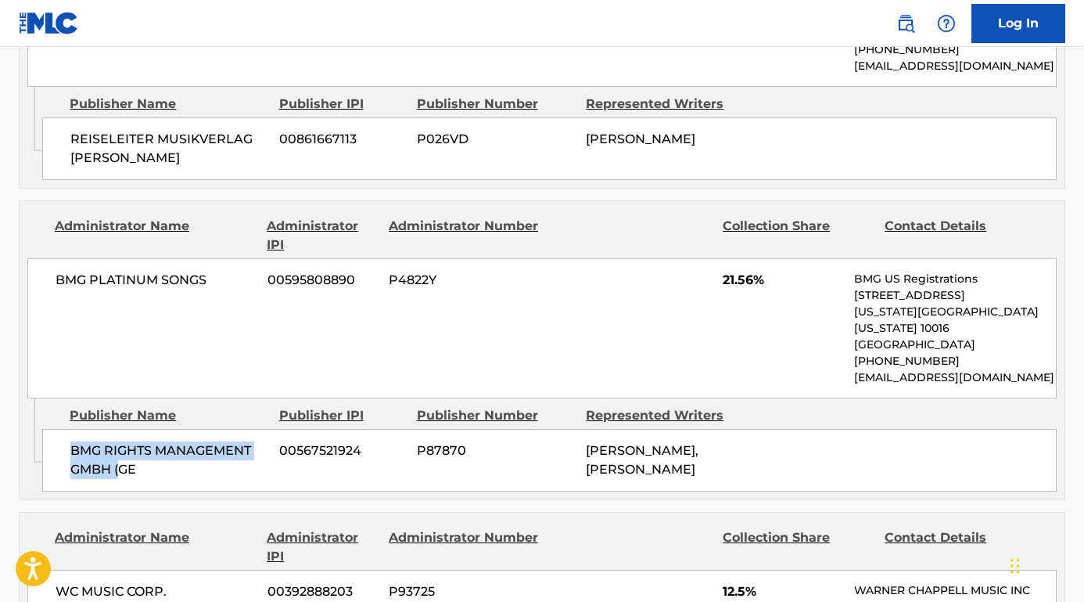
drag, startPoint x: 117, startPoint y: 430, endPoint x: 63, endPoint y: 412, distance: 56.9
click at [63, 429] on div "BMG RIGHTS MANAGEMENT GMBH (GE 00567521924 P87870 MAX GIESINGER, STEFFEN GRAEF" at bounding box center [549, 460] width 1015 height 63
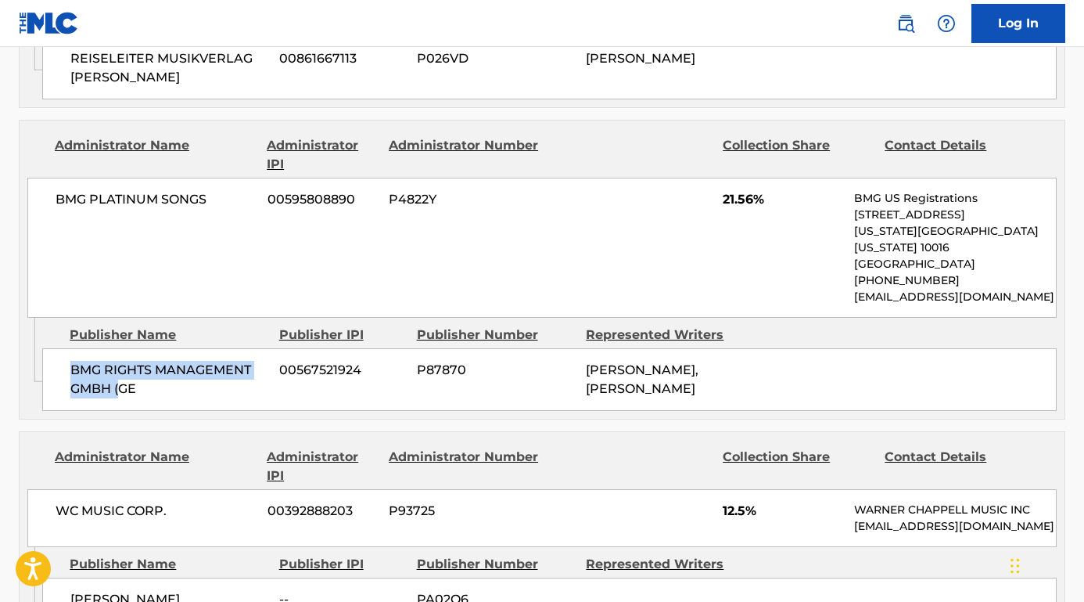
scroll to position [1092, 0]
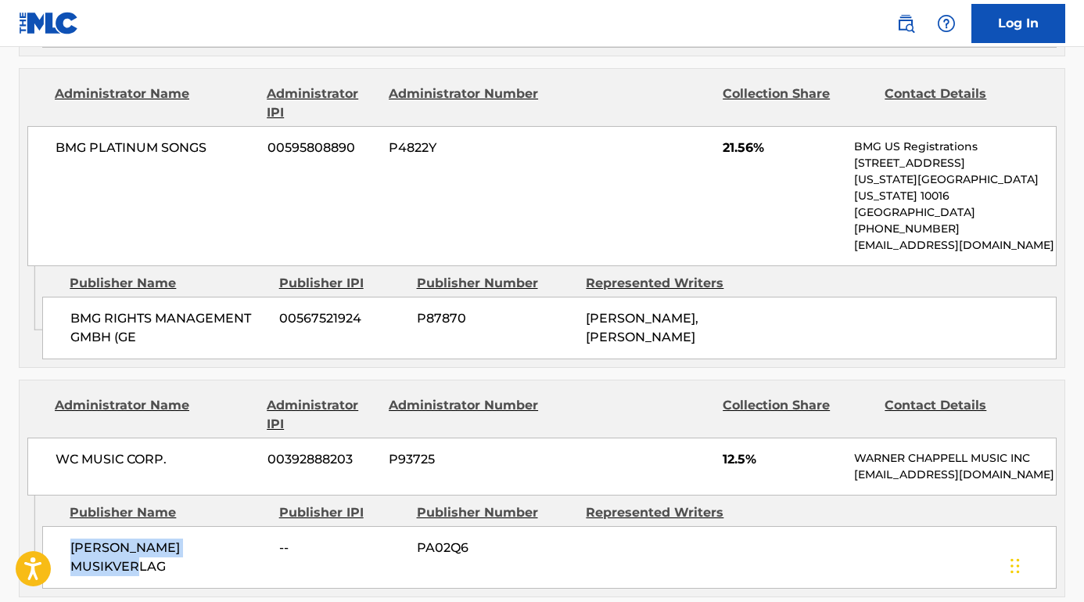
drag, startPoint x: 250, startPoint y: 527, endPoint x: 61, endPoint y: 527, distance: 189.4
click at [61, 527] on div "JOE WALTER MUSIKVERLAG -- PA02Q6" at bounding box center [549, 557] width 1015 height 63
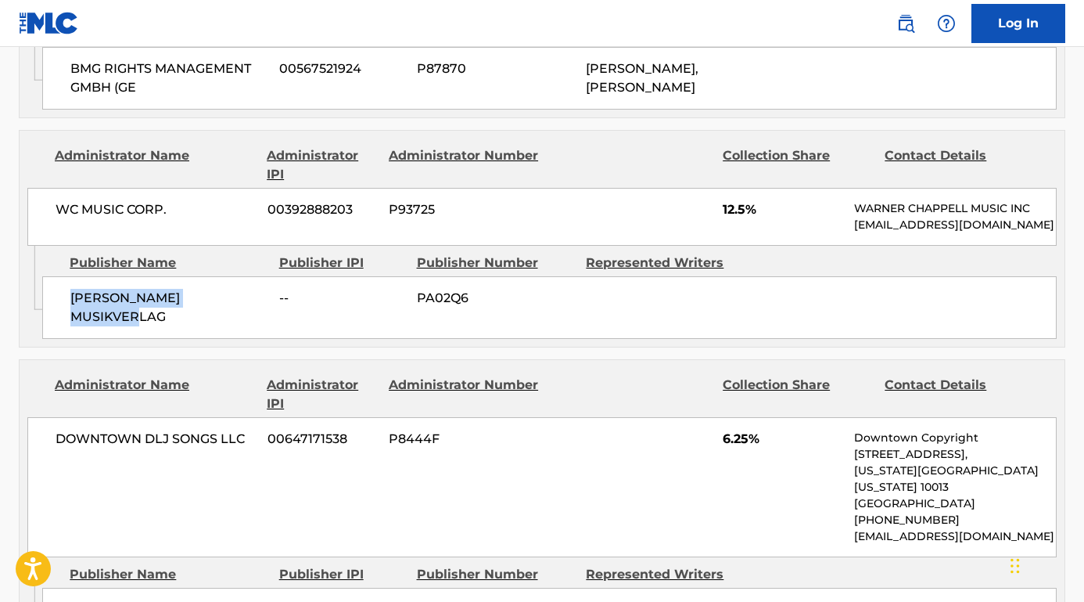
scroll to position [1451, 0]
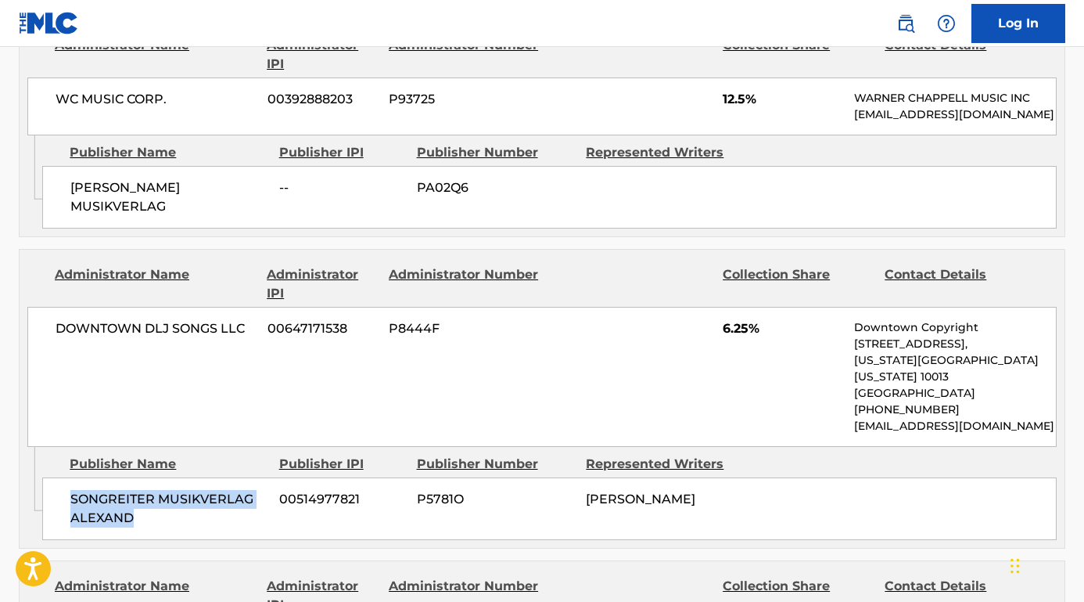
drag, startPoint x: 141, startPoint y: 457, endPoint x: 64, endPoint y: 444, distance: 77.7
click at [64, 477] on div "SONGREITER MUSIKVERLAG ALEXAND 00514977821 P5781O ALEXANDER ZUCKOWSKI" at bounding box center [549, 508] width 1015 height 63
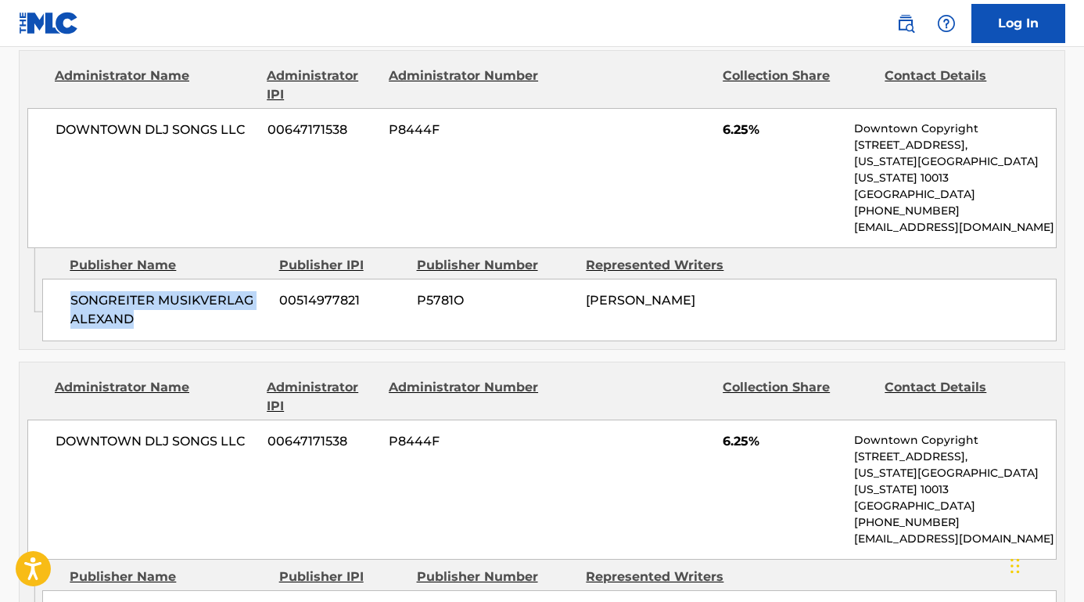
scroll to position [1658, 0]
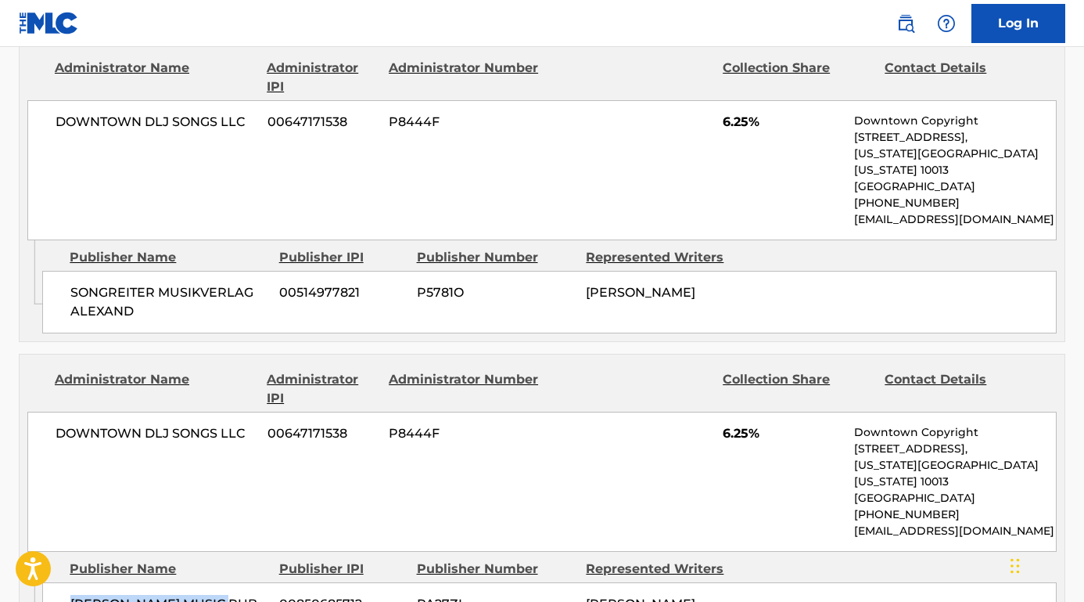
drag, startPoint x: 244, startPoint y: 527, endPoint x: 71, endPoint y: 525, distance: 172.9
click at [71, 595] on span "BUDDE MUSIC PUB GMBH" at bounding box center [168, 614] width 197 height 38
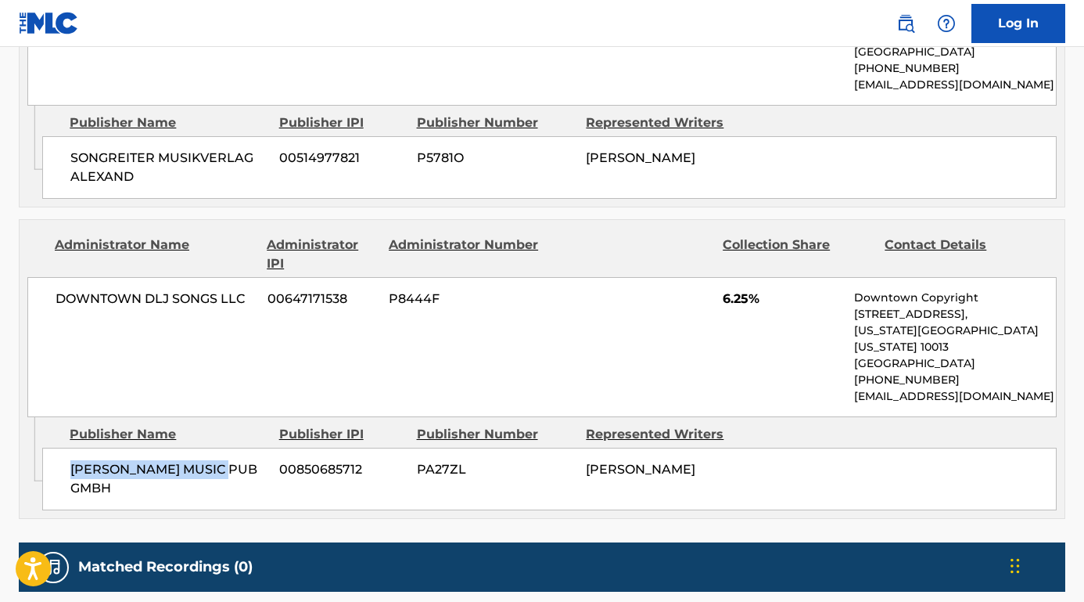
scroll to position [1858, 0]
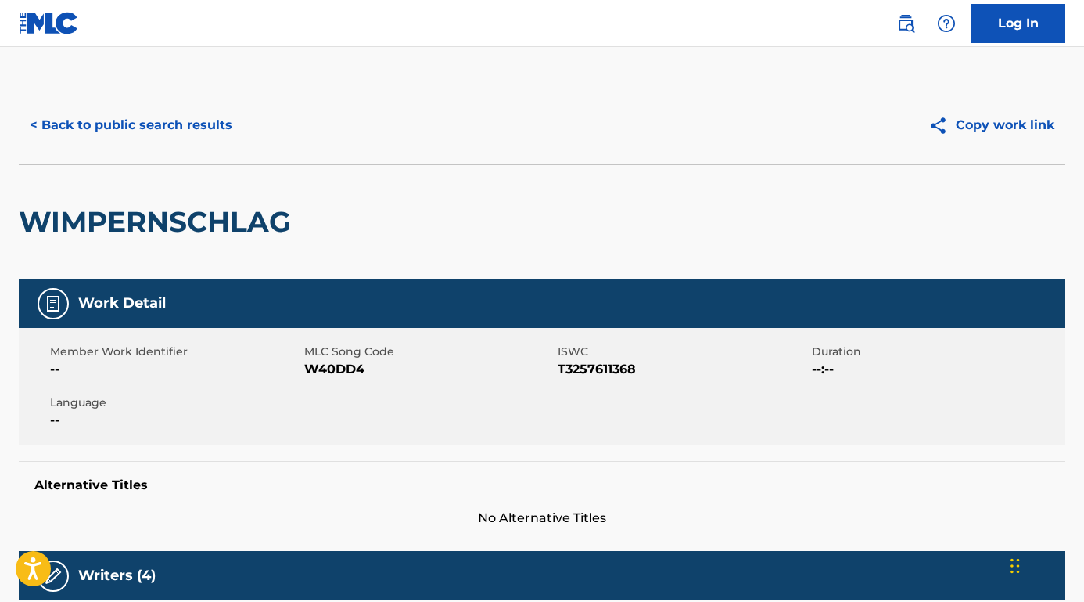
click at [196, 124] on button "< Back to public search results" at bounding box center [131, 125] width 225 height 39
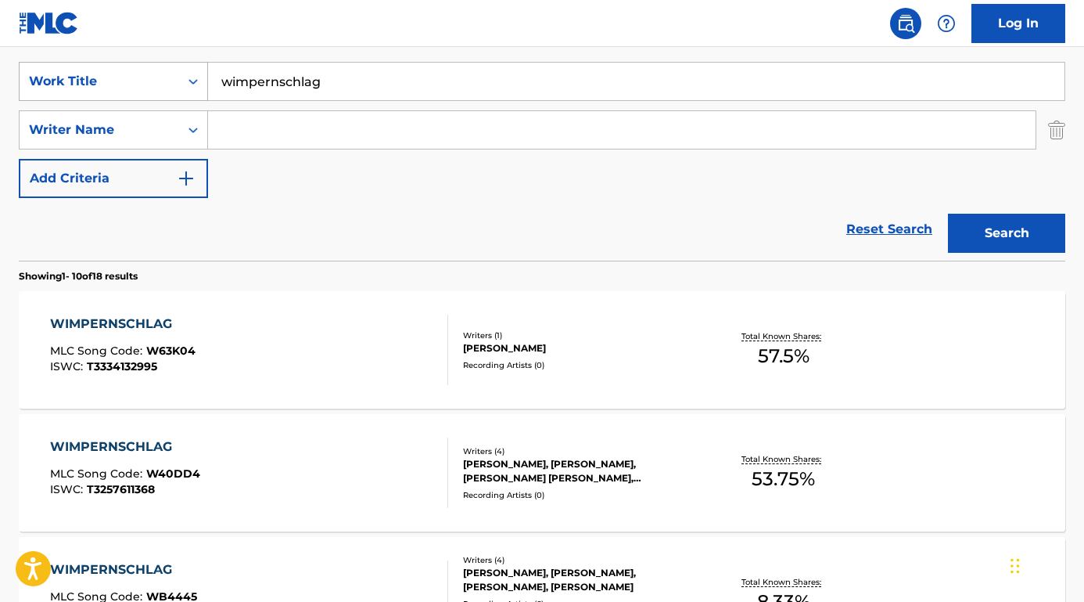
drag, startPoint x: 338, startPoint y: 81, endPoint x: 158, endPoint y: 81, distance: 180.0
click at [158, 81] on div "SearchWithCriteria75abc8f0-4f31-4bc8-9240-31261cf07b59 Work Title wimpernschlag" at bounding box center [542, 81] width 1047 height 39
paste input "Kim Larsen Om lidt"
drag, startPoint x: 300, startPoint y: 81, endPoint x: 186, endPoint y: 81, distance: 113.5
click at [186, 81] on div "SearchWithCriteria75abc8f0-4f31-4bc8-9240-31261cf07b59 Work Title Kim Larsen Om…" at bounding box center [542, 81] width 1047 height 39
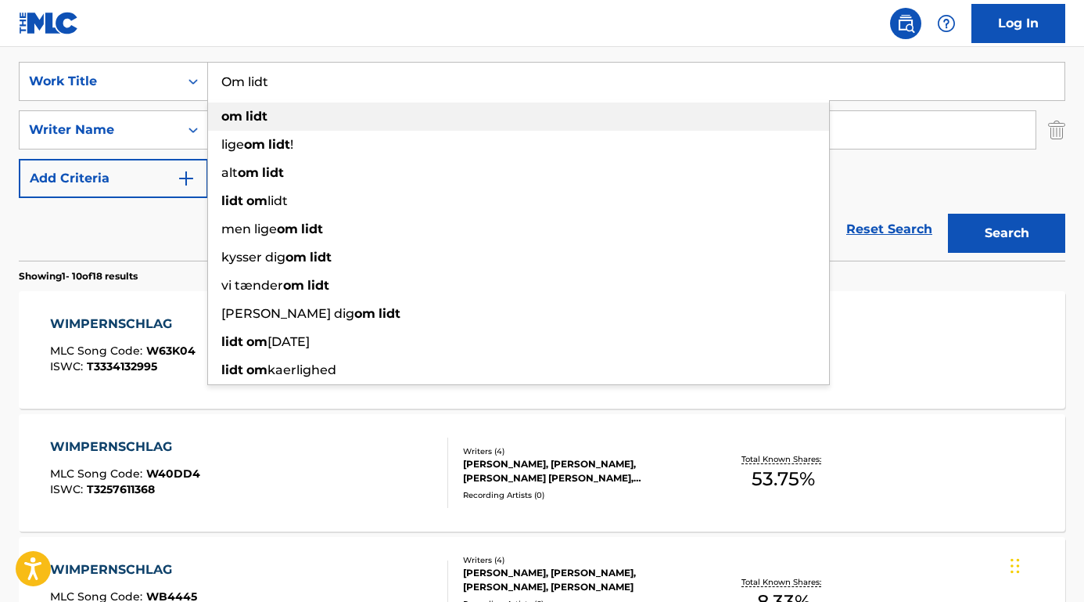
click at [256, 126] on div "om lidt" at bounding box center [518, 117] width 621 height 28
type input "om lidt"
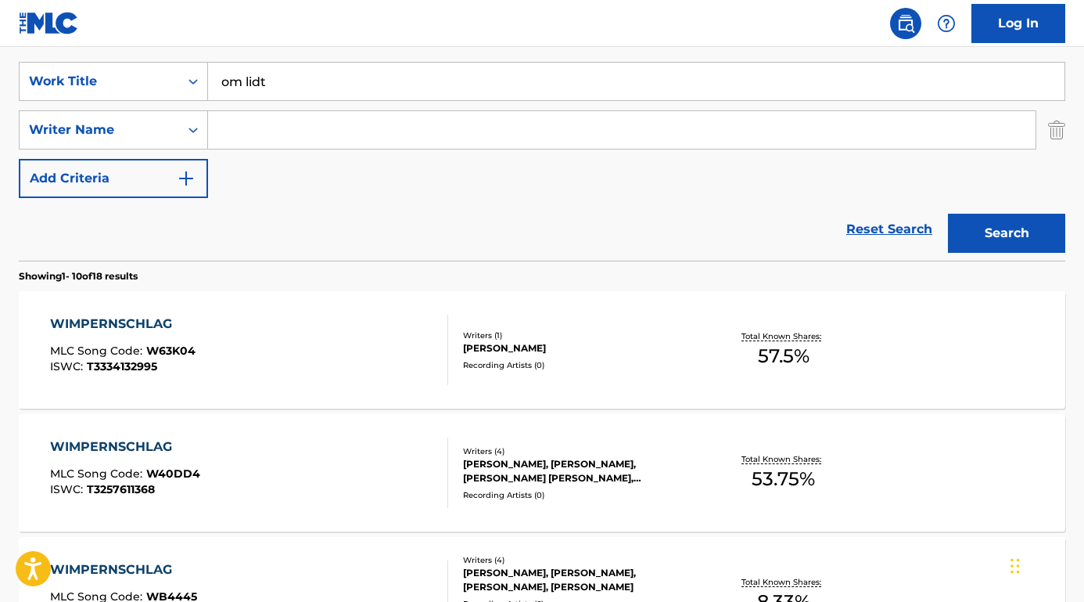
click at [254, 146] on input "Search Form" at bounding box center [622, 130] width 828 height 38
paste input "Kim Larsen"
type input "Kim Larsen"
click at [1007, 233] on button "Search" at bounding box center [1006, 233] width 117 height 39
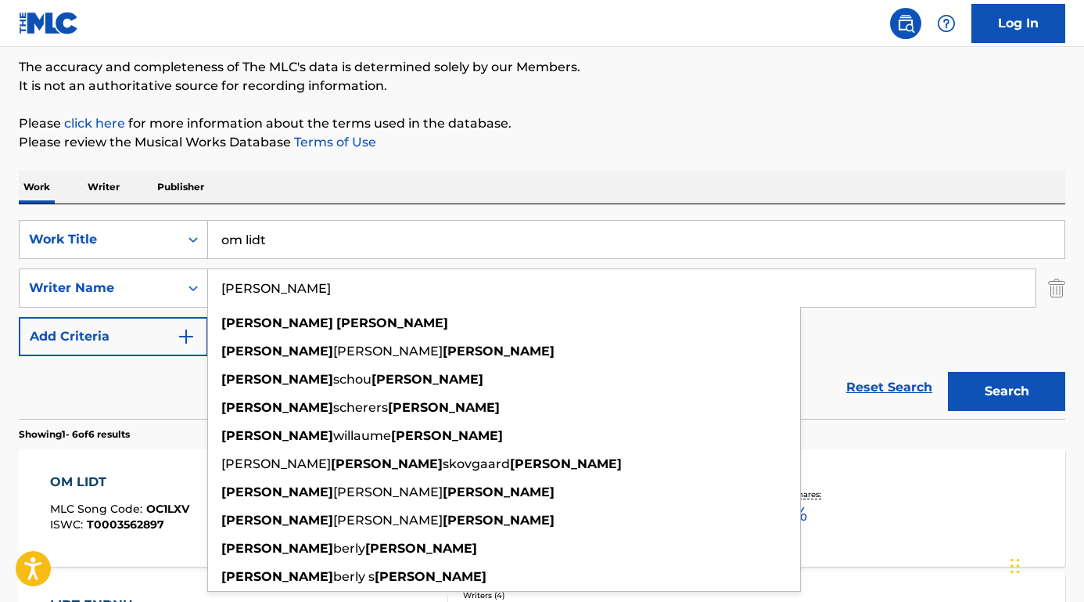
click at [130, 434] on p "Showing 1 - 6 of 6 results" at bounding box center [74, 434] width 111 height 14
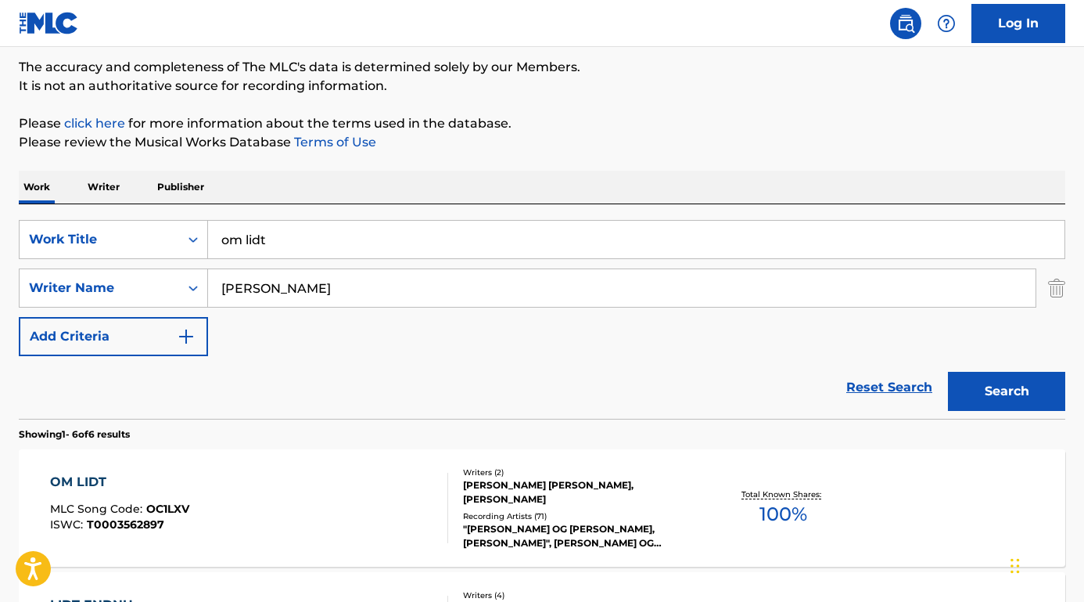
click at [99, 478] on div "OM LIDT" at bounding box center [119, 482] width 139 height 19
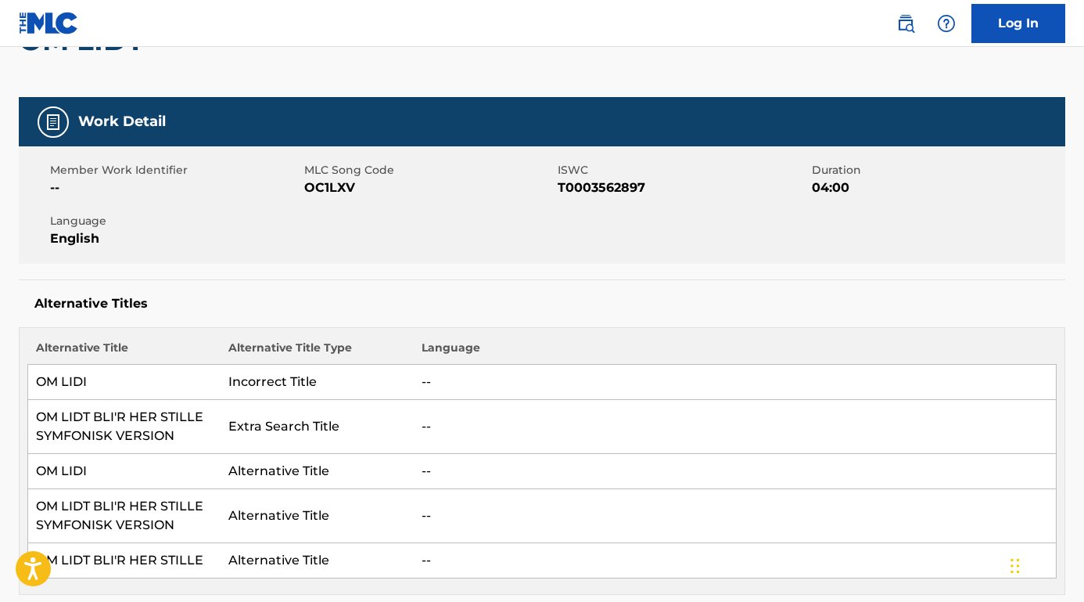
scroll to position [98, 0]
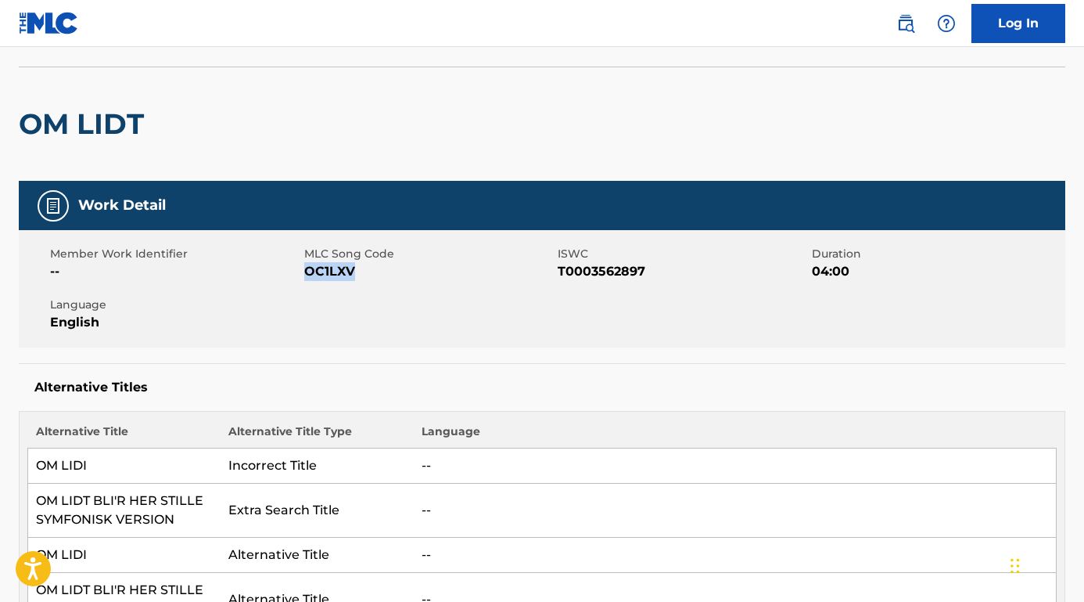
drag, startPoint x: 379, startPoint y: 270, endPoint x: 307, endPoint y: 272, distance: 72.8
click at [307, 272] on span "OC1LXV" at bounding box center [429, 271] width 250 height 19
drag, startPoint x: 643, startPoint y: 273, endPoint x: 556, endPoint y: 272, distance: 87.6
click at [556, 272] on div "Member Work Identifier -- MLC Song Code OC1LXV ISWC T0003562897 Duration 04:00 …" at bounding box center [542, 288] width 1047 height 117
click at [567, 273] on span "T0003562897" at bounding box center [683, 271] width 250 height 19
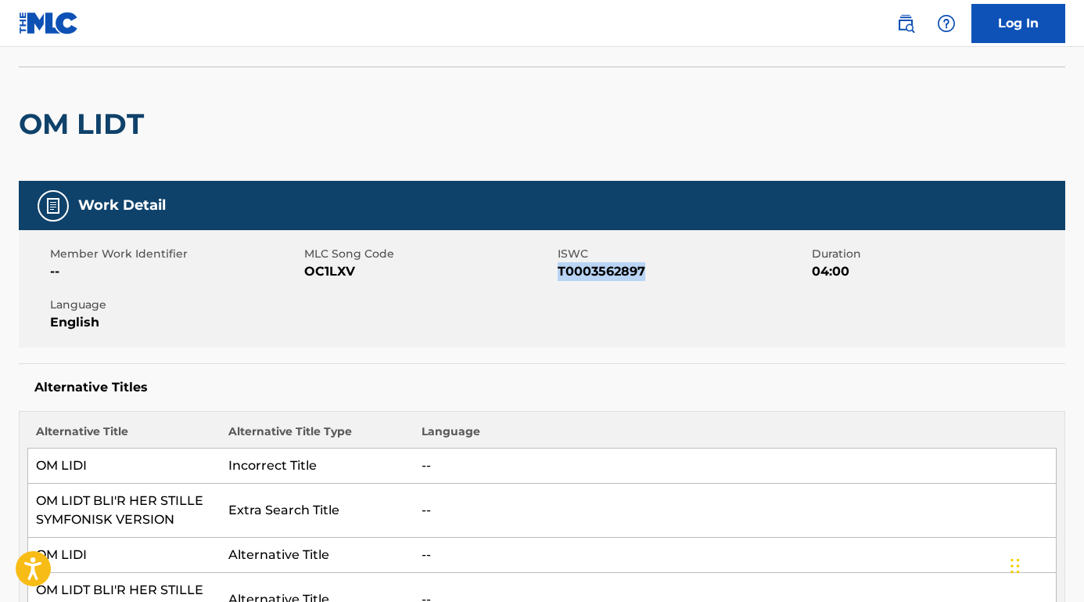
drag, startPoint x: 660, startPoint y: 268, endPoint x: 561, endPoint y: 266, distance: 98.6
click at [561, 266] on span "T0003562897" at bounding box center [683, 271] width 250 height 19
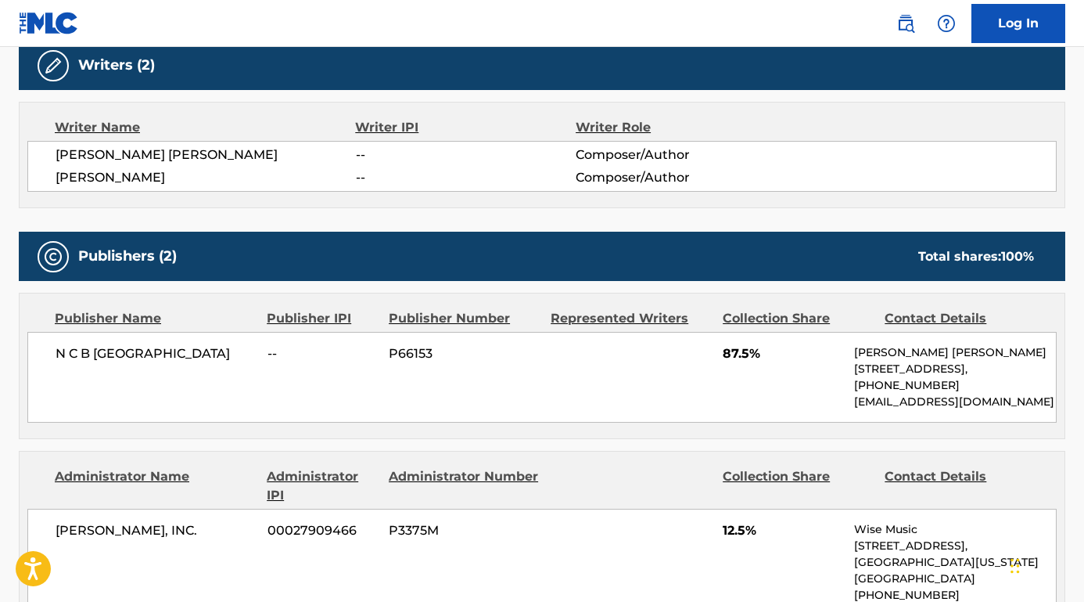
scroll to position [966, 0]
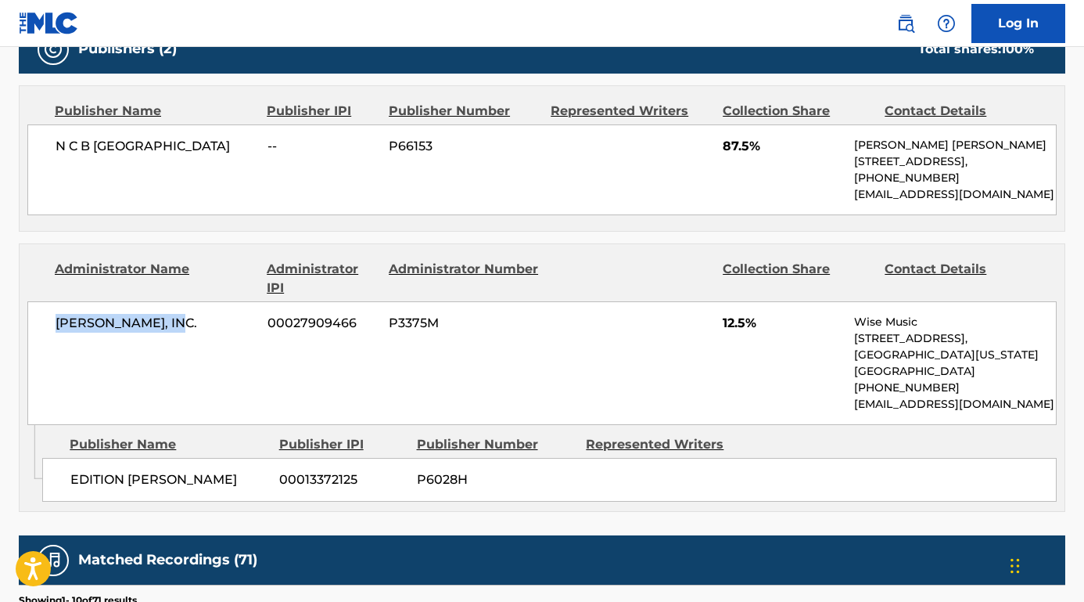
drag, startPoint x: 174, startPoint y: 315, endPoint x: 54, endPoint y: 316, distance: 120.5
click at [54, 316] on div "G. SCHIRMER, INC. 00027909466 P3375M 12.5% Wise Music 1247 6th Street, Santa Mo…" at bounding box center [542, 363] width 1030 height 124
drag, startPoint x: 261, startPoint y: 480, endPoint x: 70, endPoint y: 477, distance: 190.9
click at [70, 477] on span "EDITION WILHELM HANSEN" at bounding box center [168, 479] width 197 height 19
drag, startPoint x: 221, startPoint y: 156, endPoint x: 56, endPoint y: 146, distance: 165.4
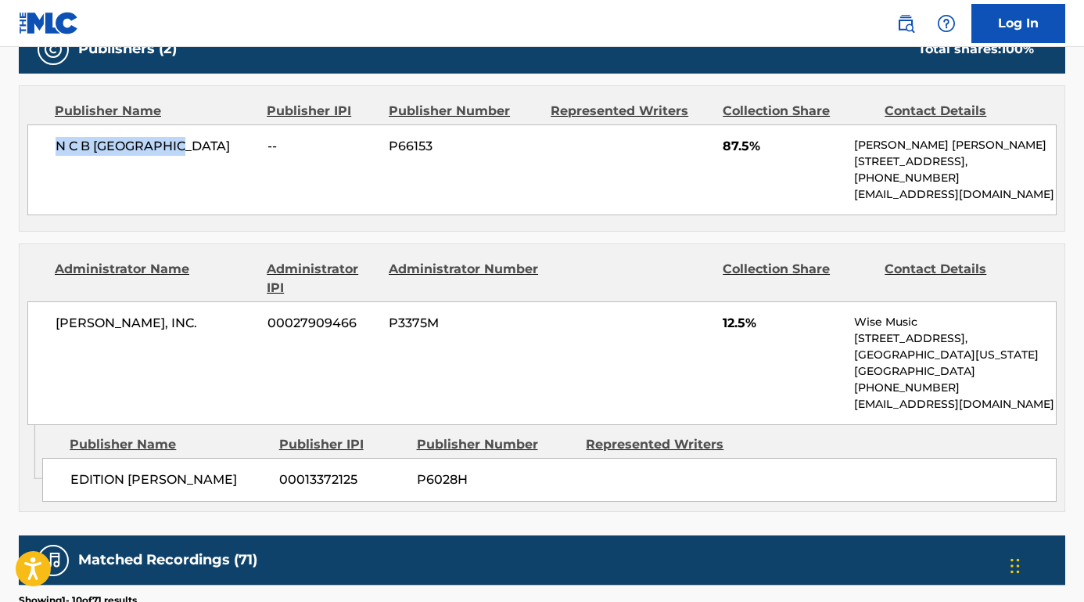
click at [40, 150] on div "N C B SCANDINAVIA -- P66153 87.5% Henriette Helman Kristensen Lautrupsgade, Uni…" at bounding box center [542, 169] width 1030 height 91
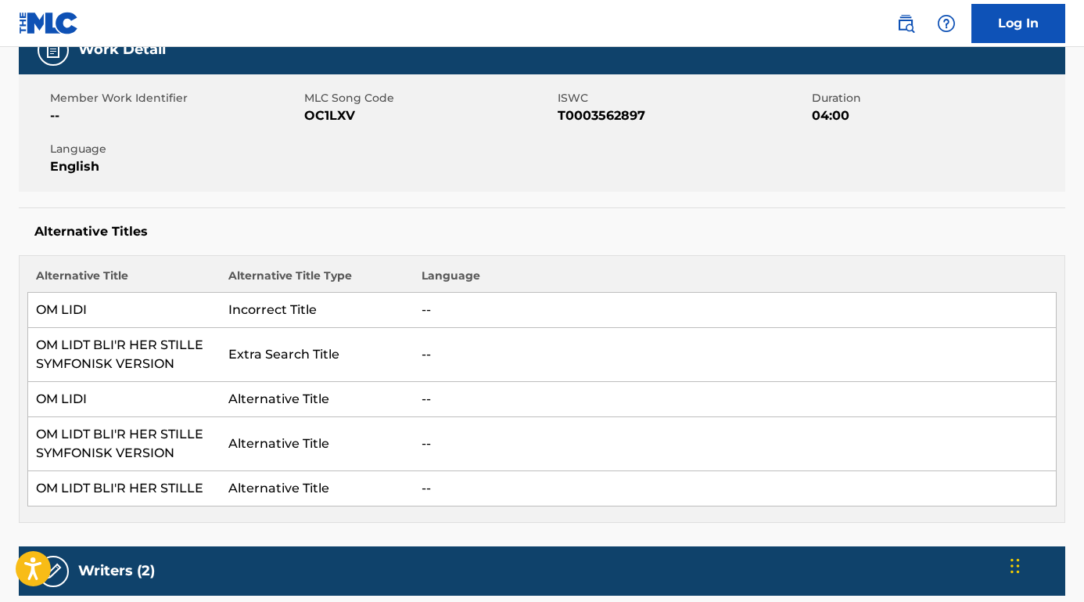
scroll to position [419, 0]
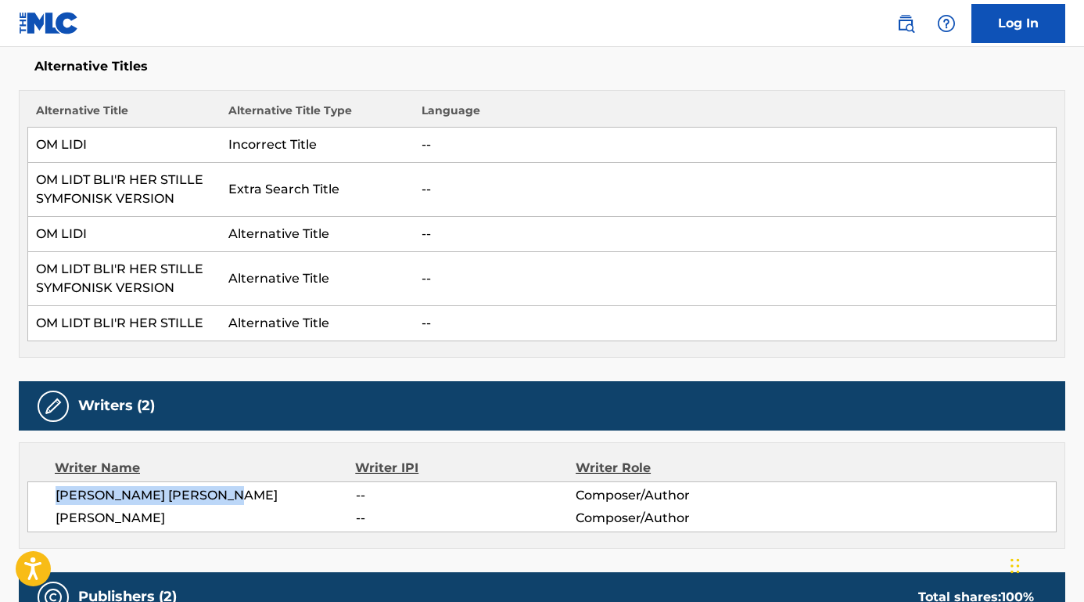
drag, startPoint x: 252, startPoint y: 497, endPoint x: 54, endPoint y: 490, distance: 198.1
click at [54, 490] on div "PETERSEN LEIF SYLVESTER -- Composer/Author KIM LARSEN -- Composer/Author" at bounding box center [542, 506] width 1030 height 51
drag, startPoint x: 153, startPoint y: 516, endPoint x: 54, endPoint y: 516, distance: 99.4
click at [54, 514] on div "PETERSEN LEIF SYLVESTER -- Composer/Author KIM LARSEN -- Composer/Author" at bounding box center [542, 506] width 1030 height 51
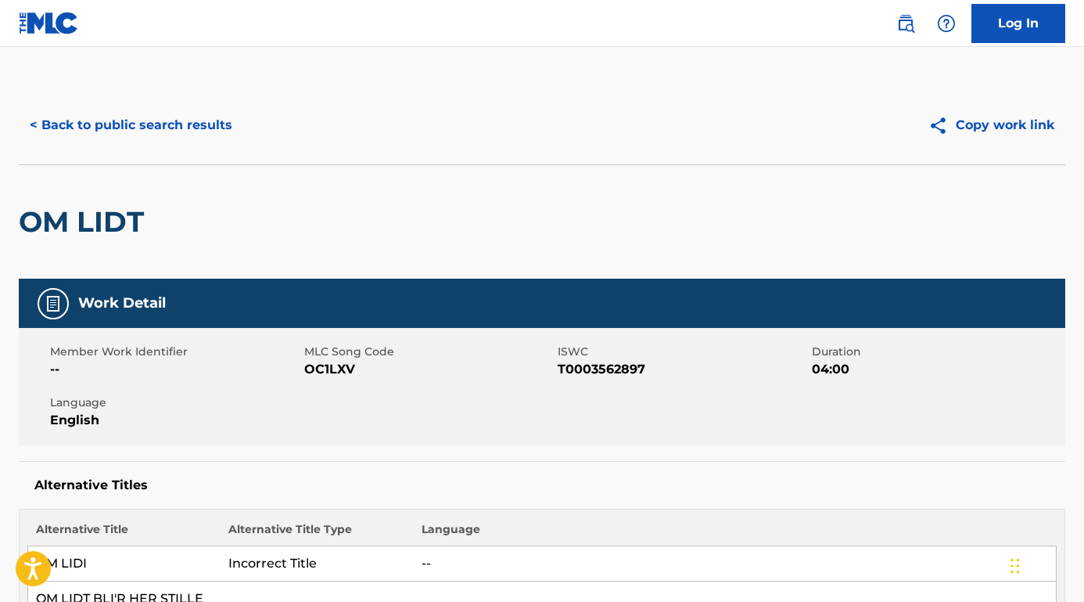
click at [215, 118] on button "< Back to public search results" at bounding box center [131, 125] width 225 height 39
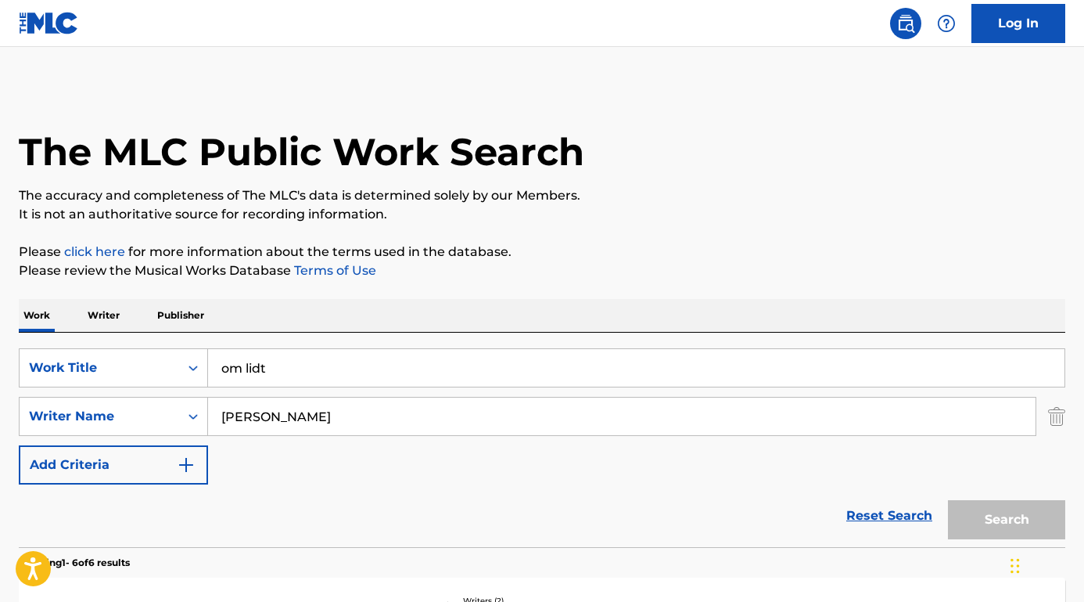
scroll to position [128, 0]
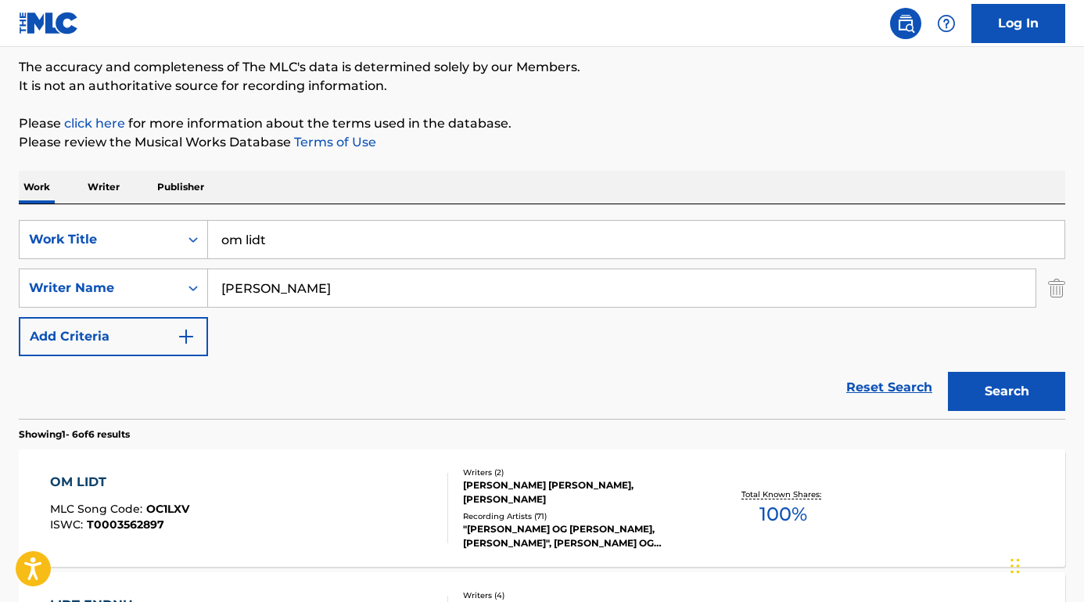
drag, startPoint x: 325, startPoint y: 299, endPoint x: 226, endPoint y: 291, distance: 98.9
click at [226, 291] on input "Kim Larsen" at bounding box center [622, 288] width 828 height 38
paste input "Mohamed Amir"
drag, startPoint x: 352, startPoint y: 290, endPoint x: 178, endPoint y: 288, distance: 173.7
click at [171, 288] on div "SearchWithCriteriaa2b1ecf5-0857-481b-85d8-1709ac40e175 Writer Name KMohamed Amir" at bounding box center [542, 287] width 1047 height 39
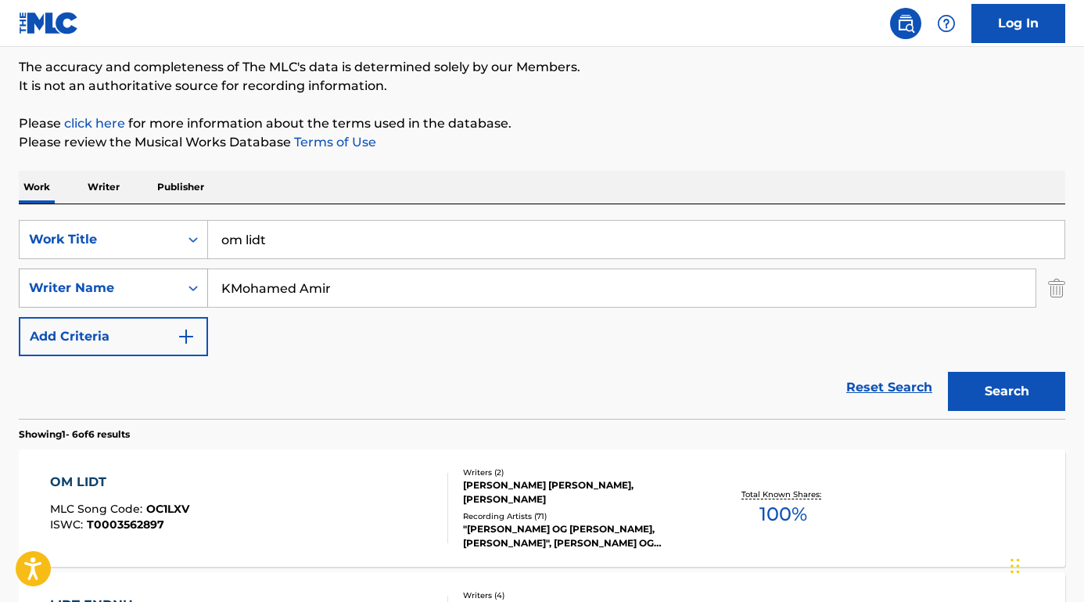
paste input "Search Form"
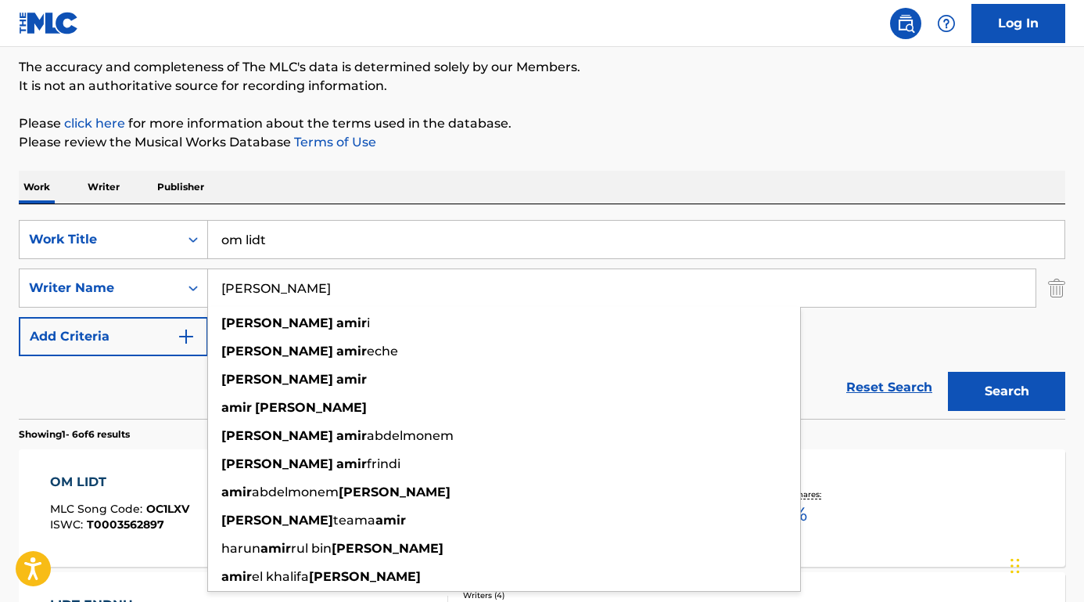
type input "Mohamed Amir"
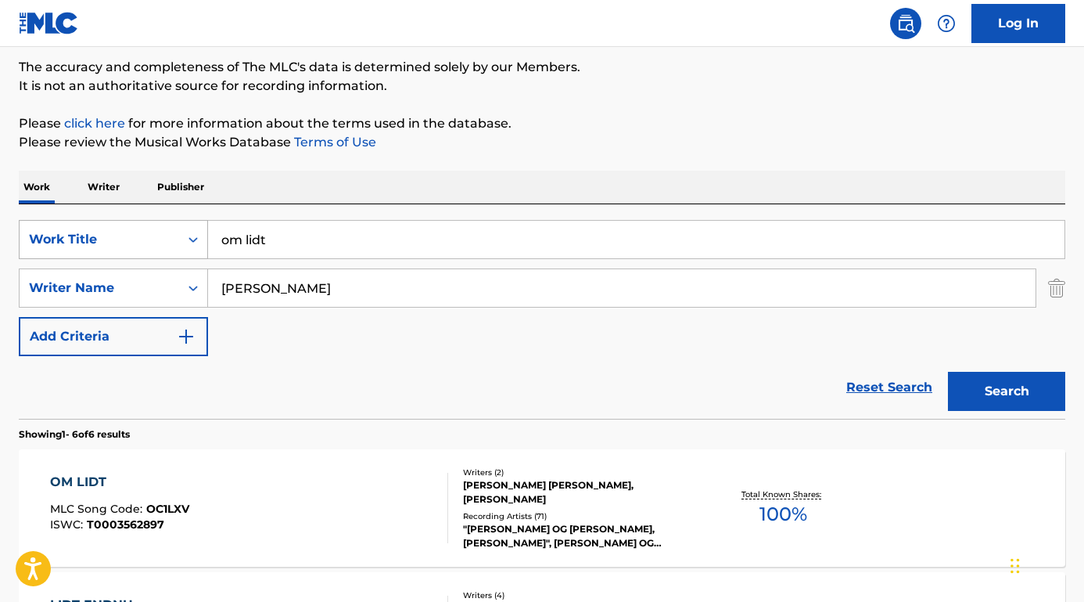
drag, startPoint x: 274, startPoint y: 250, endPoint x: 186, endPoint y: 232, distance: 89.6
click at [186, 232] on div "SearchWithCriteria75abc8f0-4f31-4bc8-9240-31261cf07b59 Work Title om lidt" at bounding box center [542, 239] width 1047 height 39
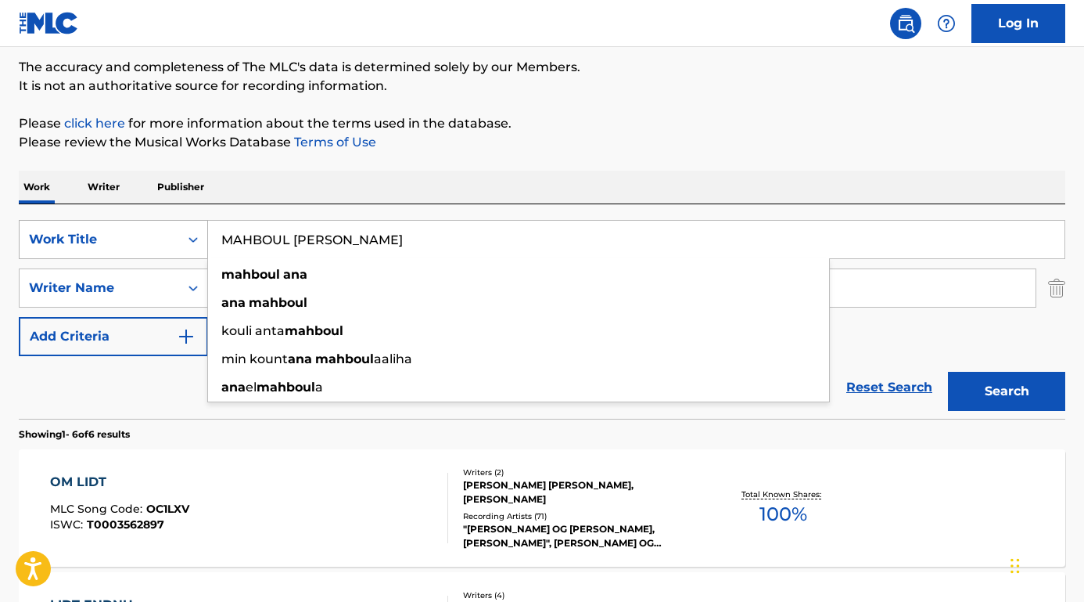
type input "MAHBOUL ANA"
click at [1007, 391] on button "Search" at bounding box center [1006, 391] width 117 height 39
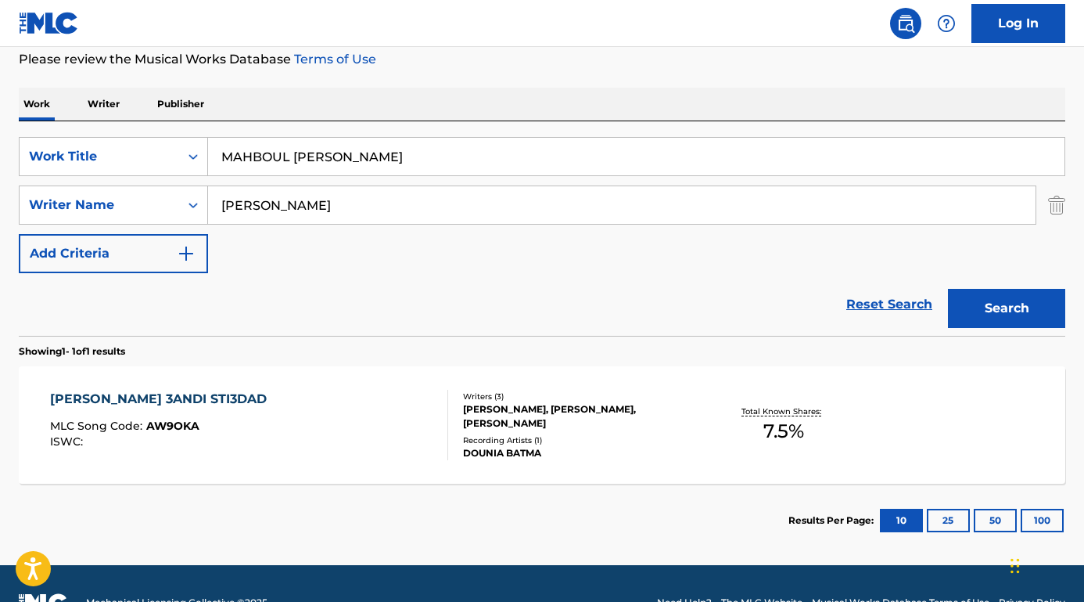
scroll to position [106, 0]
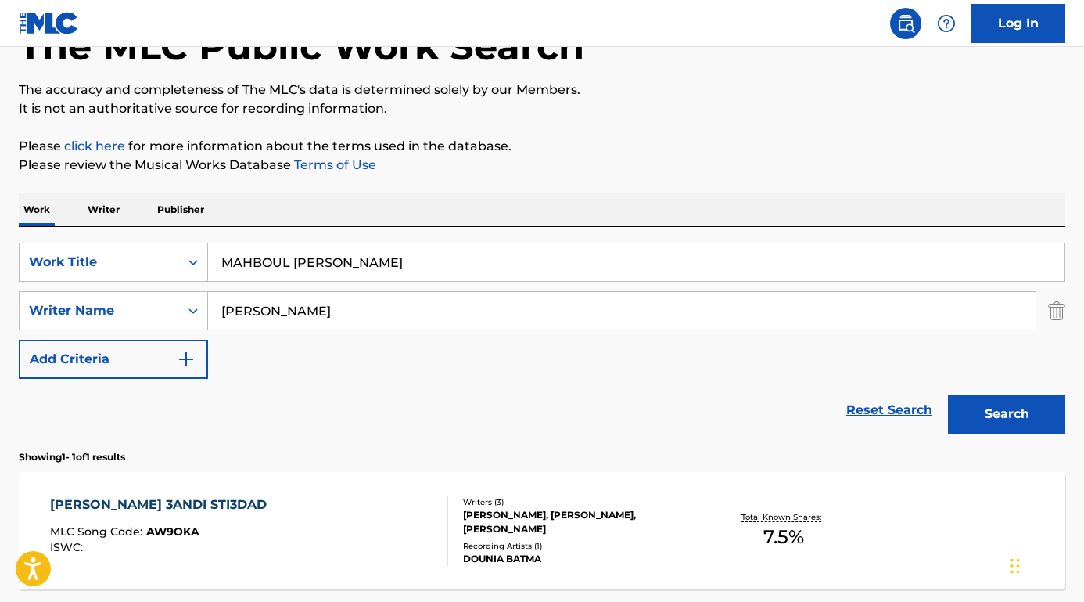
click at [330, 261] on input "MAHBOUL ANA" at bounding box center [636, 262] width 857 height 38
drag, startPoint x: 333, startPoint y: 315, endPoint x: 187, endPoint y: 309, distance: 146.5
click at [187, 311] on div "SearchWithCriteriaa2b1ecf5-0857-481b-85d8-1709ac40e175 Writer Name Mohamed Amir" at bounding box center [542, 310] width 1047 height 39
click at [1007, 414] on button "Search" at bounding box center [1006, 413] width 117 height 39
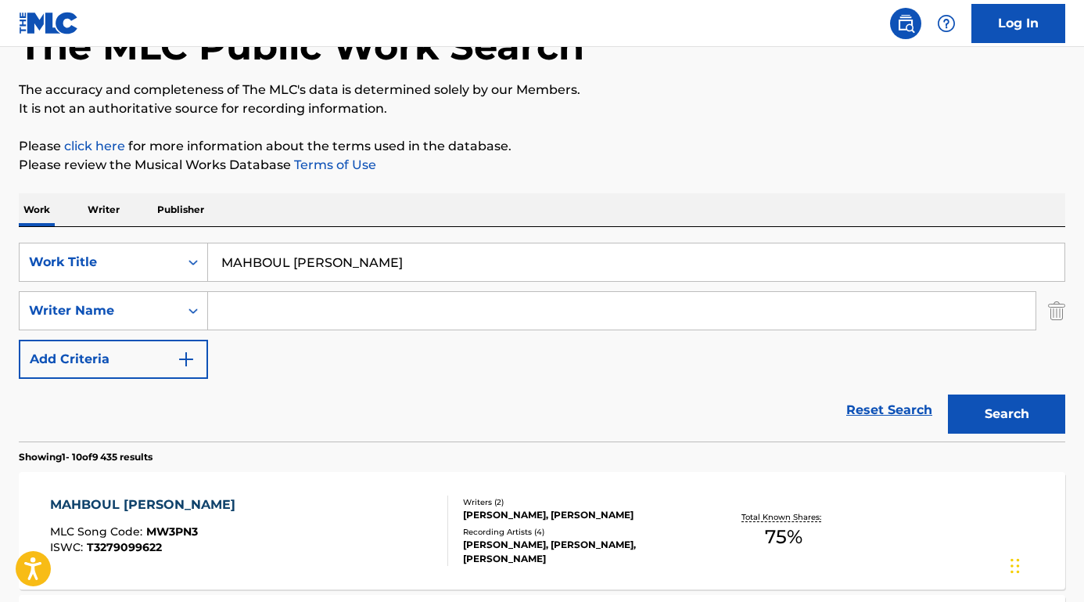
click at [131, 500] on div "MAHBOUL ANA" at bounding box center [146, 504] width 193 height 19
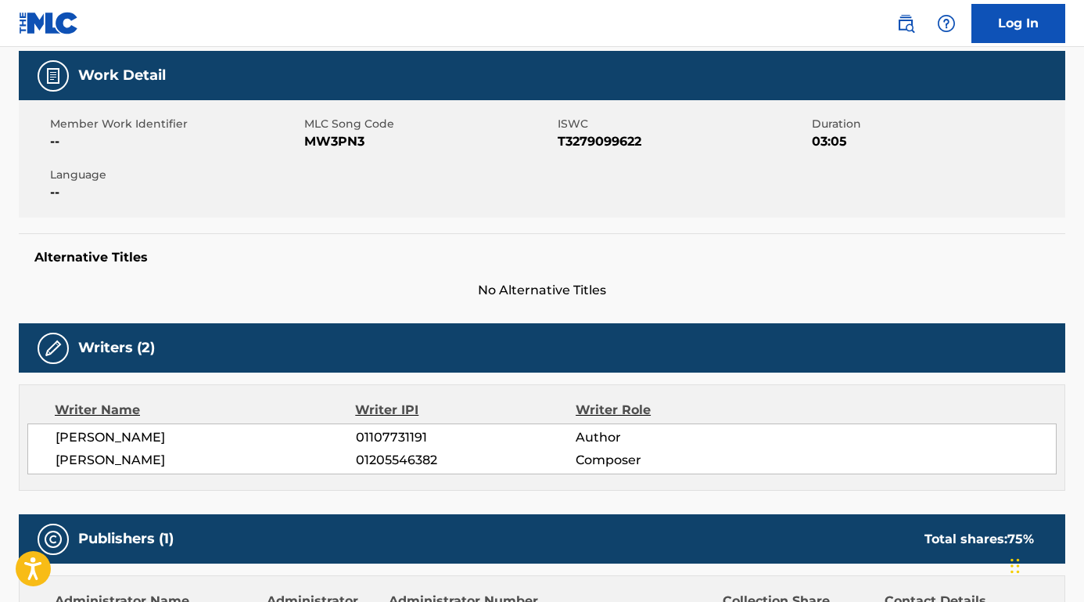
scroll to position [251, 0]
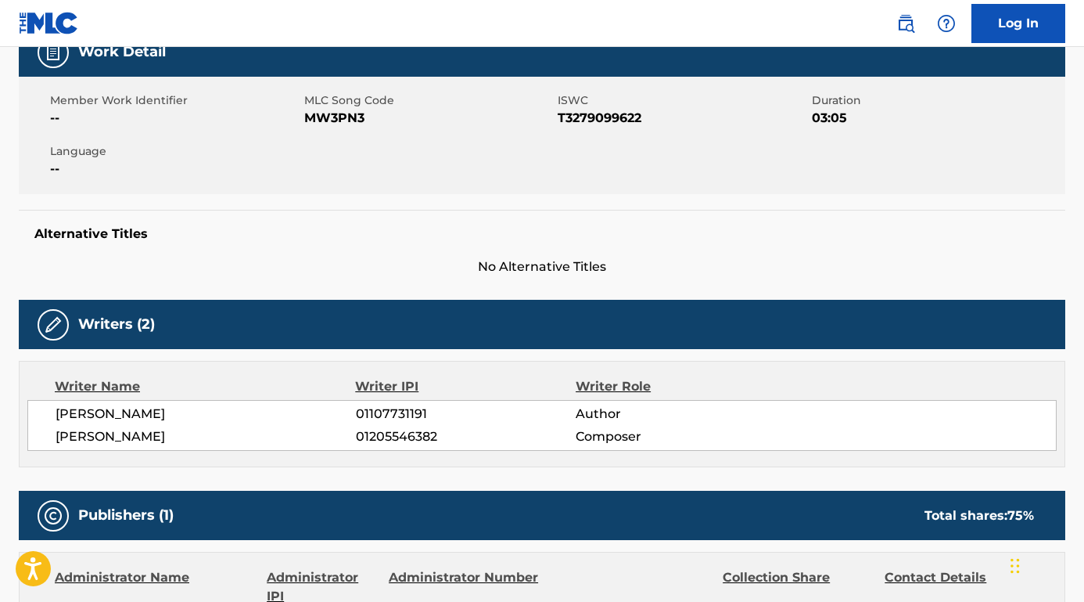
drag, startPoint x: 206, startPoint y: 412, endPoint x: 51, endPoint y: 411, distance: 154.9
click at [51, 411] on div "MOHAMED BOUTAAM 01107731191 Author MOHAMMED BOUKHRISSI 01205546382 Composer" at bounding box center [542, 425] width 1030 height 51
drag, startPoint x: 232, startPoint y: 440, endPoint x: 43, endPoint y: 437, distance: 189.4
click at [43, 437] on div "MOHAMED BOUTAAM 01107731191 Author MOHAMMED BOUKHRISSI 01205546382 Composer" at bounding box center [542, 425] width 1030 height 51
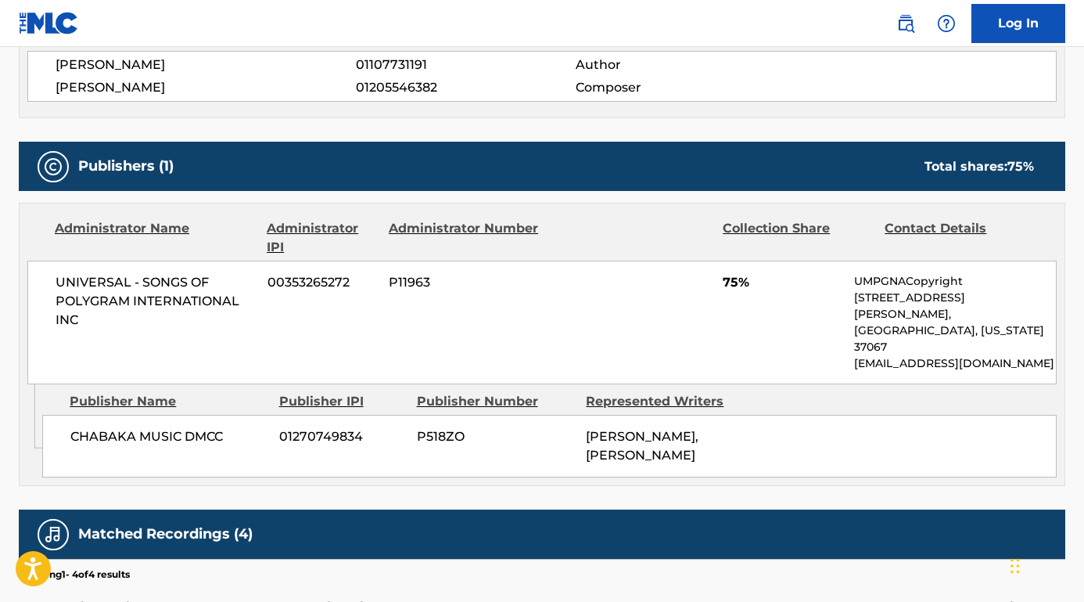
scroll to position [617, 0]
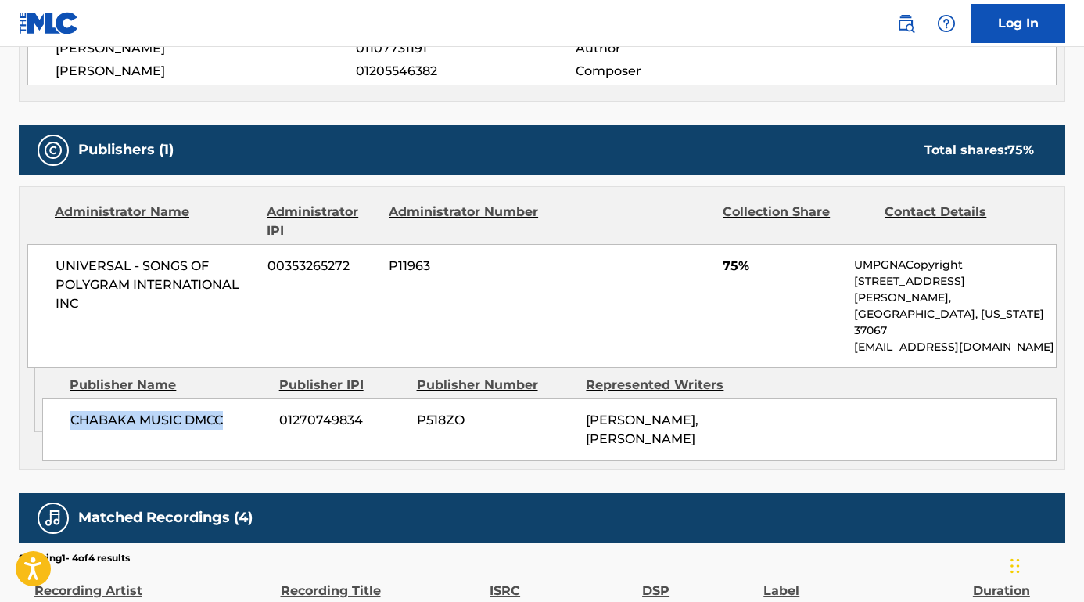
drag, startPoint x: 225, startPoint y: 389, endPoint x: 53, endPoint y: 387, distance: 171.4
click at [53, 398] on div "CHABAKA MUSIC DMCC 01270749834 P518ZO MOHAMED BOUTAAM, MOHAMMED BOUKHRISSI" at bounding box center [549, 429] width 1015 height 63
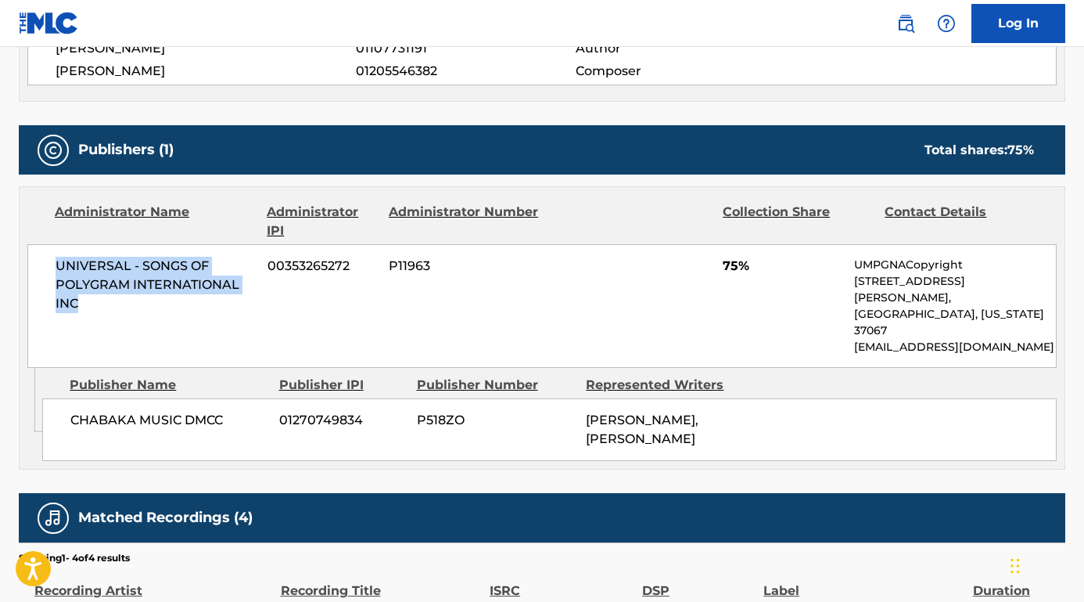
drag, startPoint x: 128, startPoint y: 310, endPoint x: 43, endPoint y: 263, distance: 97.4
click at [43, 263] on div "UNIVERSAL - SONGS OF POLYGRAM INTERNATIONAL INC 00353265272 P11963 75% UMPGNACo…" at bounding box center [542, 306] width 1030 height 124
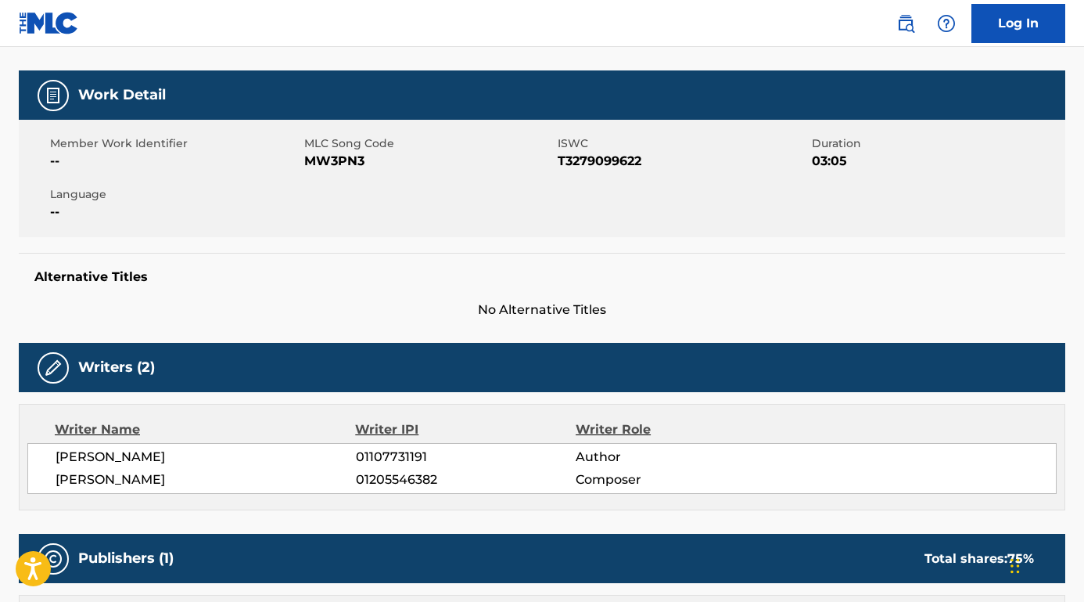
scroll to position [202, 0]
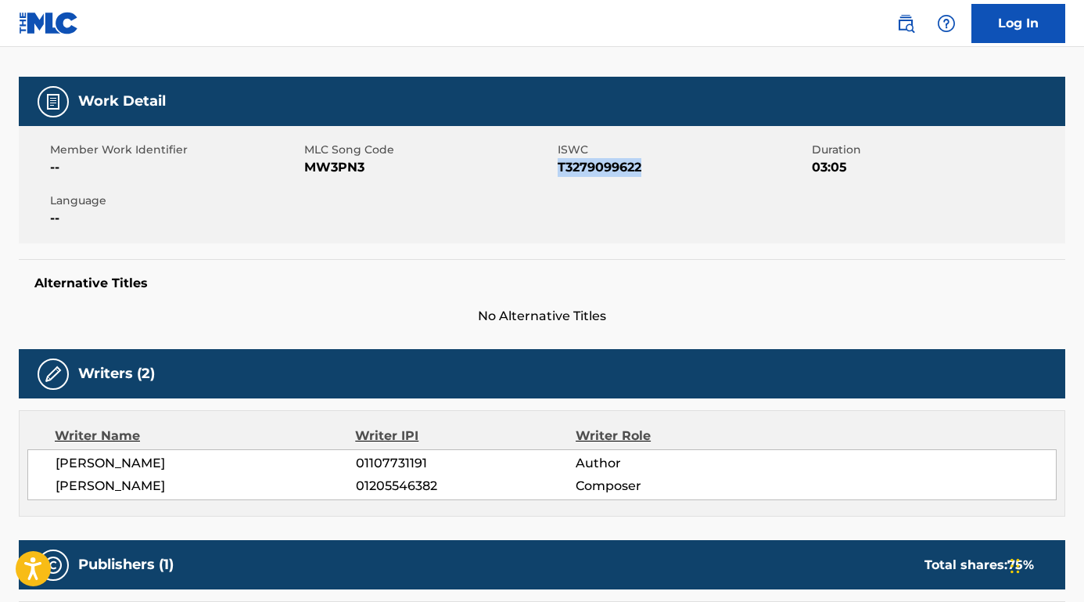
drag, startPoint x: 653, startPoint y: 175, endPoint x: 562, endPoint y: 170, distance: 91.7
click at [562, 170] on span "T3279099622" at bounding box center [683, 167] width 250 height 19
drag, startPoint x: 369, startPoint y: 167, endPoint x: 305, endPoint y: 167, distance: 63.4
click at [305, 167] on span "MW3PN3" at bounding box center [429, 167] width 250 height 19
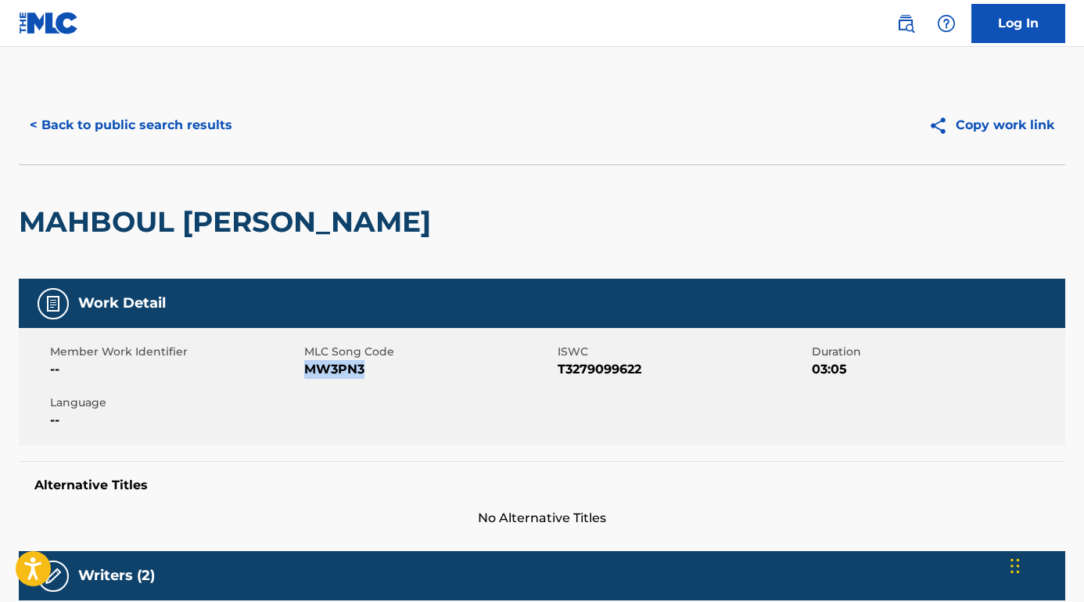
scroll to position [0, 0]
click at [185, 123] on button "< Back to public search results" at bounding box center [131, 125] width 225 height 39
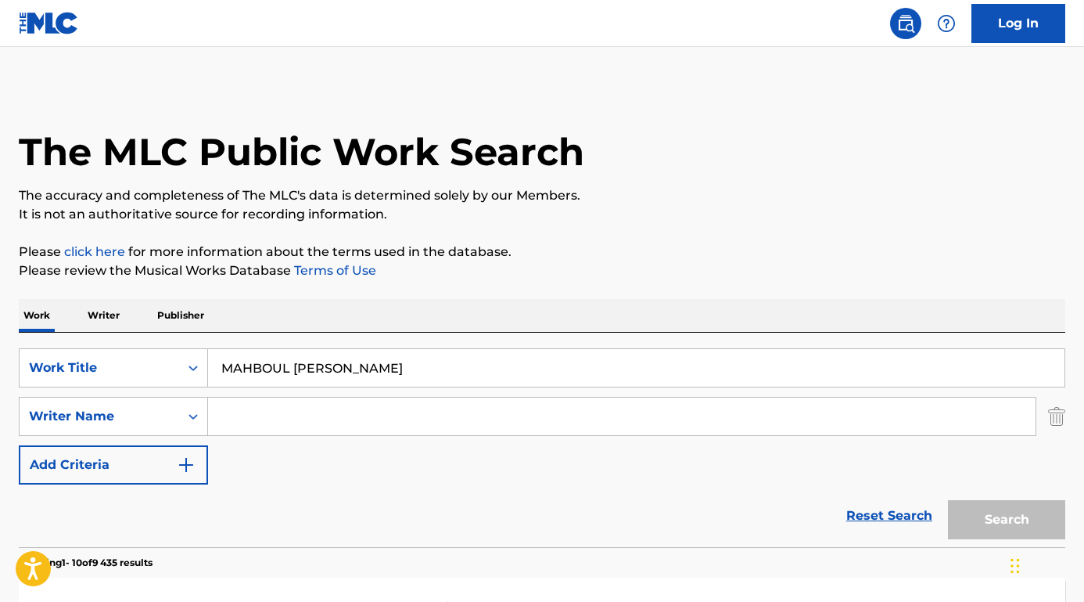
scroll to position [106, 0]
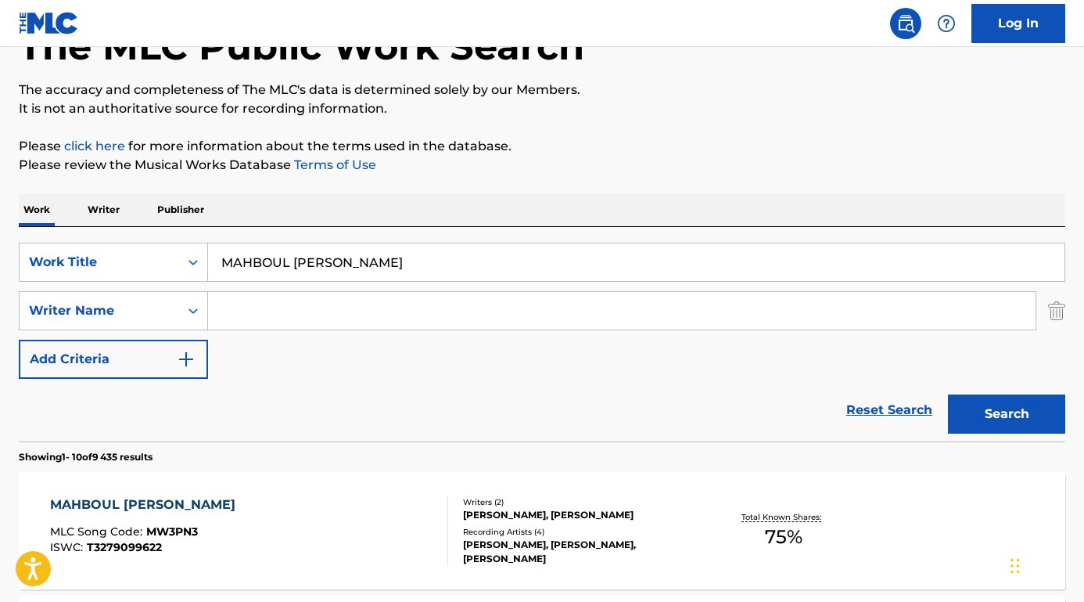
click at [332, 322] on input "Search Form" at bounding box center [622, 311] width 828 height 38
paste input "VERSACHOI"
type input "VERSACHOI"
drag, startPoint x: 347, startPoint y: 272, endPoint x: 185, endPoint y: 254, distance: 163.7
click at [185, 254] on div "SearchWithCriteria75abc8f0-4f31-4bc8-9240-31261cf07b59 Work Title MAHBOUL ANA" at bounding box center [542, 262] width 1047 height 39
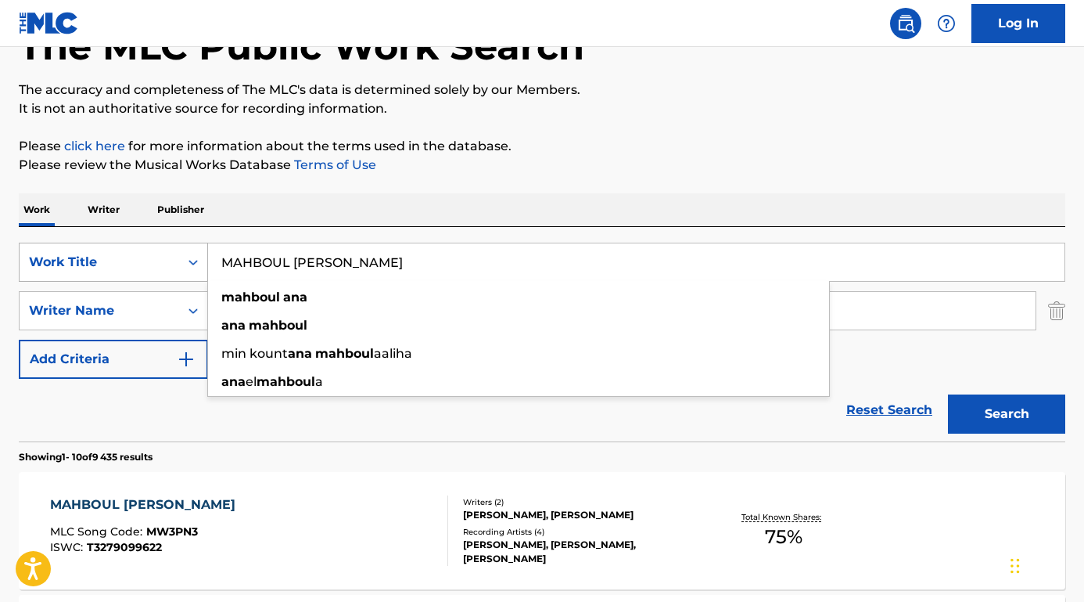
type input "F"
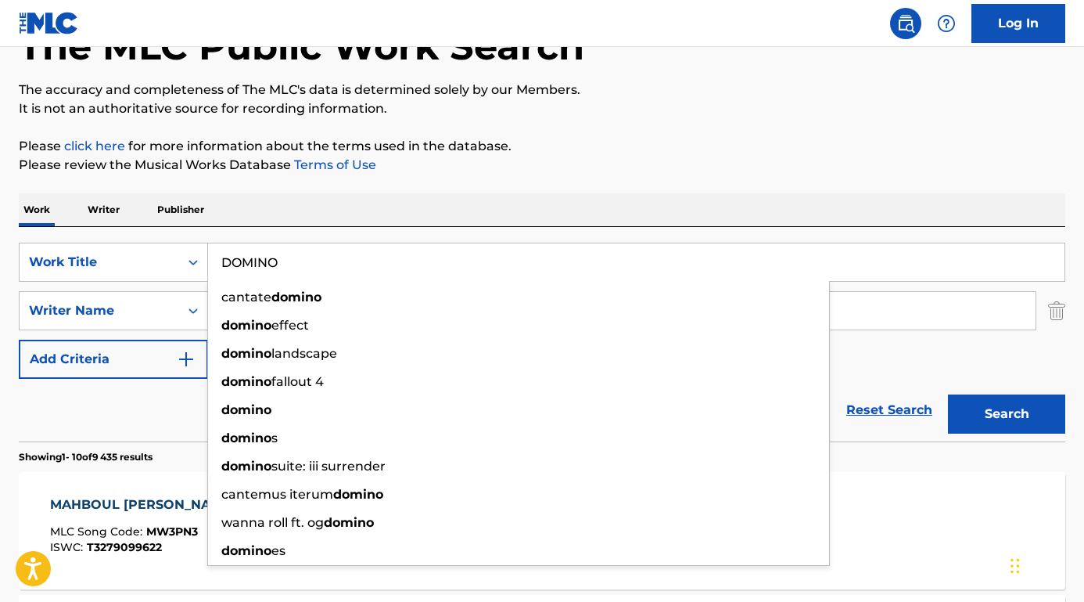
type input "DOMINO"
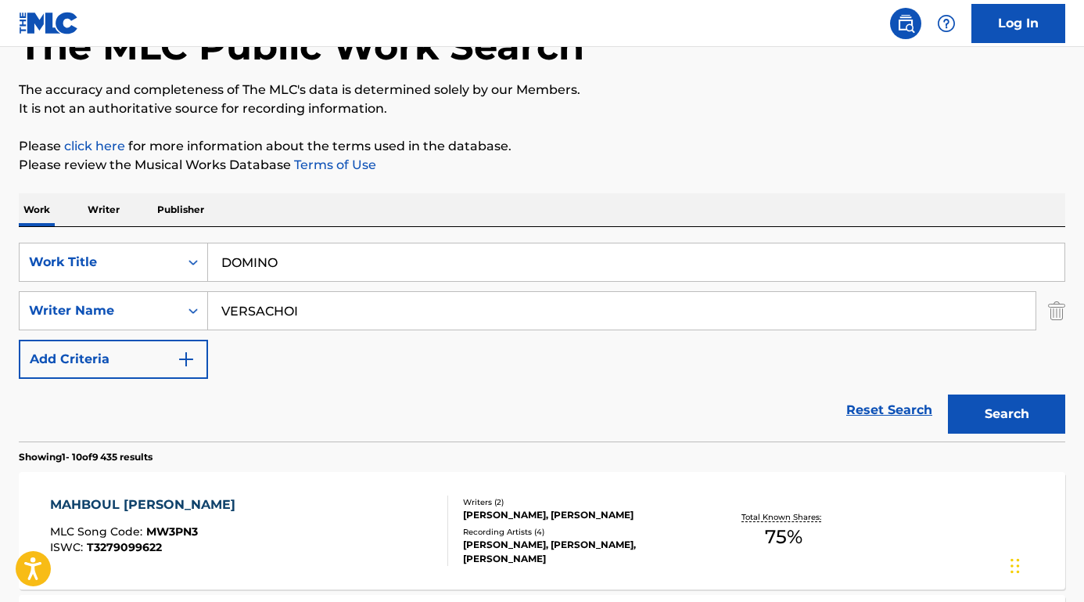
click at [135, 395] on div "Reset Search Search" at bounding box center [542, 410] width 1047 height 63
click at [991, 427] on button "Search" at bounding box center [1006, 413] width 117 height 39
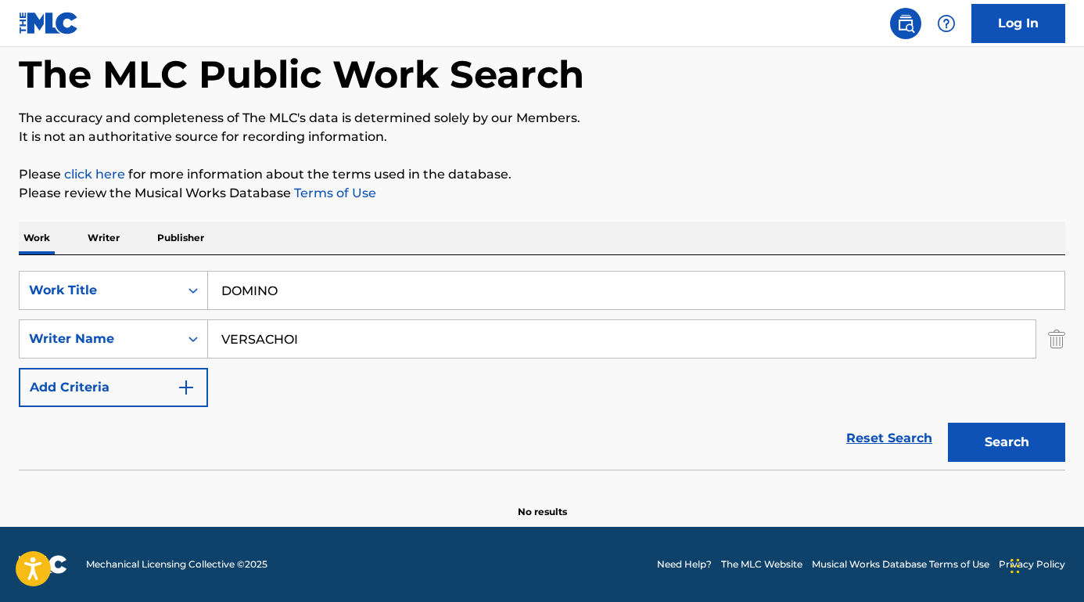
scroll to position [77, 0]
drag, startPoint x: 310, startPoint y: 341, endPoint x: 210, endPoint y: 341, distance: 99.4
click at [210, 341] on input "VERSACHOI" at bounding box center [622, 339] width 828 height 38
click at [304, 291] on input "DOMINO" at bounding box center [636, 291] width 857 height 38
type input "DOMINO ENGLISH VERSION"
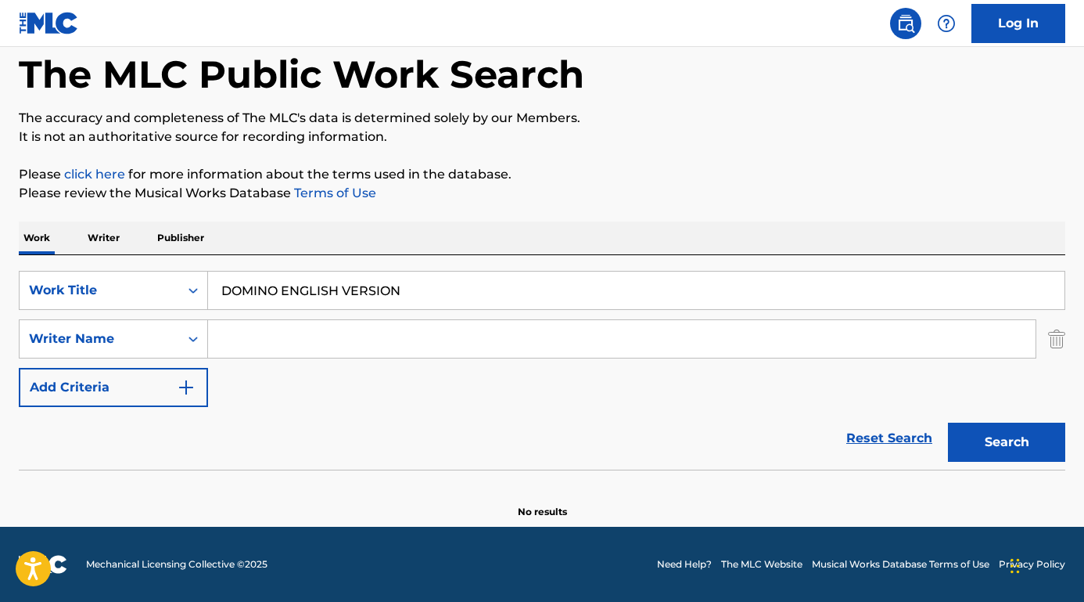
click at [1007, 442] on button "Search" at bounding box center [1006, 442] width 117 height 39
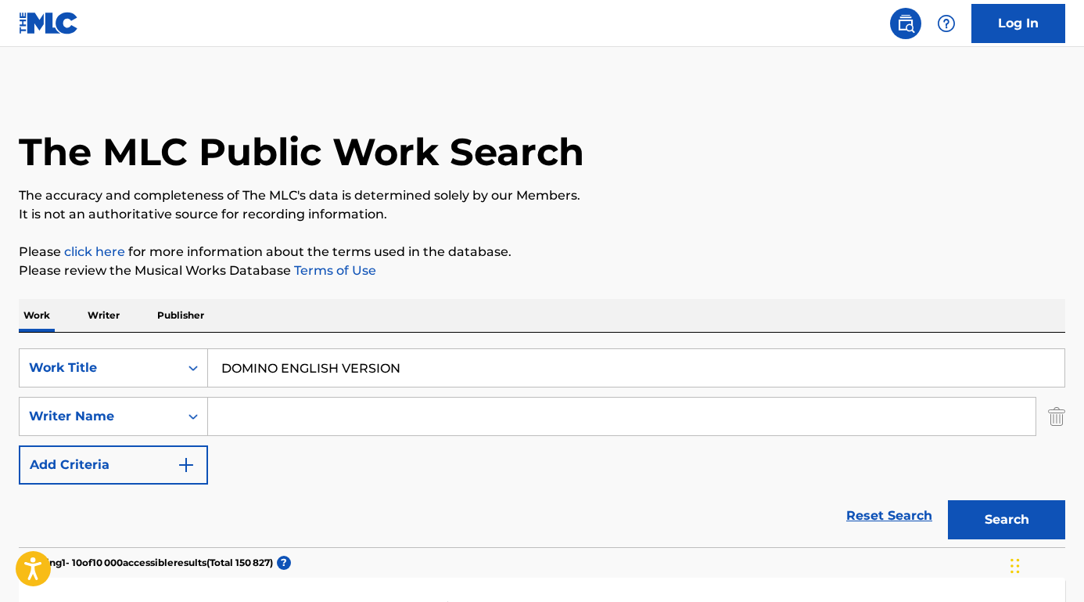
scroll to position [0, 0]
click at [296, 408] on input "Search Form" at bounding box center [622, 416] width 828 height 38
paste input "BANG CHAN"
type input "BANG CHAN"
click at [1007, 520] on button "Search" at bounding box center [1006, 519] width 117 height 39
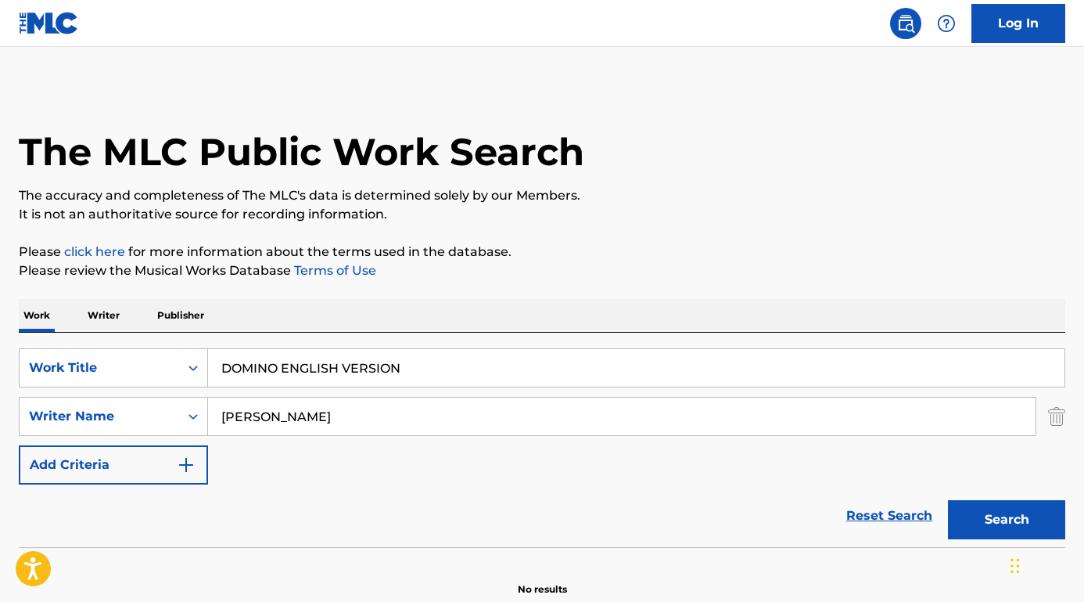
click at [159, 509] on div "Reset Search Search" at bounding box center [542, 515] width 1047 height 63
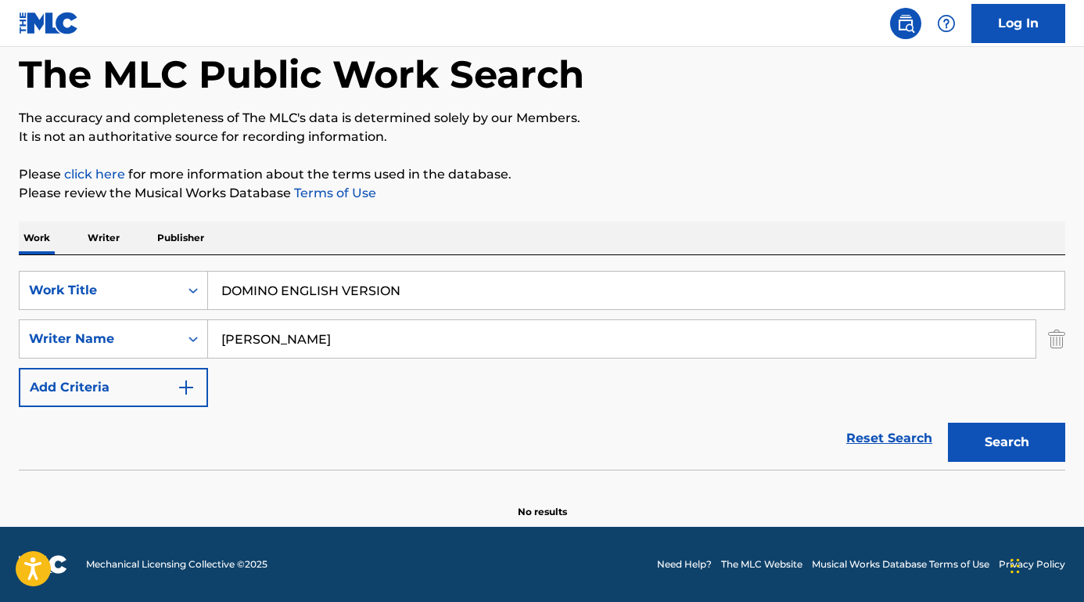
scroll to position [77, 0]
drag, startPoint x: 281, startPoint y: 289, endPoint x: 534, endPoint y: 299, distance: 253.7
click at [534, 299] on input "DOMINO ENGLISH VERSION" at bounding box center [636, 291] width 857 height 38
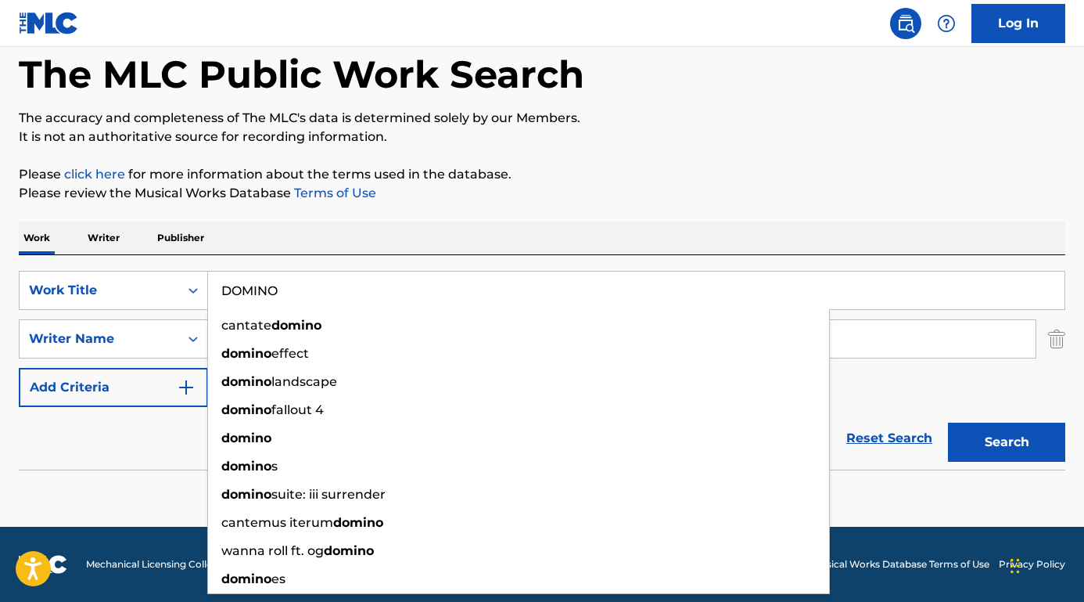
click at [1007, 442] on button "Search" at bounding box center [1006, 442] width 117 height 39
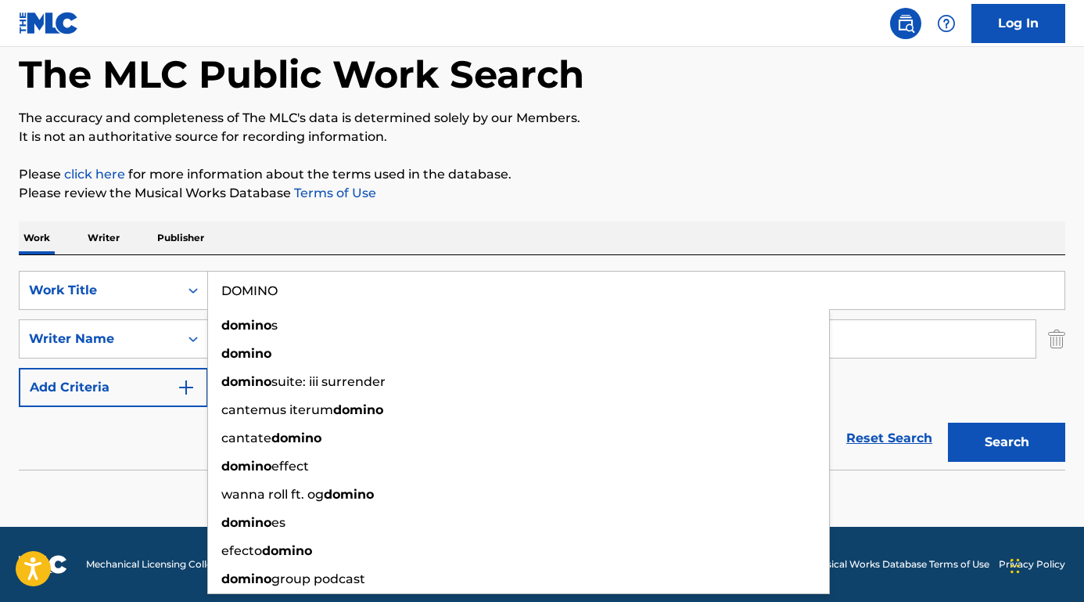
type input "DOMINO"
click at [1007, 442] on button "Search" at bounding box center [1006, 442] width 117 height 39
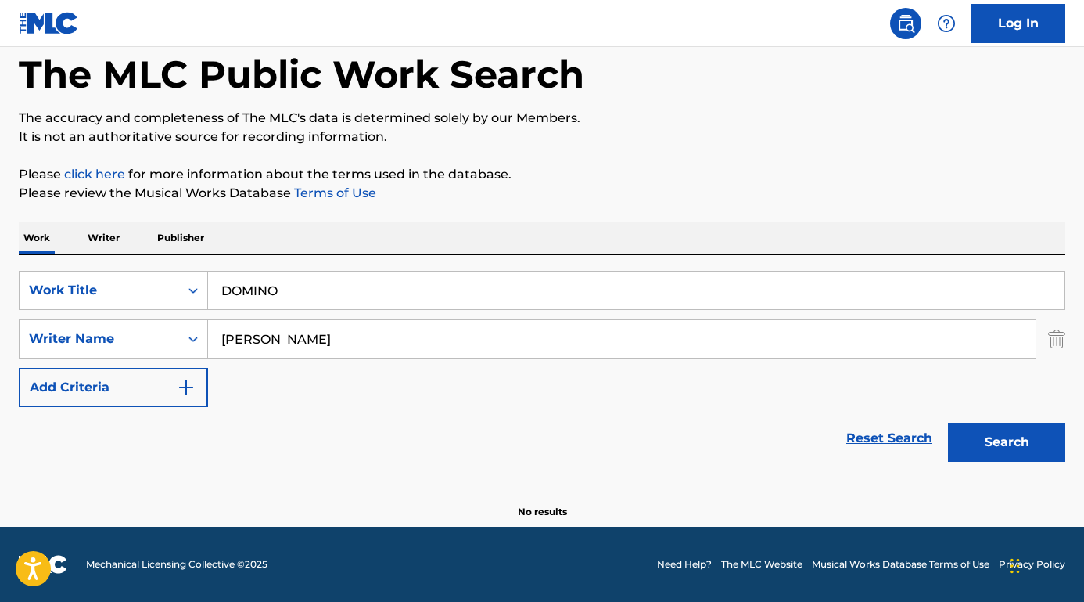
drag, startPoint x: 264, startPoint y: 341, endPoint x: 426, endPoint y: 345, distance: 161.2
click at [426, 345] on input "BANG CHAN" at bounding box center [622, 339] width 828 height 38
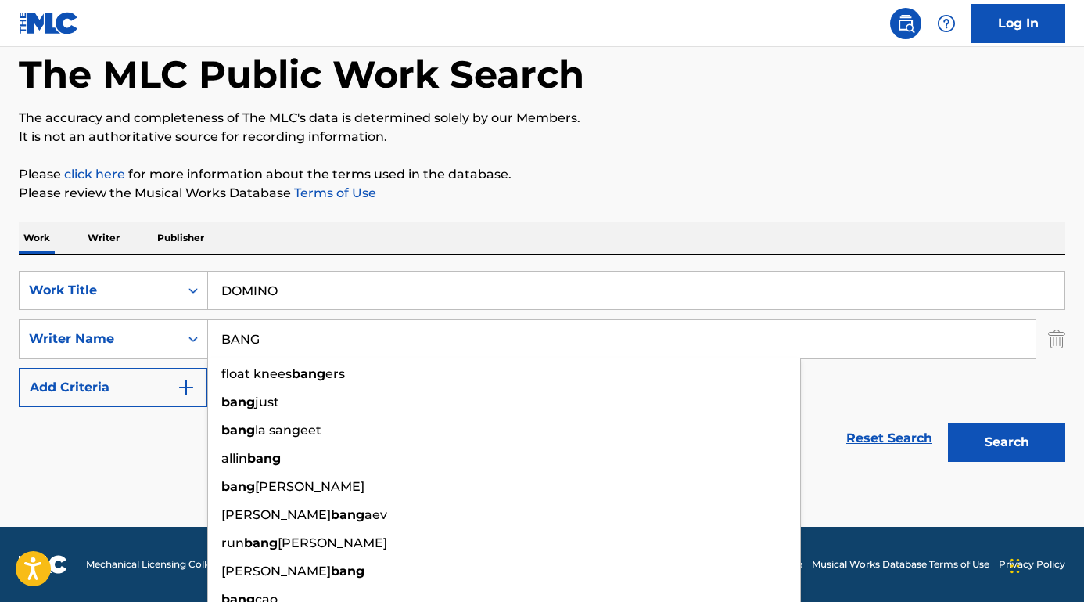
click at [1007, 442] on button "Search" at bounding box center [1006, 442] width 117 height 39
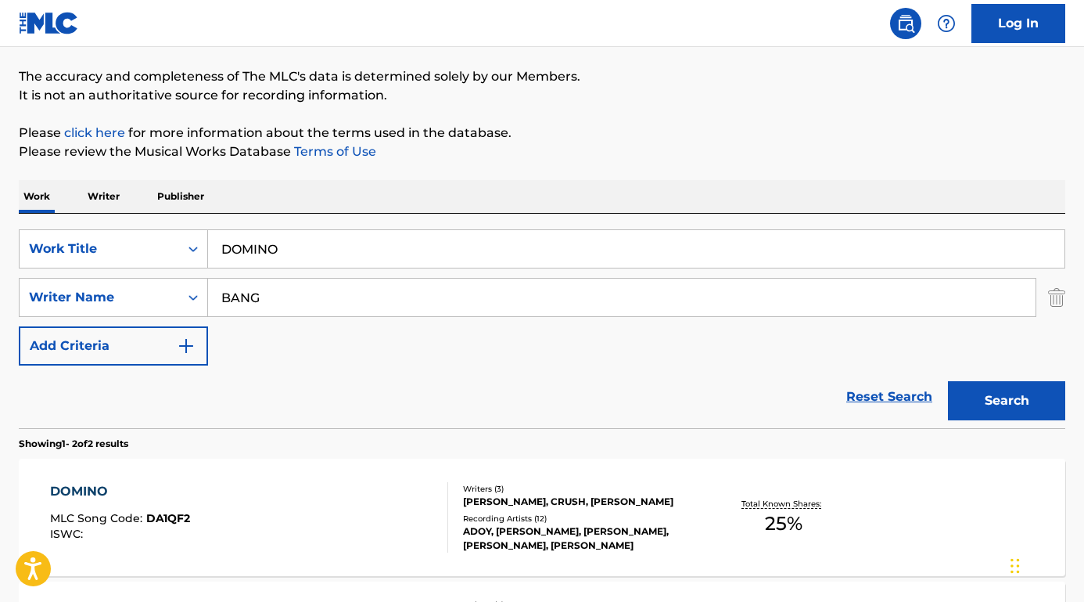
scroll to position [24, 0]
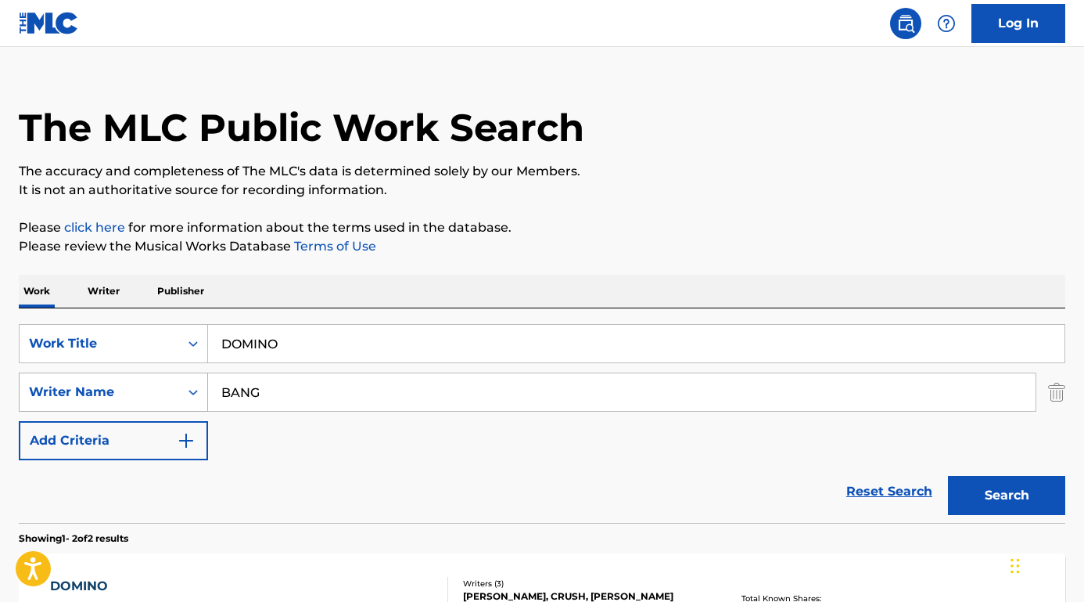
drag, startPoint x: 281, startPoint y: 390, endPoint x: 207, endPoint y: 390, distance: 73.6
click at [207, 390] on div "SearchWithCriteriaa2b1ecf5-0857-481b-85d8-1709ac40e175 Writer Name BANG" at bounding box center [542, 391] width 1047 height 39
paste input "Chang Bin Seo"
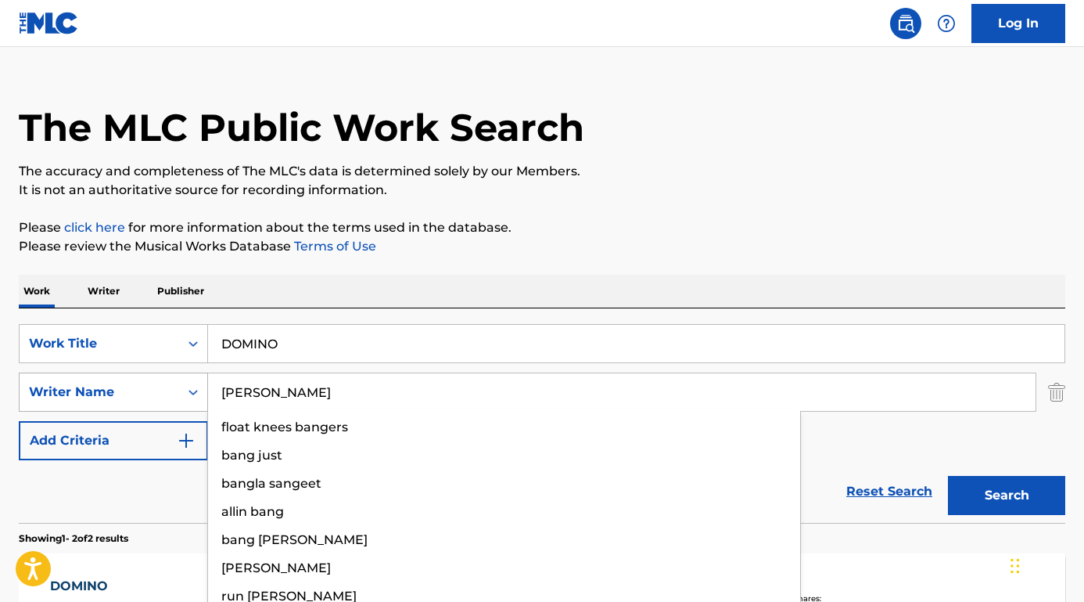
type input "Chang Bin Seo"
click at [1007, 495] on button "Search" at bounding box center [1006, 495] width 117 height 39
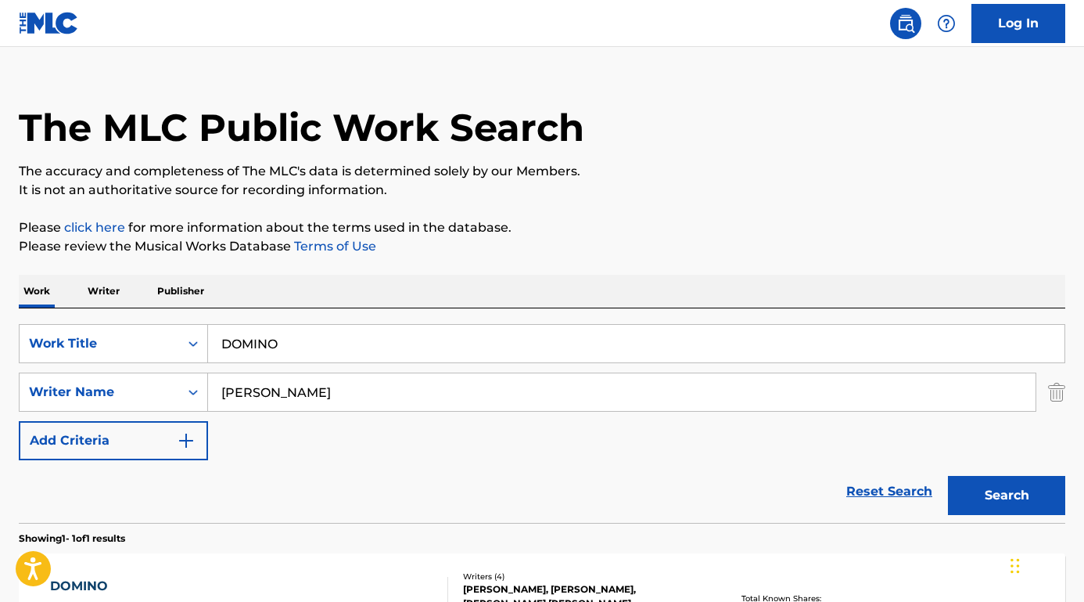
click at [212, 513] on div "Reset Search Search" at bounding box center [542, 491] width 1047 height 63
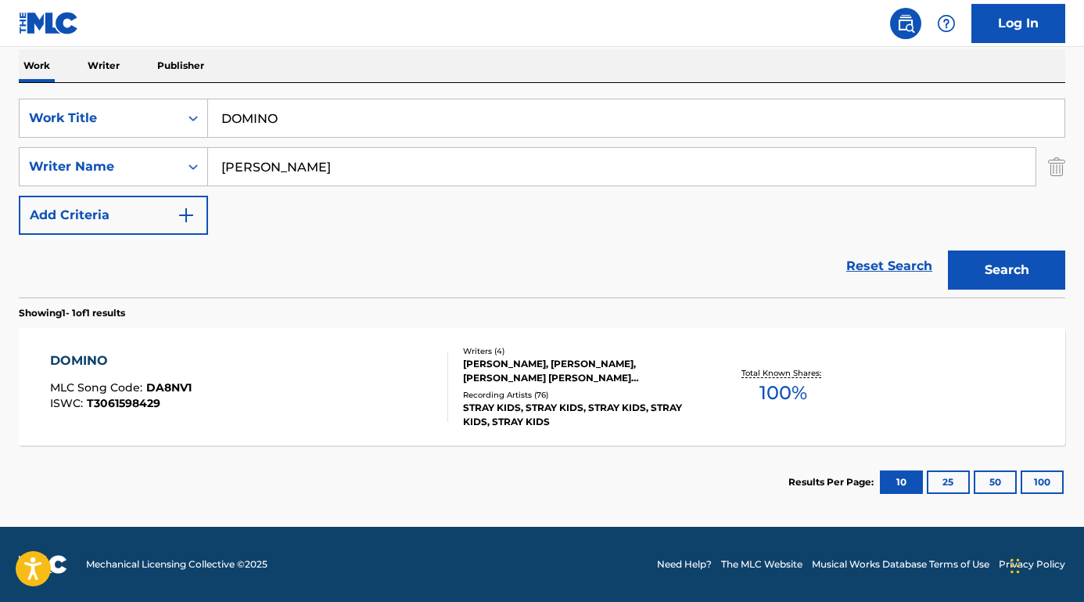
scroll to position [250, 0]
drag, startPoint x: 652, startPoint y: 378, endPoint x: 614, endPoint y: 378, distance: 37.6
click at [68, 354] on div "DOMINO" at bounding box center [121, 360] width 142 height 19
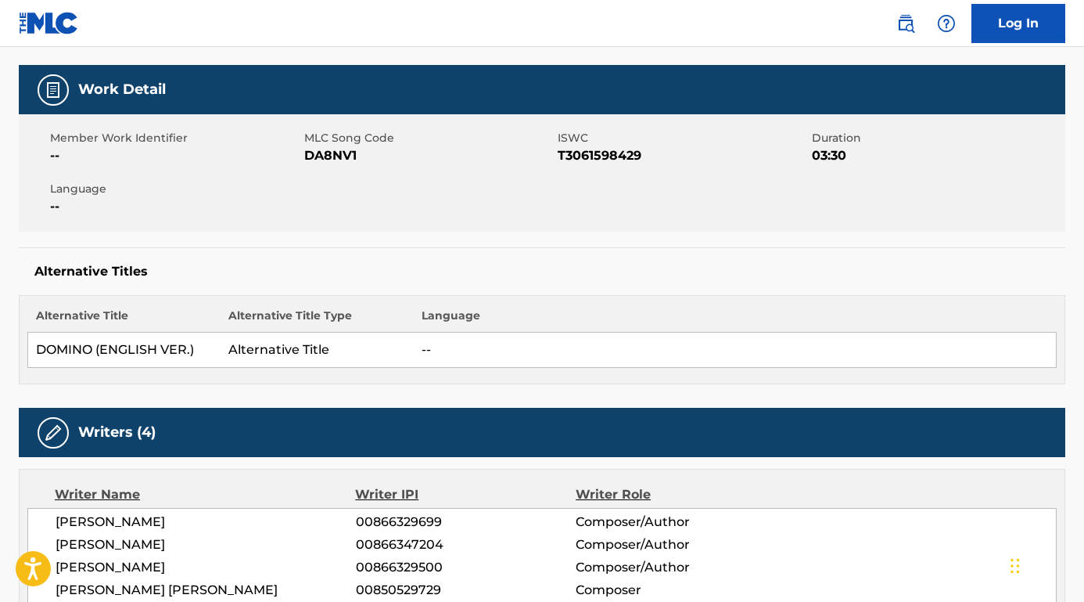
scroll to position [297, 0]
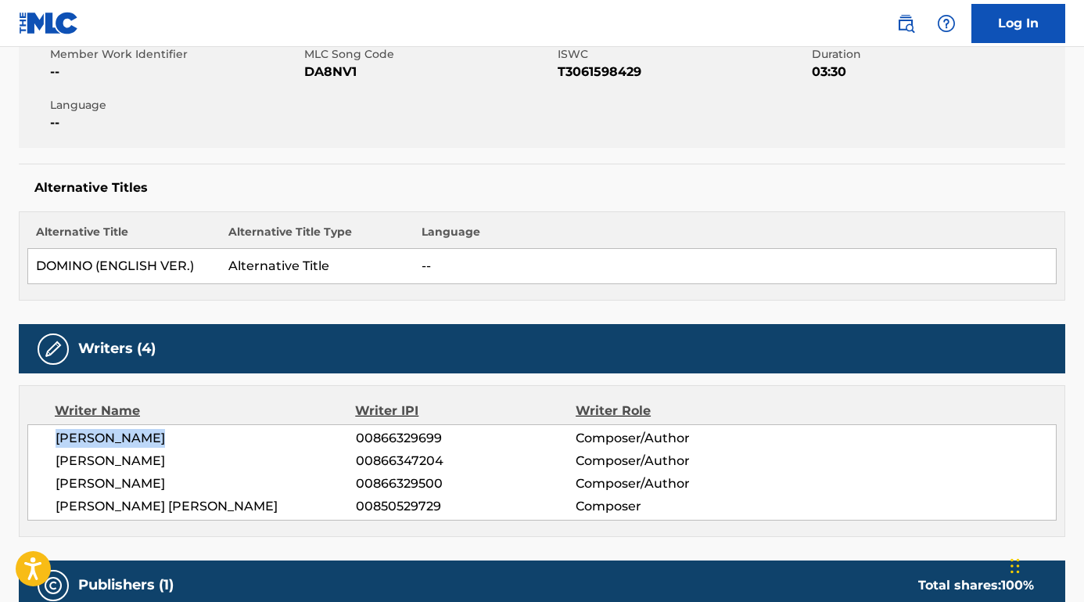
drag, startPoint x: 164, startPoint y: 436, endPoint x: 58, endPoint y: 436, distance: 105.6
click at [58, 436] on span "CHANG BIN SEO" at bounding box center [206, 438] width 300 height 19
drag, startPoint x: 149, startPoint y: 462, endPoint x: 31, endPoint y: 462, distance: 117.4
click at [31, 462] on div "CHANG BIN SEO 00866329699 Composer/Author JI SUNG HAN 00866347204 Composer/Auth…" at bounding box center [542, 472] width 1030 height 96
drag, startPoint x: 268, startPoint y: 487, endPoint x: 9, endPoint y: 485, distance: 259.0
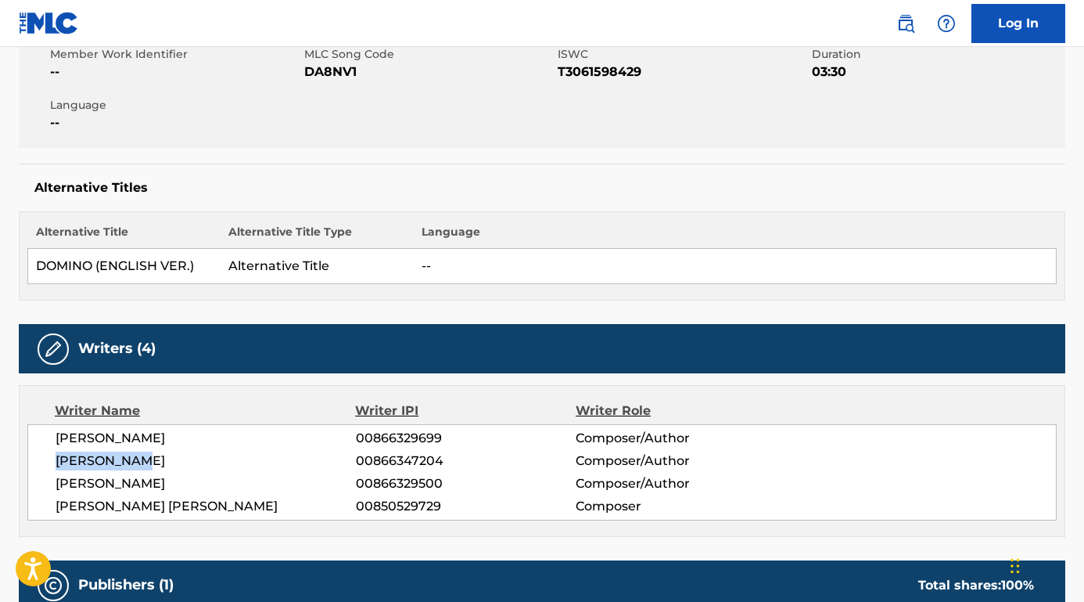
click at [681, 0] on nav "Log In" at bounding box center [542, 23] width 1084 height 47
drag, startPoint x: 199, startPoint y: 502, endPoint x: 38, endPoint y: 506, distance: 160.5
click at [38, 506] on div "CHANG BIN SEO 00866329699 Composer/Author JI SUNG HAN 00866347204 Composer/Auth…" at bounding box center [542, 472] width 1030 height 96
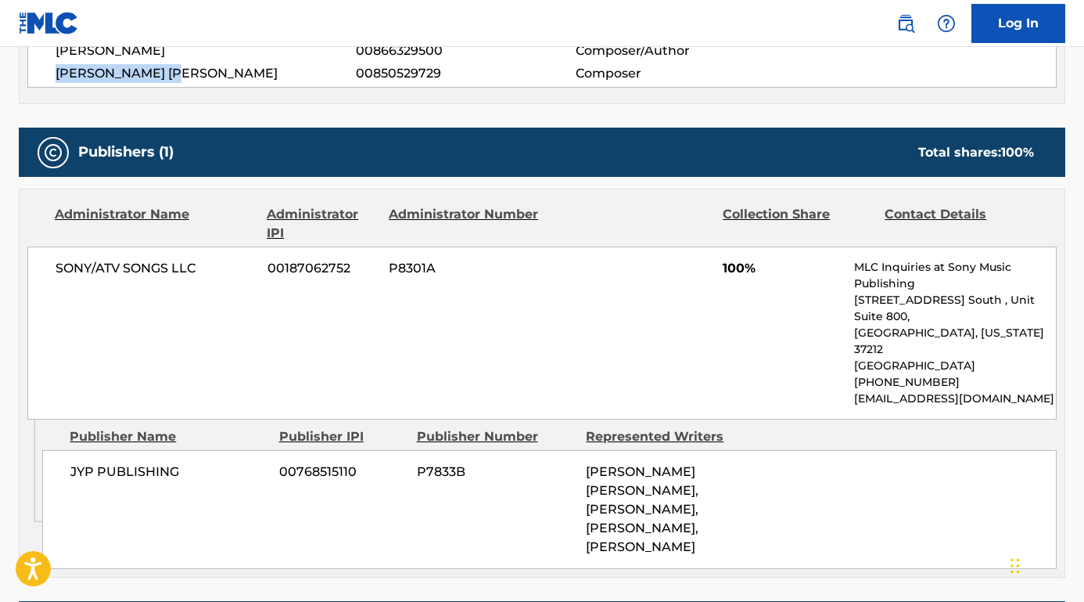
scroll to position [737, 0]
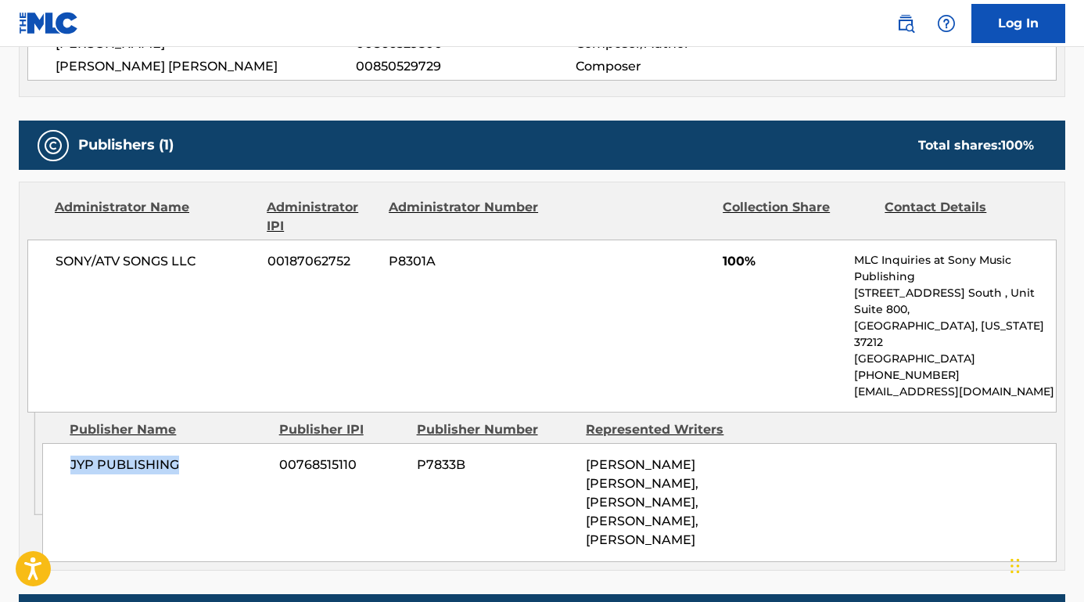
drag, startPoint x: 188, startPoint y: 451, endPoint x: 47, endPoint y: 450, distance: 140.8
click at [47, 450] on div "JYP PUBLISHING 00768515110 P7833B SEOUNG HYUK CHOI, CHRISTOPHER CHAHN BAHNG, JI…" at bounding box center [549, 502] width 1015 height 119
drag, startPoint x: 204, startPoint y: 260, endPoint x: 49, endPoint y: 260, distance: 155.7
click at [49, 260] on div "SONY/ATV SONGS LLC 00187062752 P8301A 100% MLC Inquiries at Sony Music Publishi…" at bounding box center [542, 325] width 1030 height 173
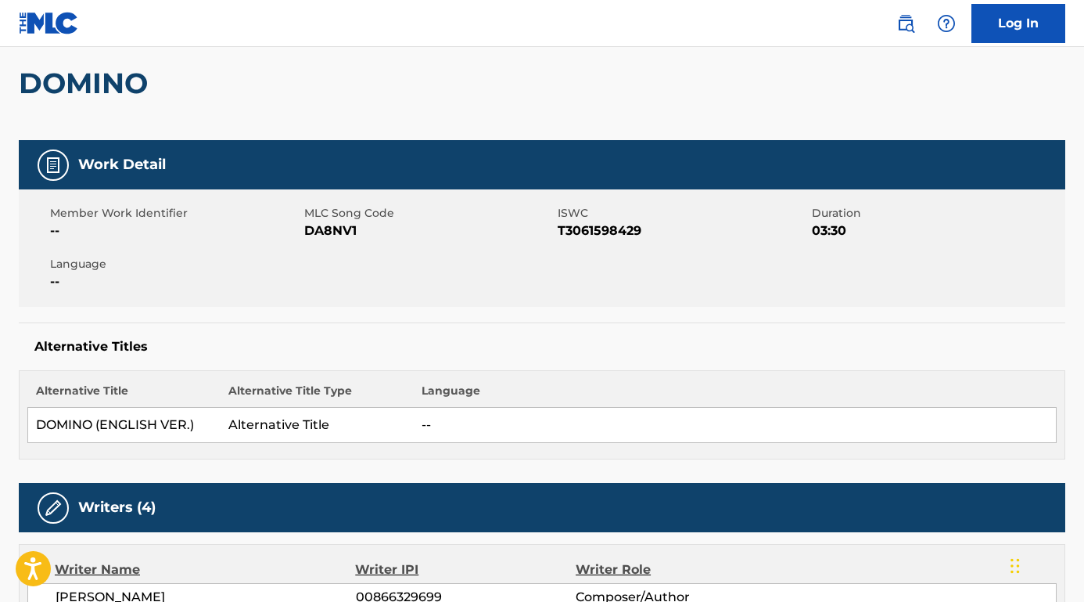
scroll to position [117, 0]
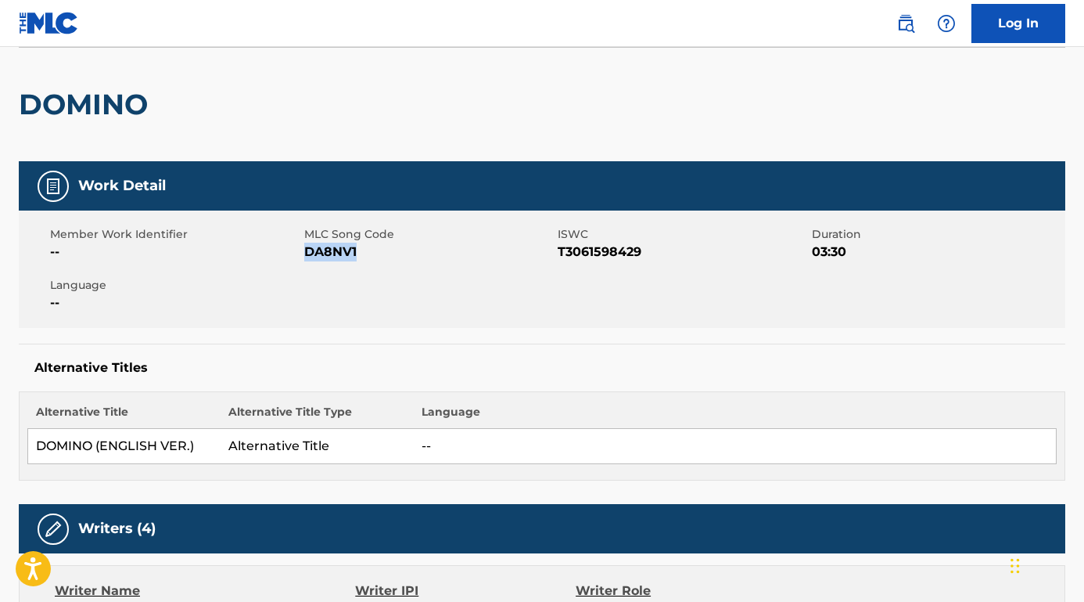
drag, startPoint x: 367, startPoint y: 253, endPoint x: 304, endPoint y: 250, distance: 62.6
click at [304, 250] on span "DA8NV1" at bounding box center [429, 252] width 250 height 19
drag, startPoint x: 553, startPoint y: 250, endPoint x: 682, endPoint y: 254, distance: 128.4
click at [682, 254] on div "Member Work Identifier -- MLC Song Code DA8NV1 ISWC T3061598429 Duration 03:30 …" at bounding box center [542, 268] width 1047 height 117
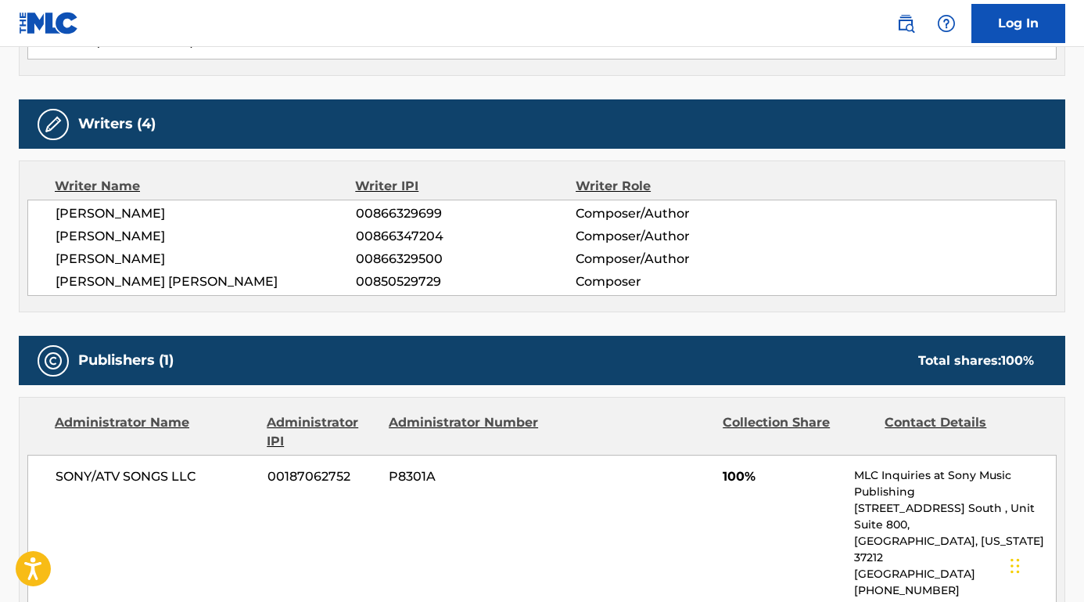
scroll to position [516, 0]
